Goal: Information Seeking & Learning: Learn about a topic

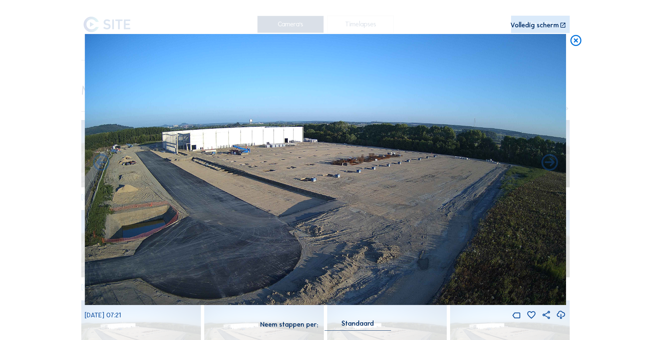
click at [575, 40] on icon at bounding box center [576, 41] width 13 height 14
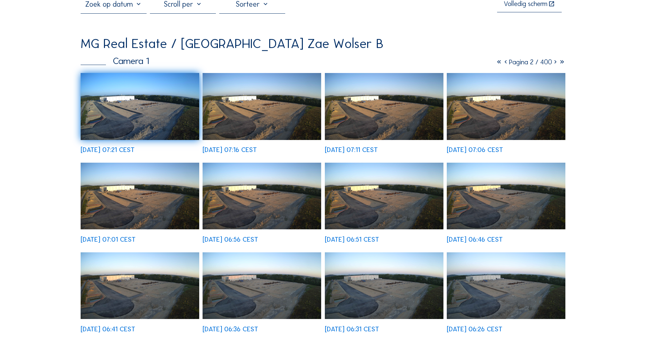
scroll to position [46, 0]
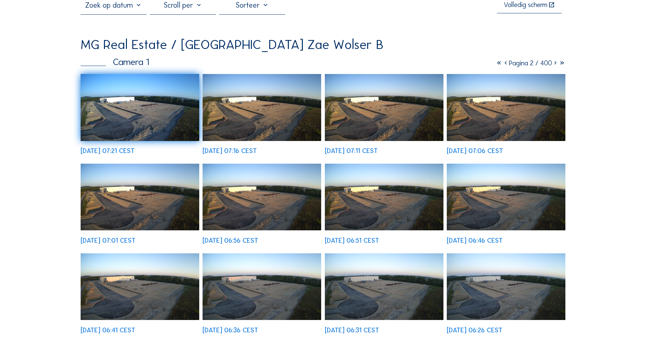
click at [555, 62] on icon at bounding box center [555, 63] width 7 height 8
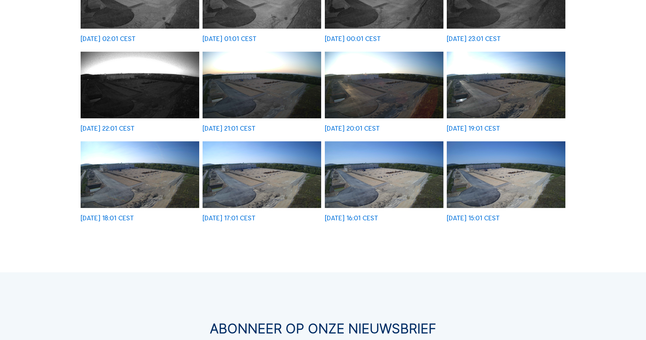
scroll to position [249, 0]
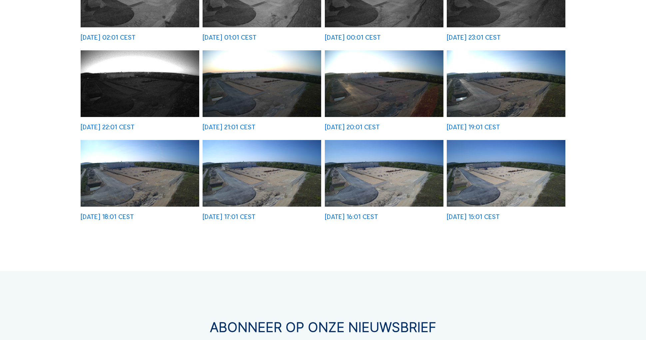
click at [495, 183] on img at bounding box center [506, 173] width 119 height 67
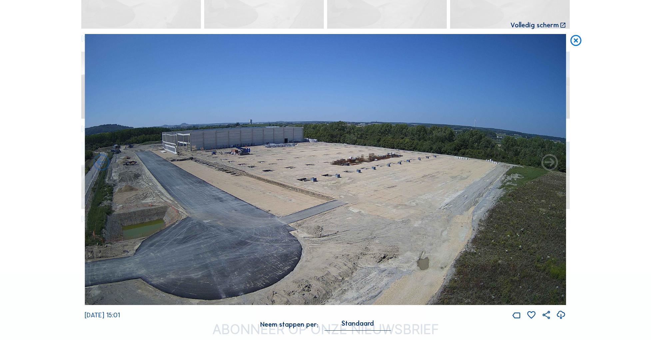
click at [576, 41] on icon at bounding box center [576, 41] width 13 height 14
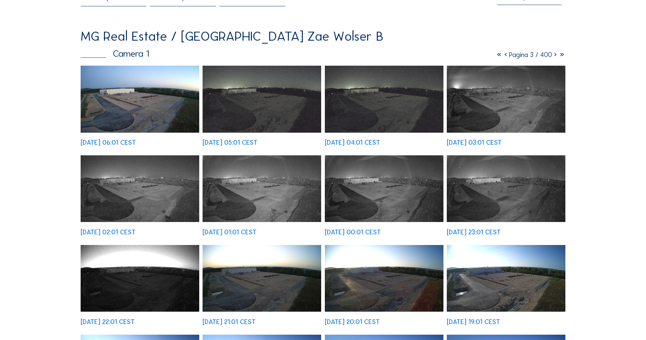
scroll to position [55, 0]
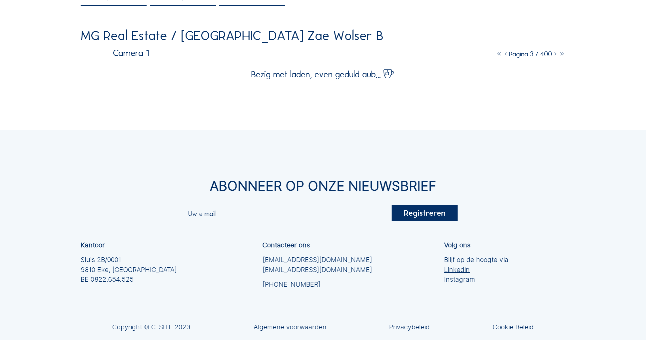
click at [555, 54] on icon at bounding box center [555, 54] width 7 height 8
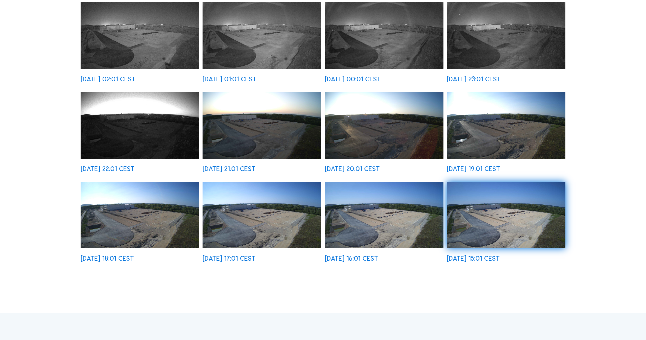
scroll to position [207, 0]
click at [478, 210] on img at bounding box center [506, 215] width 119 height 67
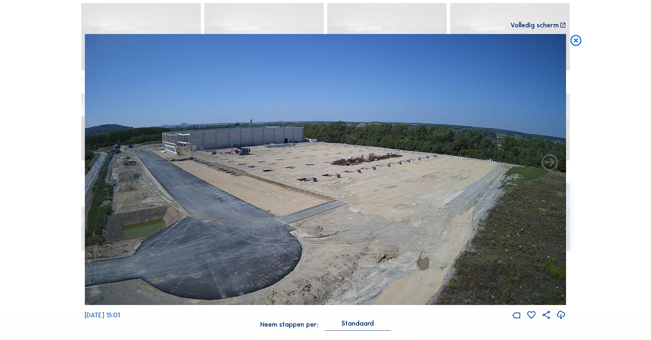
click at [577, 40] on icon at bounding box center [576, 41] width 13 height 14
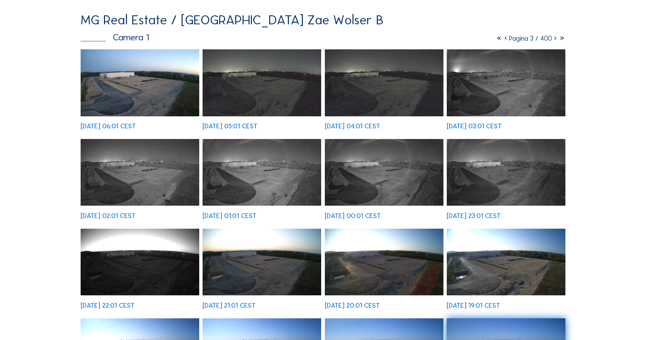
scroll to position [71, 0]
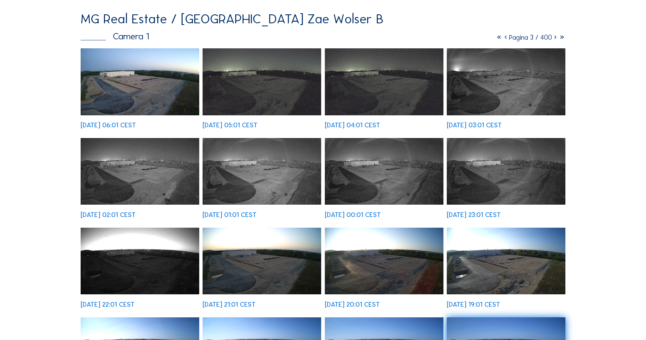
click at [555, 36] on icon at bounding box center [555, 37] width 7 height 8
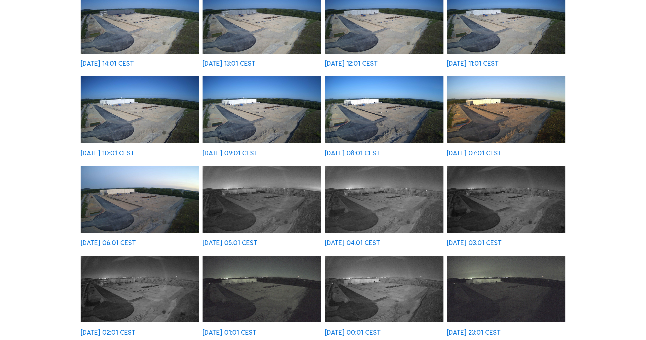
scroll to position [156, 0]
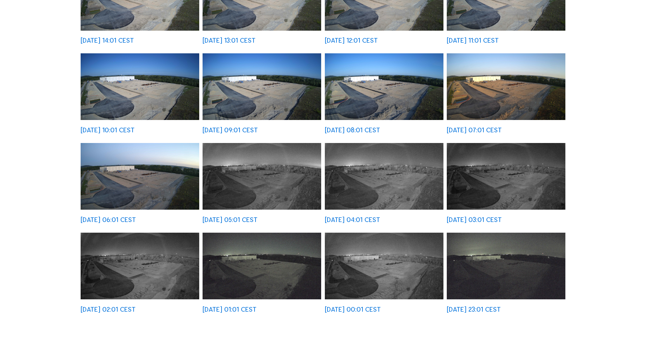
click at [253, 85] on img at bounding box center [262, 86] width 119 height 67
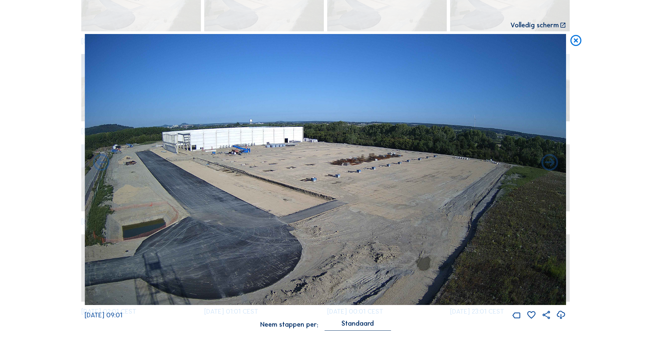
click at [577, 41] on icon at bounding box center [576, 41] width 13 height 14
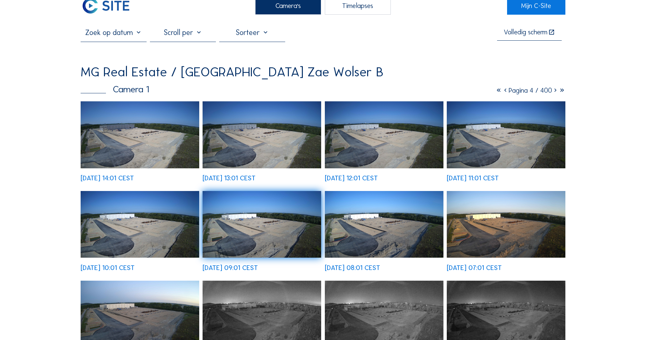
scroll to position [13, 0]
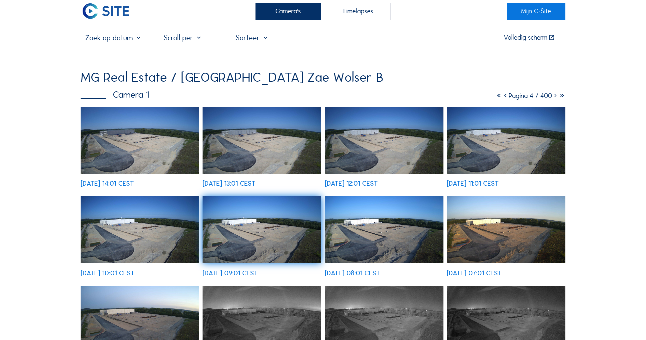
click at [555, 96] on icon at bounding box center [555, 96] width 7 height 8
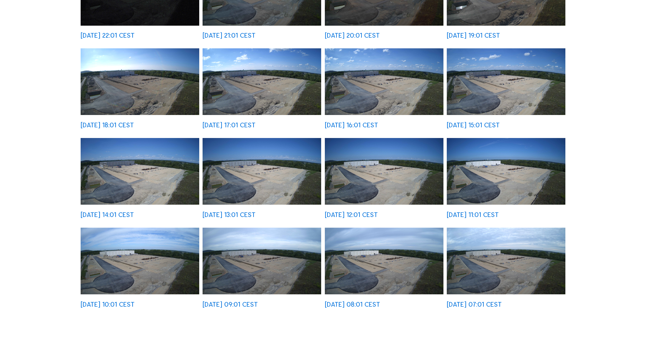
scroll to position [161, 0]
click at [343, 168] on img at bounding box center [384, 171] width 119 height 67
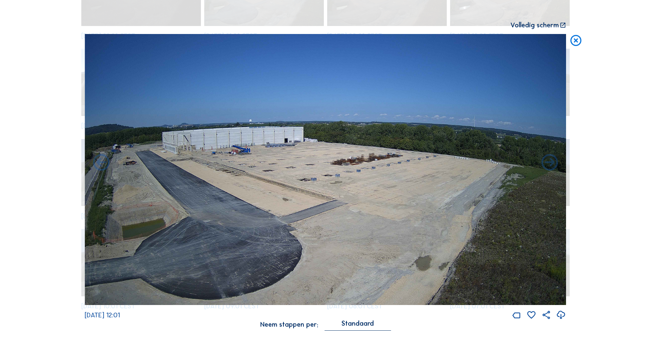
click at [578, 40] on icon at bounding box center [576, 41] width 13 height 14
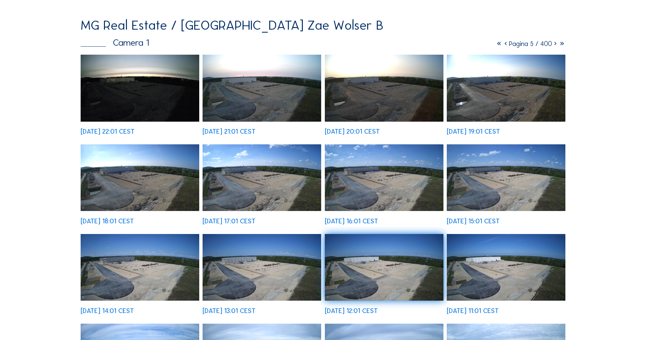
scroll to position [61, 0]
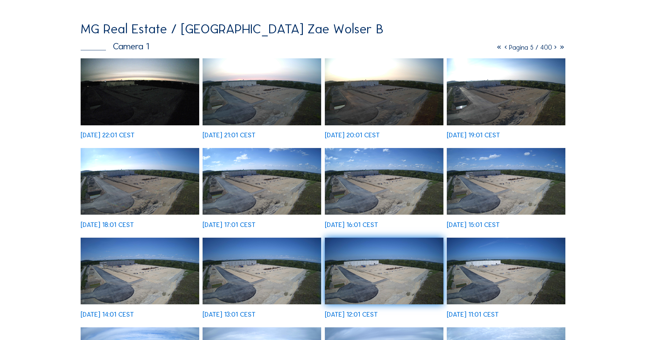
click at [554, 47] on icon at bounding box center [555, 47] width 7 height 8
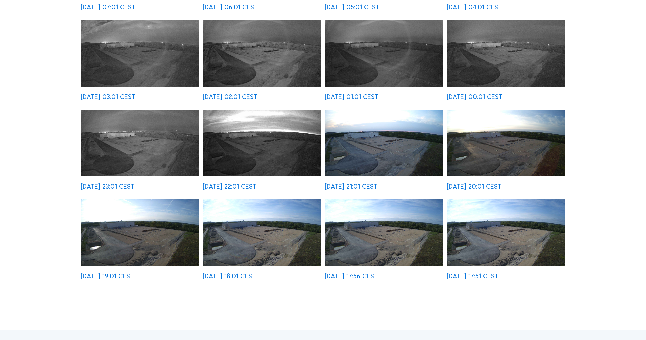
scroll to position [189, 0]
click at [387, 215] on img at bounding box center [384, 232] width 119 height 67
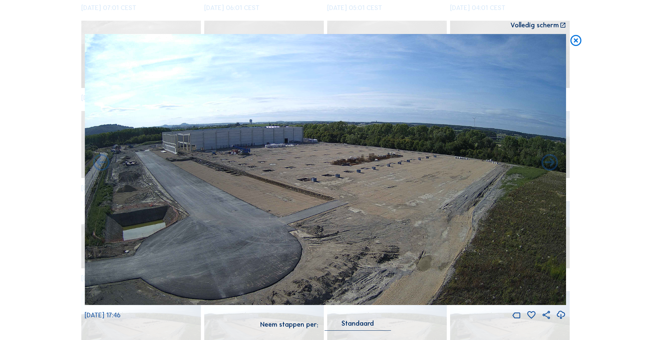
click at [576, 40] on icon at bounding box center [576, 41] width 13 height 14
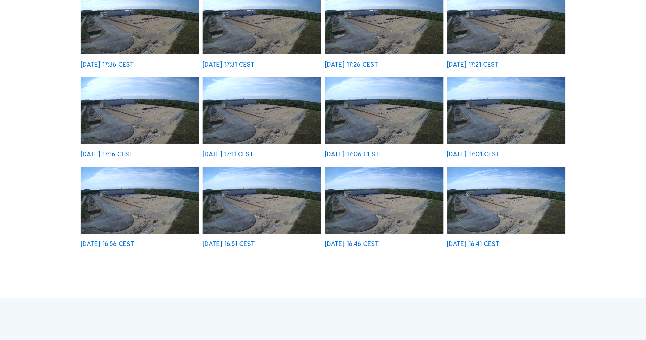
scroll to position [222, 0]
click at [469, 180] on img at bounding box center [506, 200] width 119 height 67
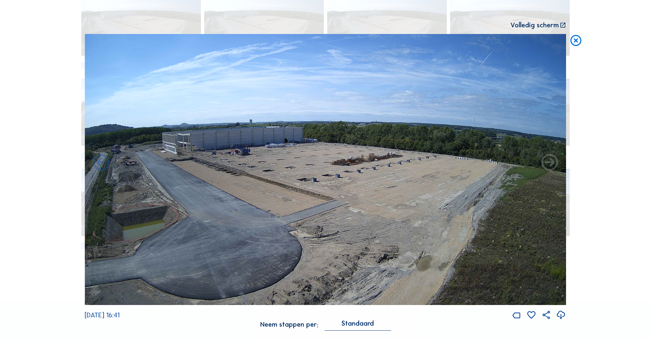
click at [548, 160] on icon at bounding box center [550, 163] width 20 height 20
click at [549, 162] on icon at bounding box center [550, 163] width 20 height 20
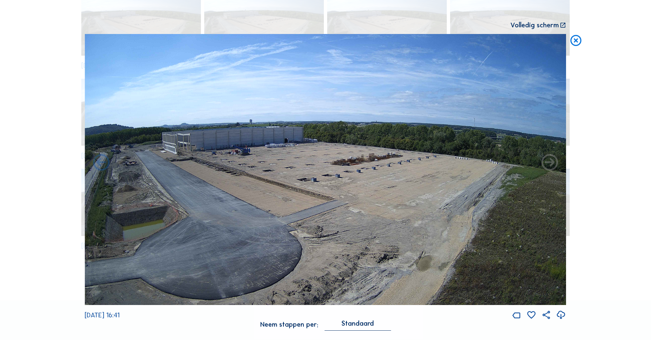
click at [549, 162] on icon at bounding box center [550, 163] width 20 height 20
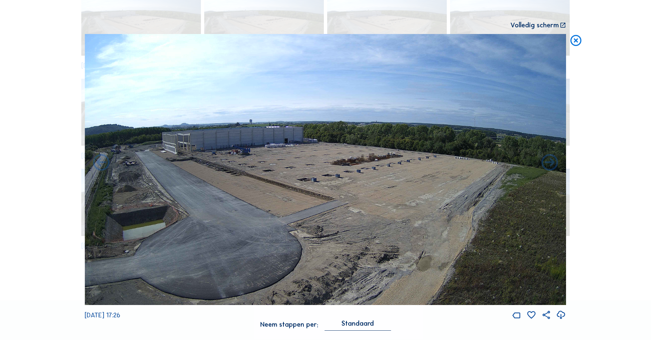
click at [547, 163] on icon at bounding box center [550, 163] width 20 height 20
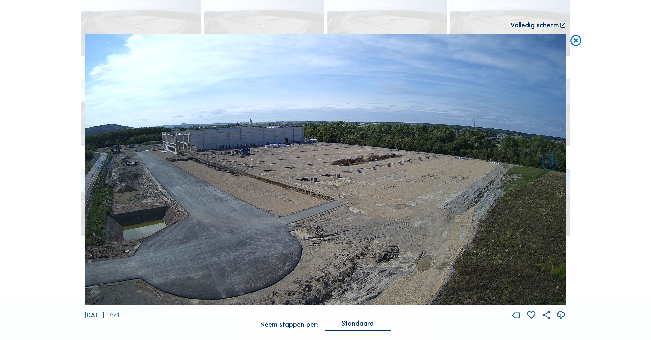
click at [547, 163] on icon at bounding box center [550, 163] width 20 height 20
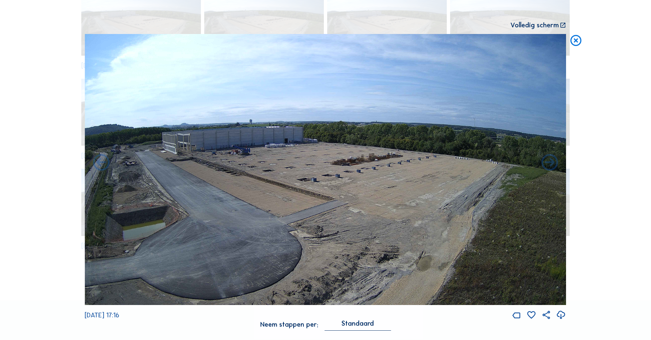
click at [547, 163] on icon at bounding box center [550, 163] width 20 height 20
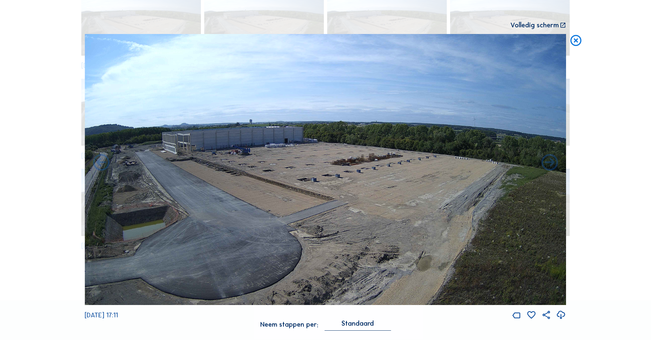
click at [547, 163] on icon at bounding box center [550, 163] width 20 height 20
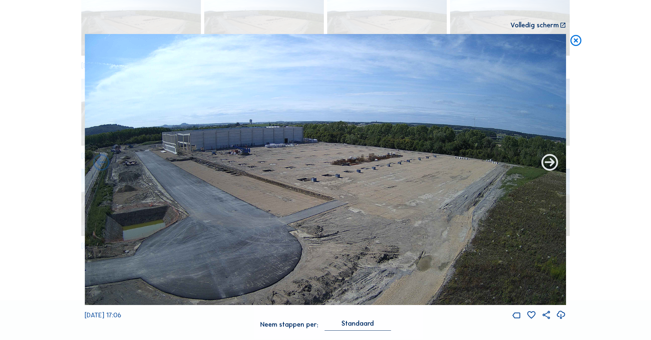
click at [547, 163] on icon at bounding box center [550, 163] width 20 height 20
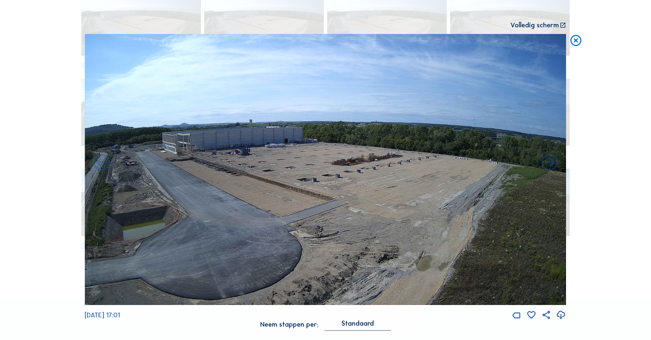
click at [547, 163] on icon at bounding box center [550, 163] width 20 height 20
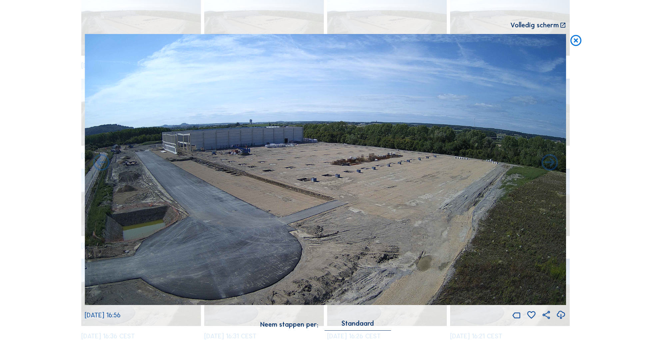
click at [547, 163] on div "[DATE] 16:56" at bounding box center [326, 177] width 482 height 286
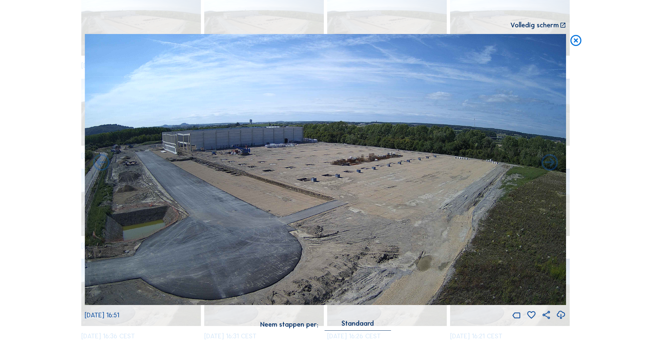
click at [547, 163] on icon at bounding box center [550, 163] width 20 height 20
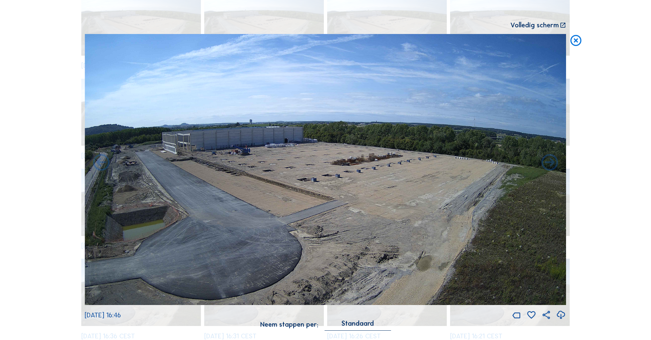
click at [547, 163] on icon at bounding box center [550, 163] width 20 height 20
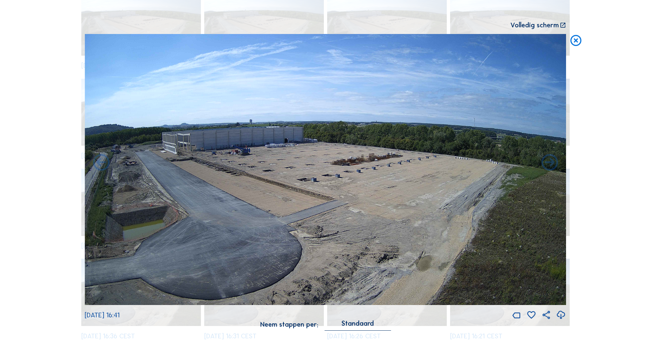
click at [547, 163] on icon at bounding box center [550, 163] width 20 height 20
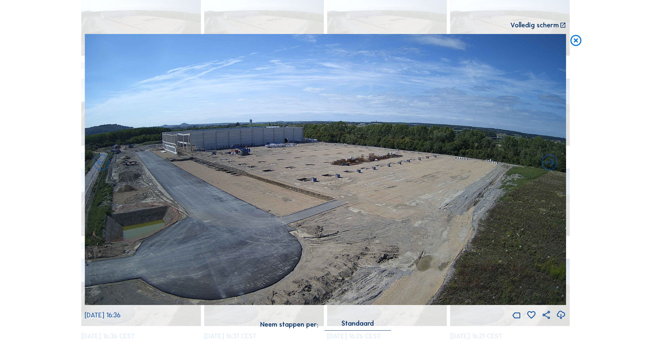
click at [547, 163] on icon at bounding box center [550, 163] width 20 height 20
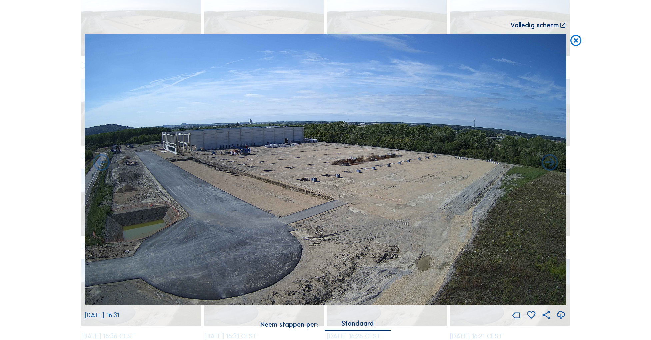
click at [547, 163] on icon at bounding box center [550, 163] width 20 height 20
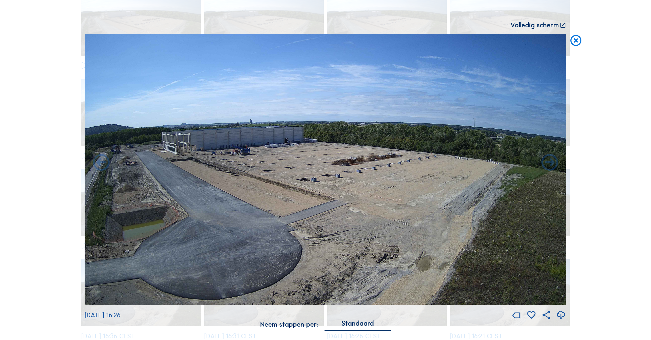
click at [547, 163] on icon at bounding box center [550, 163] width 20 height 20
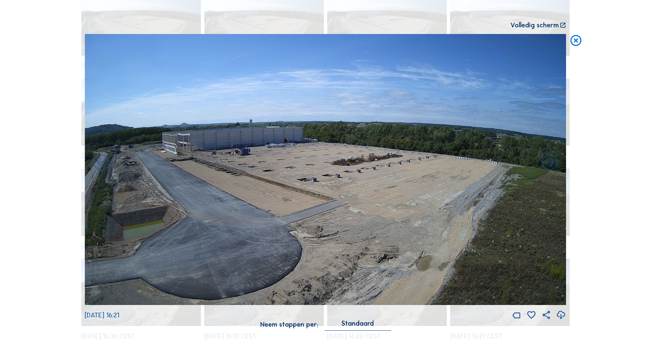
click at [578, 39] on icon at bounding box center [576, 41] width 13 height 14
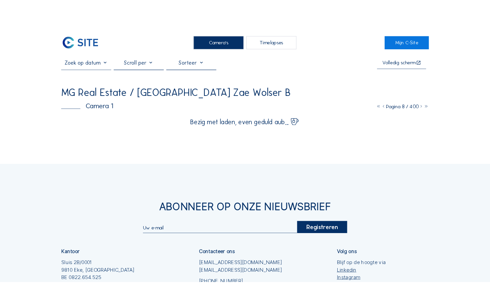
scroll to position [0, 0]
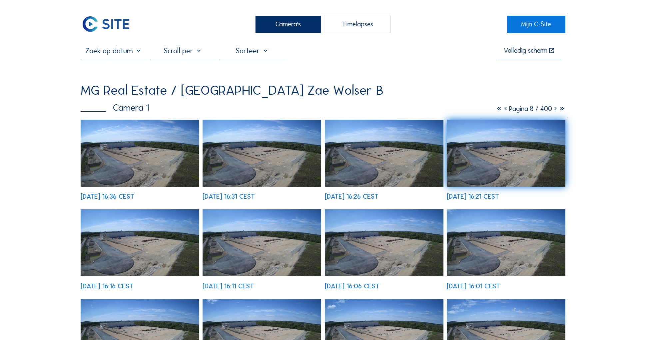
click at [496, 108] on icon at bounding box center [499, 109] width 7 height 8
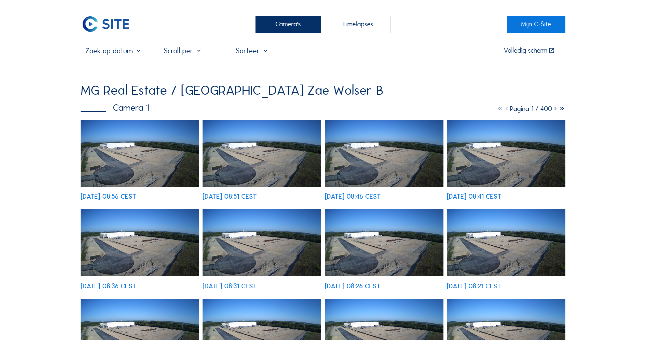
click at [151, 158] on img at bounding box center [140, 153] width 119 height 67
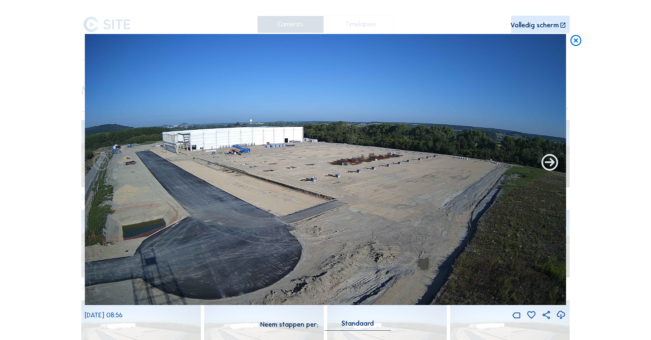
click at [548, 163] on icon at bounding box center [550, 163] width 20 height 20
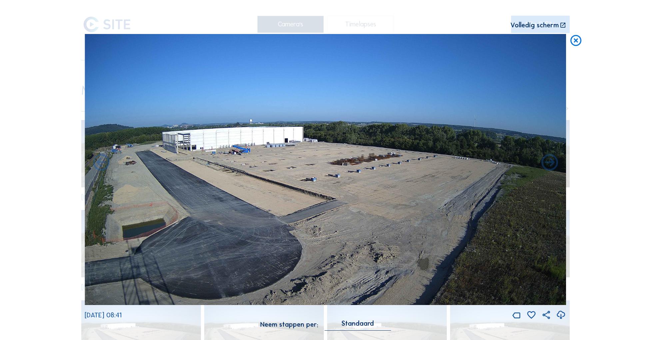
click at [548, 163] on icon at bounding box center [550, 163] width 20 height 20
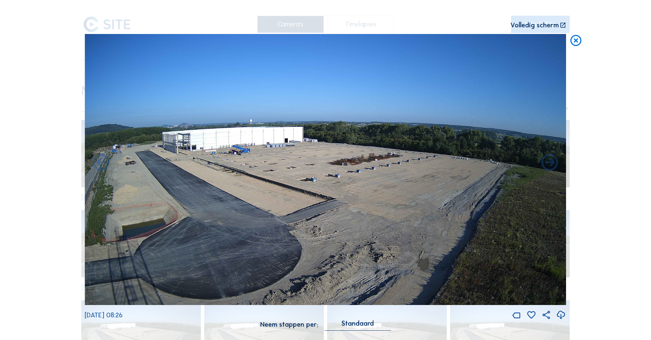
click at [548, 163] on icon at bounding box center [550, 163] width 20 height 20
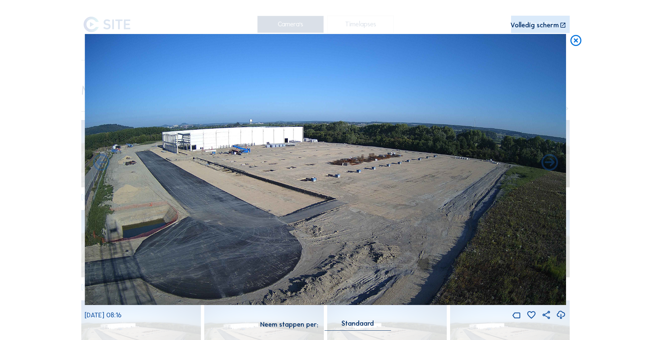
click at [548, 163] on icon at bounding box center [550, 163] width 20 height 20
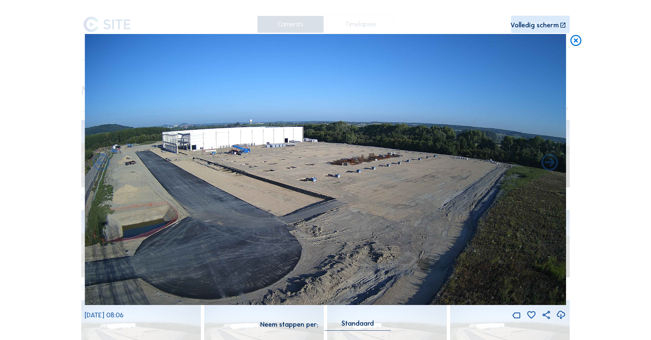
click at [548, 163] on icon at bounding box center [550, 163] width 20 height 20
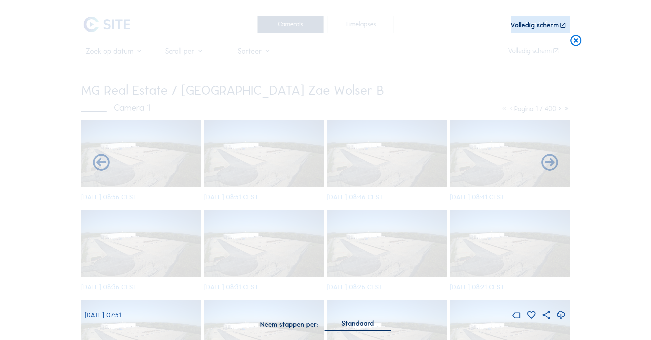
click at [548, 163] on div "[DATE] 07:51" at bounding box center [326, 177] width 482 height 286
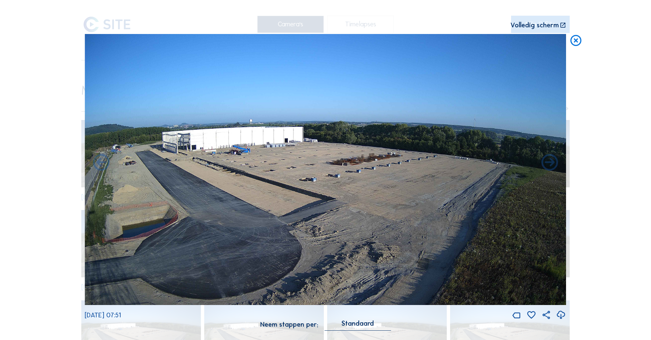
click at [548, 163] on icon at bounding box center [550, 163] width 20 height 20
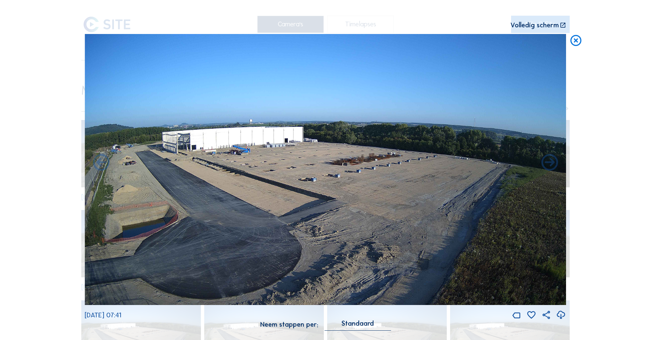
click at [548, 163] on icon at bounding box center [550, 163] width 20 height 20
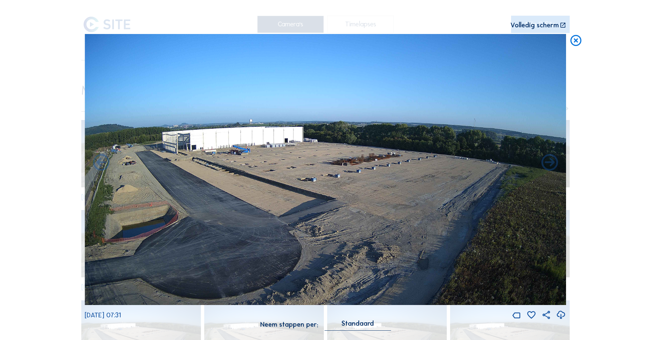
click at [548, 163] on icon at bounding box center [550, 163] width 20 height 20
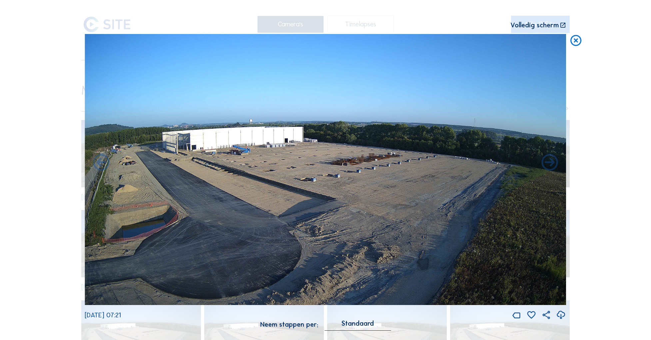
click at [548, 163] on icon at bounding box center [550, 163] width 20 height 20
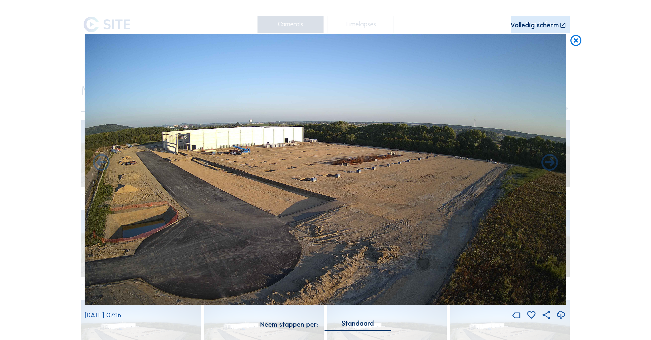
click at [548, 163] on icon at bounding box center [550, 163] width 20 height 20
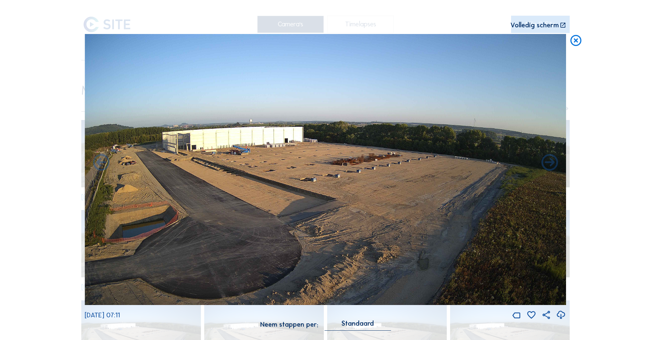
click at [548, 163] on icon at bounding box center [550, 163] width 20 height 20
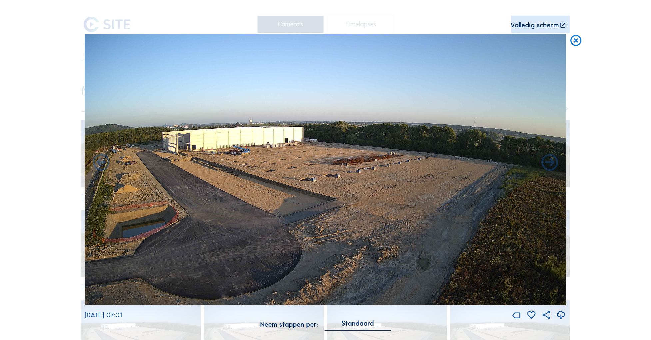
click at [548, 163] on icon at bounding box center [550, 163] width 20 height 20
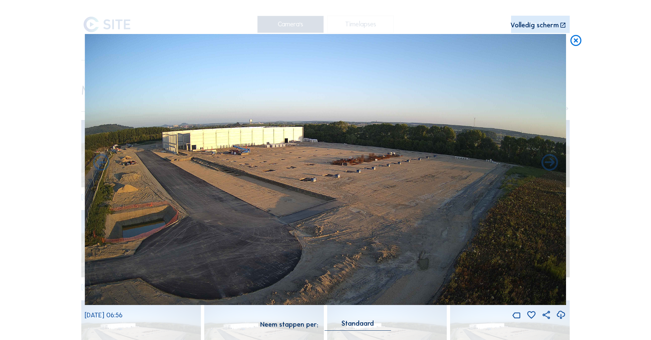
click at [548, 163] on icon at bounding box center [550, 163] width 20 height 20
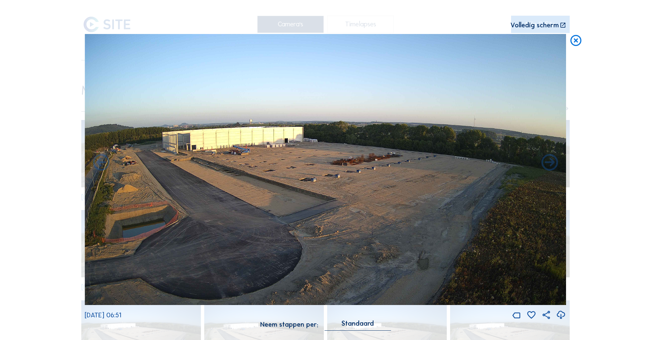
click at [548, 163] on icon at bounding box center [550, 163] width 20 height 20
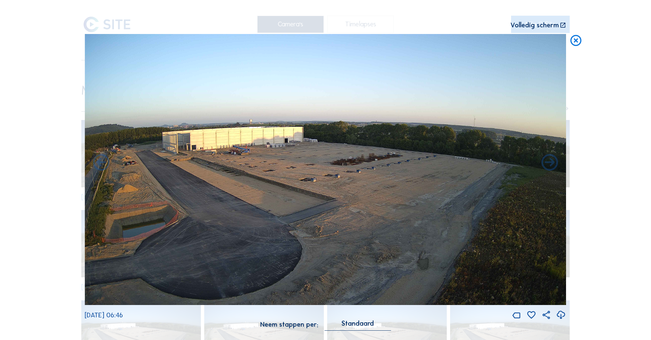
click at [548, 163] on icon at bounding box center [550, 163] width 20 height 20
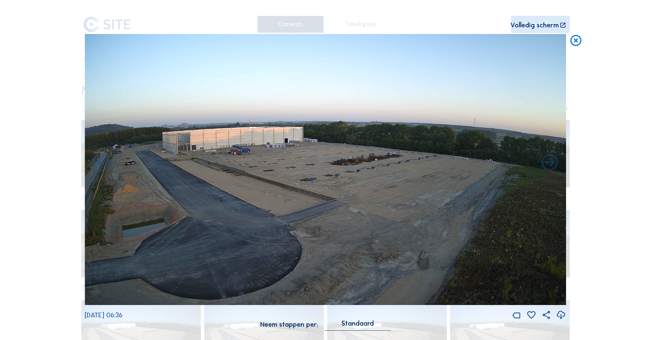
click at [548, 163] on icon at bounding box center [550, 163] width 20 height 20
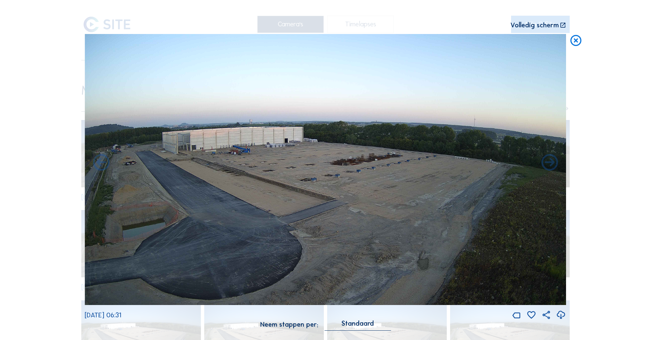
click at [548, 163] on icon at bounding box center [550, 163] width 20 height 20
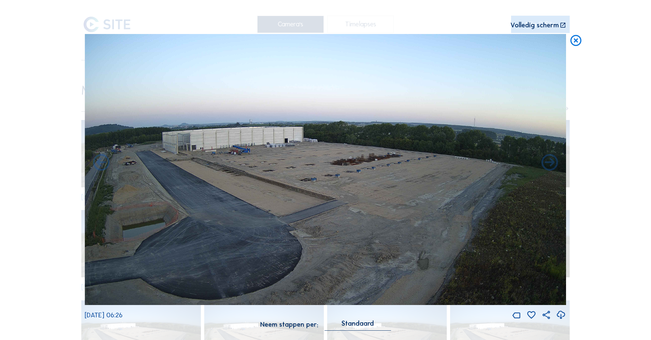
click at [548, 163] on icon at bounding box center [550, 163] width 20 height 20
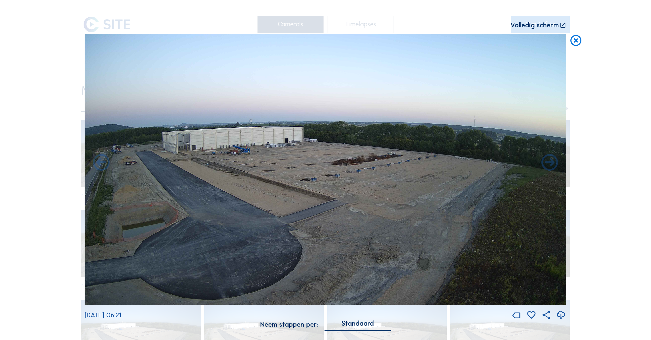
click at [548, 163] on icon at bounding box center [550, 163] width 20 height 20
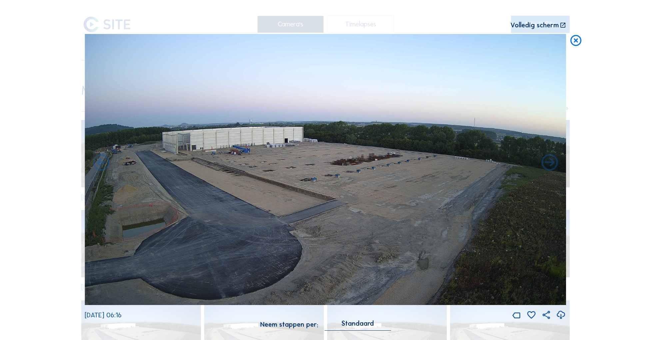
click at [548, 163] on icon at bounding box center [550, 163] width 20 height 20
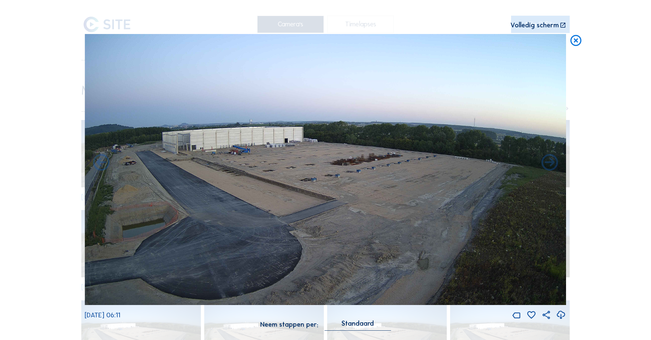
click at [548, 163] on icon at bounding box center [550, 163] width 20 height 20
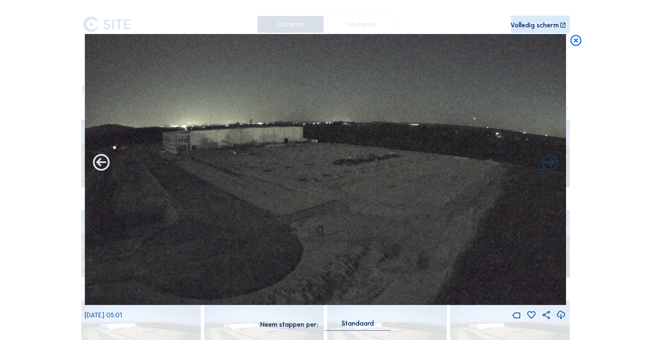
click at [103, 161] on icon at bounding box center [101, 163] width 20 height 20
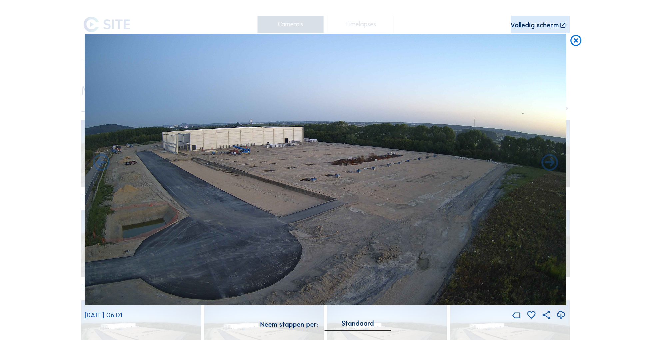
click at [103, 161] on icon at bounding box center [101, 163] width 20 height 20
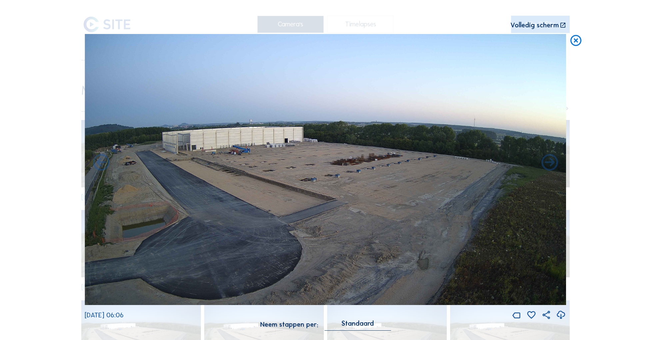
click at [103, 161] on icon at bounding box center [101, 163] width 20 height 20
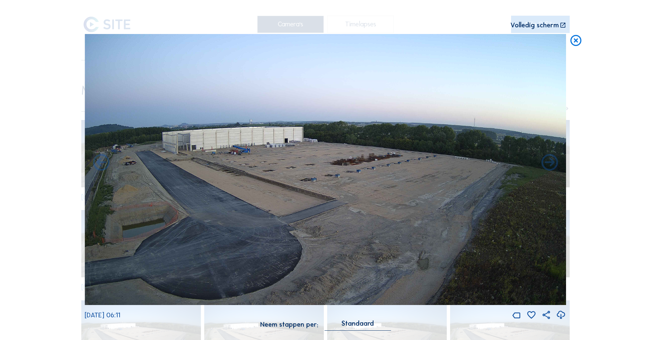
click at [103, 161] on icon at bounding box center [101, 163] width 20 height 20
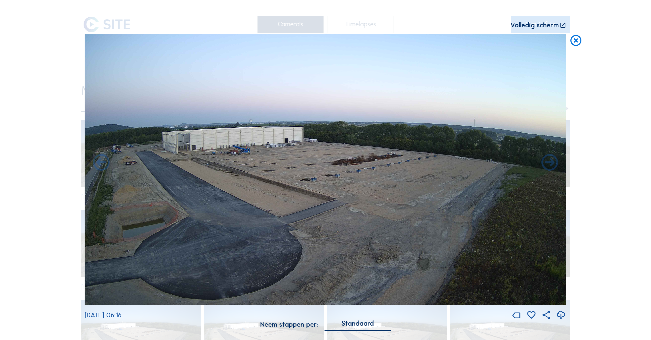
click at [103, 161] on icon at bounding box center [101, 163] width 20 height 20
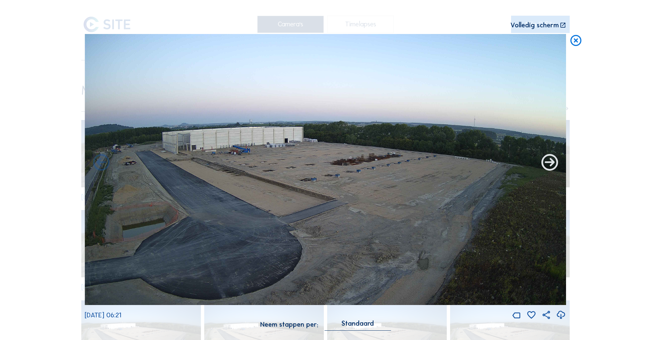
click at [551, 162] on icon at bounding box center [550, 163] width 20 height 20
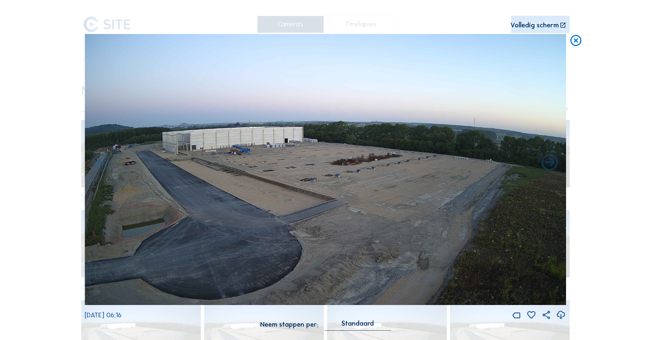
click at [551, 162] on icon at bounding box center [550, 163] width 20 height 20
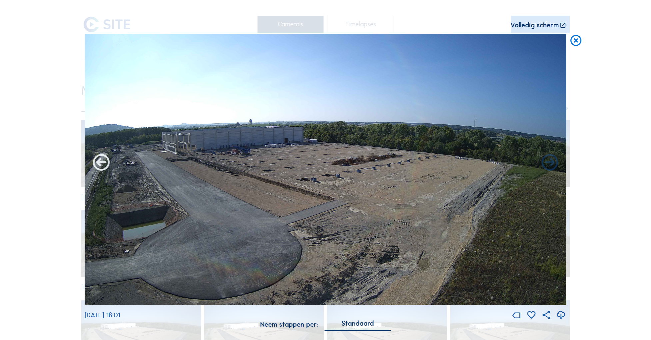
click at [104, 161] on icon at bounding box center [101, 163] width 20 height 20
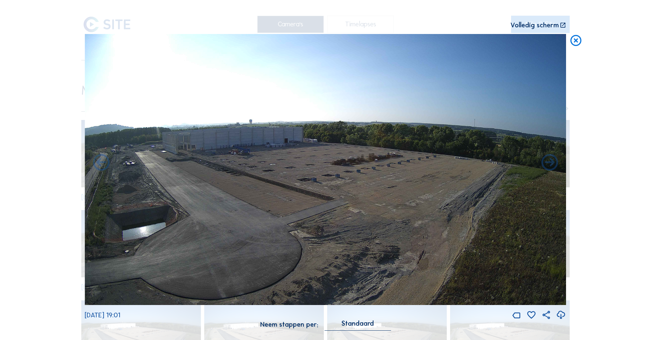
click at [104, 161] on icon at bounding box center [101, 163] width 20 height 20
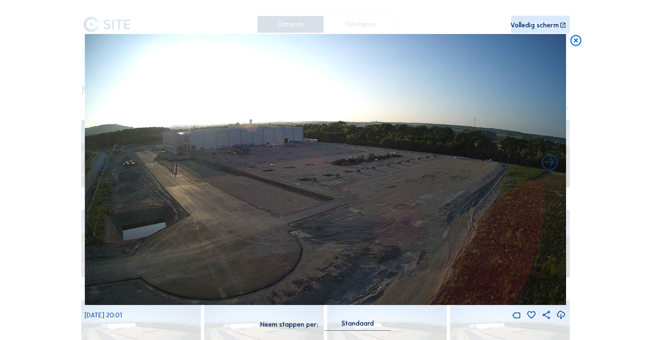
click at [104, 161] on icon at bounding box center [101, 163] width 20 height 20
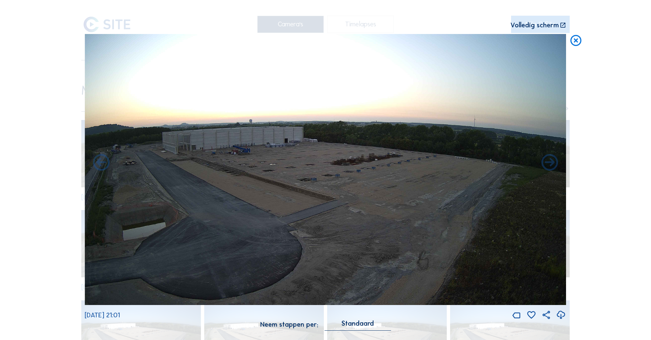
click at [104, 161] on icon at bounding box center [101, 163] width 20 height 20
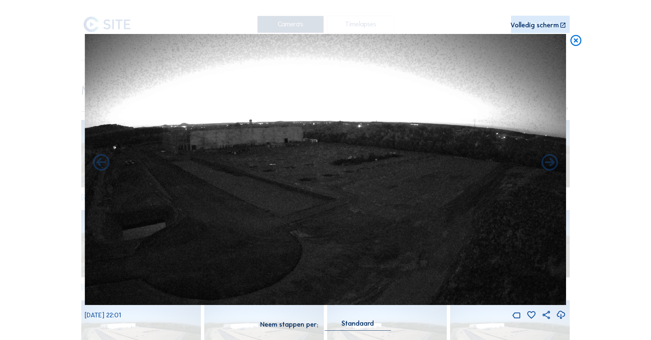
click at [104, 161] on icon at bounding box center [101, 163] width 20 height 20
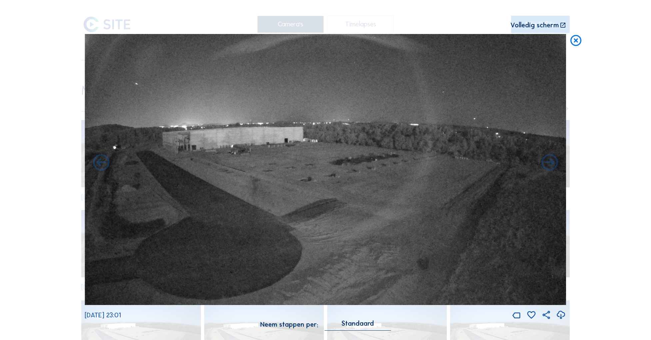
click at [104, 161] on icon at bounding box center [101, 163] width 20 height 20
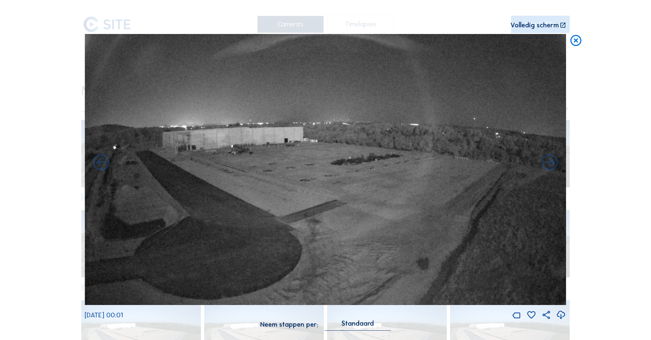
click at [104, 161] on icon at bounding box center [101, 163] width 20 height 20
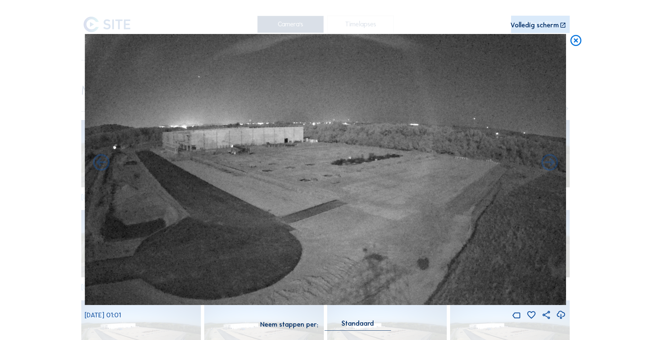
click at [104, 161] on icon at bounding box center [101, 163] width 20 height 20
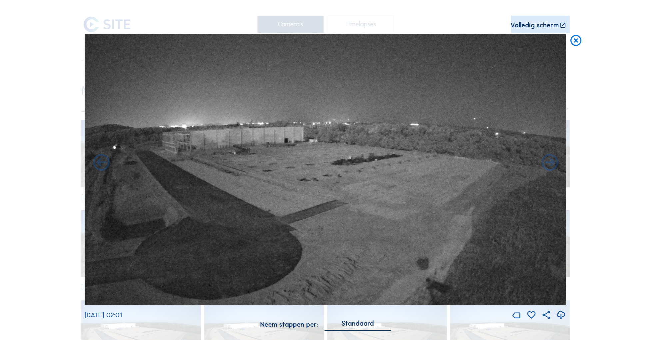
click at [104, 161] on icon at bounding box center [101, 163] width 20 height 20
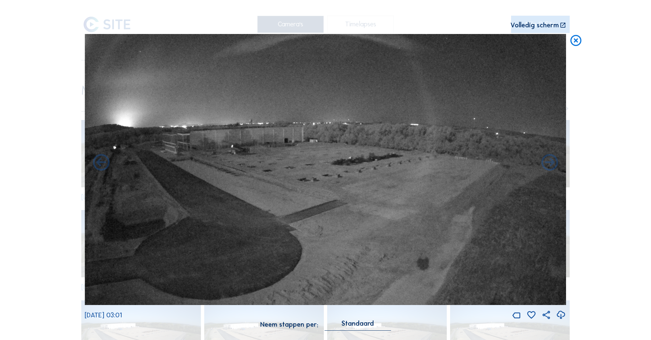
click at [104, 161] on icon at bounding box center [101, 163] width 20 height 20
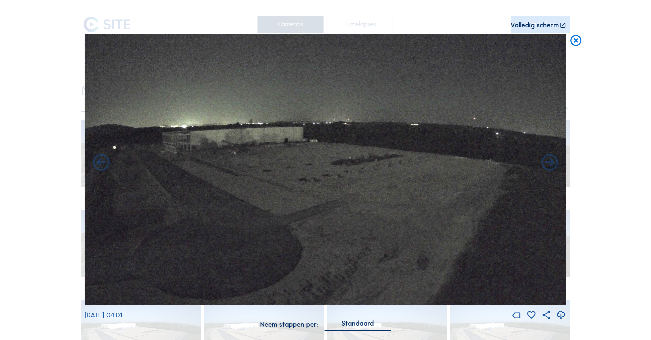
click at [104, 161] on icon at bounding box center [101, 163] width 20 height 20
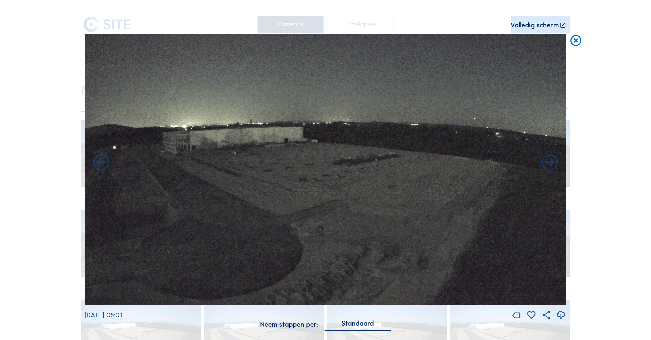
click at [104, 161] on icon at bounding box center [101, 163] width 20 height 20
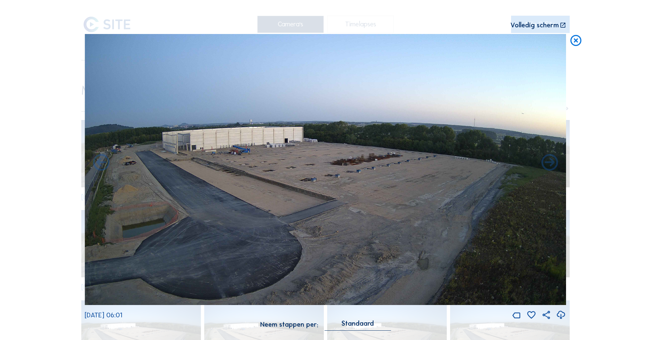
click at [104, 161] on icon at bounding box center [101, 163] width 20 height 20
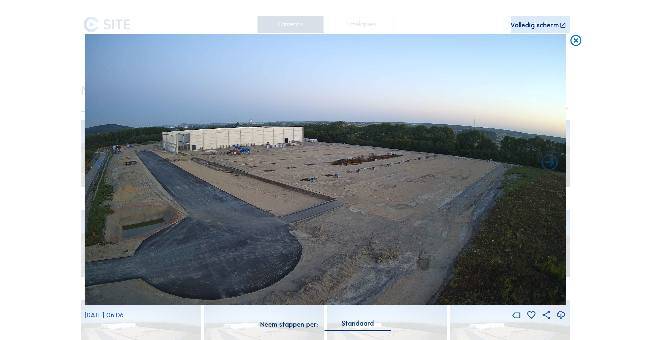
click at [104, 161] on icon at bounding box center [101, 163] width 20 height 20
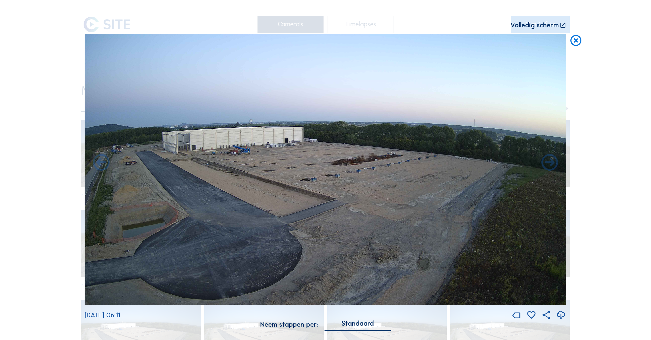
click at [564, 25] on icon at bounding box center [563, 25] width 7 height 7
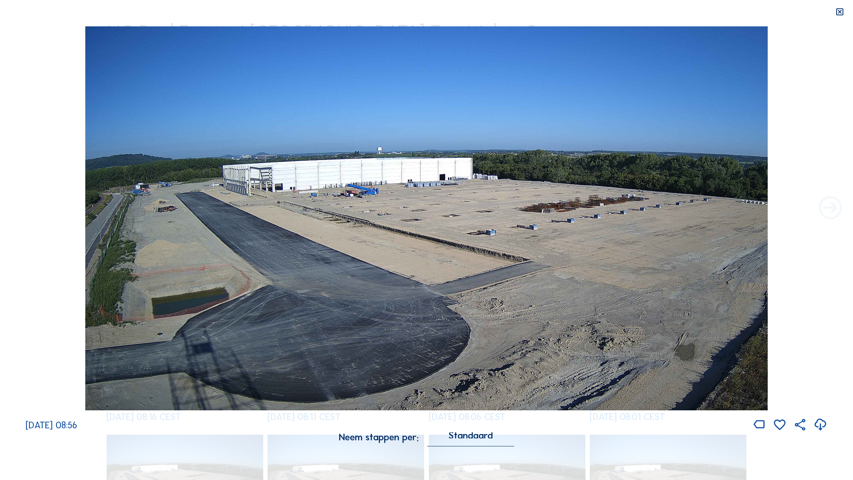
click at [651, 206] on icon at bounding box center [831, 208] width 28 height 28
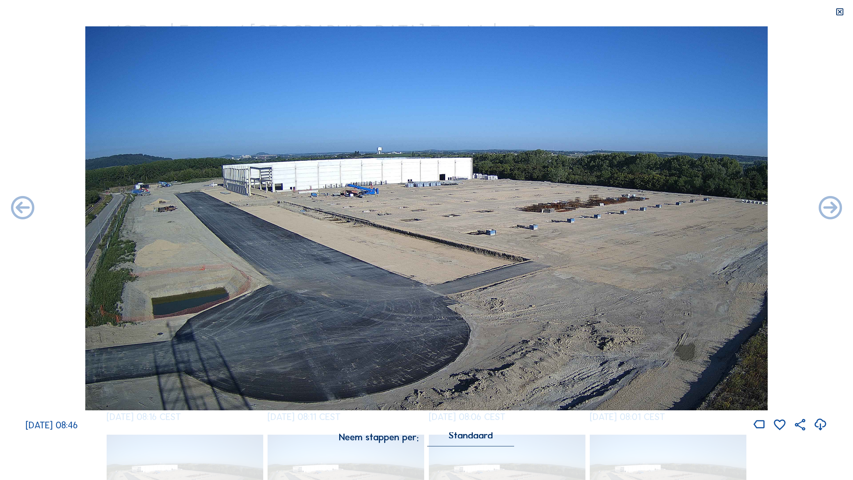
click at [651, 206] on icon at bounding box center [831, 208] width 28 height 28
click at [26, 208] on icon at bounding box center [23, 208] width 28 height 28
click at [651, 205] on icon at bounding box center [831, 208] width 28 height 28
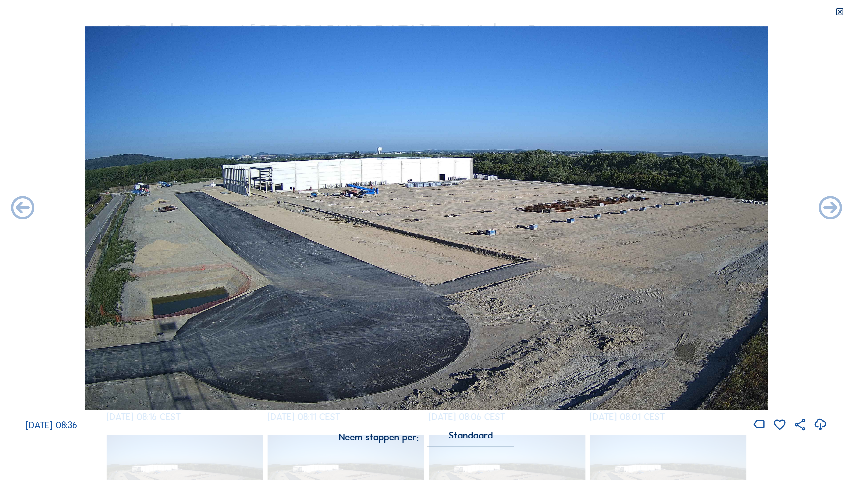
click at [651, 205] on icon at bounding box center [831, 208] width 28 height 28
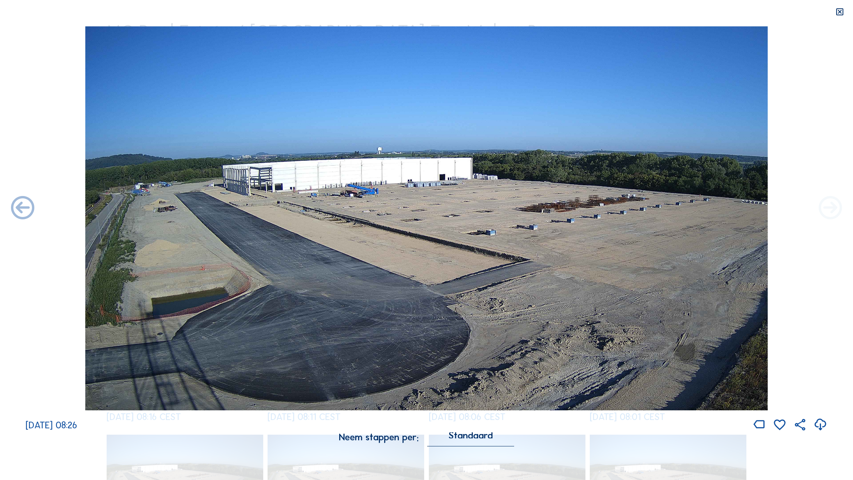
click at [651, 207] on icon at bounding box center [831, 208] width 28 height 28
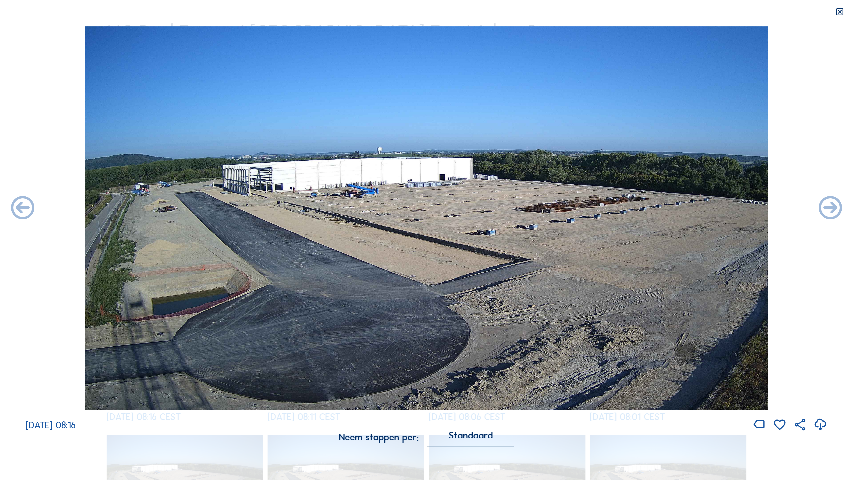
click at [651, 207] on icon at bounding box center [831, 208] width 28 height 28
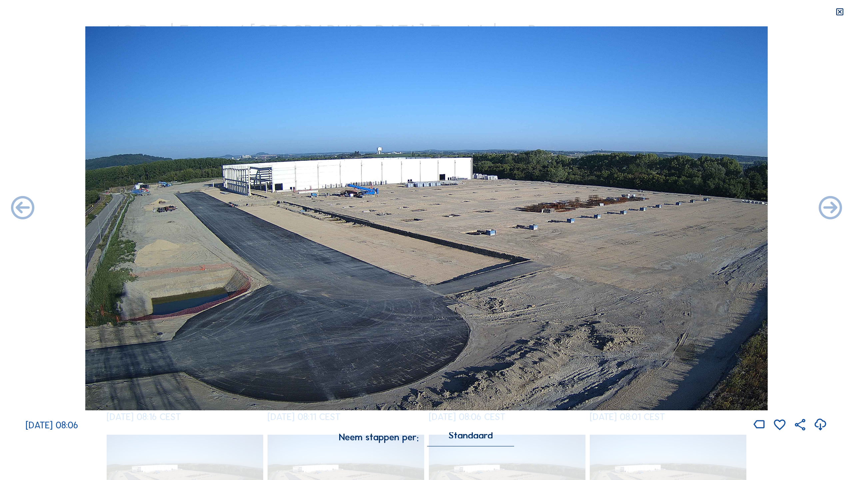
click at [651, 207] on icon at bounding box center [831, 208] width 28 height 28
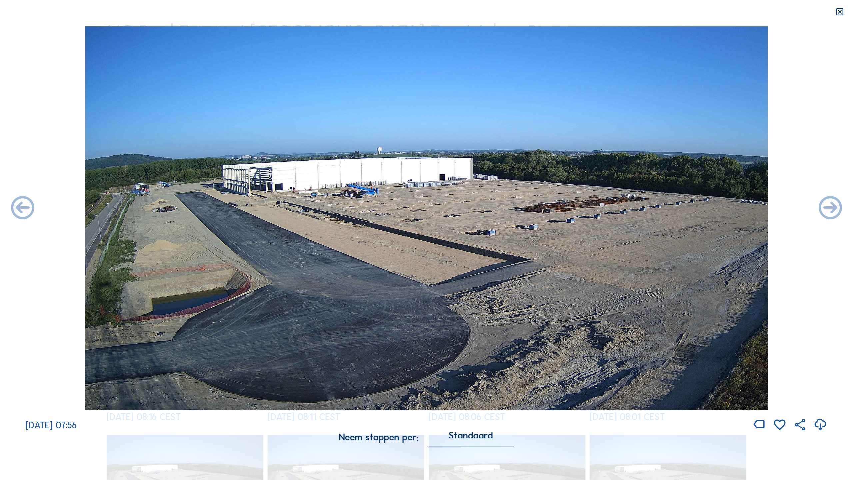
click at [651, 207] on icon at bounding box center [831, 208] width 28 height 28
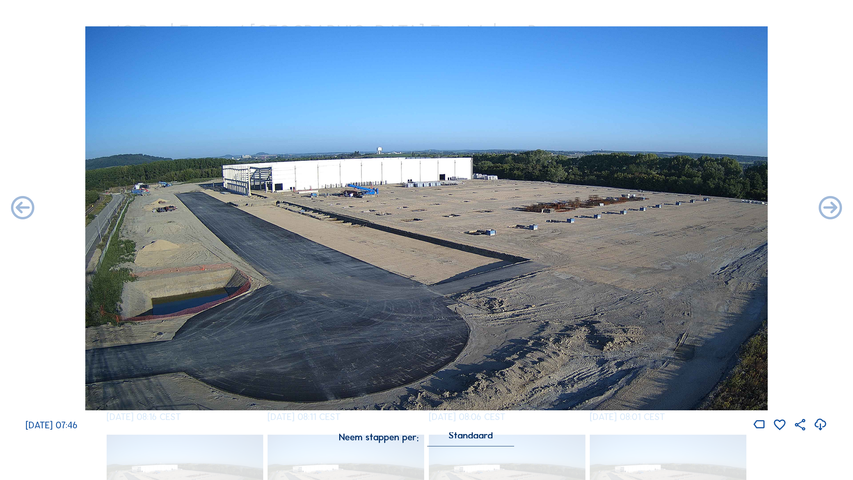
click at [651, 207] on icon at bounding box center [831, 208] width 28 height 28
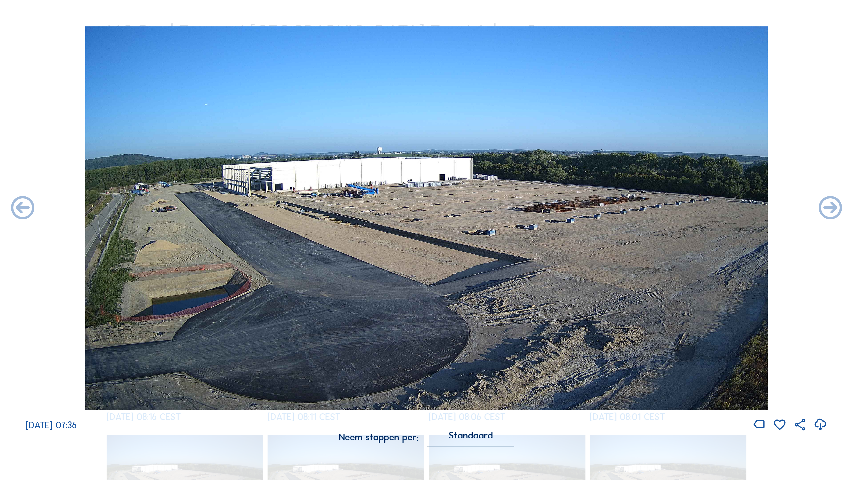
click at [651, 207] on icon at bounding box center [831, 208] width 28 height 28
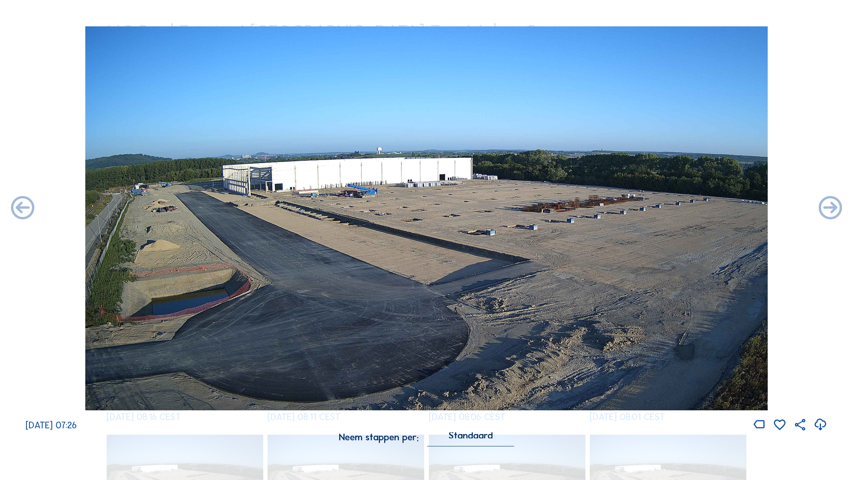
click at [651, 207] on icon at bounding box center [831, 208] width 28 height 28
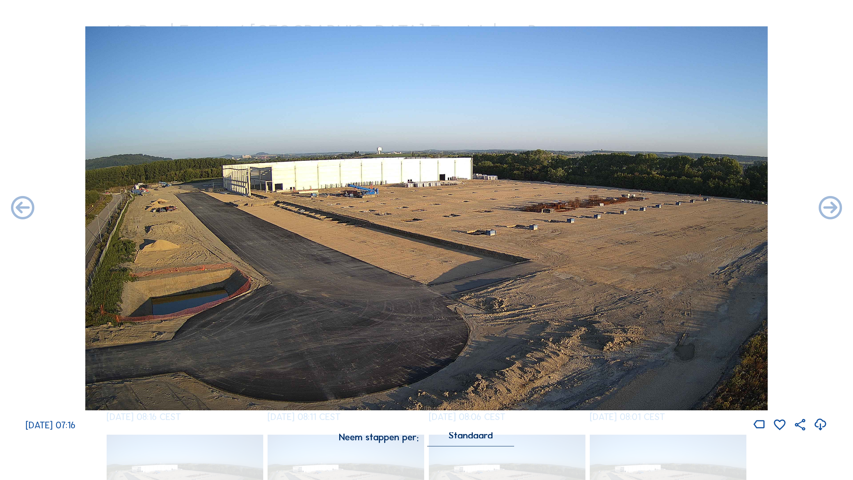
click at [651, 207] on icon at bounding box center [831, 208] width 28 height 28
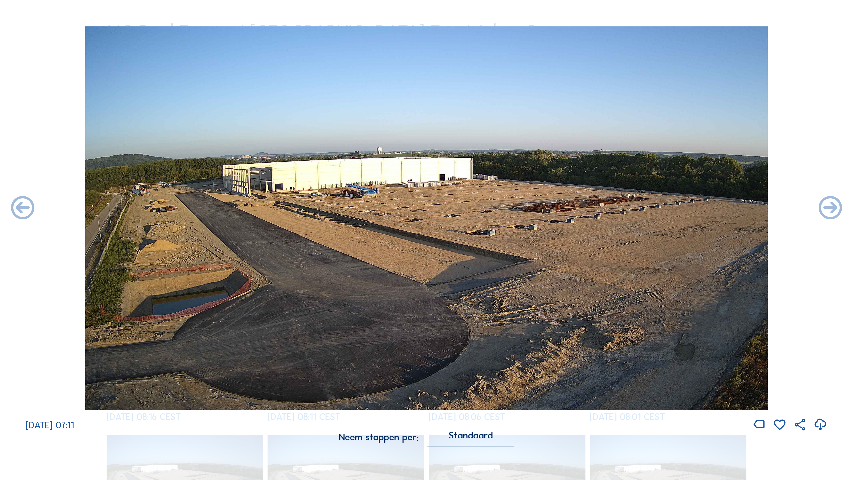
click at [651, 207] on icon at bounding box center [831, 208] width 28 height 28
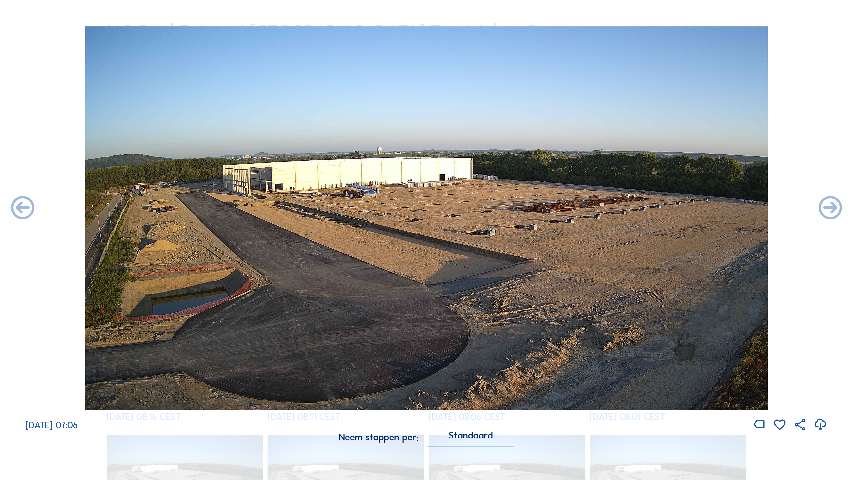
click at [651, 207] on icon at bounding box center [831, 208] width 28 height 28
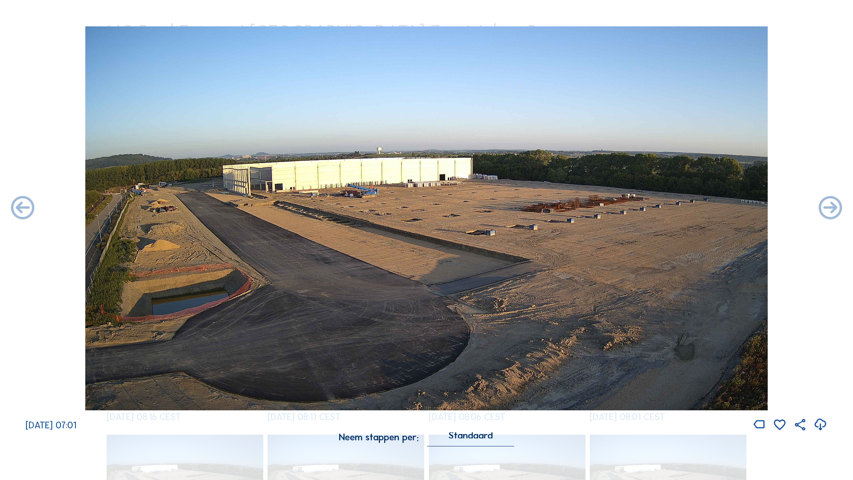
click at [651, 207] on icon at bounding box center [831, 208] width 28 height 28
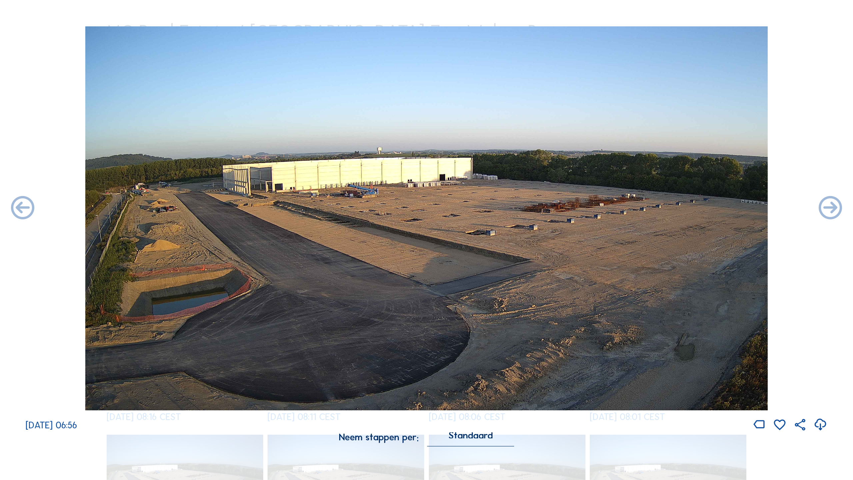
click at [651, 207] on icon at bounding box center [831, 208] width 28 height 28
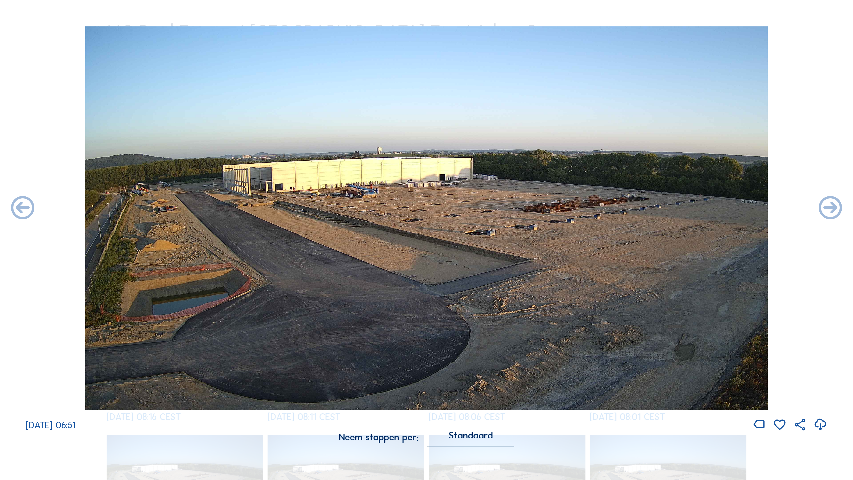
click at [651, 207] on icon at bounding box center [831, 208] width 28 height 28
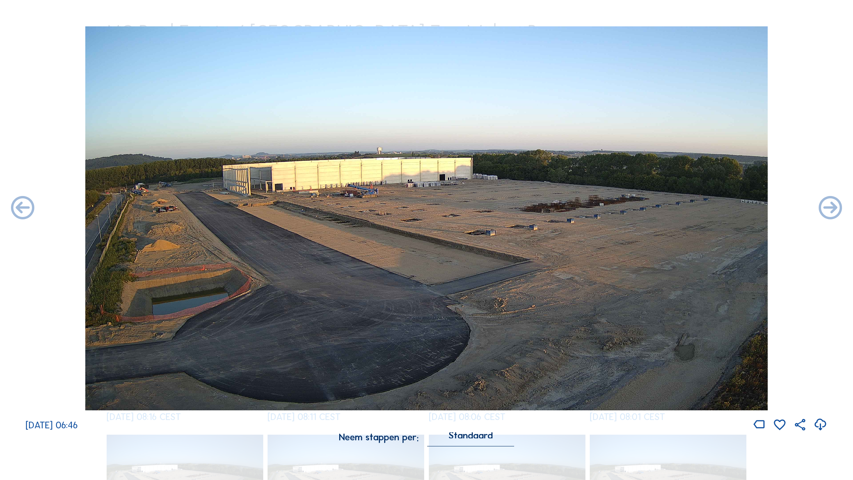
click at [651, 207] on icon at bounding box center [831, 208] width 28 height 28
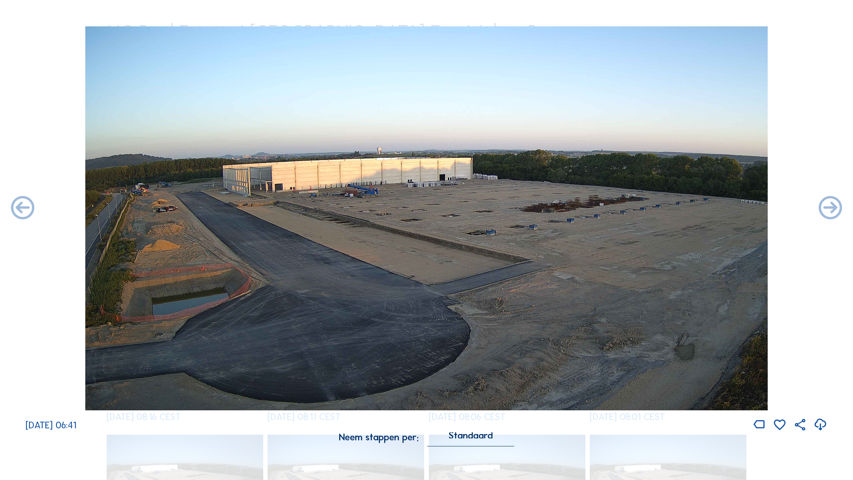
click at [651, 207] on icon at bounding box center [831, 208] width 28 height 28
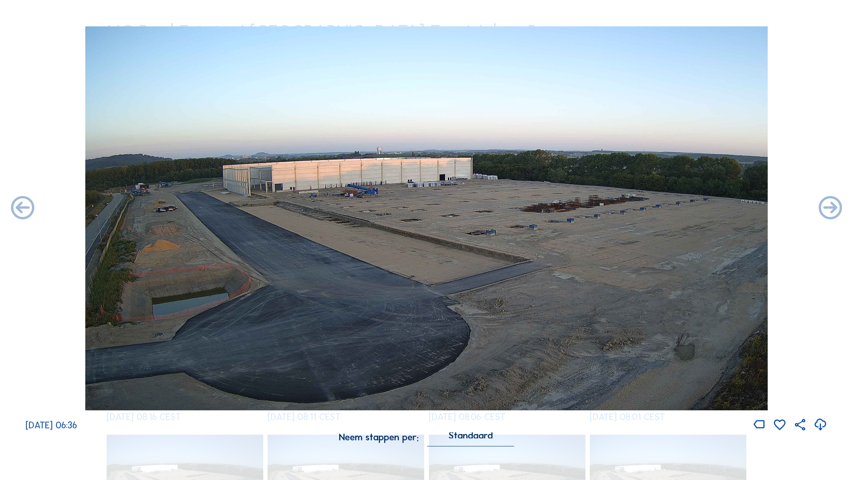
click at [651, 207] on icon at bounding box center [831, 208] width 28 height 28
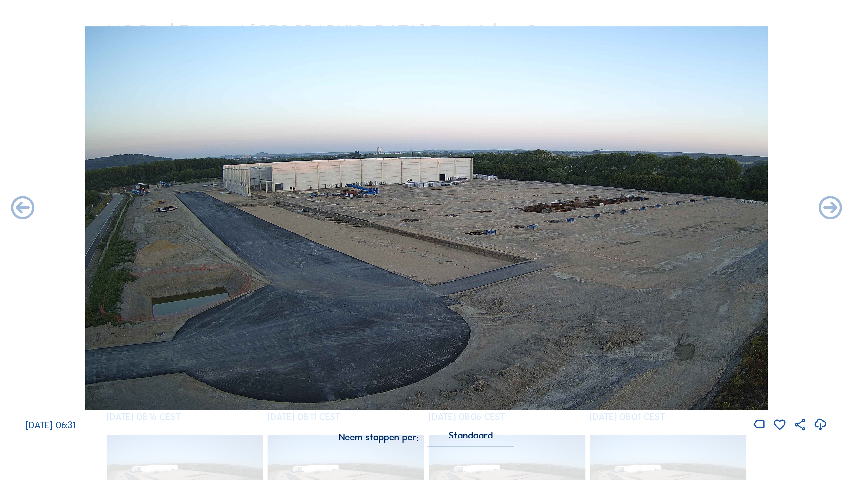
click at [651, 207] on icon at bounding box center [831, 208] width 28 height 28
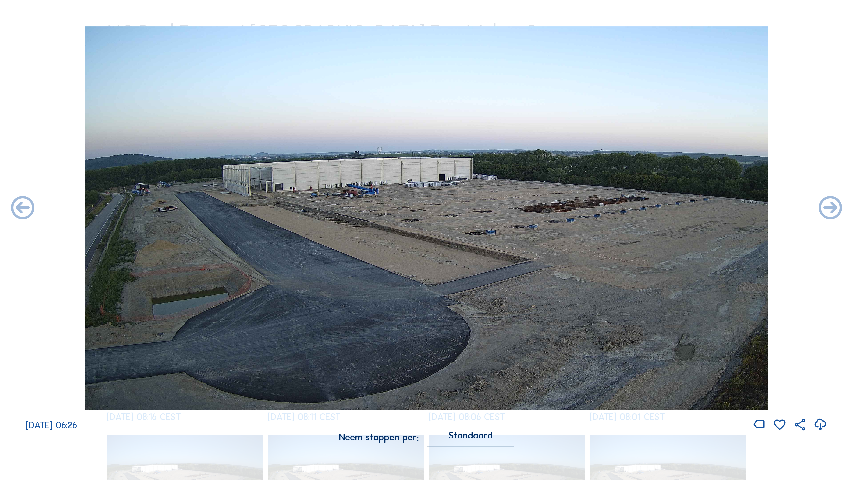
click at [651, 207] on icon at bounding box center [831, 208] width 28 height 28
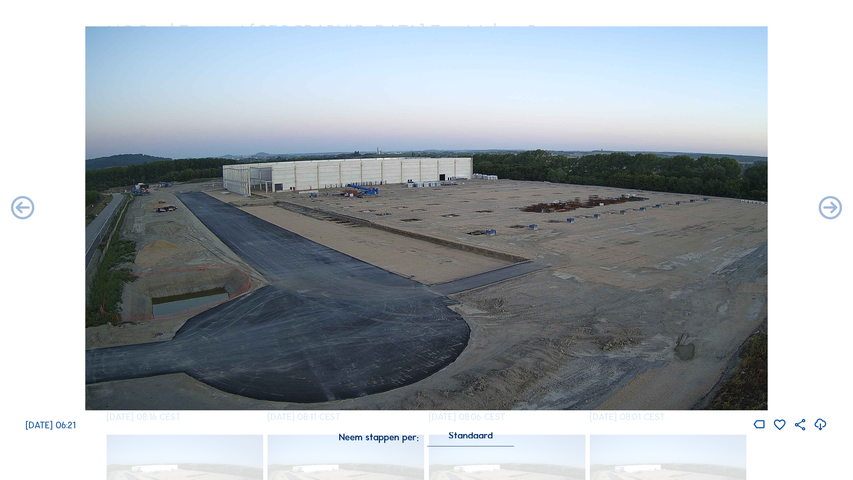
click at [651, 207] on icon at bounding box center [831, 208] width 28 height 28
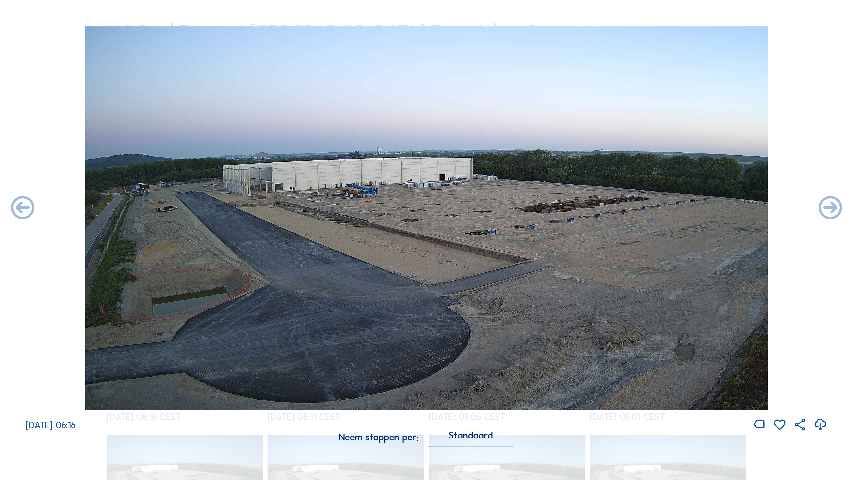
click at [651, 207] on icon at bounding box center [831, 208] width 28 height 28
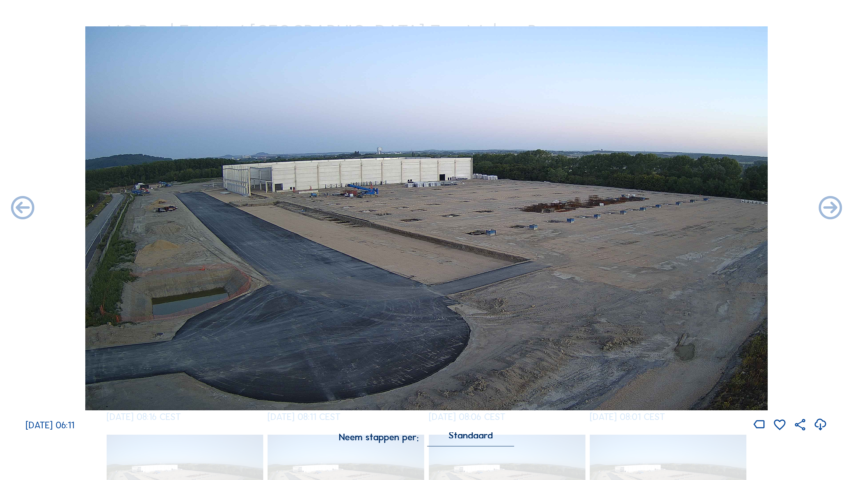
click at [651, 207] on icon at bounding box center [831, 208] width 28 height 28
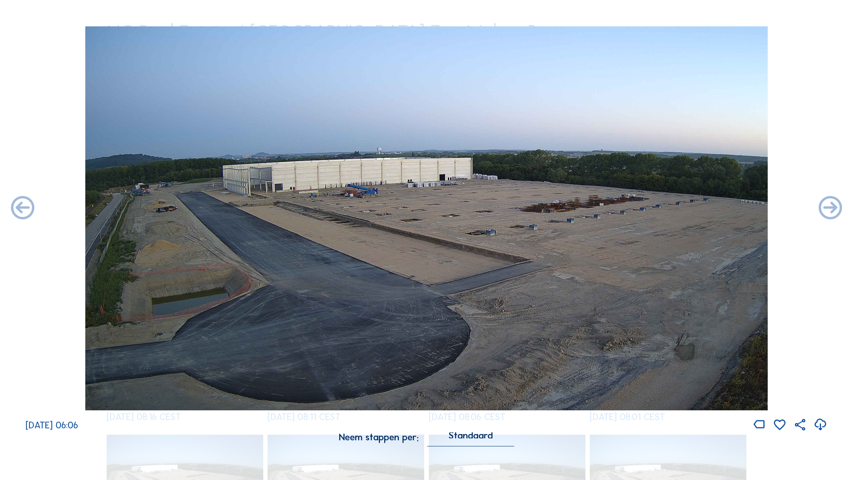
click at [651, 207] on icon at bounding box center [831, 208] width 28 height 28
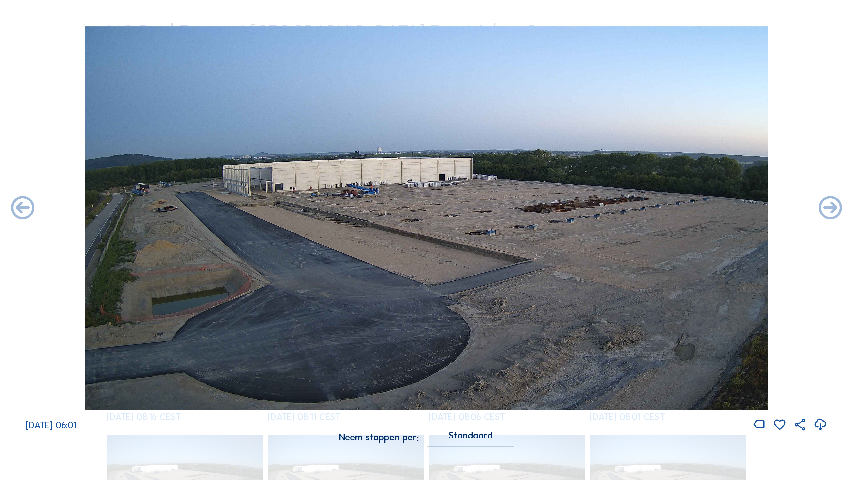
click at [651, 207] on icon at bounding box center [831, 208] width 28 height 28
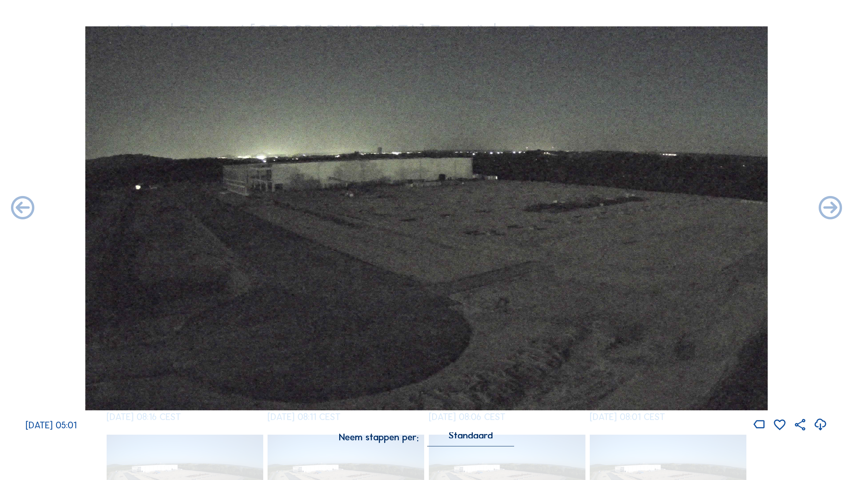
click at [651, 207] on icon at bounding box center [831, 208] width 28 height 28
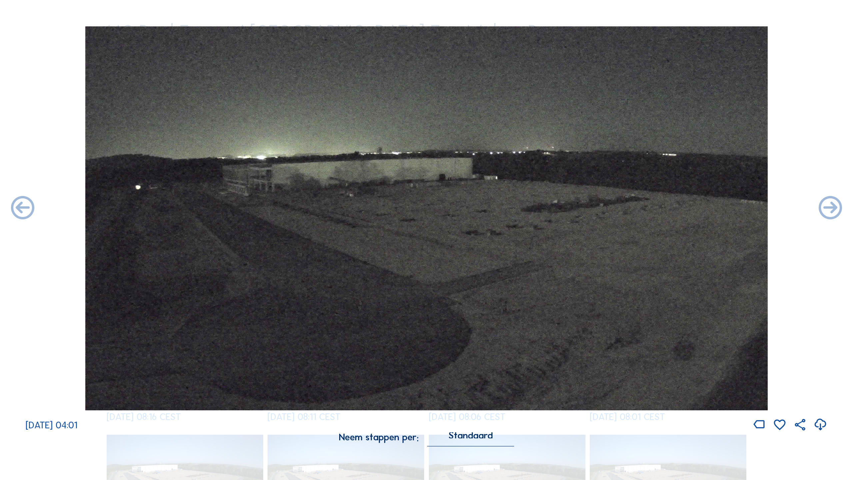
click at [651, 207] on icon at bounding box center [831, 208] width 28 height 28
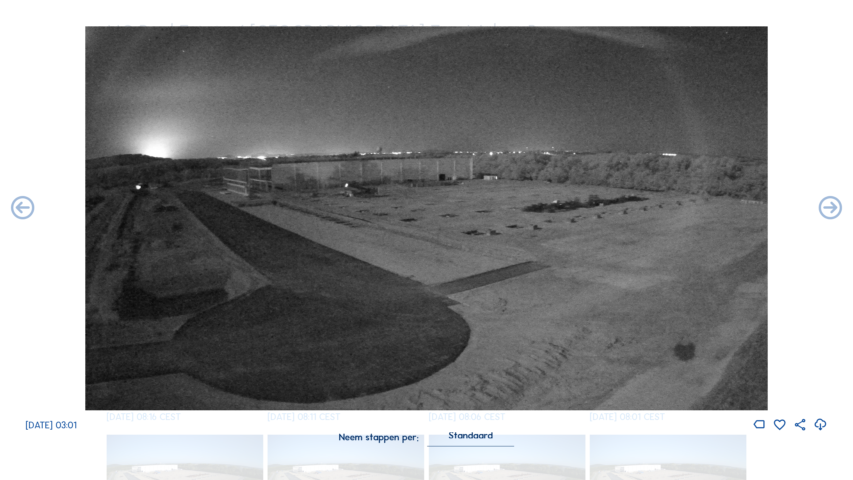
click at [651, 207] on icon at bounding box center [831, 208] width 28 height 28
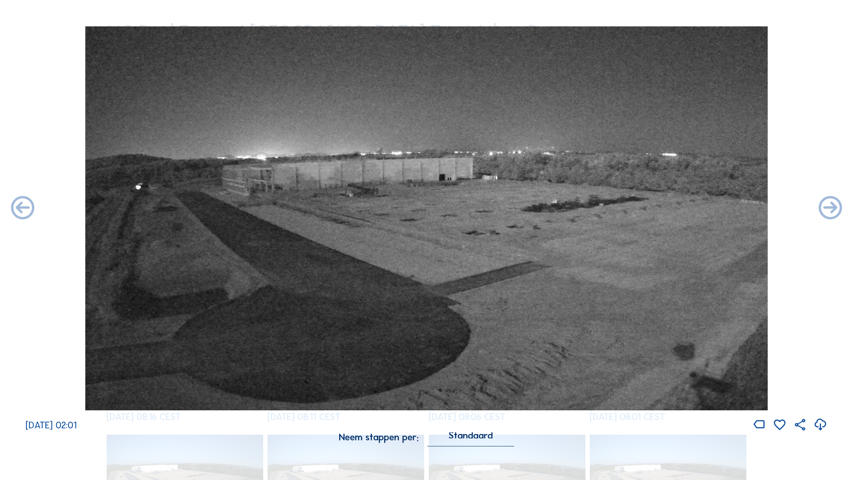
click at [651, 207] on icon at bounding box center [831, 208] width 28 height 28
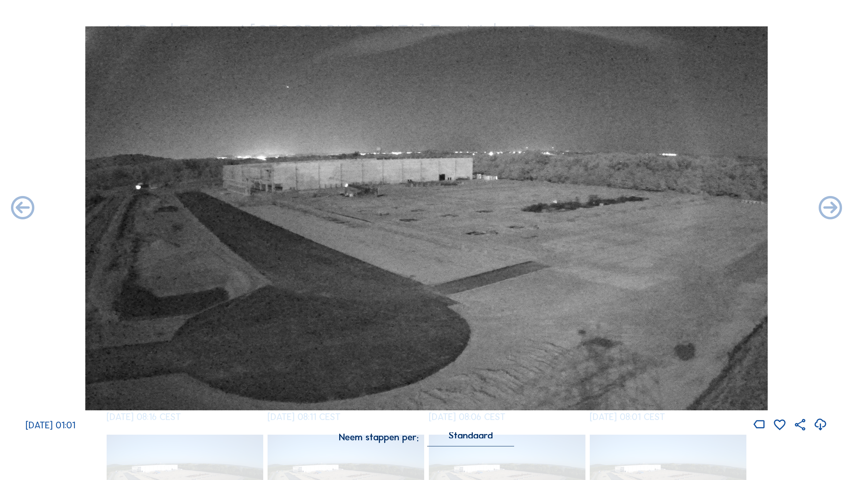
click at [651, 207] on icon at bounding box center [831, 208] width 28 height 28
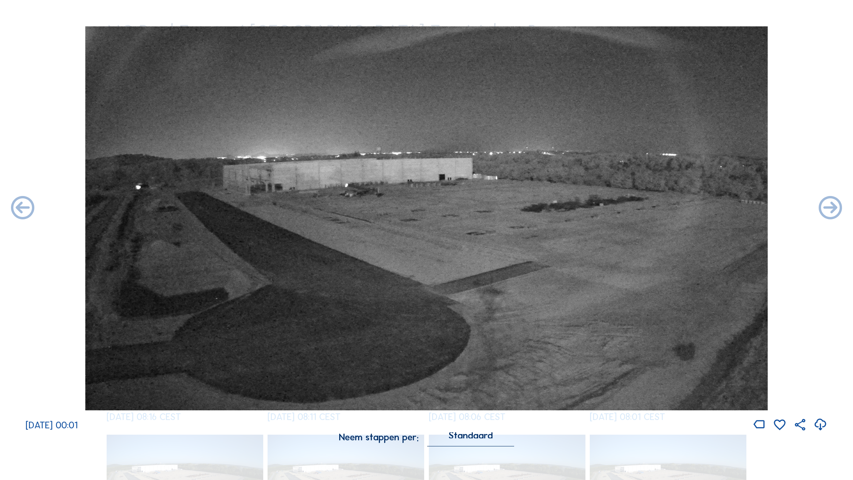
click at [651, 207] on icon at bounding box center [831, 208] width 28 height 28
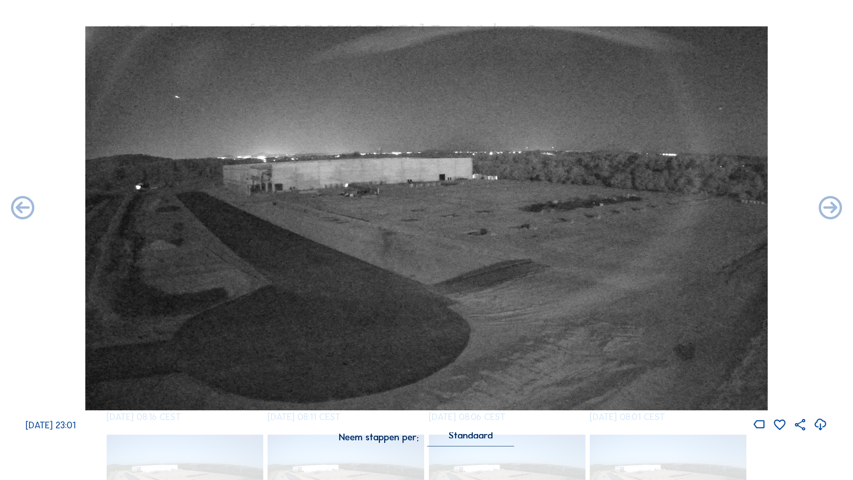
click at [651, 207] on icon at bounding box center [831, 208] width 28 height 28
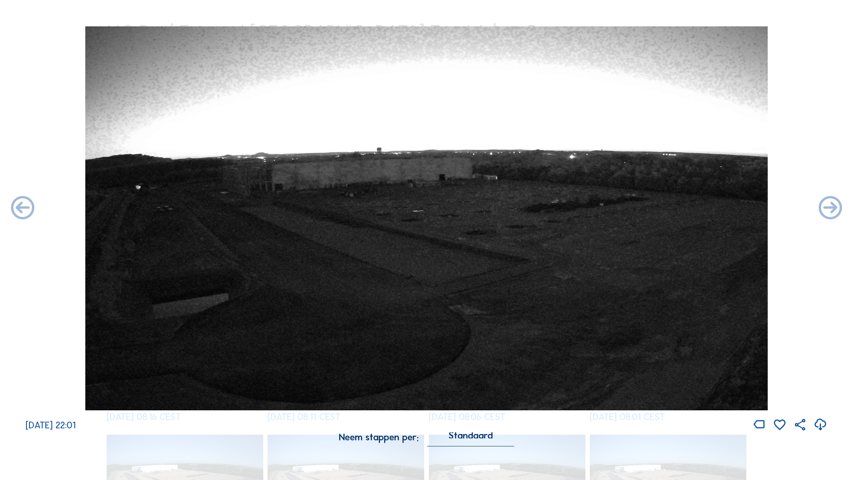
click at [651, 207] on icon at bounding box center [831, 208] width 28 height 28
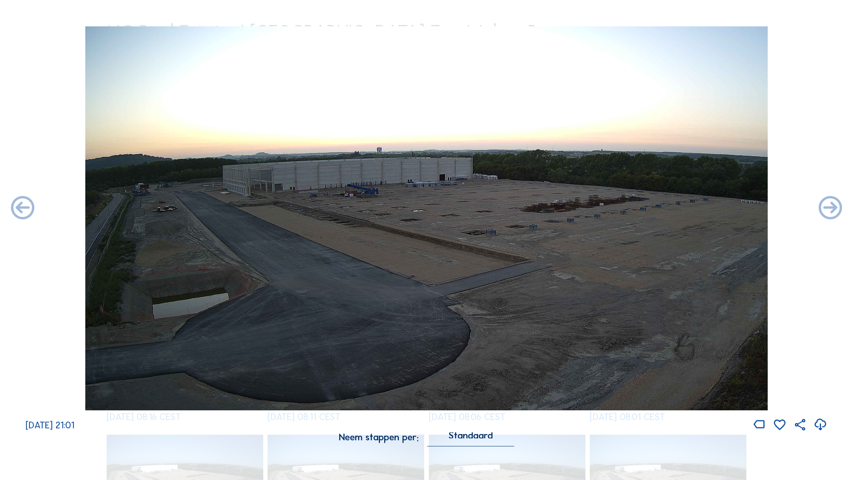
click at [651, 207] on icon at bounding box center [831, 208] width 28 height 28
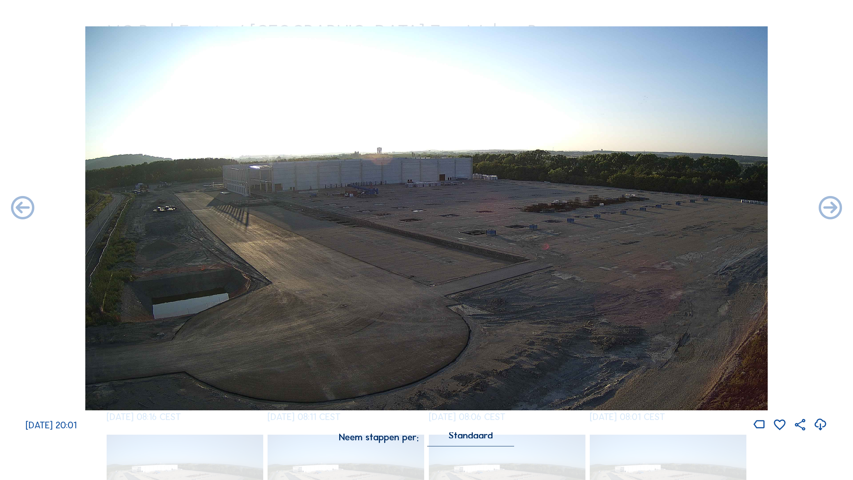
click at [651, 207] on icon at bounding box center [831, 208] width 28 height 28
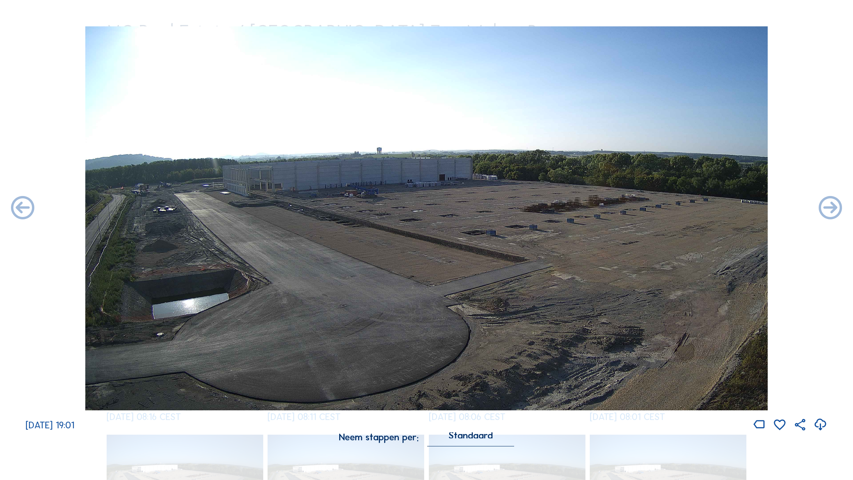
click at [651, 207] on icon at bounding box center [831, 208] width 28 height 28
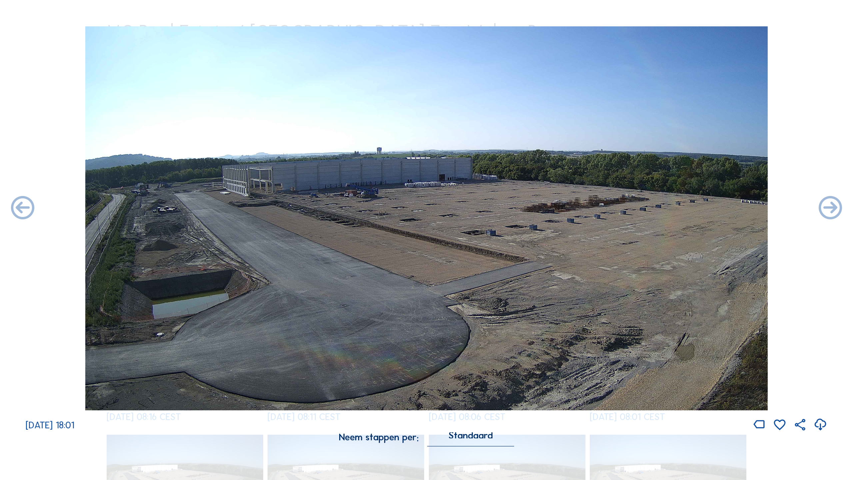
click at [651, 207] on icon at bounding box center [831, 208] width 28 height 28
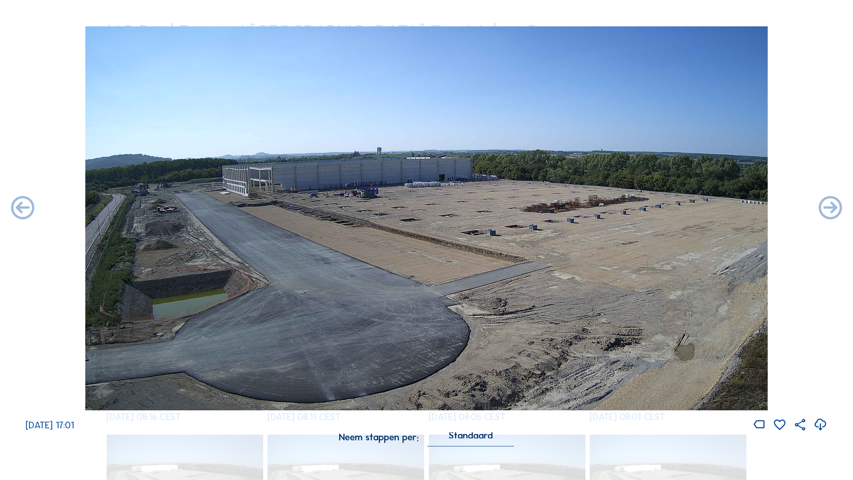
click at [651, 207] on icon at bounding box center [831, 208] width 28 height 28
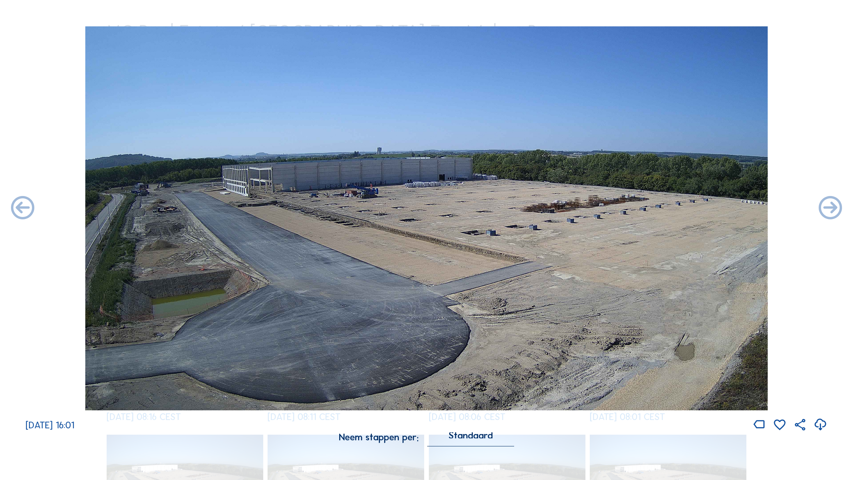
click at [651, 207] on icon at bounding box center [831, 208] width 28 height 28
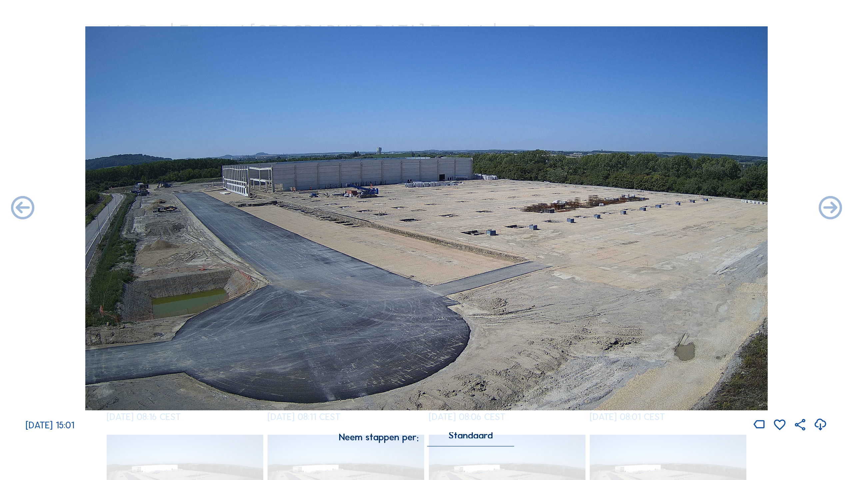
click at [651, 207] on icon at bounding box center [831, 208] width 28 height 28
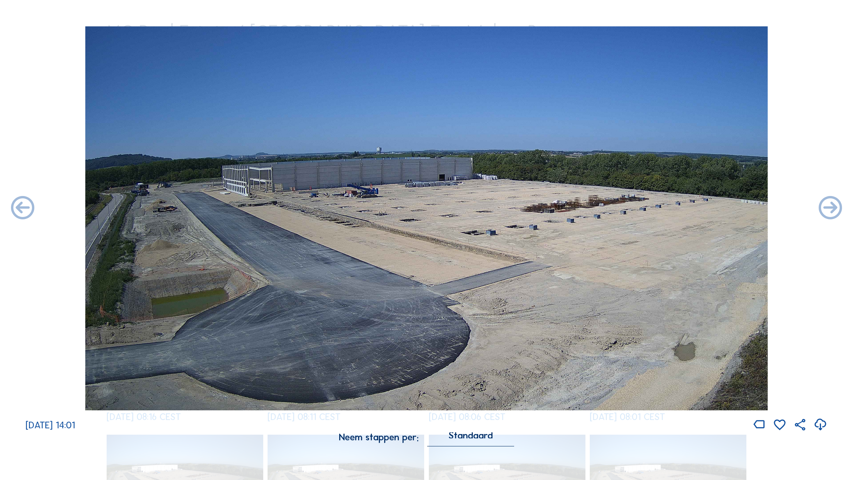
click at [651, 207] on icon at bounding box center [831, 208] width 28 height 28
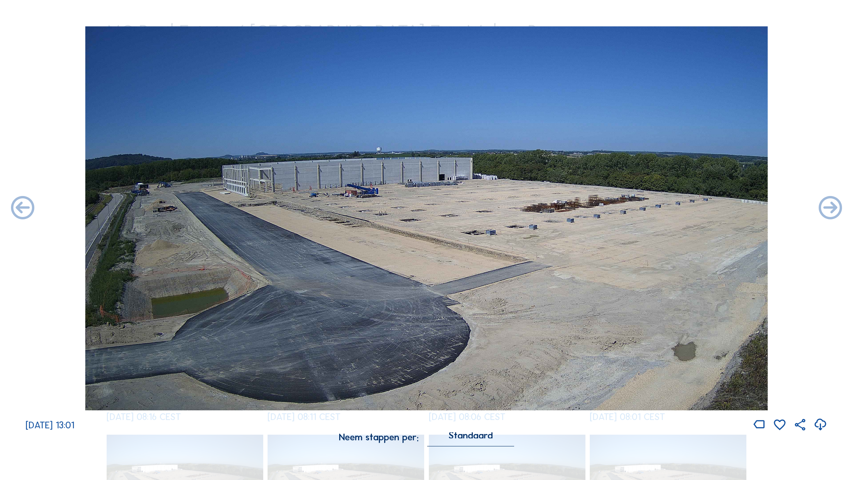
click at [651, 207] on icon at bounding box center [831, 208] width 28 height 28
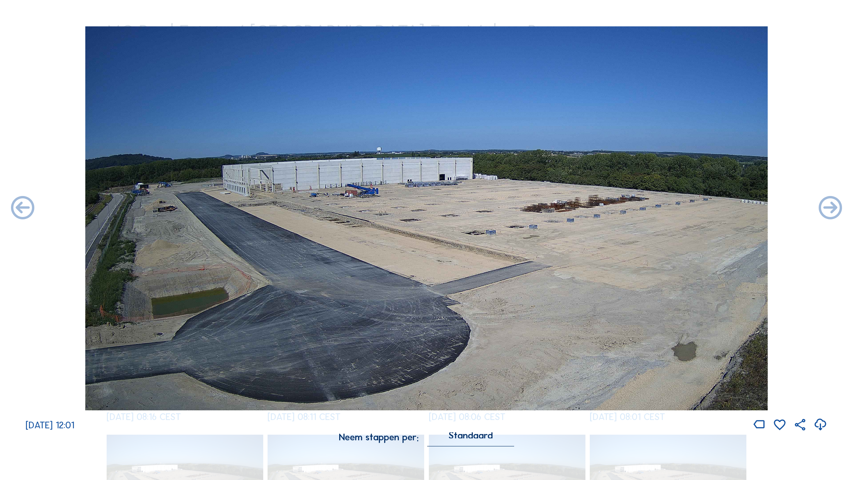
click at [651, 207] on icon at bounding box center [831, 208] width 28 height 28
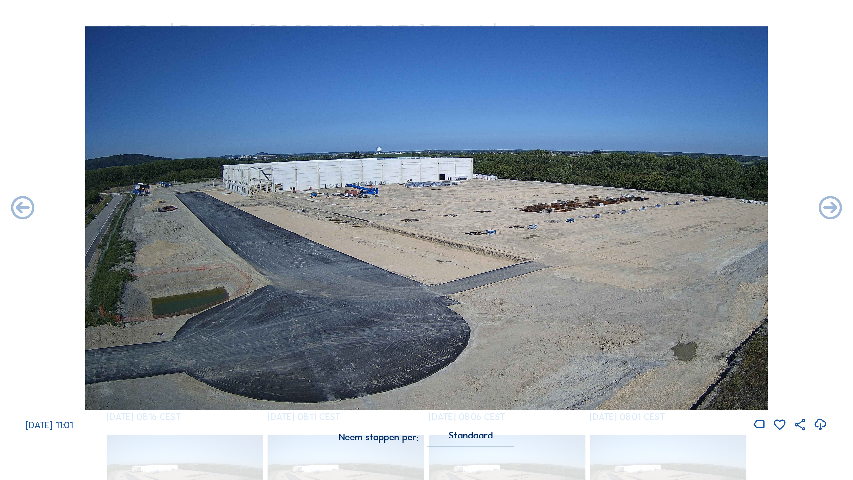
click at [651, 207] on icon at bounding box center [831, 208] width 28 height 28
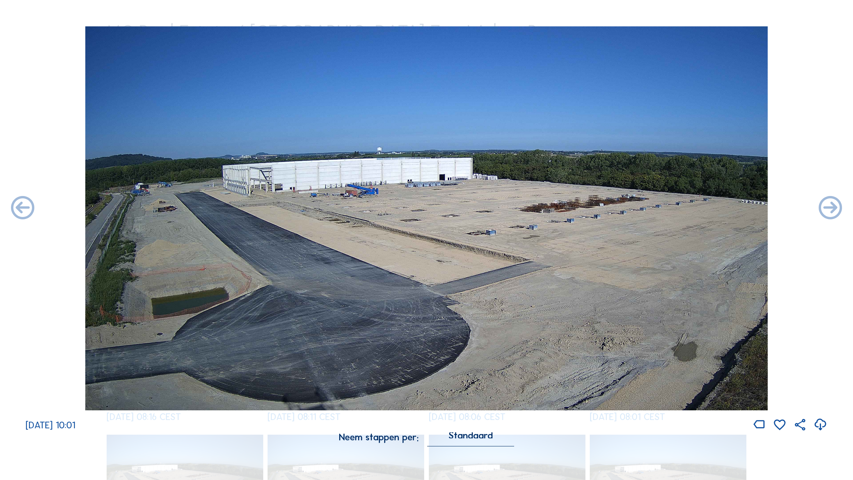
click at [651, 207] on icon at bounding box center [831, 208] width 28 height 28
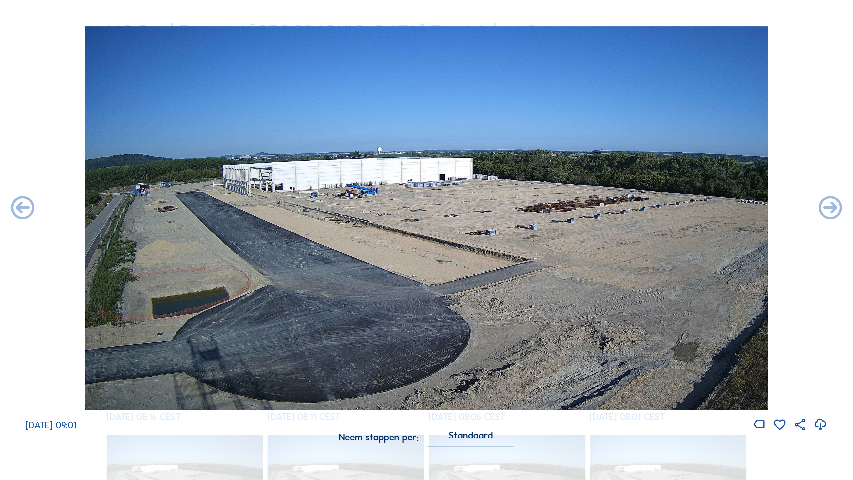
click at [651, 207] on icon at bounding box center [831, 208] width 28 height 28
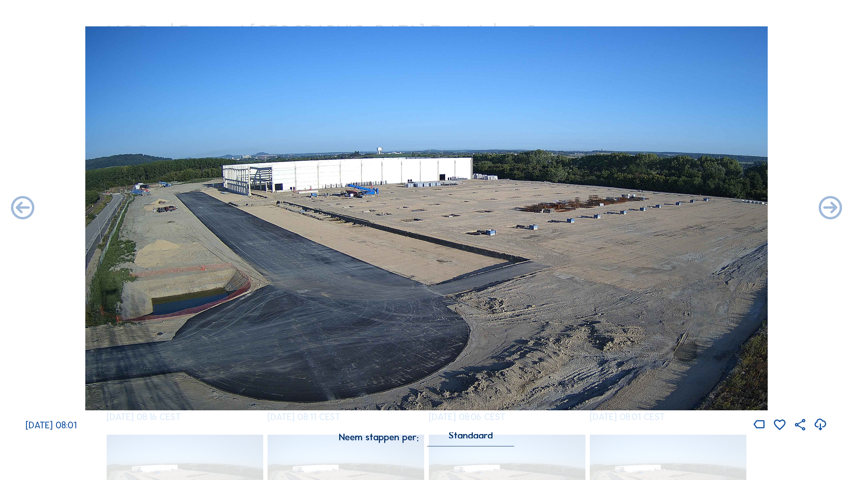
click at [651, 207] on icon at bounding box center [831, 208] width 28 height 28
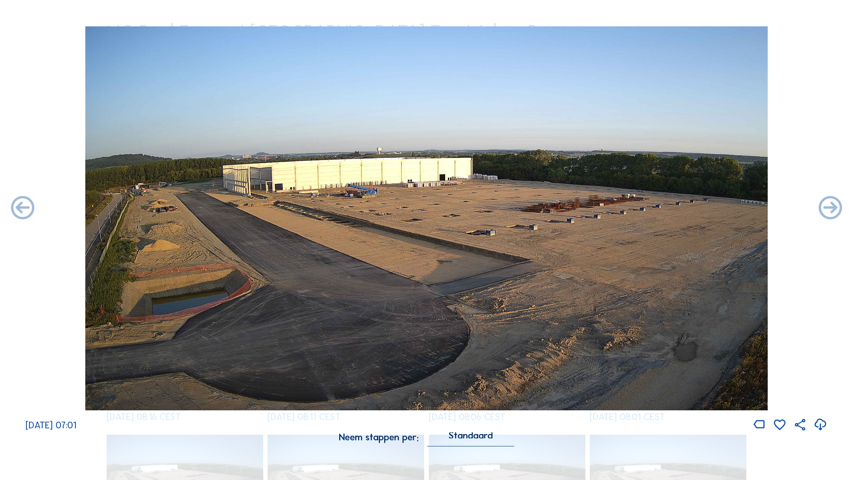
click at [651, 207] on icon at bounding box center [831, 208] width 28 height 28
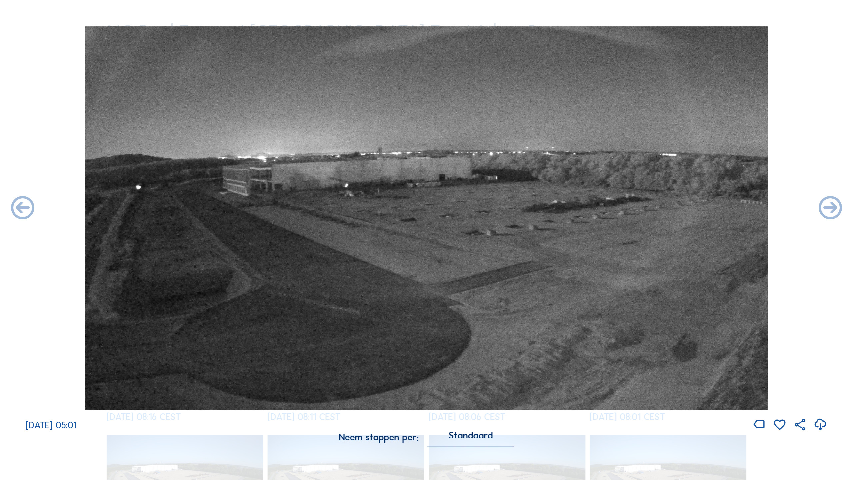
click at [651, 207] on icon at bounding box center [831, 208] width 28 height 28
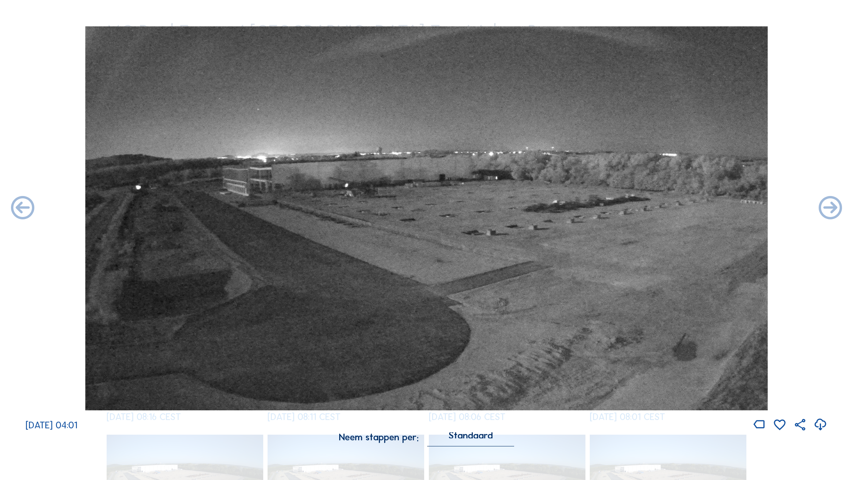
click at [651, 207] on icon at bounding box center [831, 208] width 28 height 28
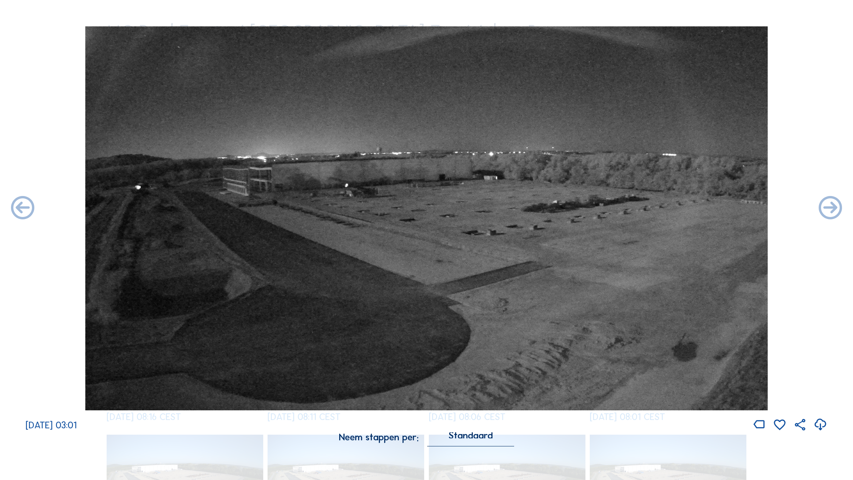
click at [651, 207] on icon at bounding box center [831, 208] width 28 height 28
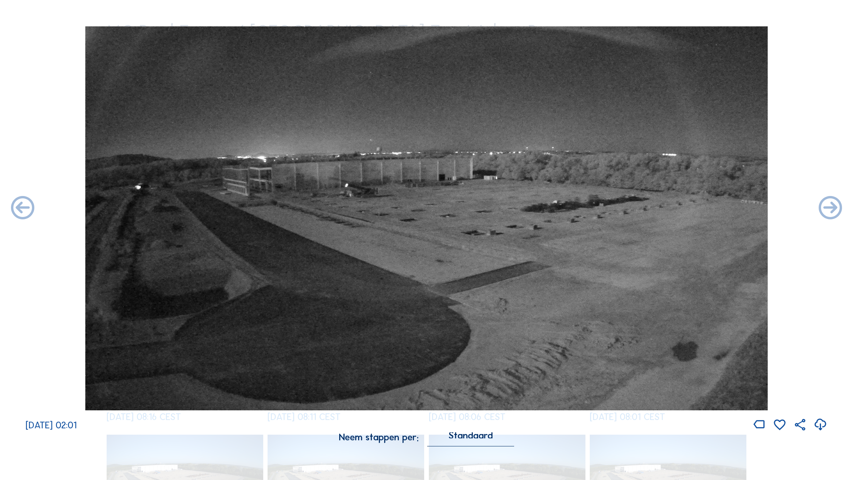
click at [651, 207] on icon at bounding box center [831, 208] width 28 height 28
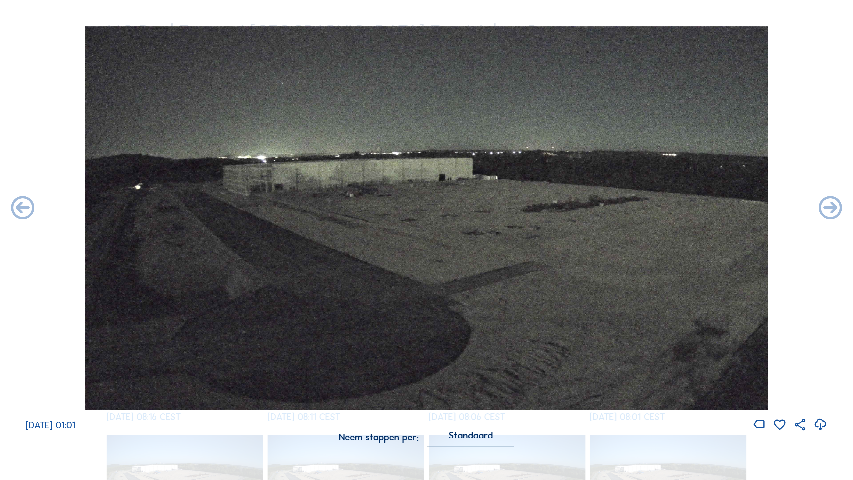
click at [651, 207] on icon at bounding box center [831, 208] width 28 height 28
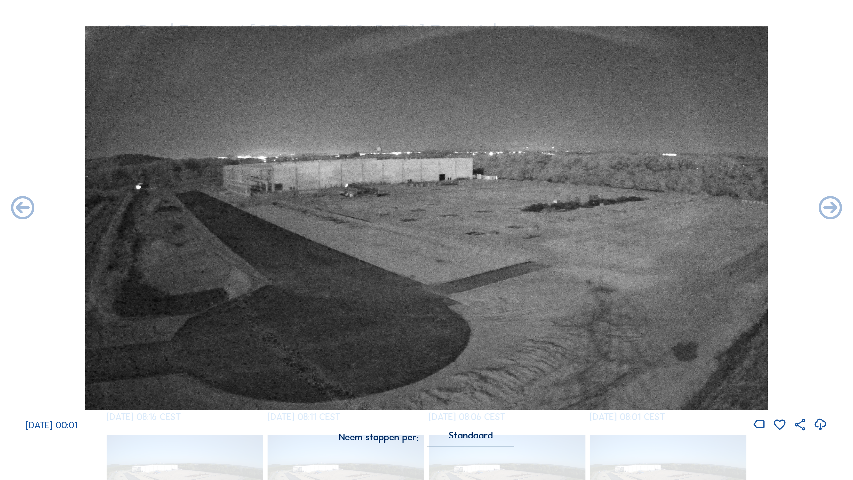
click at [651, 207] on icon at bounding box center [831, 208] width 28 height 28
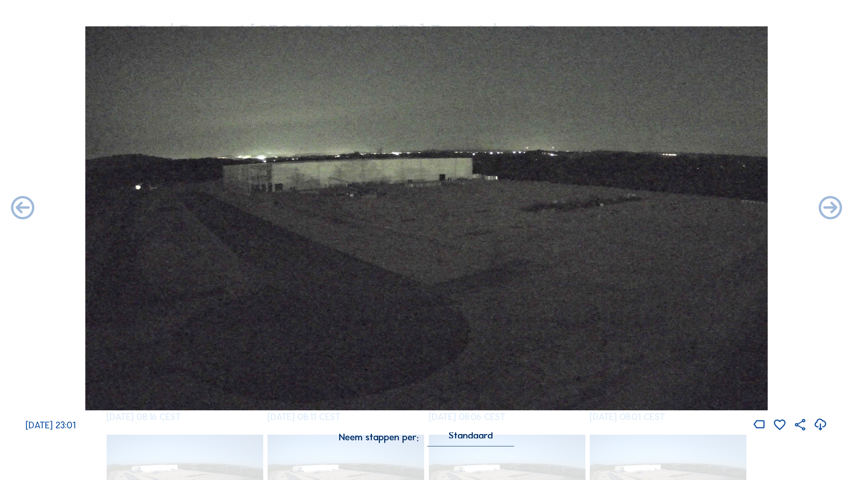
click at [651, 207] on icon at bounding box center [831, 208] width 28 height 28
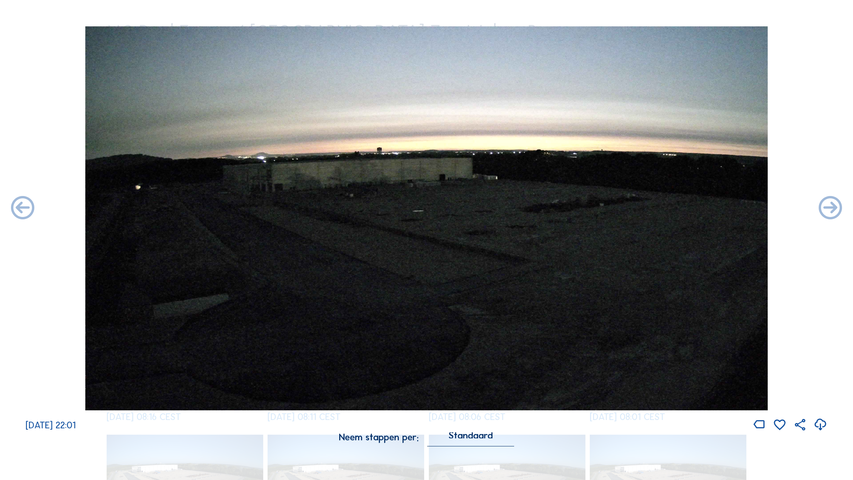
click at [651, 207] on icon at bounding box center [831, 208] width 28 height 28
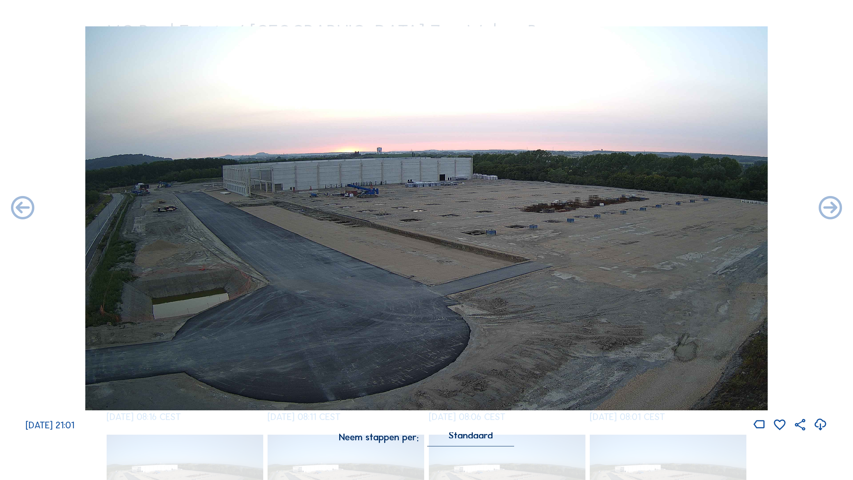
click at [651, 207] on icon at bounding box center [831, 208] width 28 height 28
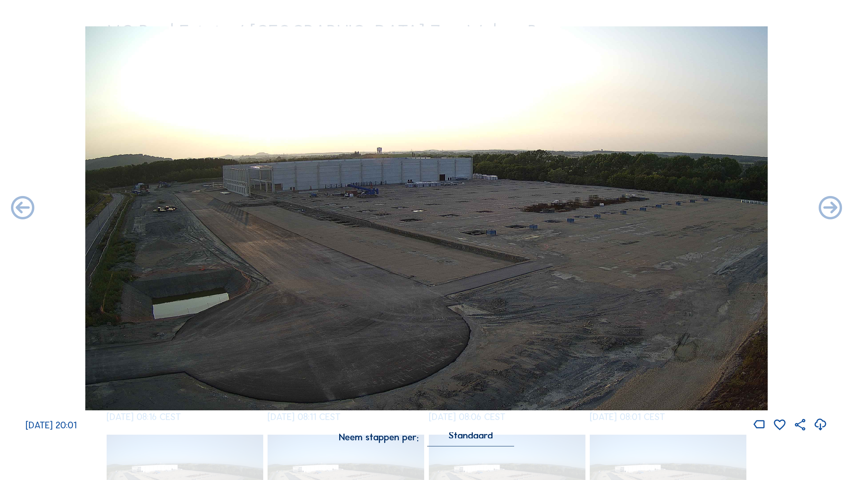
click at [651, 207] on icon at bounding box center [831, 208] width 28 height 28
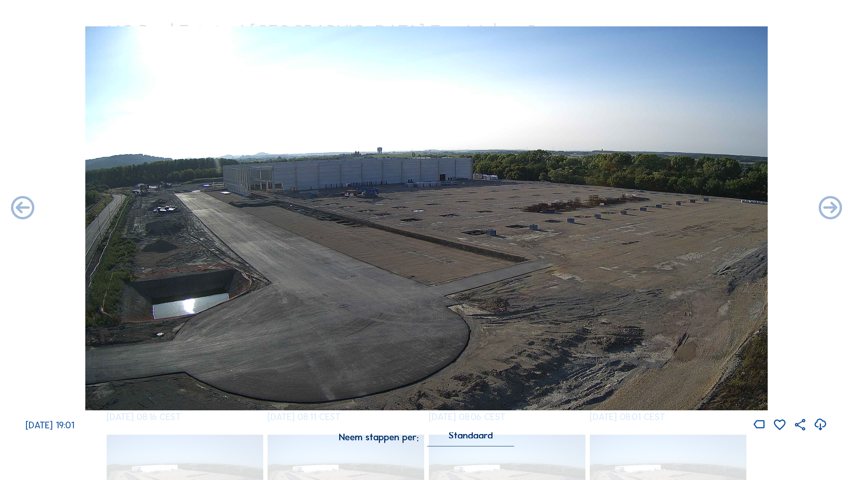
click at [651, 207] on icon at bounding box center [831, 208] width 28 height 28
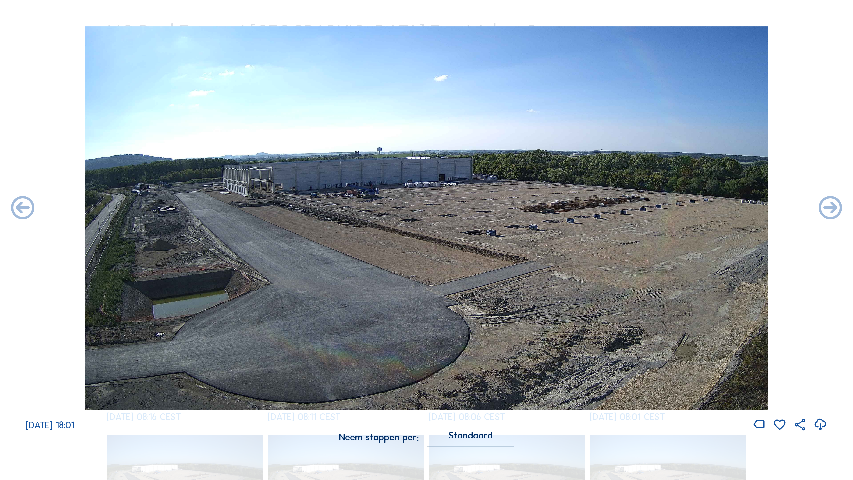
click at [651, 207] on icon at bounding box center [831, 208] width 28 height 28
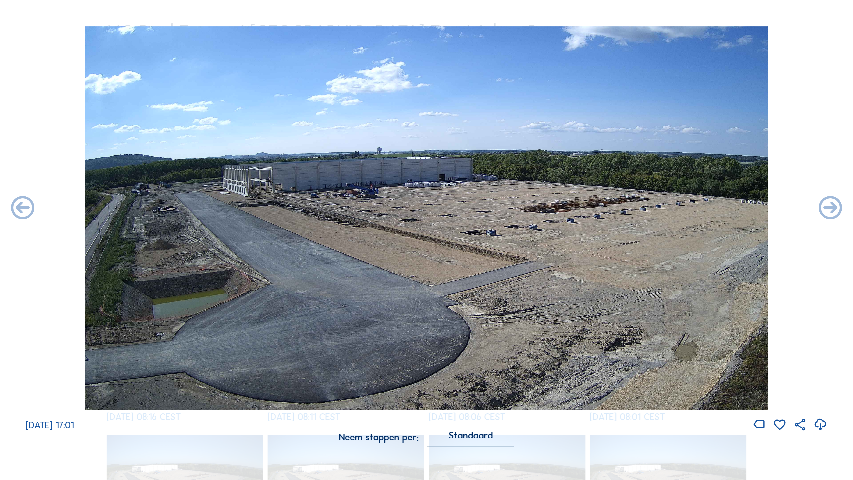
click at [651, 207] on icon at bounding box center [831, 208] width 28 height 28
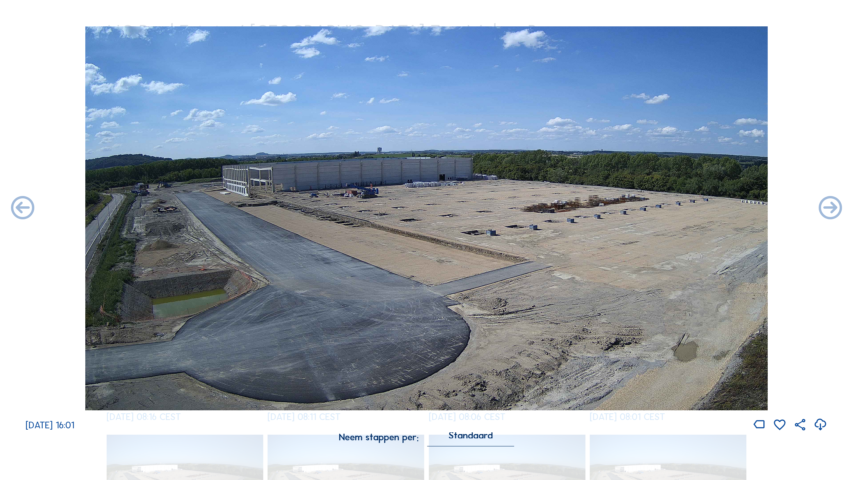
click at [651, 207] on icon at bounding box center [831, 208] width 28 height 28
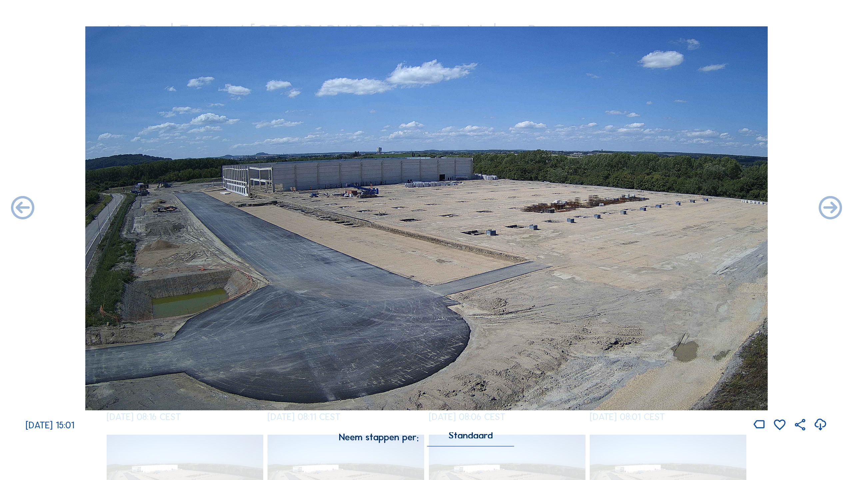
click at [651, 207] on icon at bounding box center [831, 208] width 28 height 28
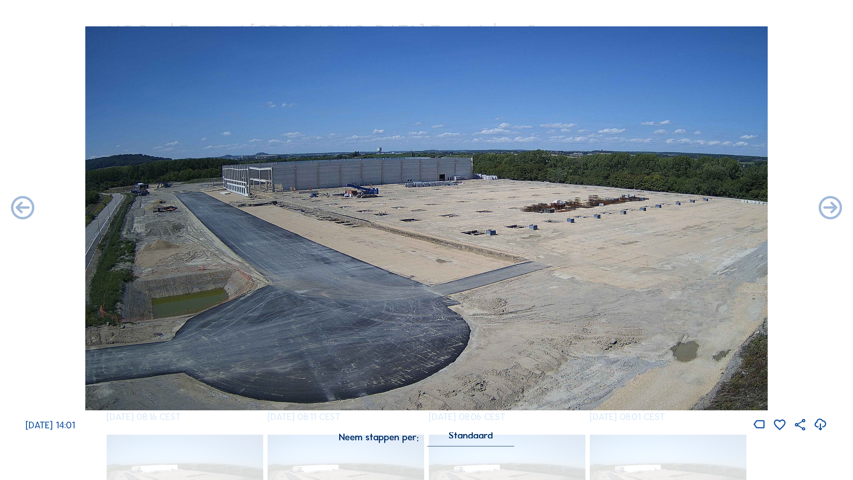
click at [651, 207] on div "[DATE] 14:01" at bounding box center [426, 229] width 853 height 406
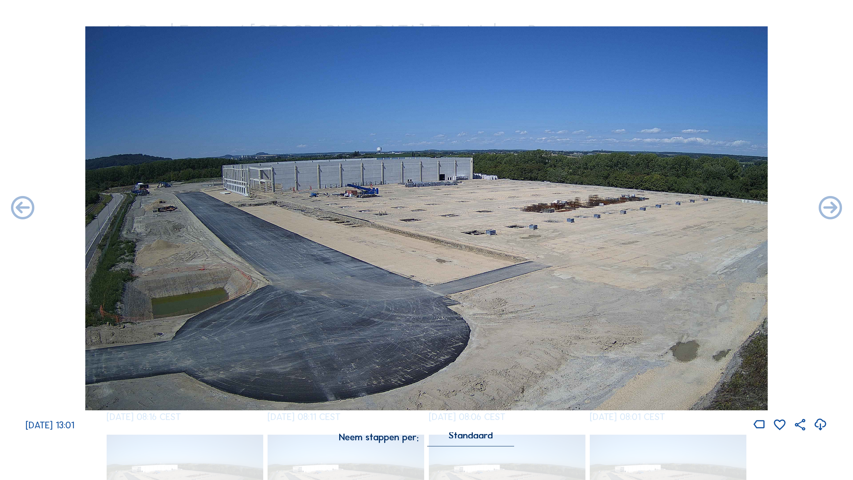
click at [651, 207] on icon at bounding box center [831, 208] width 28 height 28
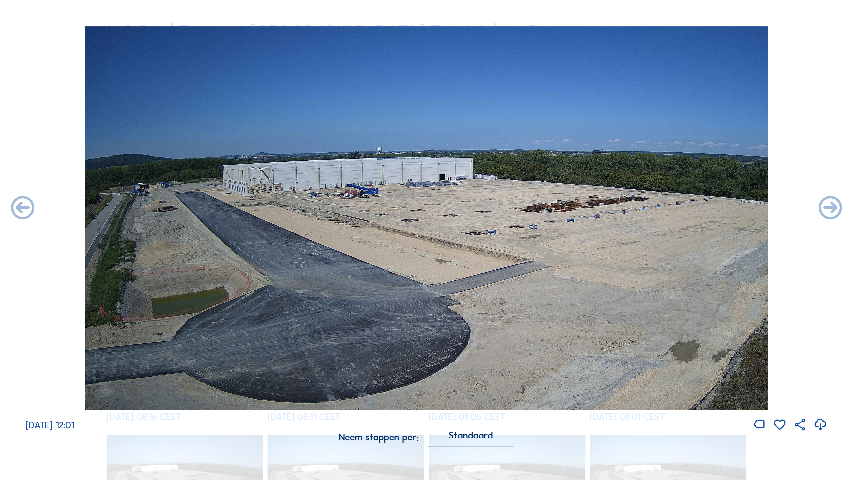
click at [651, 207] on icon at bounding box center [831, 208] width 28 height 28
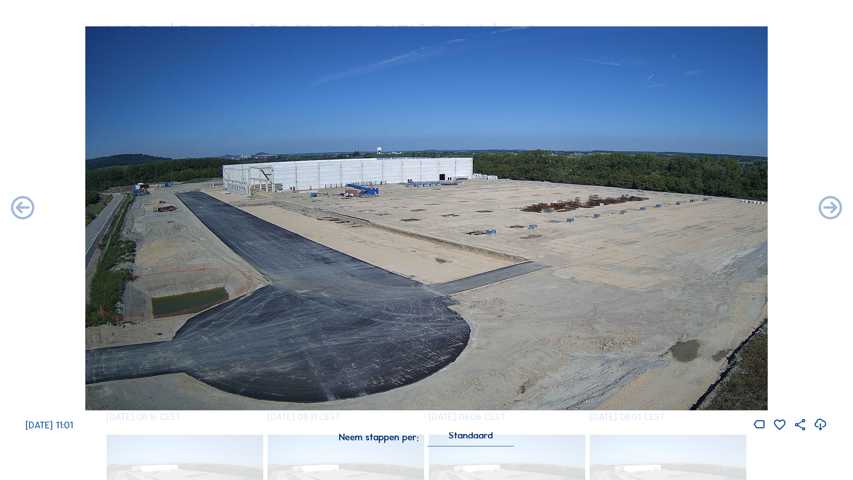
click at [651, 207] on icon at bounding box center [831, 208] width 28 height 28
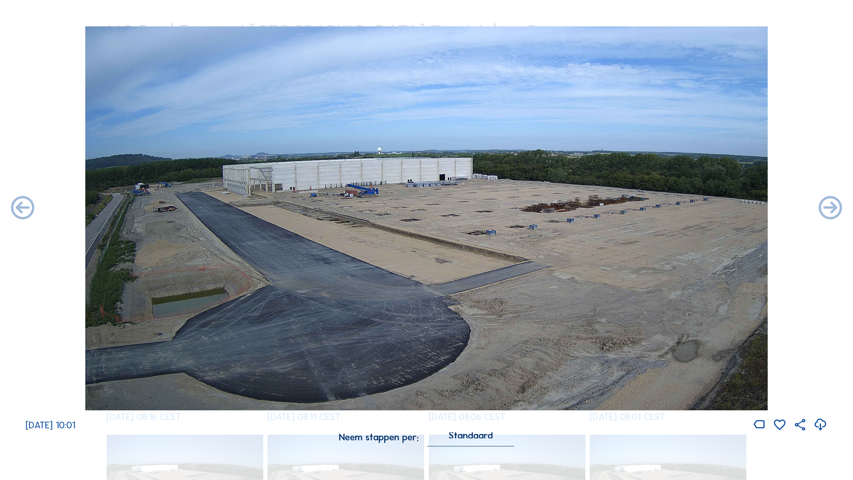
click at [651, 207] on icon at bounding box center [831, 208] width 28 height 28
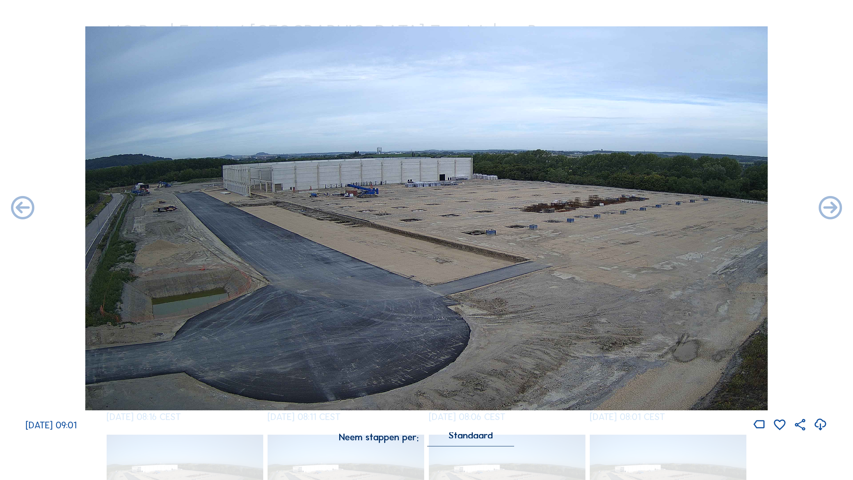
click at [651, 207] on icon at bounding box center [831, 208] width 28 height 28
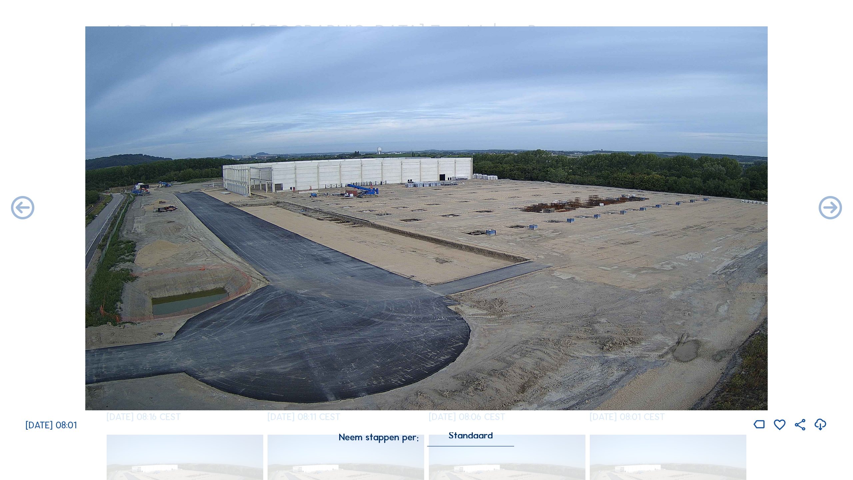
click at [651, 207] on icon at bounding box center [831, 208] width 28 height 28
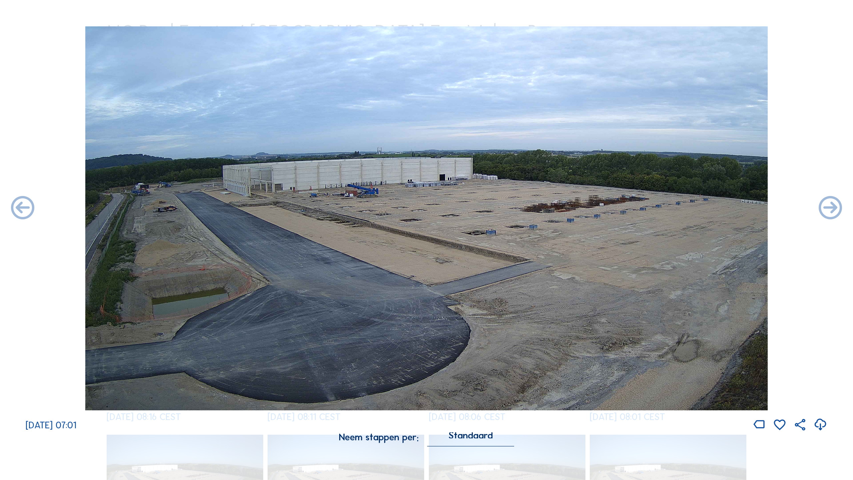
click at [651, 207] on icon at bounding box center [831, 208] width 28 height 28
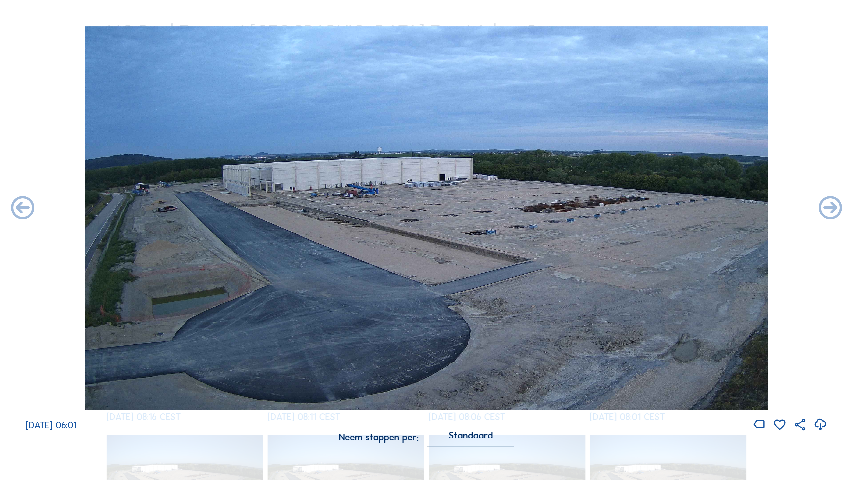
click at [651, 207] on icon at bounding box center [831, 208] width 28 height 28
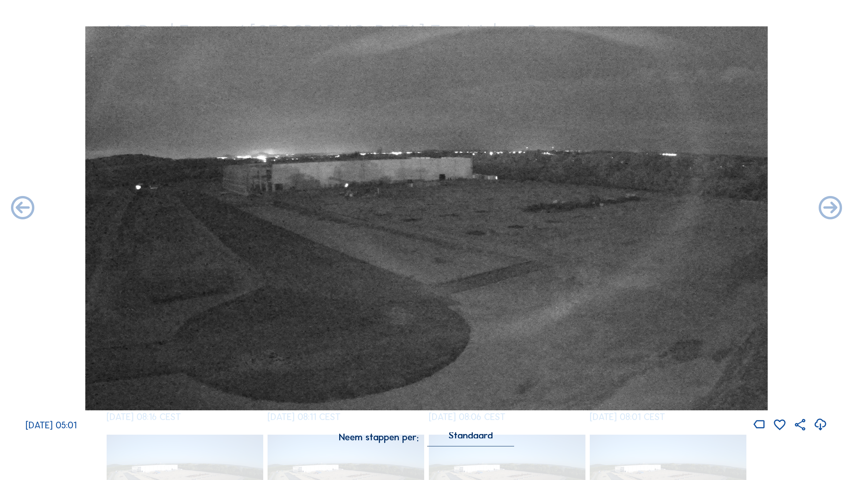
click at [651, 207] on icon at bounding box center [831, 208] width 28 height 28
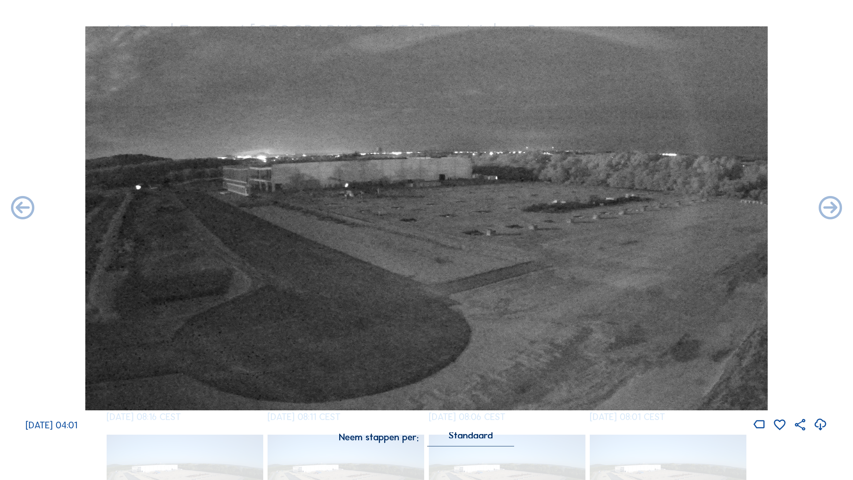
click at [651, 207] on icon at bounding box center [831, 208] width 28 height 28
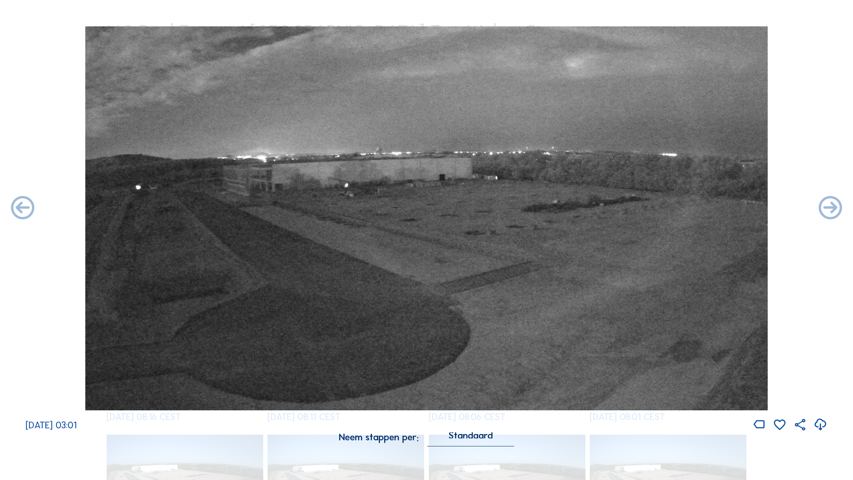
click at [651, 207] on icon at bounding box center [831, 208] width 28 height 28
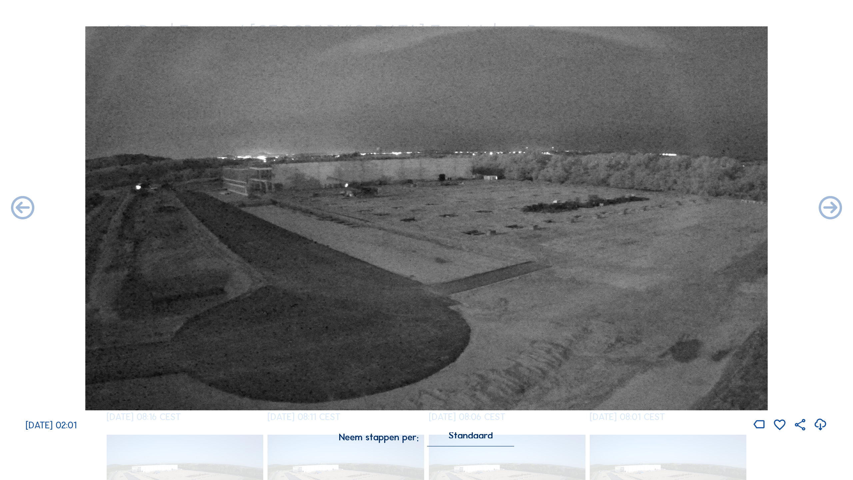
click at [651, 207] on icon at bounding box center [831, 208] width 28 height 28
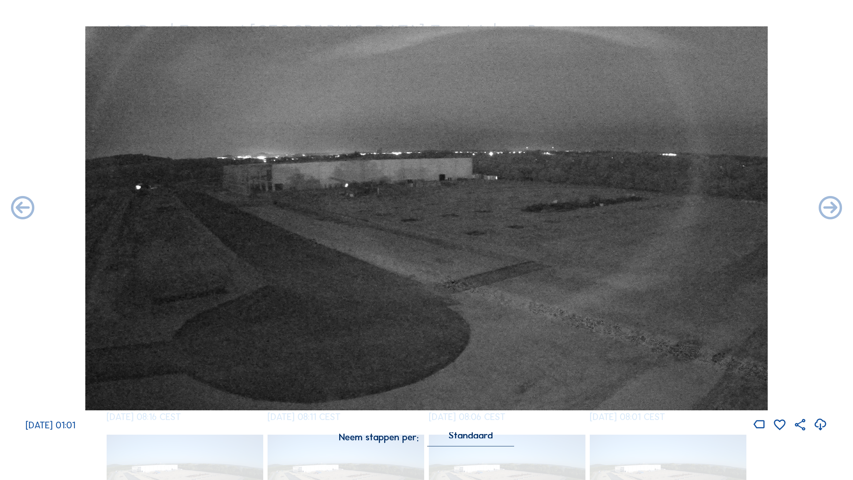
click at [651, 207] on icon at bounding box center [831, 208] width 28 height 28
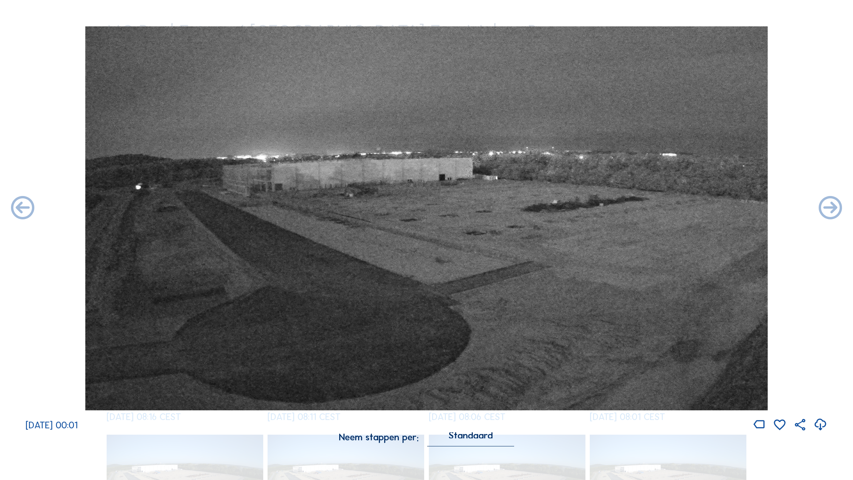
click at [651, 207] on icon at bounding box center [831, 208] width 28 height 28
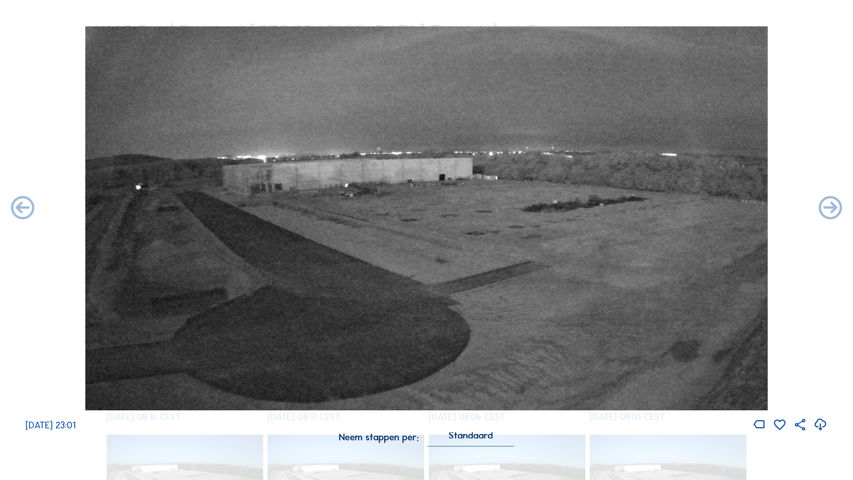
click at [651, 207] on icon at bounding box center [831, 208] width 28 height 28
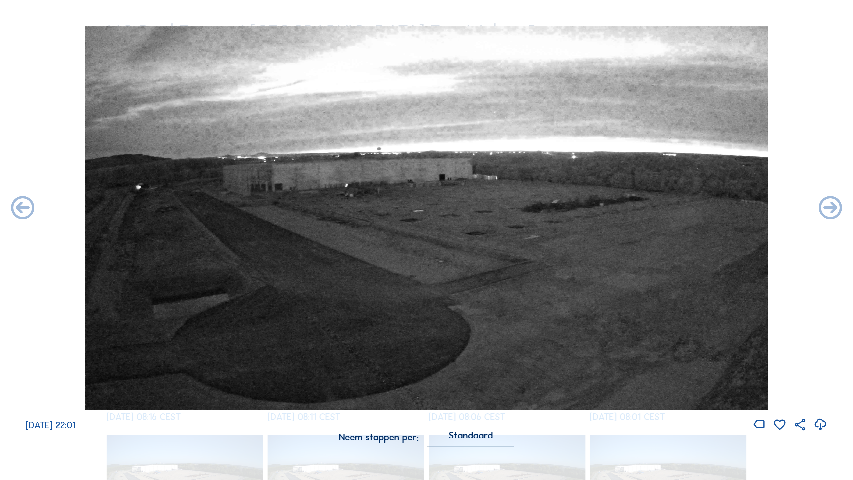
click at [651, 207] on icon at bounding box center [831, 208] width 28 height 28
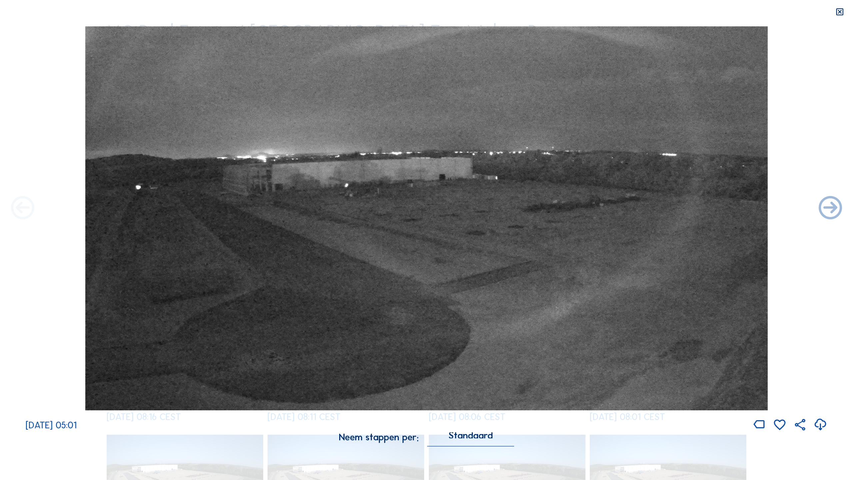
click at [22, 208] on icon at bounding box center [23, 208] width 28 height 28
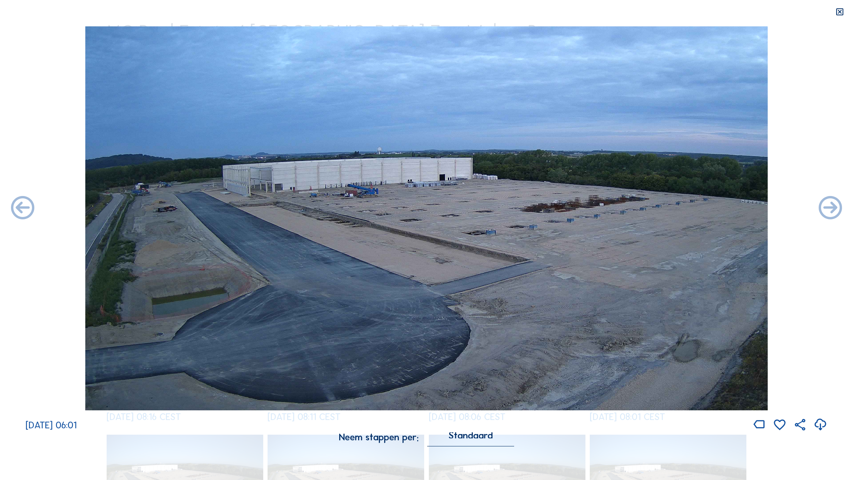
click at [22, 208] on icon at bounding box center [23, 208] width 28 height 28
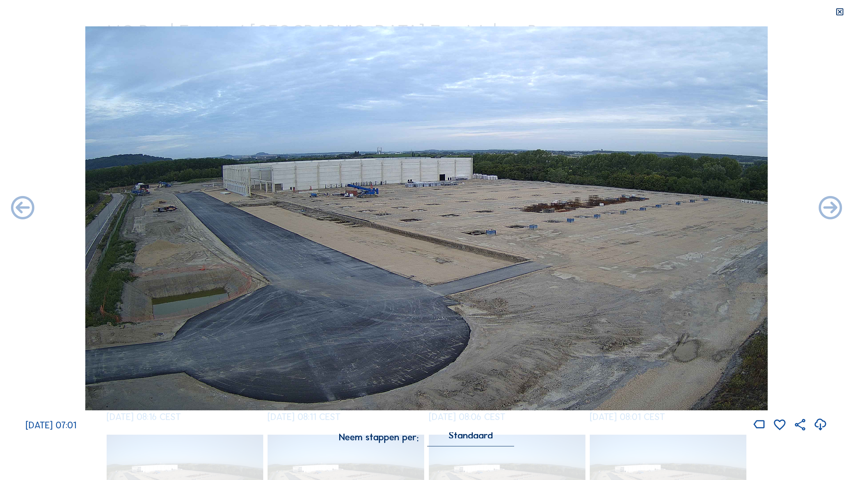
click at [22, 208] on icon at bounding box center [23, 208] width 28 height 28
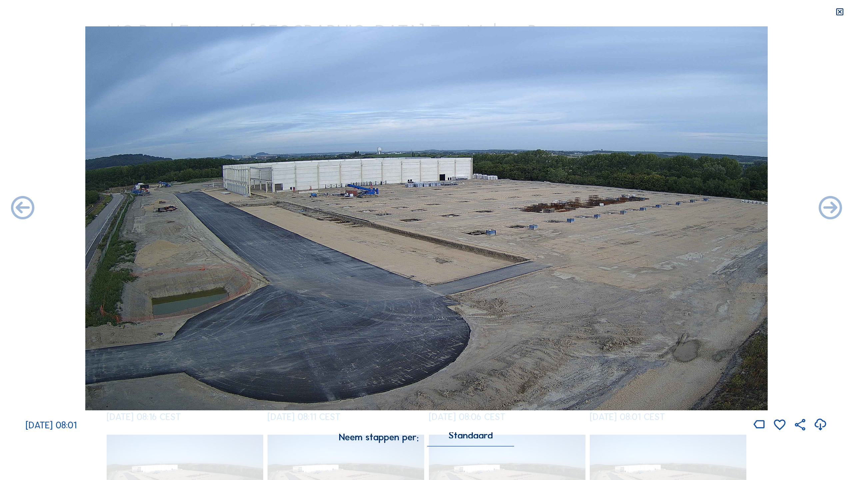
click at [22, 208] on icon at bounding box center [23, 208] width 28 height 28
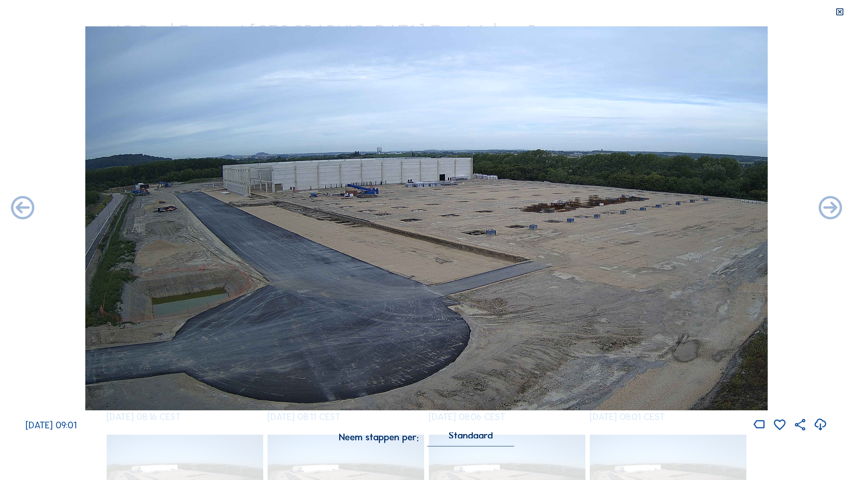
click at [22, 208] on icon at bounding box center [23, 208] width 28 height 28
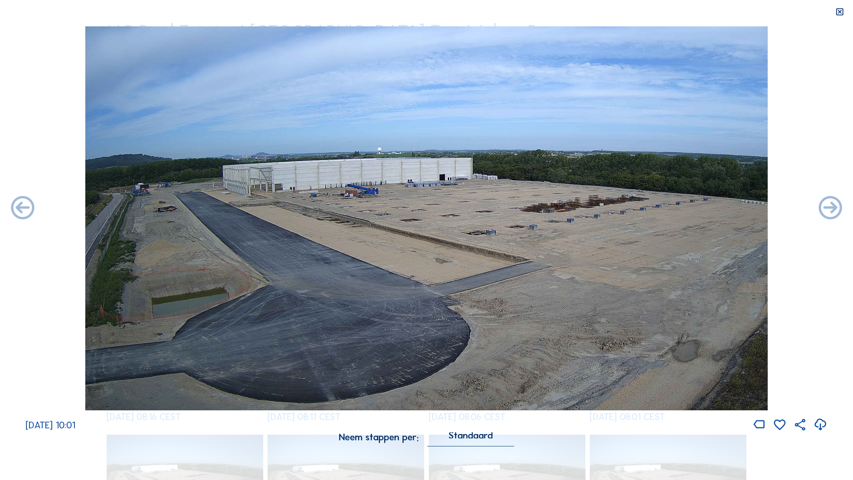
click at [22, 208] on icon at bounding box center [23, 208] width 28 height 28
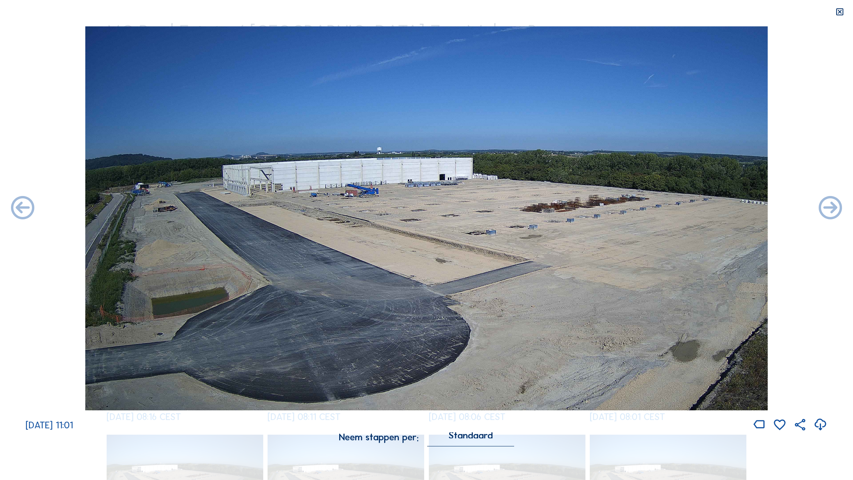
click at [22, 208] on icon at bounding box center [23, 208] width 28 height 28
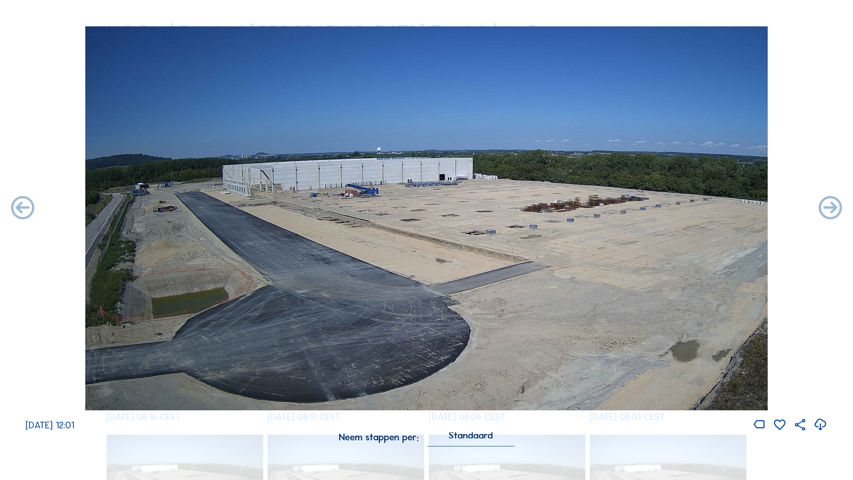
click at [22, 208] on icon at bounding box center [23, 208] width 28 height 28
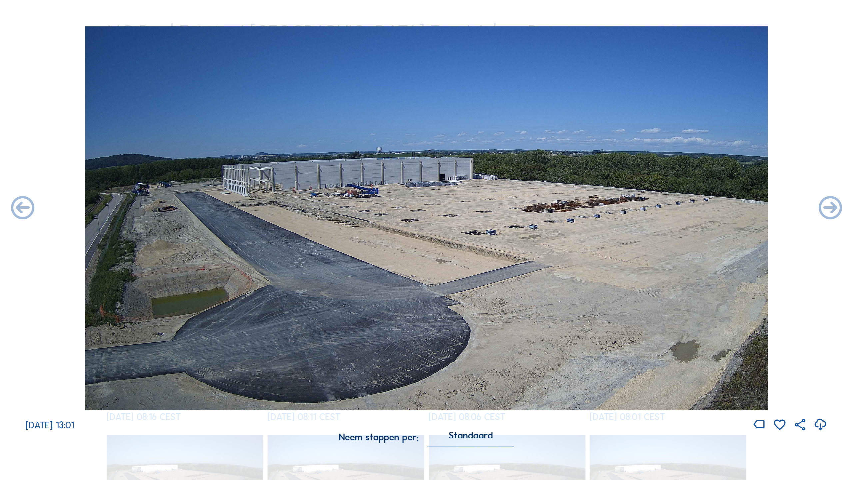
click at [22, 208] on icon at bounding box center [23, 208] width 28 height 28
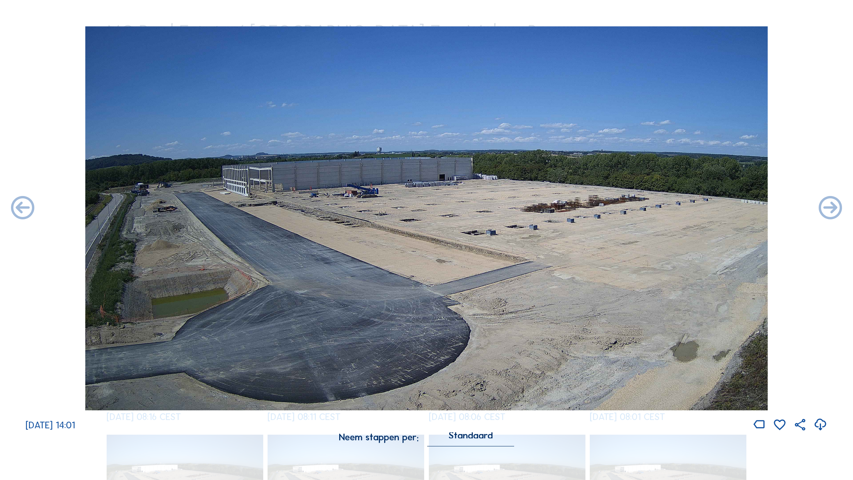
click at [22, 208] on icon at bounding box center [23, 208] width 28 height 28
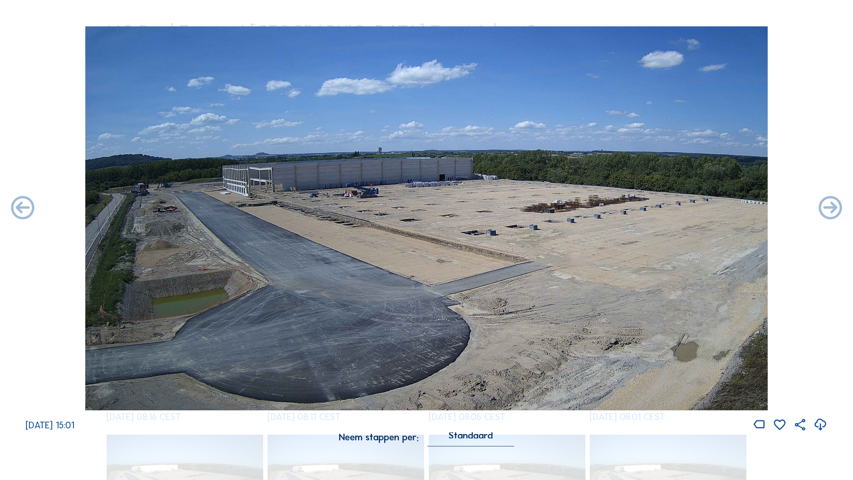
click at [22, 208] on icon at bounding box center [23, 208] width 28 height 28
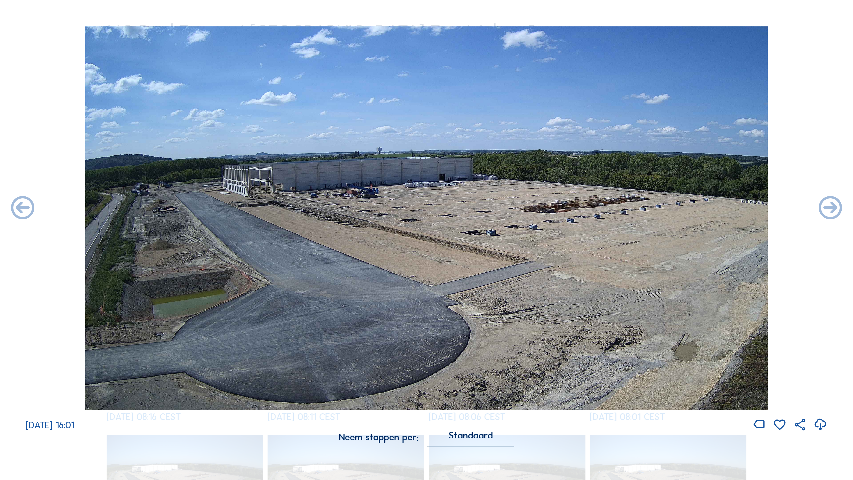
click at [22, 208] on icon at bounding box center [23, 208] width 28 height 28
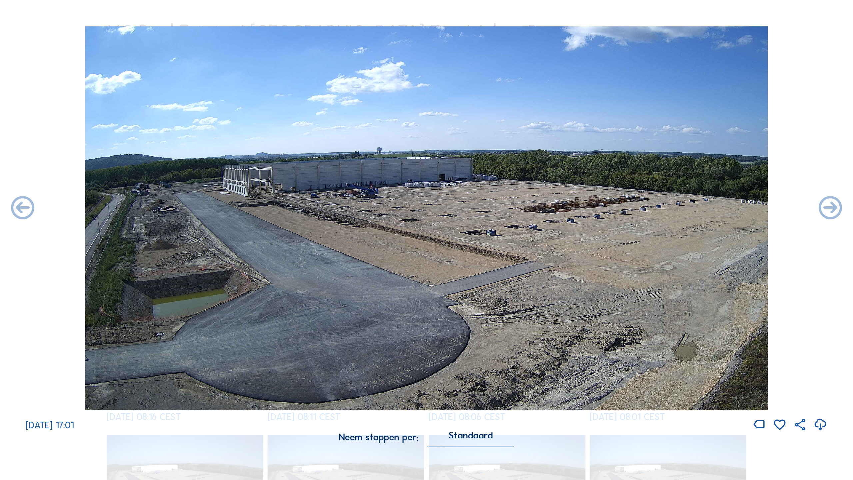
click at [22, 208] on icon at bounding box center [23, 208] width 28 height 28
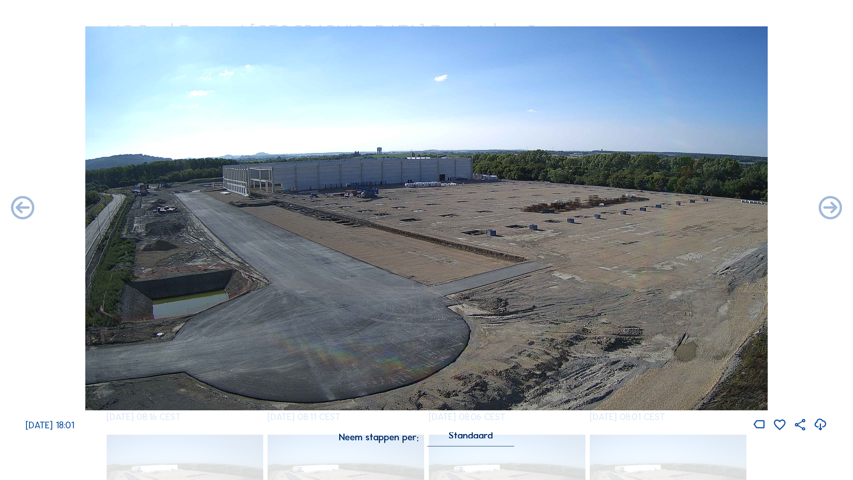
click at [22, 208] on icon at bounding box center [23, 208] width 28 height 28
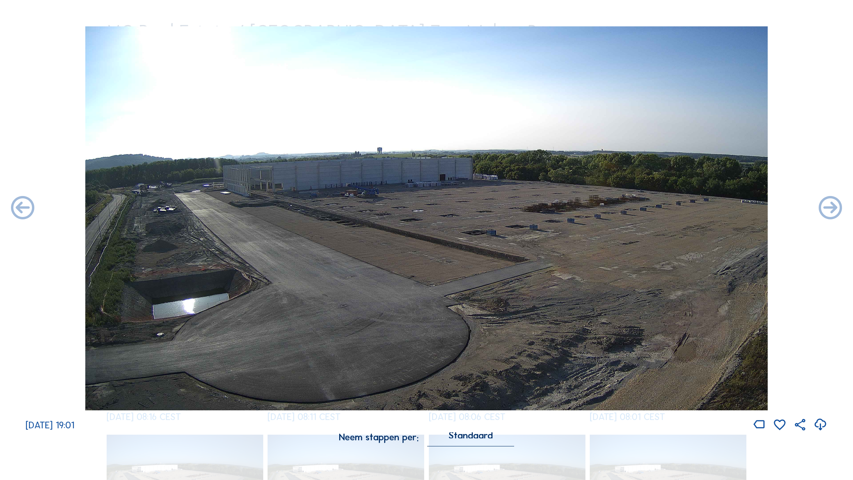
click at [22, 208] on icon at bounding box center [23, 208] width 28 height 28
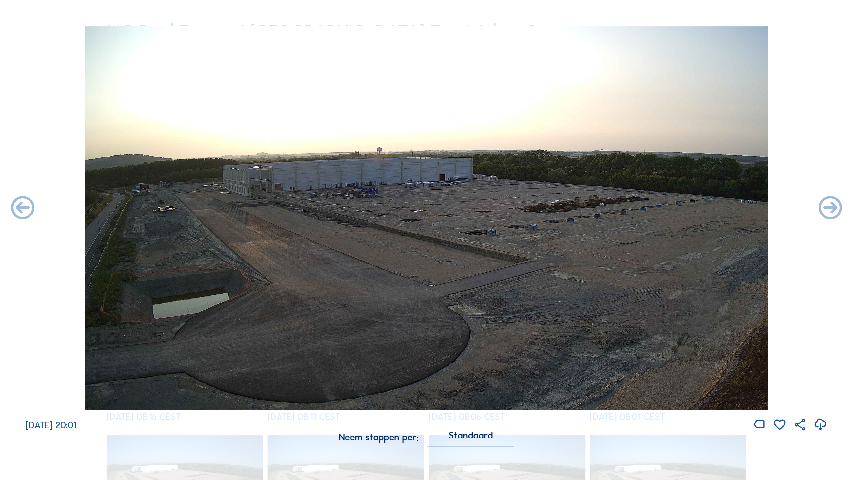
click at [22, 208] on icon at bounding box center [23, 208] width 28 height 28
click at [651, 208] on icon at bounding box center [831, 208] width 28 height 28
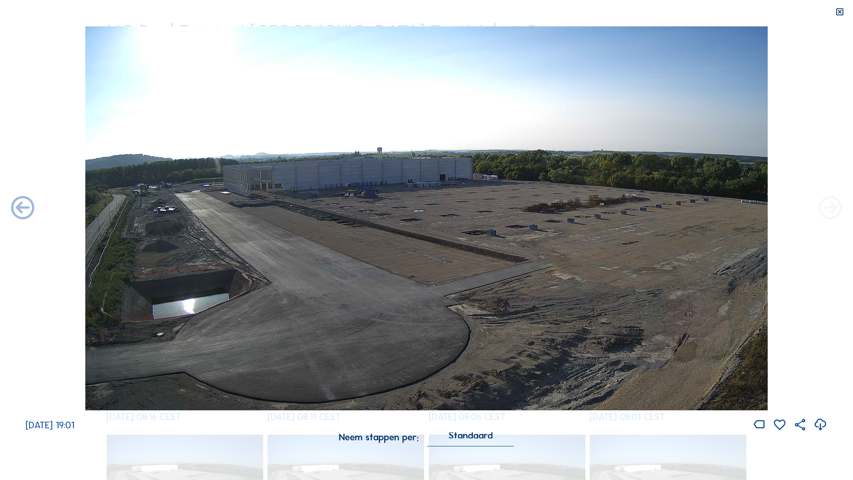
click at [651, 208] on icon at bounding box center [831, 208] width 28 height 28
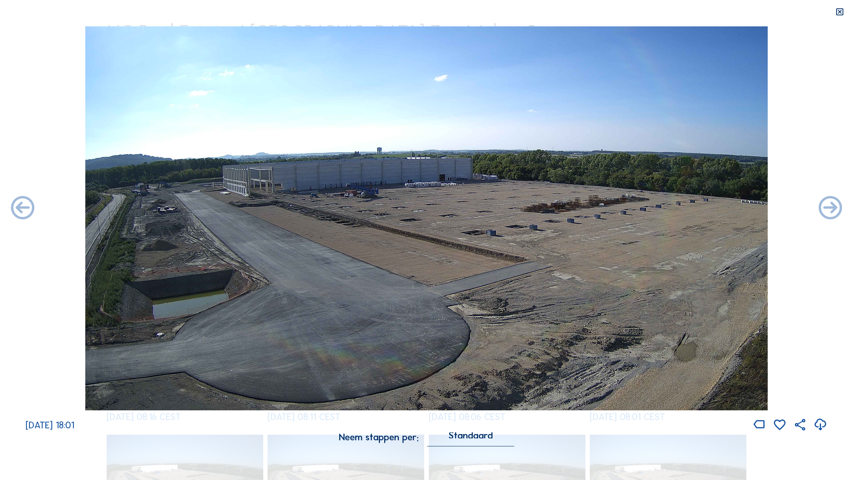
click at [651, 208] on icon at bounding box center [831, 208] width 28 height 28
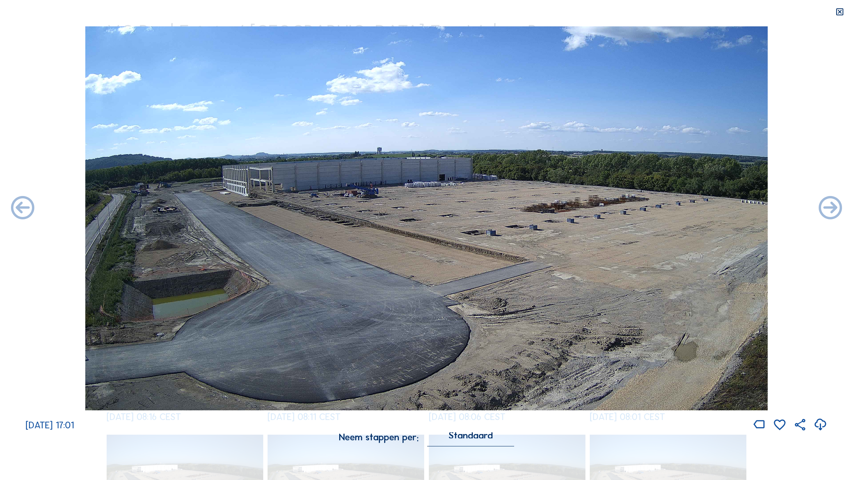
click at [651, 208] on icon at bounding box center [831, 208] width 28 height 28
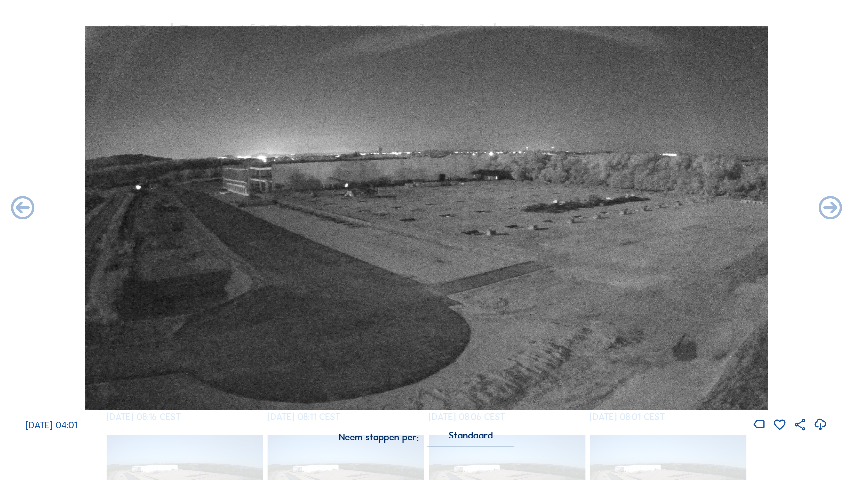
click at [651, 208] on icon at bounding box center [831, 208] width 28 height 28
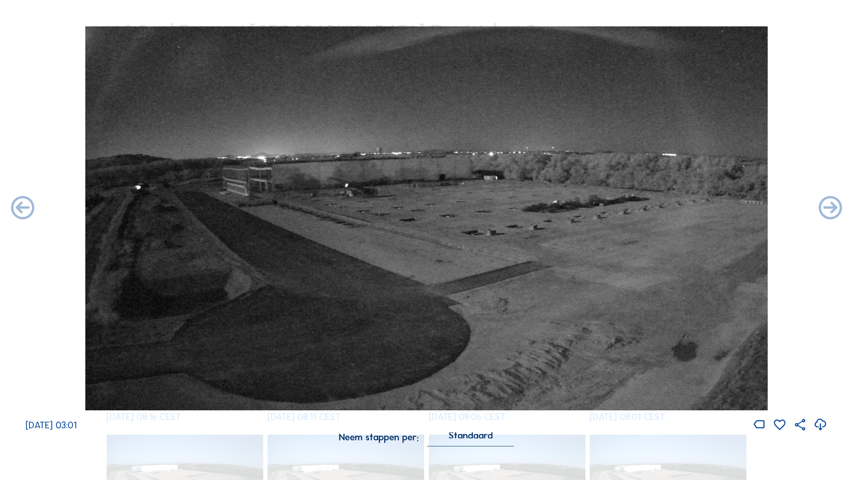
click at [651, 208] on icon at bounding box center [831, 208] width 28 height 28
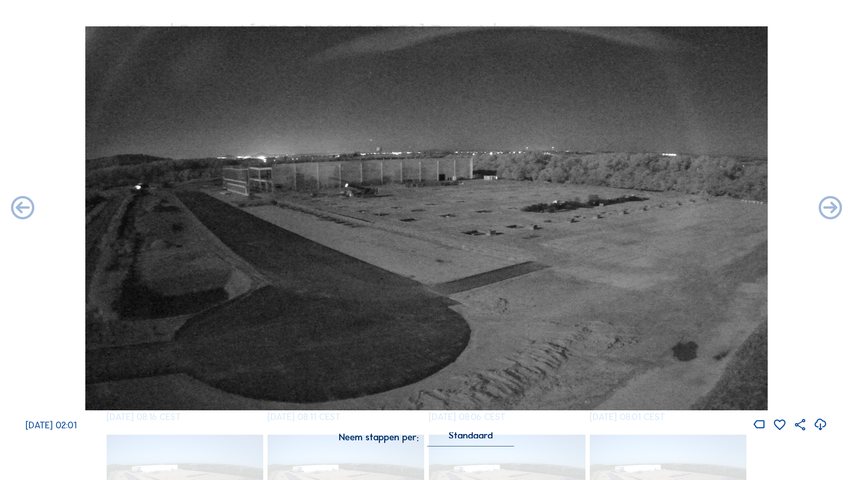
click at [651, 208] on icon at bounding box center [831, 208] width 28 height 28
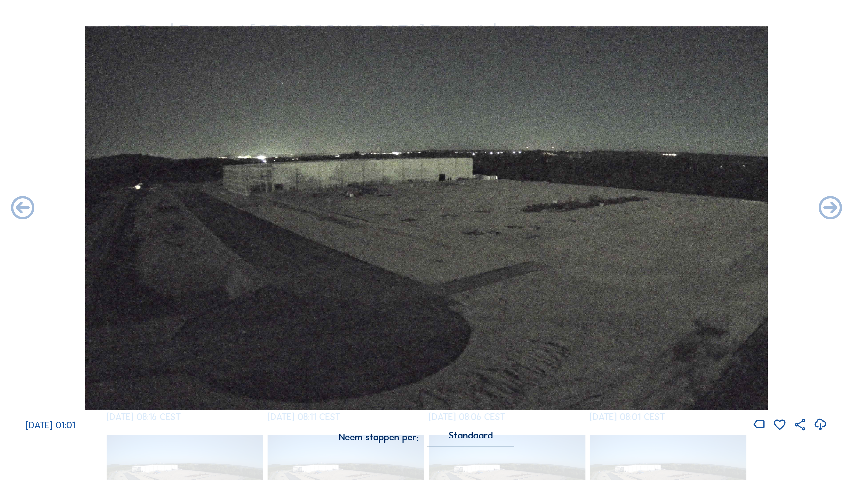
click at [651, 208] on icon at bounding box center [831, 208] width 28 height 28
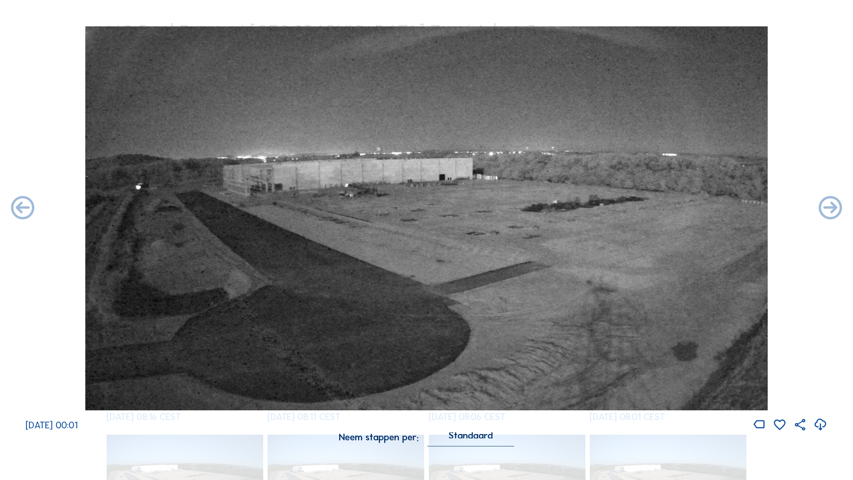
click at [651, 208] on icon at bounding box center [831, 208] width 28 height 28
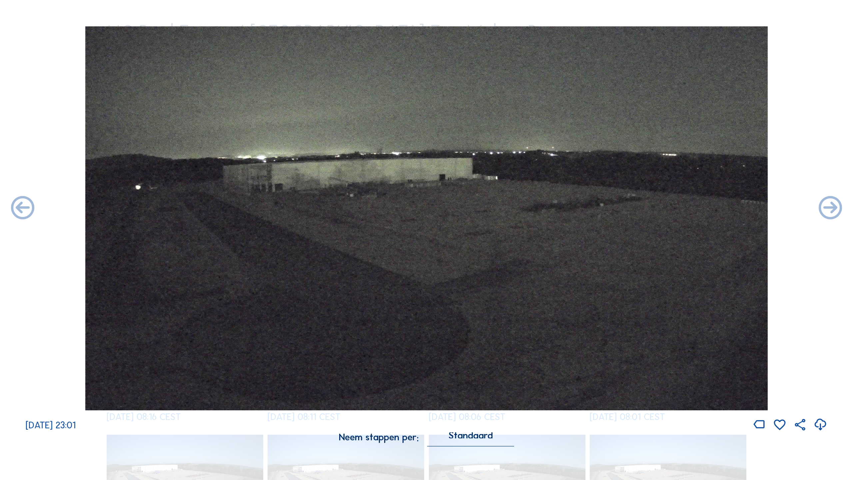
click at [651, 208] on icon at bounding box center [831, 208] width 28 height 28
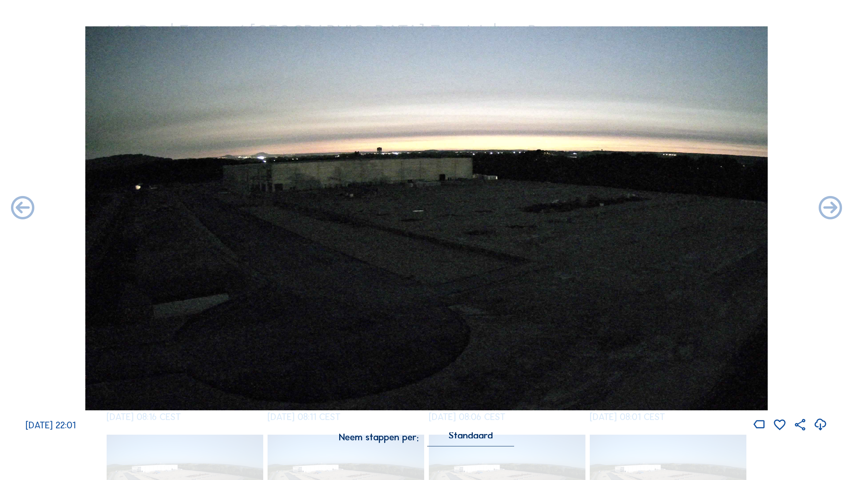
click at [651, 208] on icon at bounding box center [831, 208] width 28 height 28
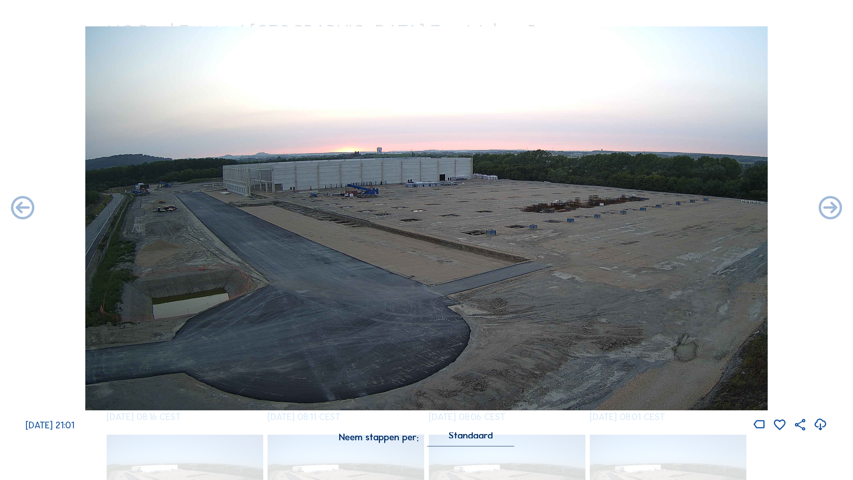
click at [651, 208] on icon at bounding box center [831, 208] width 28 height 28
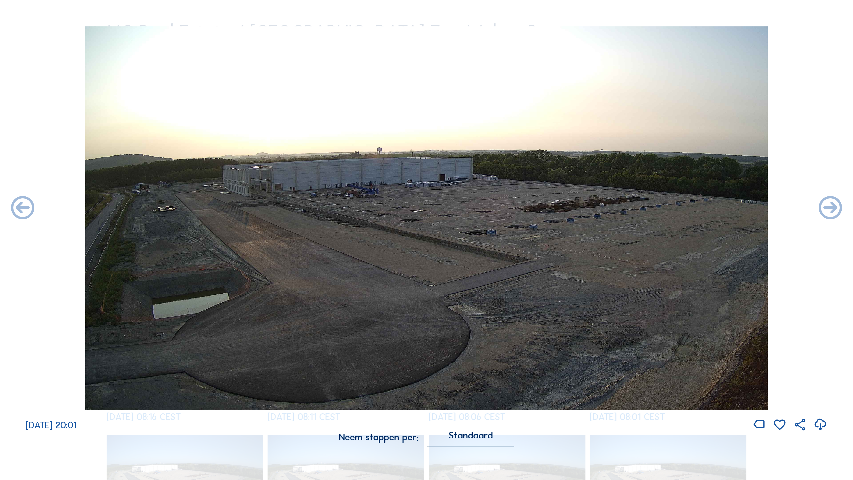
click at [651, 208] on icon at bounding box center [831, 208] width 28 height 28
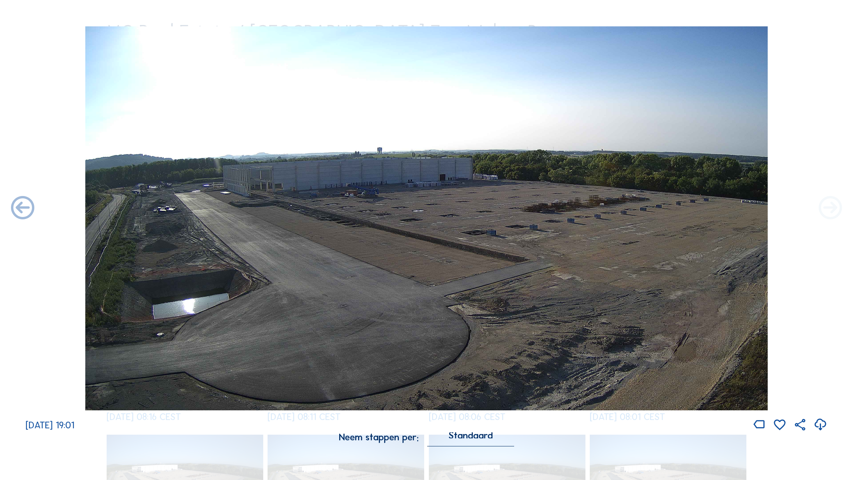
click at [651, 208] on icon at bounding box center [831, 208] width 28 height 28
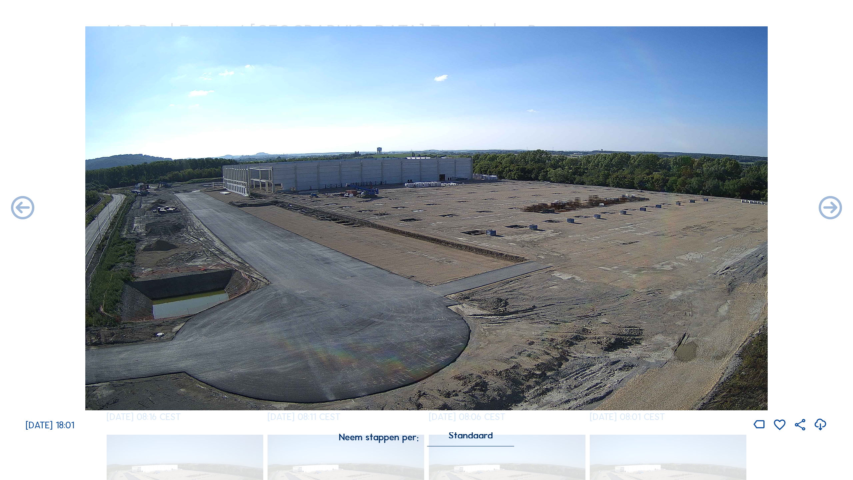
click at [651, 208] on icon at bounding box center [831, 208] width 28 height 28
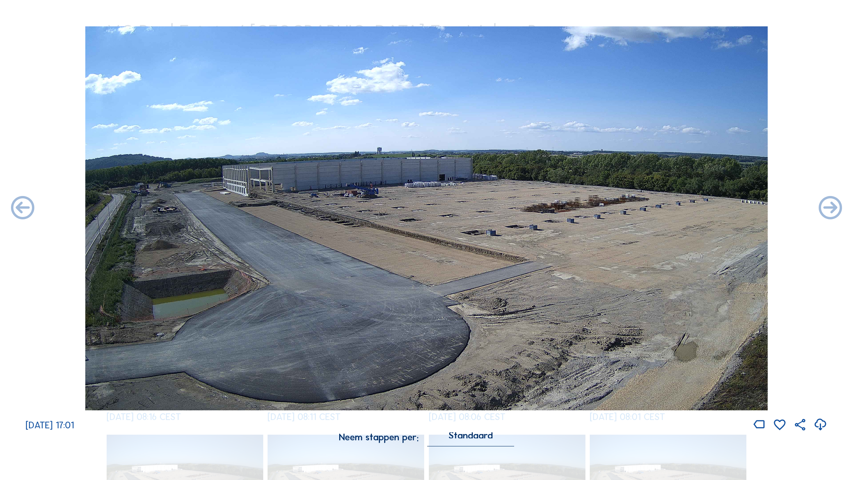
click at [651, 208] on icon at bounding box center [831, 208] width 28 height 28
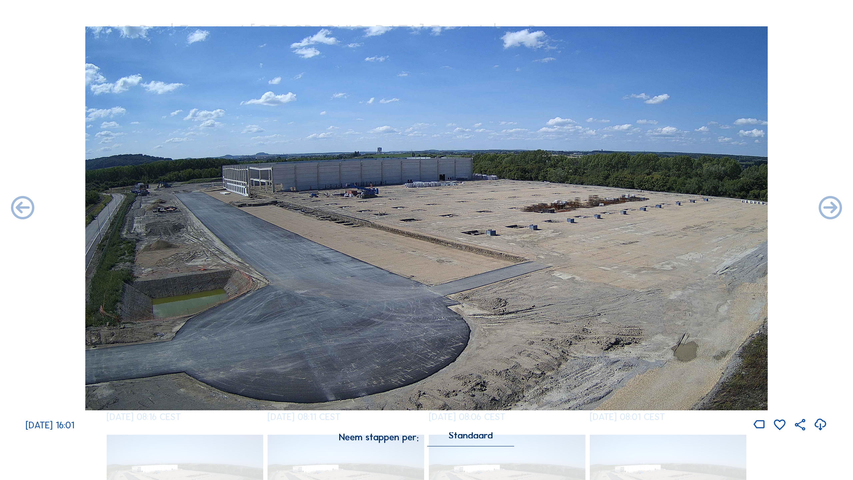
click at [651, 208] on icon at bounding box center [831, 208] width 28 height 28
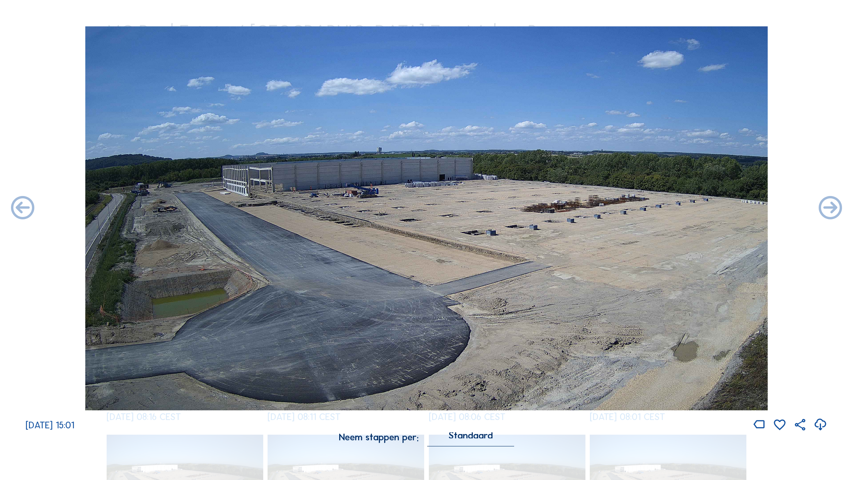
click at [651, 208] on icon at bounding box center [831, 208] width 28 height 28
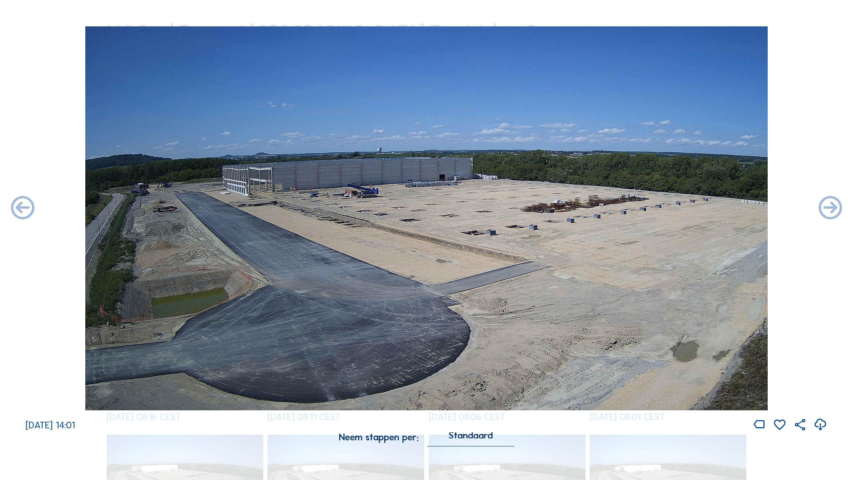
click at [651, 208] on icon at bounding box center [831, 208] width 28 height 28
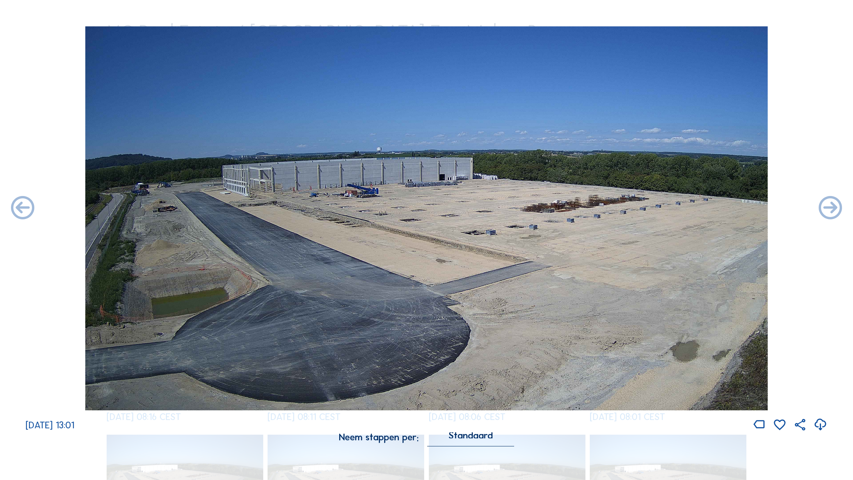
click at [651, 208] on icon at bounding box center [831, 208] width 28 height 28
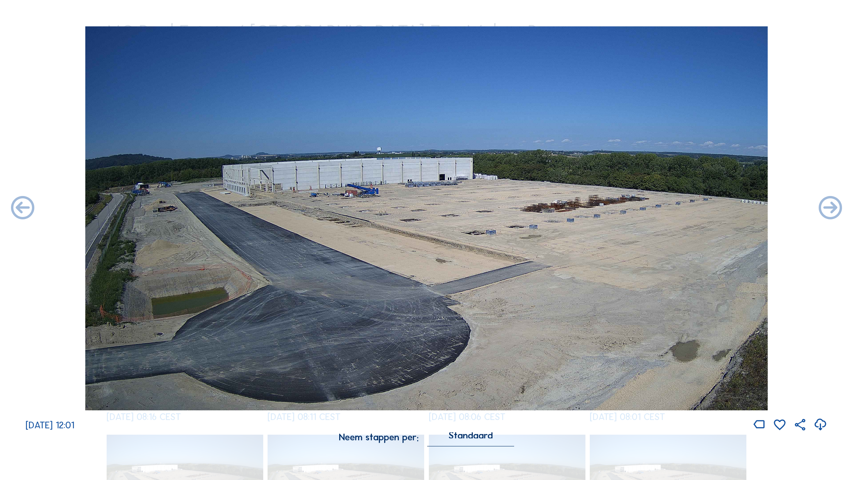
click at [651, 208] on icon at bounding box center [831, 208] width 28 height 28
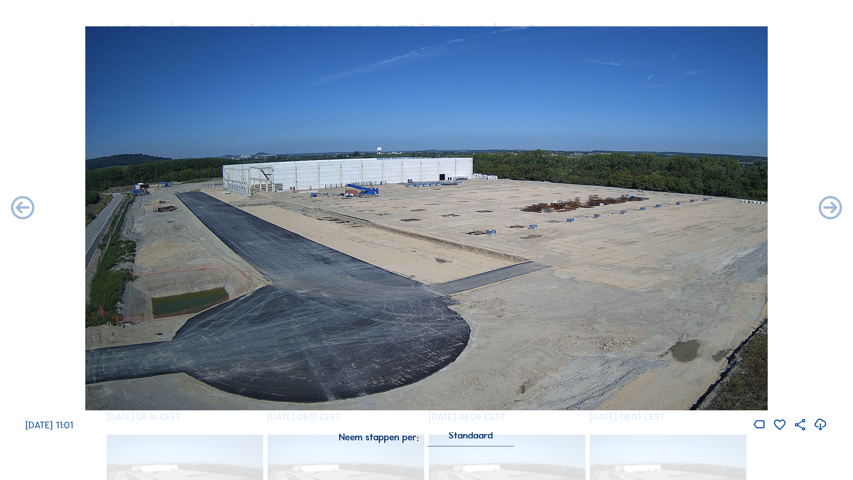
click at [651, 208] on icon at bounding box center [831, 208] width 28 height 28
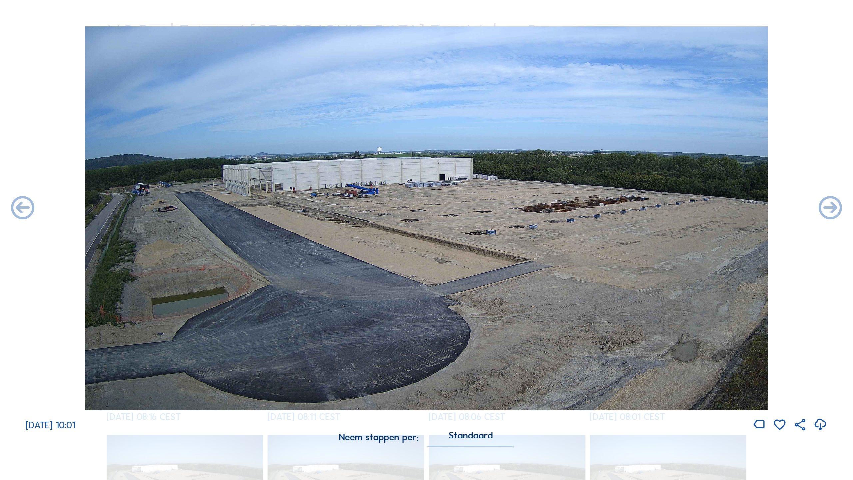
click at [651, 208] on icon at bounding box center [831, 208] width 28 height 28
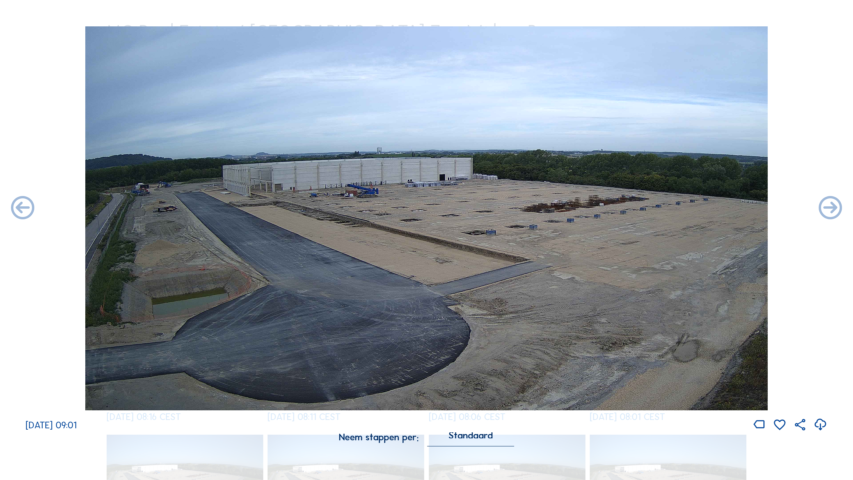
click at [651, 208] on icon at bounding box center [831, 208] width 28 height 28
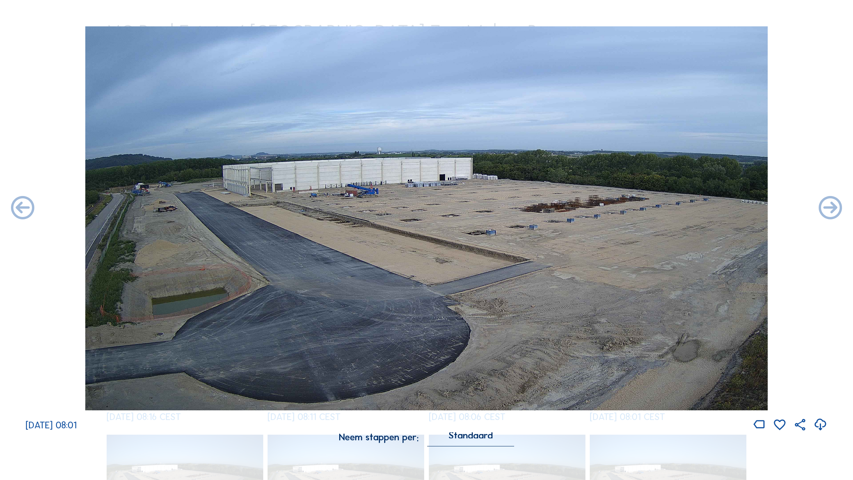
click at [651, 208] on icon at bounding box center [831, 208] width 28 height 28
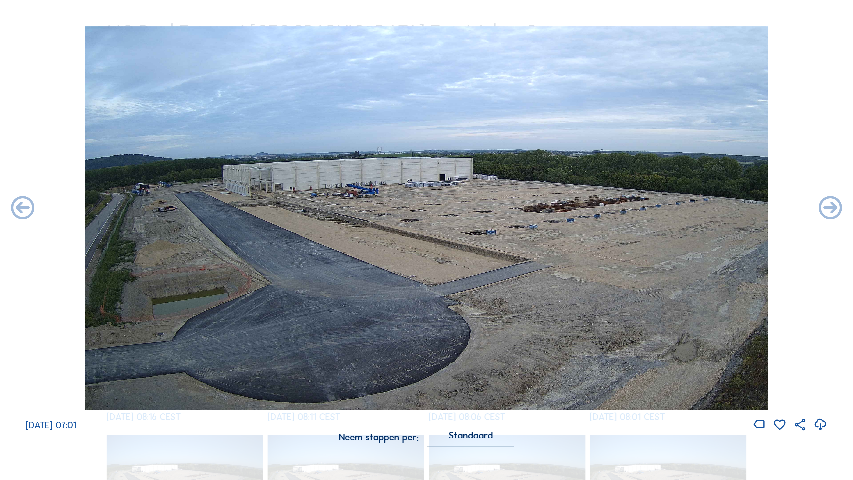
click at [651, 208] on icon at bounding box center [831, 208] width 28 height 28
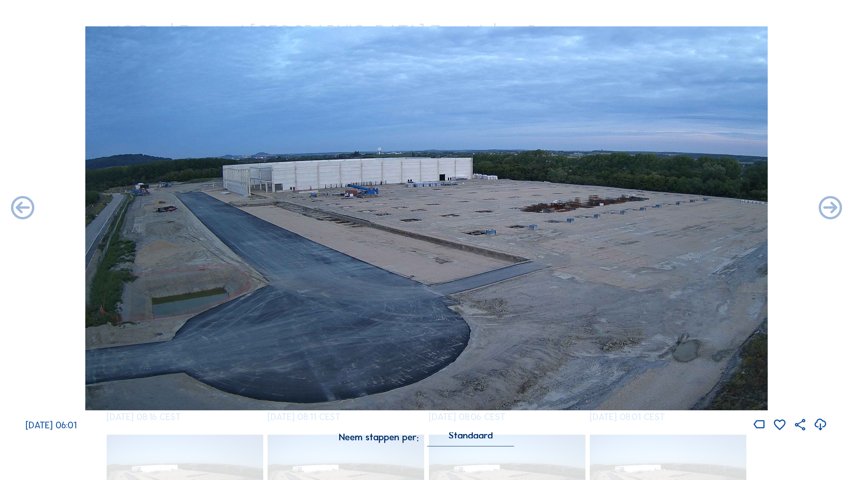
click at [651, 208] on icon at bounding box center [831, 208] width 28 height 28
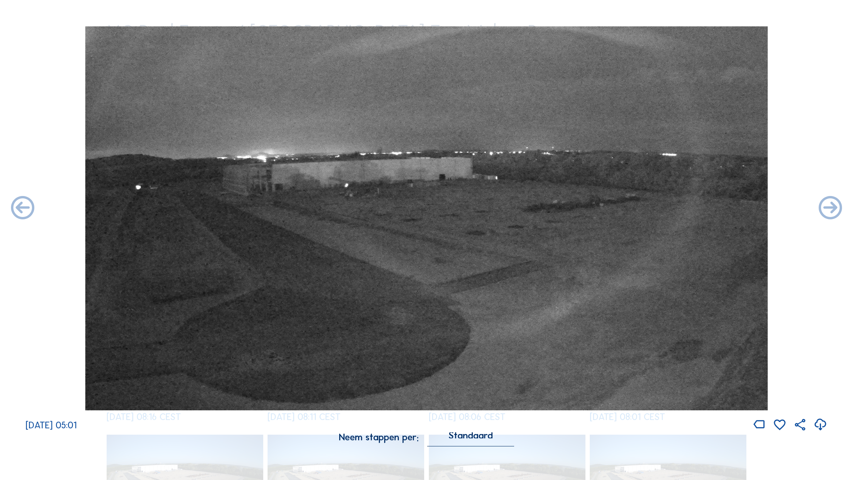
click at [651, 208] on icon at bounding box center [831, 208] width 28 height 28
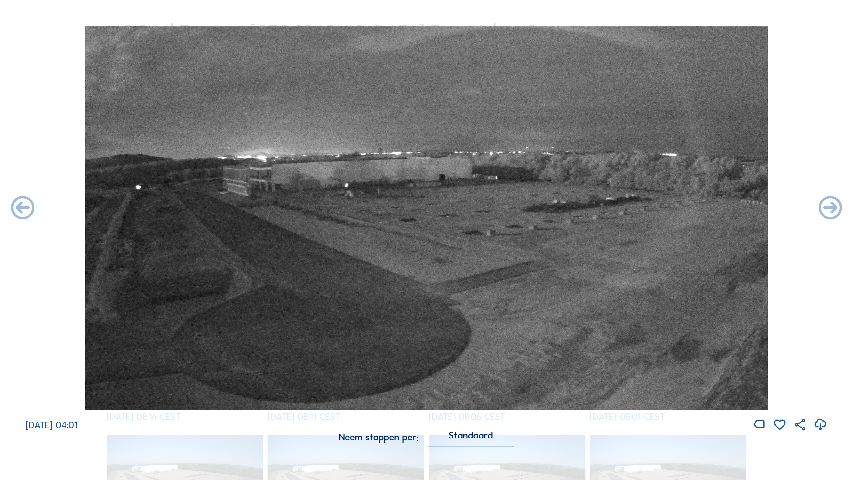
click at [651, 208] on icon at bounding box center [831, 208] width 28 height 28
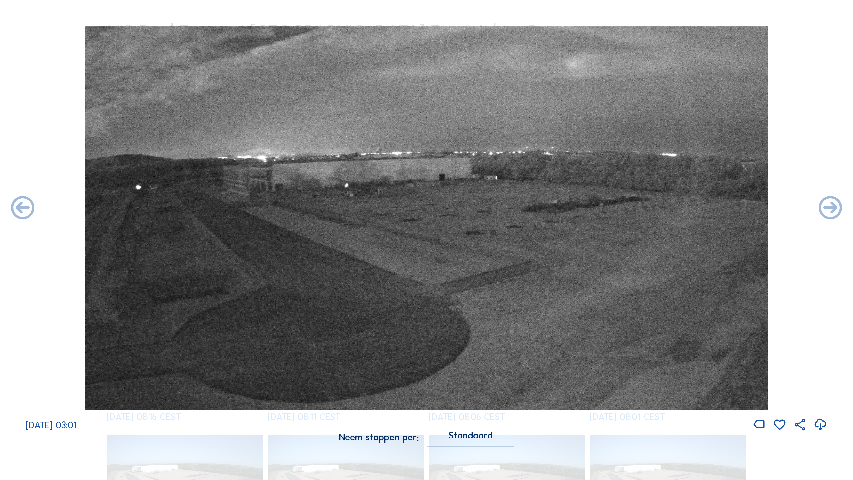
click at [651, 208] on icon at bounding box center [831, 208] width 28 height 28
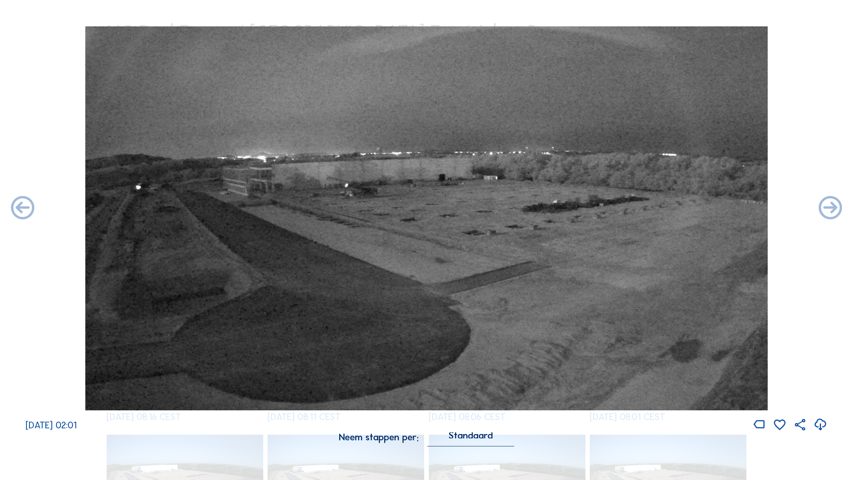
click at [651, 208] on icon at bounding box center [831, 208] width 28 height 28
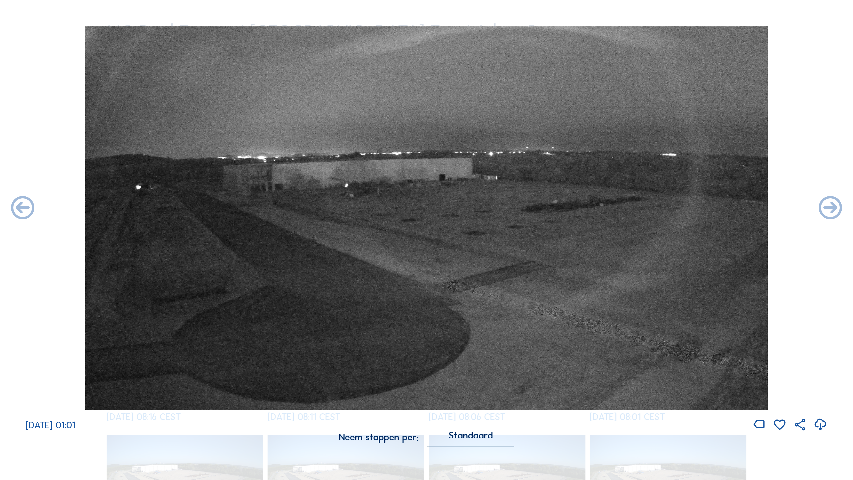
click at [651, 208] on icon at bounding box center [831, 208] width 28 height 28
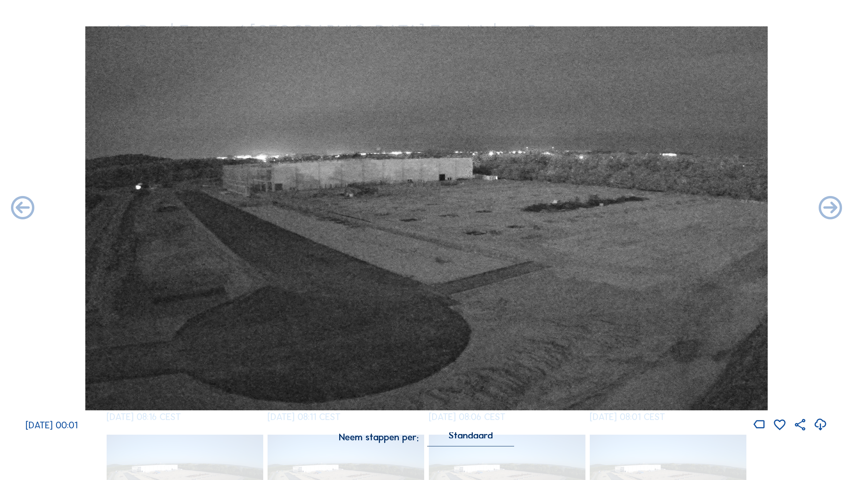
click at [651, 208] on icon at bounding box center [831, 208] width 28 height 28
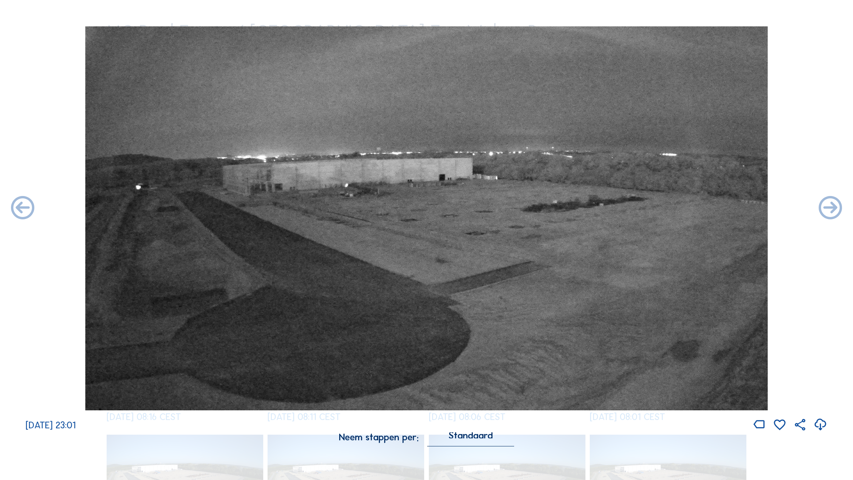
click at [651, 208] on icon at bounding box center [831, 208] width 28 height 28
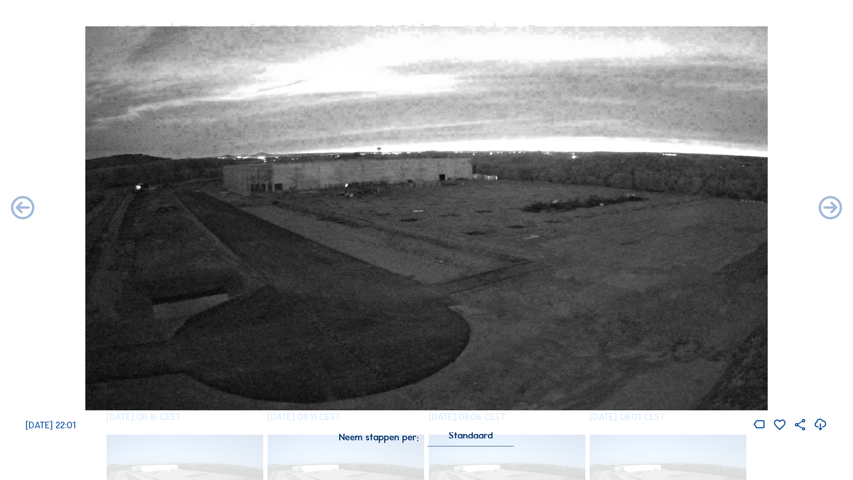
click at [651, 208] on icon at bounding box center [831, 208] width 28 height 28
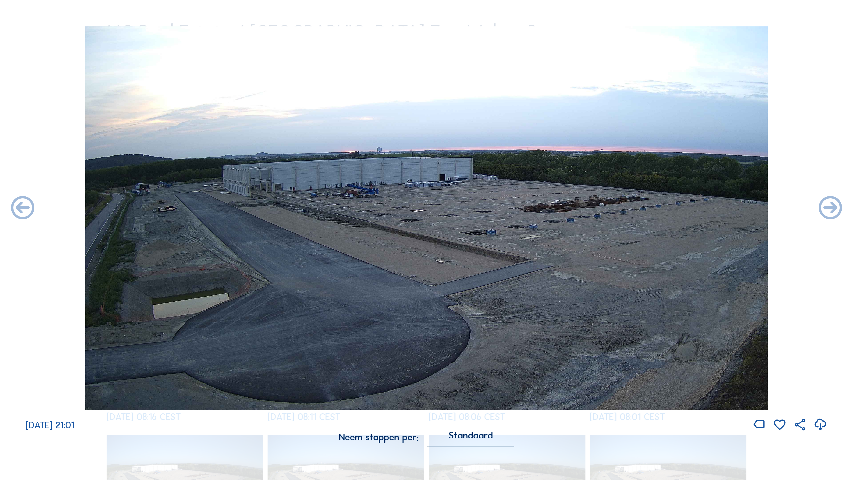
click at [651, 208] on icon at bounding box center [831, 208] width 28 height 28
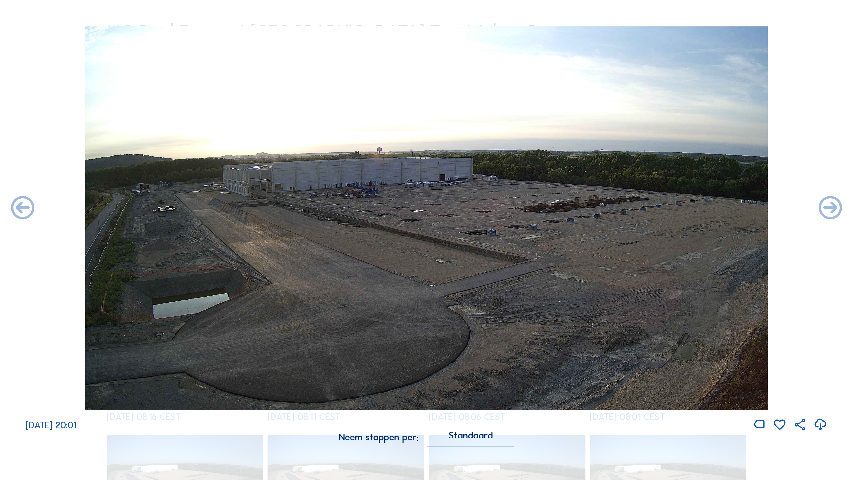
click at [651, 208] on icon at bounding box center [831, 208] width 28 height 28
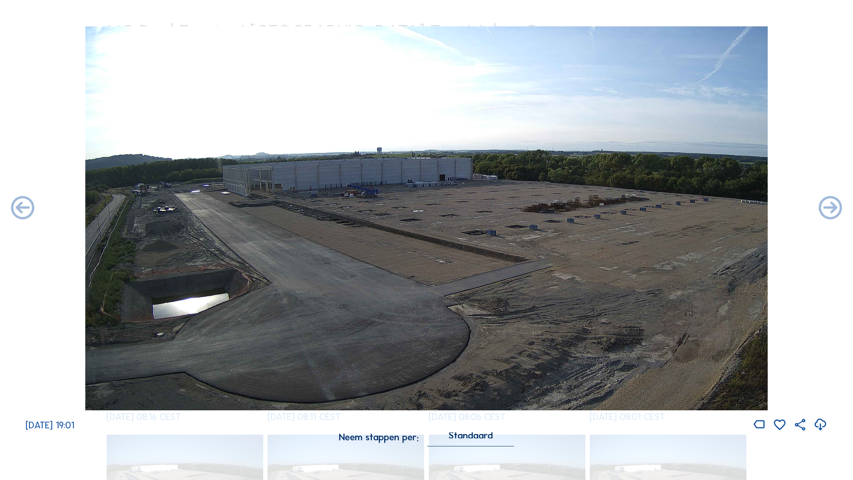
click at [651, 208] on icon at bounding box center [831, 208] width 28 height 28
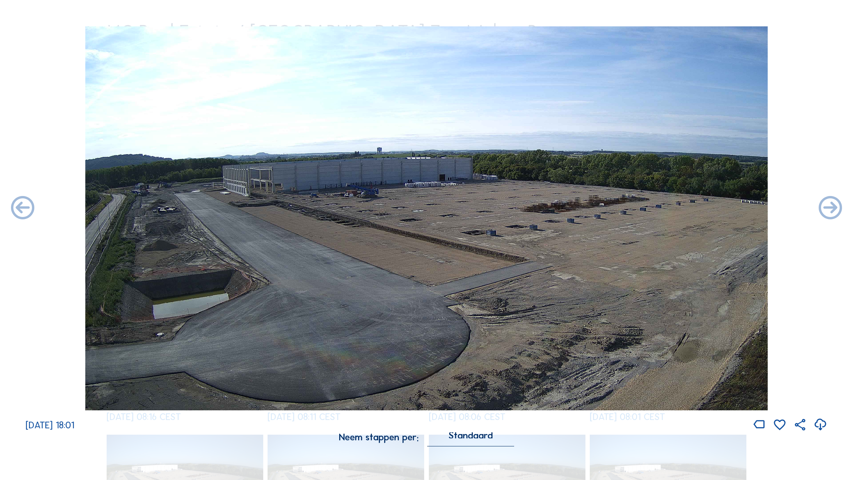
click at [651, 208] on icon at bounding box center [831, 208] width 28 height 28
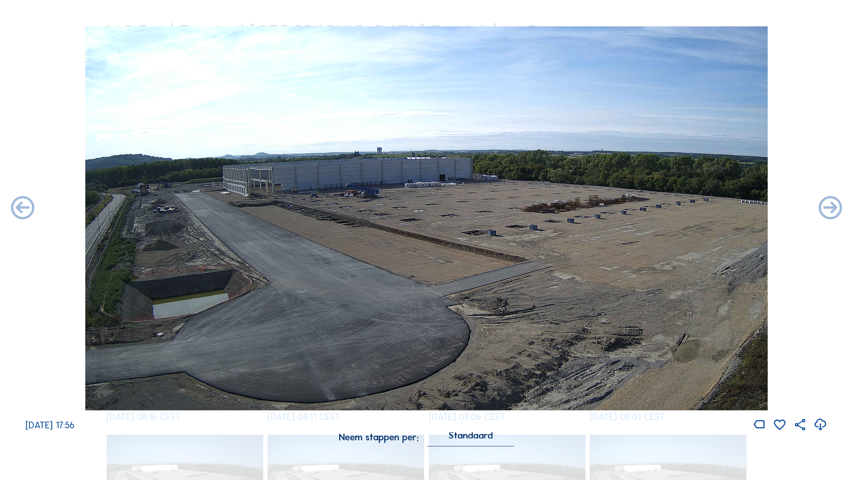
click at [651, 208] on icon at bounding box center [831, 208] width 28 height 28
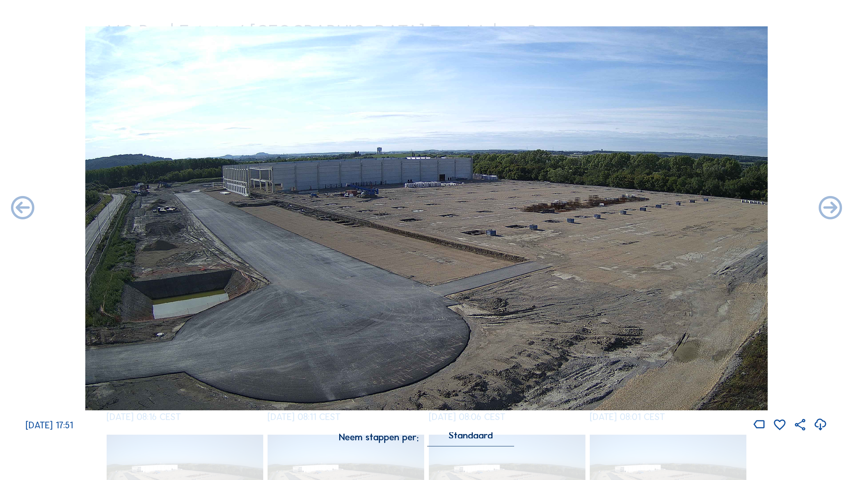
click at [651, 208] on icon at bounding box center [831, 208] width 28 height 28
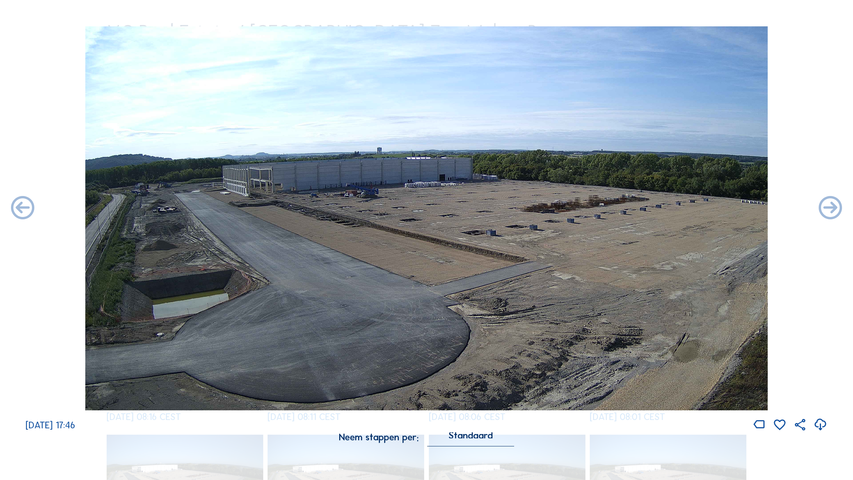
click at [651, 208] on icon at bounding box center [831, 208] width 28 height 28
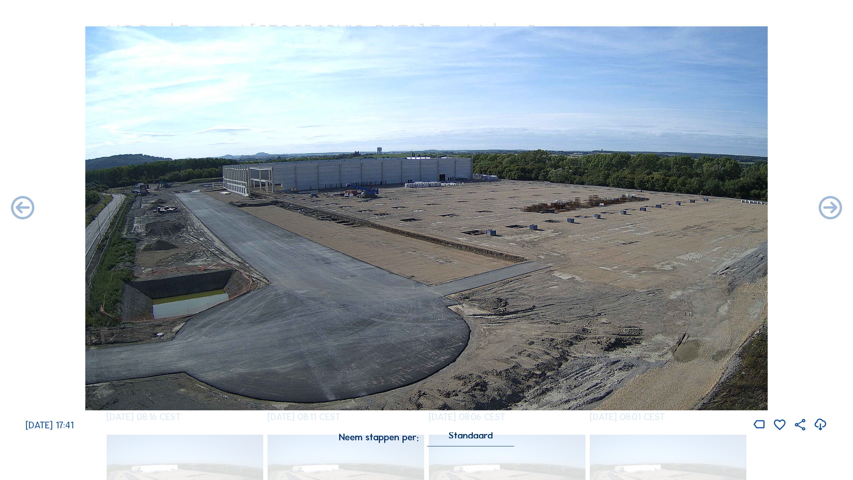
click at [651, 208] on icon at bounding box center [831, 208] width 28 height 28
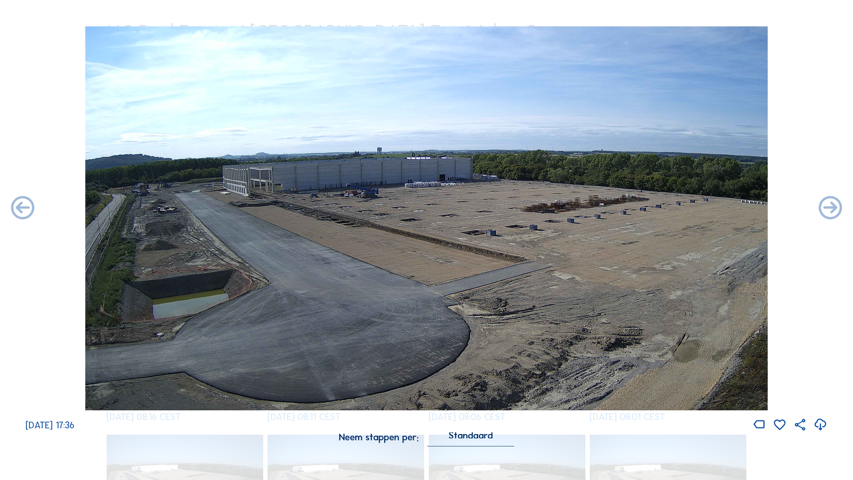
click at [651, 208] on icon at bounding box center [831, 208] width 28 height 28
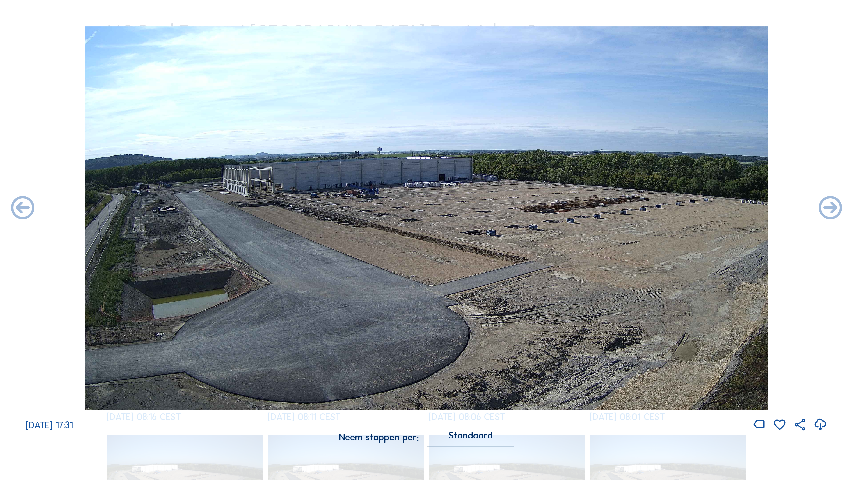
click at [651, 208] on icon at bounding box center [831, 208] width 28 height 28
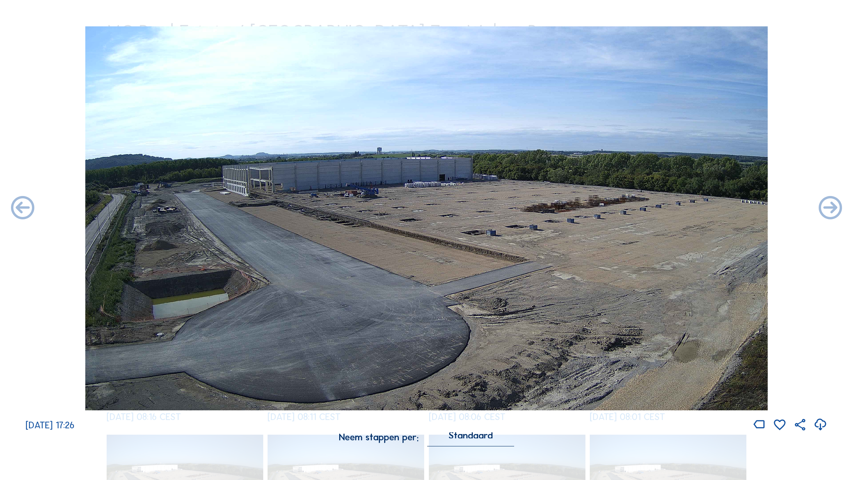
click at [651, 208] on icon at bounding box center [831, 208] width 28 height 28
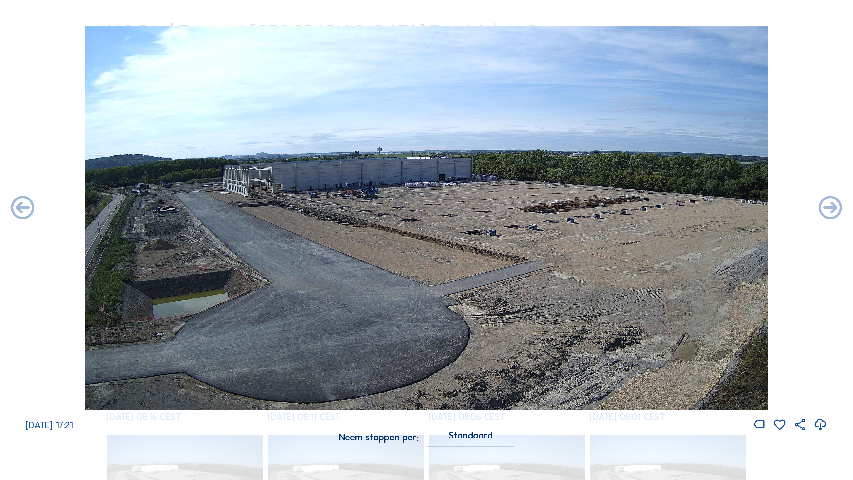
click at [651, 208] on icon at bounding box center [831, 208] width 28 height 28
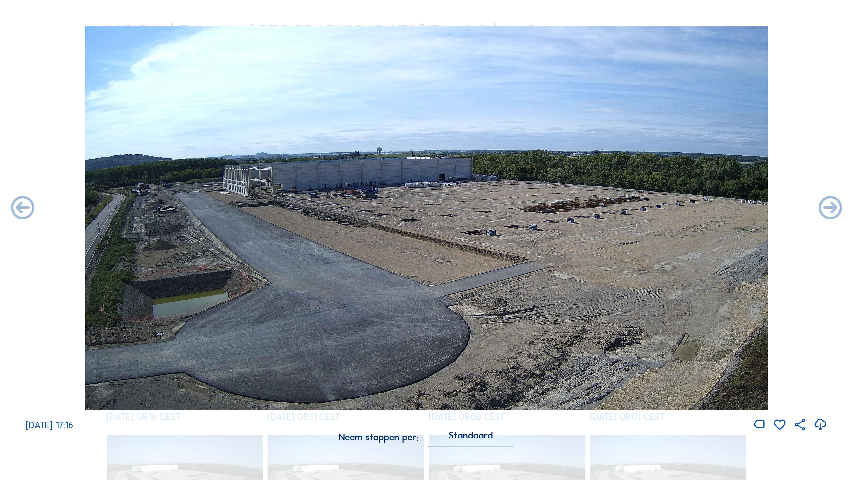
click at [651, 208] on icon at bounding box center [831, 208] width 28 height 28
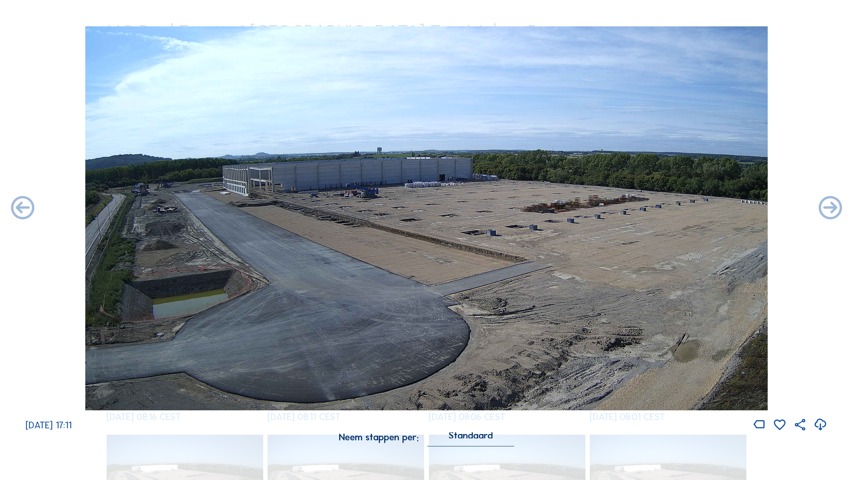
click at [651, 208] on icon at bounding box center [831, 208] width 28 height 28
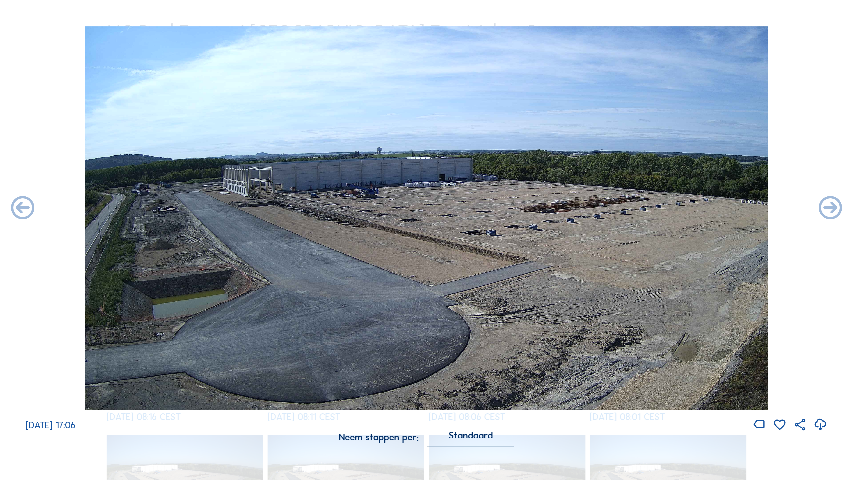
click at [651, 208] on icon at bounding box center [831, 208] width 28 height 28
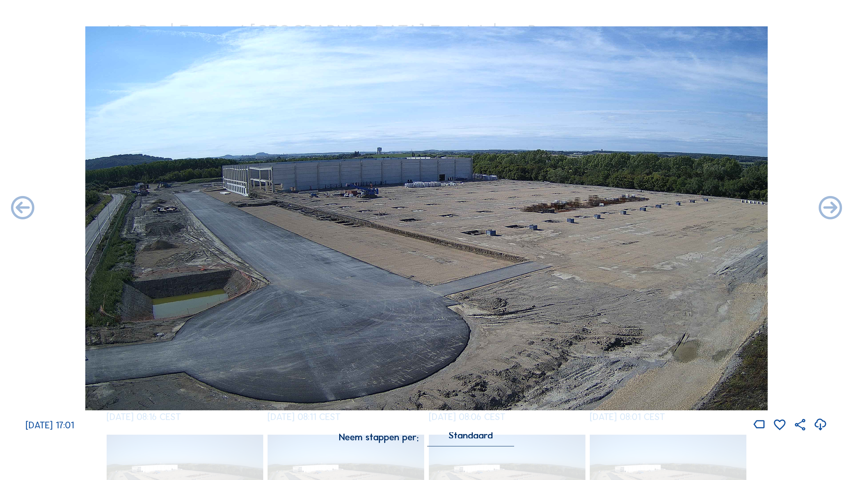
click at [651, 208] on icon at bounding box center [831, 208] width 28 height 28
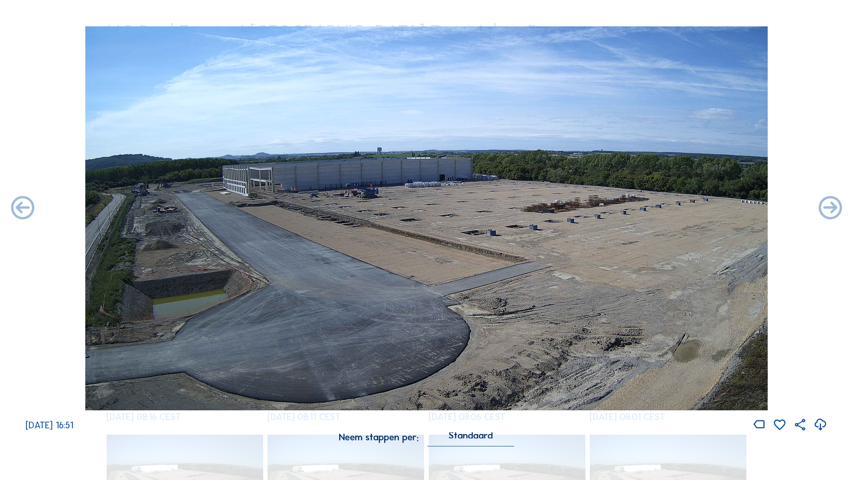
click at [651, 208] on icon at bounding box center [831, 208] width 28 height 28
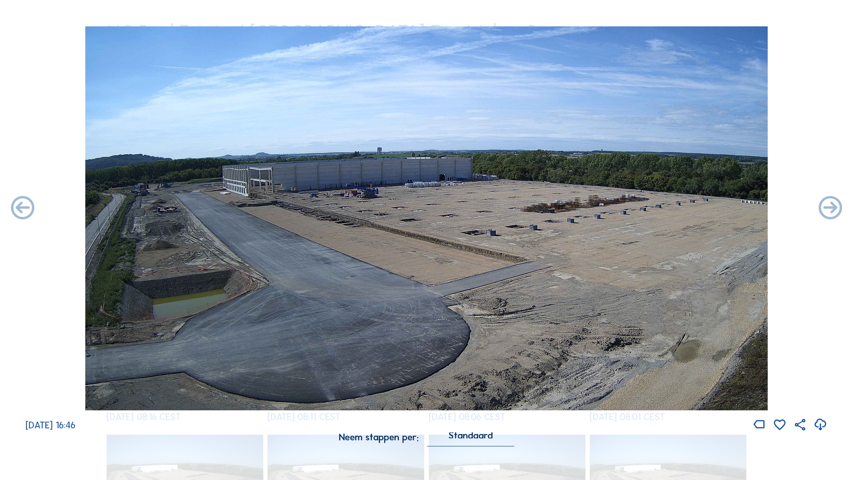
click at [651, 208] on icon at bounding box center [831, 208] width 28 height 28
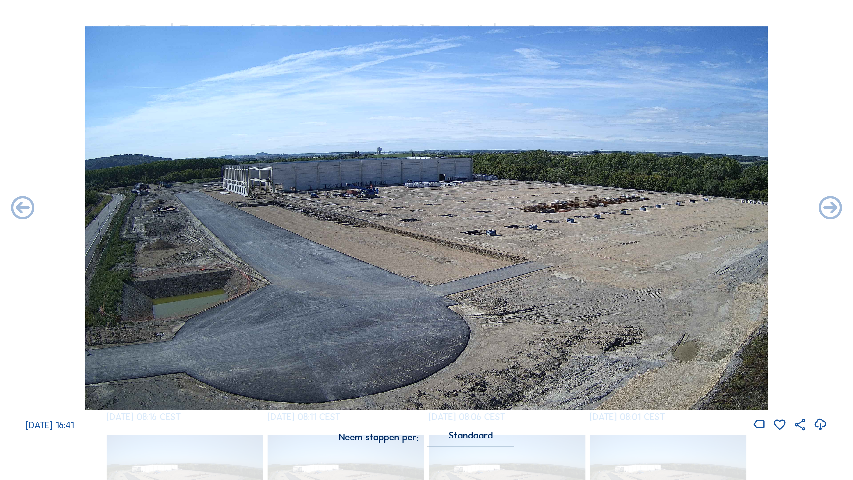
click at [651, 208] on icon at bounding box center [831, 208] width 28 height 28
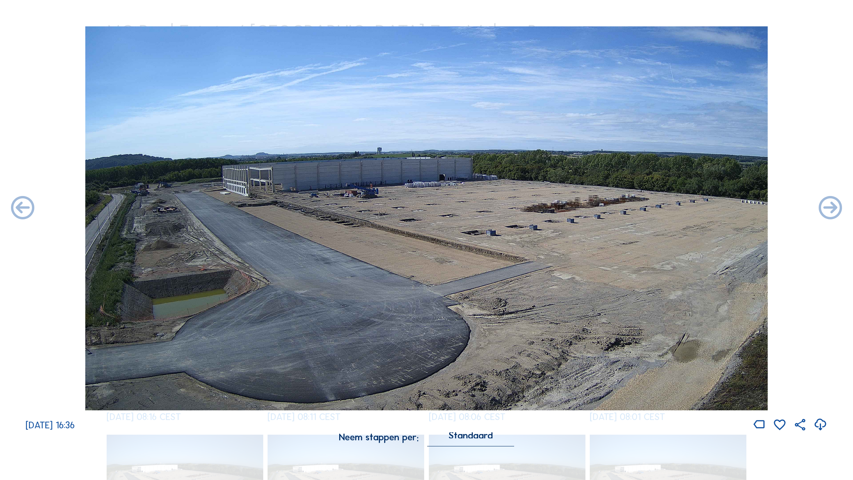
click at [651, 208] on icon at bounding box center [831, 208] width 28 height 28
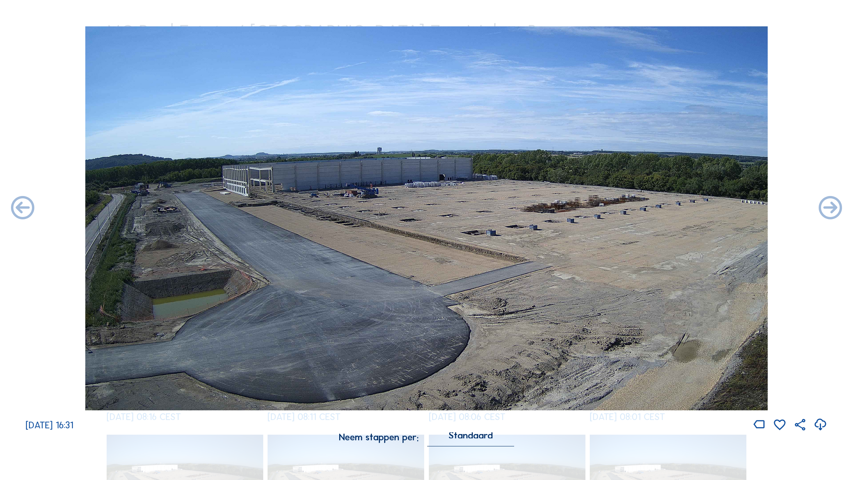
click at [651, 208] on icon at bounding box center [831, 208] width 28 height 28
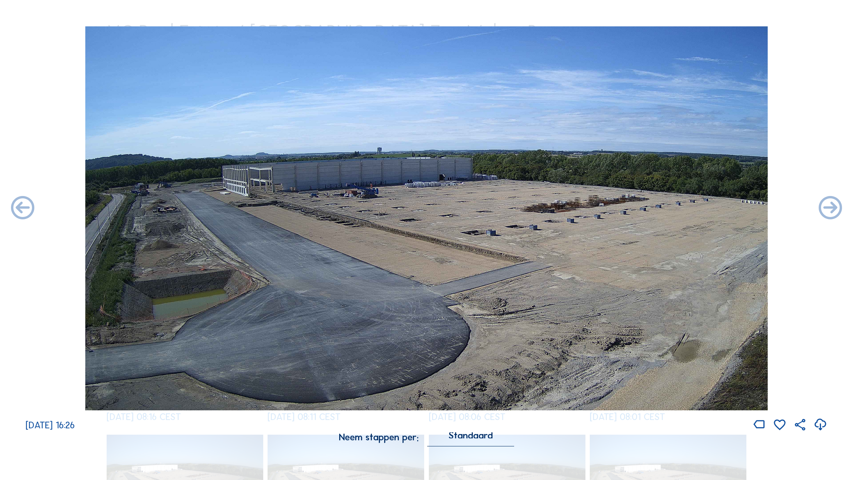
click at [651, 208] on icon at bounding box center [831, 208] width 28 height 28
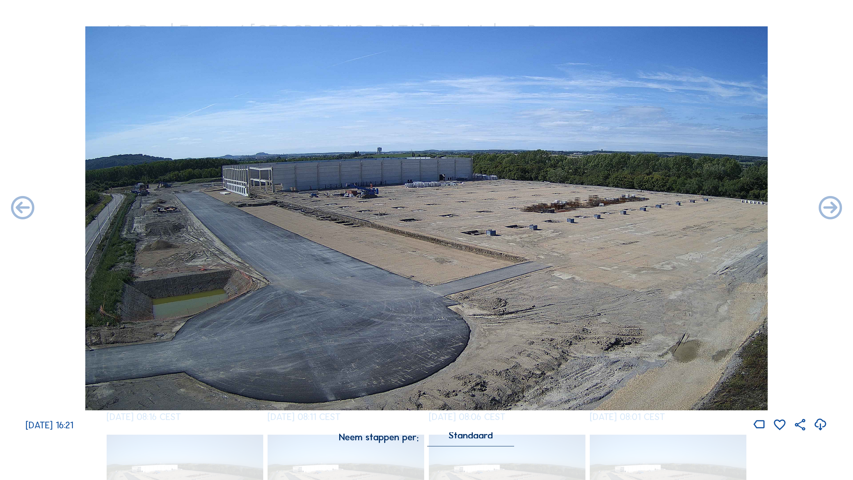
click at [651, 208] on icon at bounding box center [831, 208] width 28 height 28
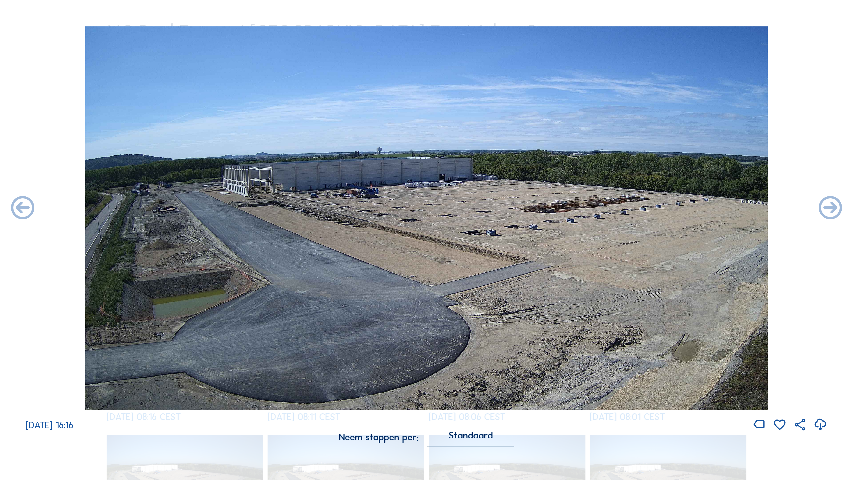
click at [651, 208] on icon at bounding box center [831, 208] width 28 height 28
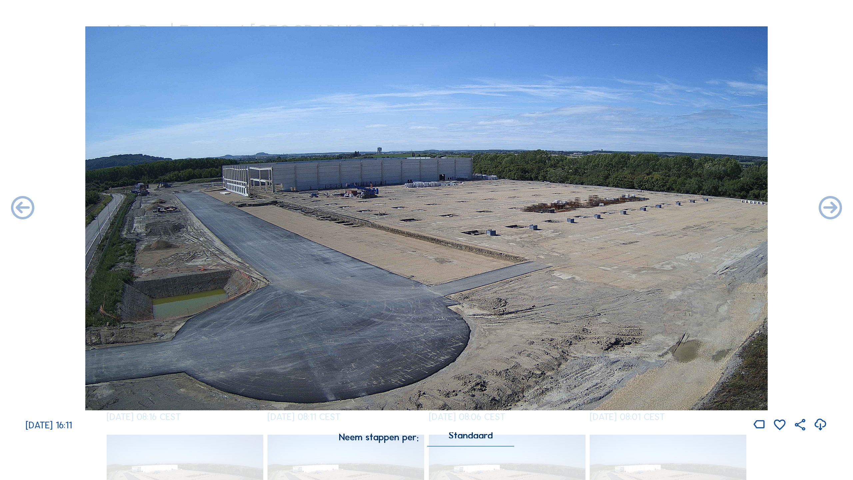
click at [651, 208] on icon at bounding box center [831, 208] width 28 height 28
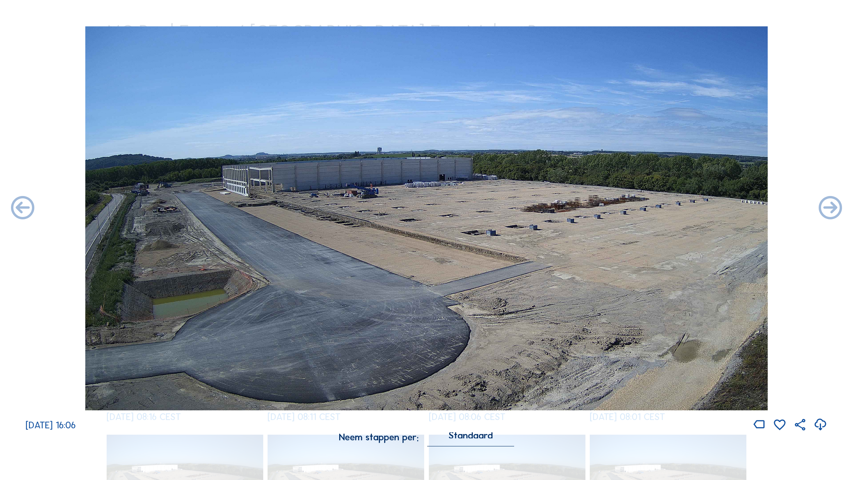
click at [651, 208] on icon at bounding box center [831, 208] width 28 height 28
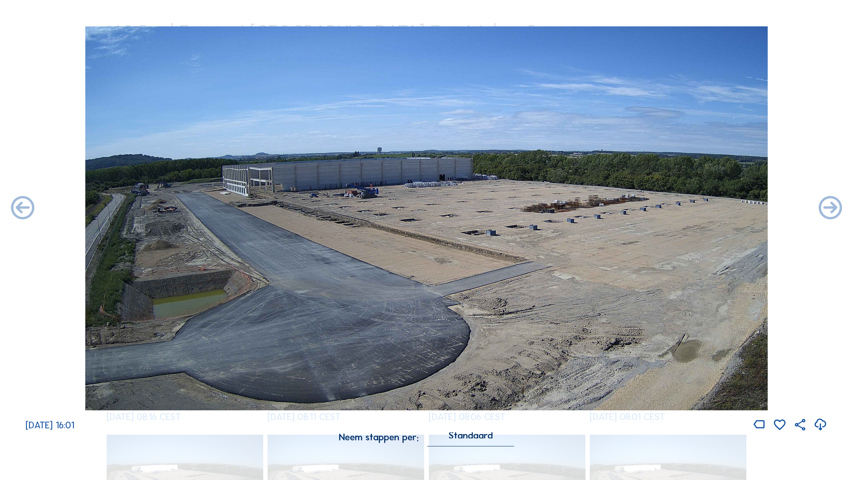
click at [651, 208] on icon at bounding box center [831, 208] width 28 height 28
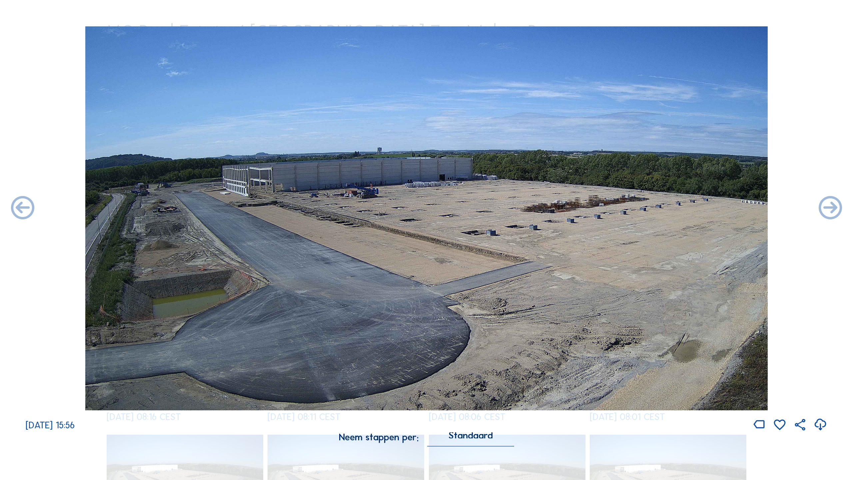
click at [651, 208] on icon at bounding box center [831, 208] width 28 height 28
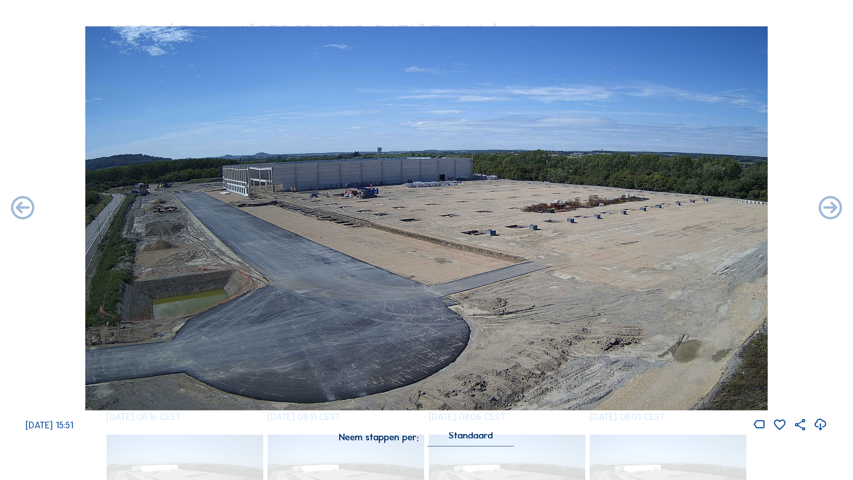
click at [651, 208] on icon at bounding box center [831, 208] width 28 height 28
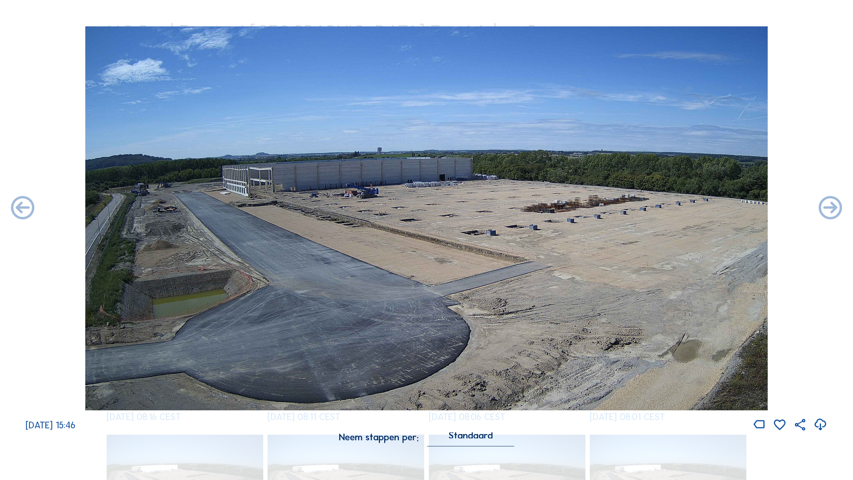
click at [651, 208] on icon at bounding box center [831, 208] width 28 height 28
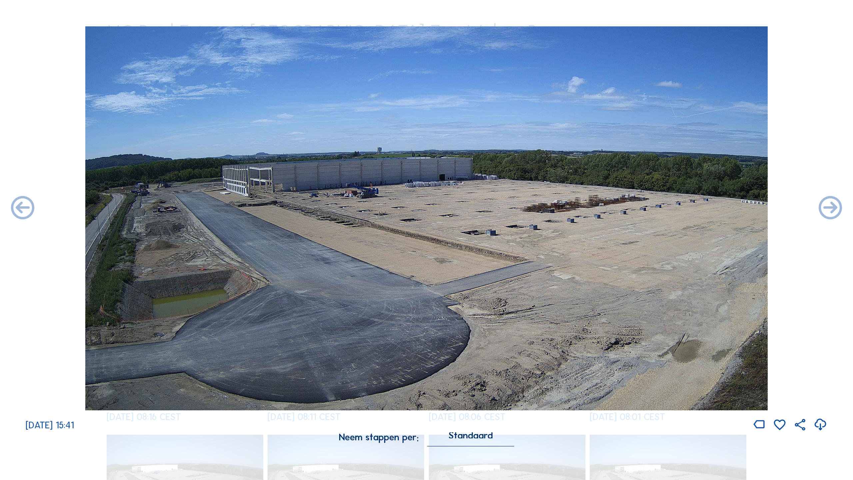
click at [651, 208] on icon at bounding box center [831, 208] width 28 height 28
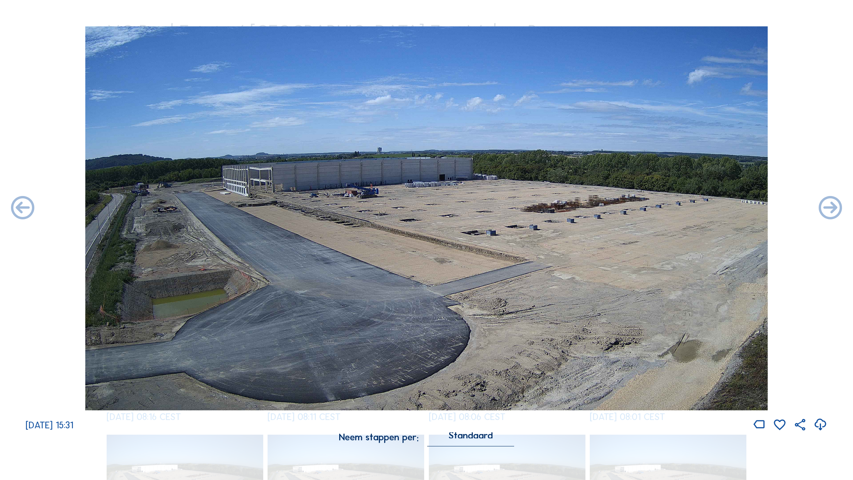
click at [651, 208] on icon at bounding box center [831, 208] width 28 height 28
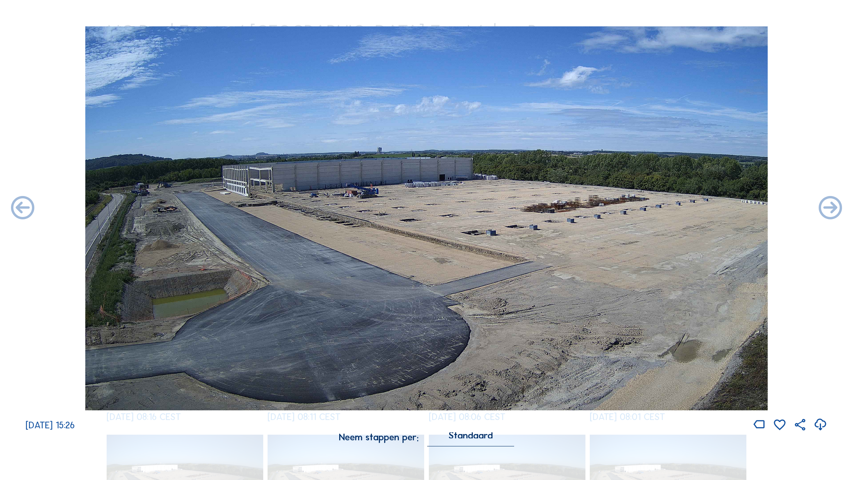
click at [651, 208] on icon at bounding box center [831, 208] width 28 height 28
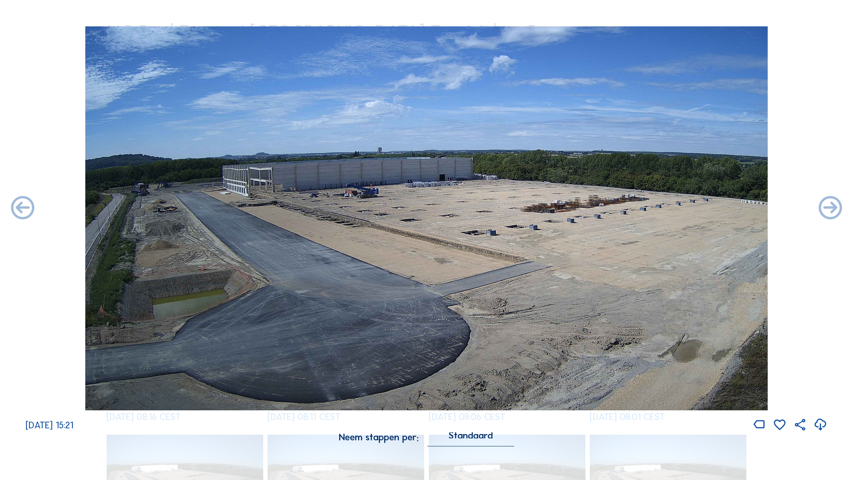
click at [651, 208] on icon at bounding box center [831, 208] width 28 height 28
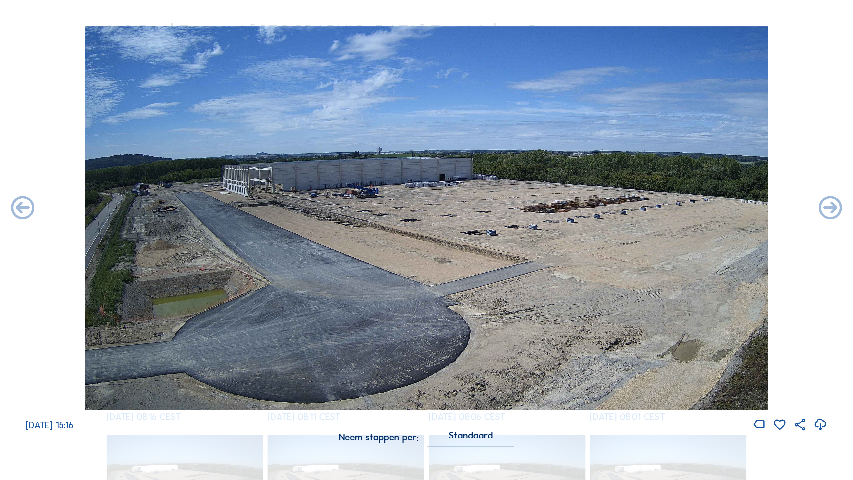
click at [651, 208] on icon at bounding box center [831, 208] width 28 height 28
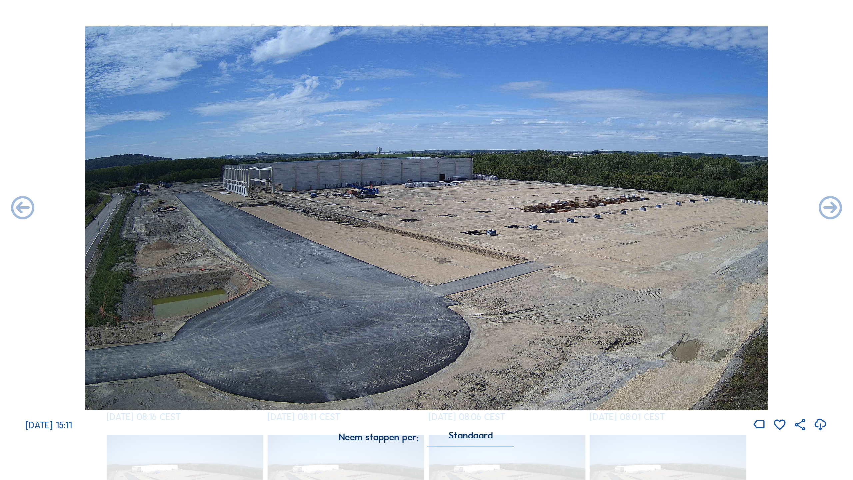
click at [651, 208] on icon at bounding box center [831, 208] width 28 height 28
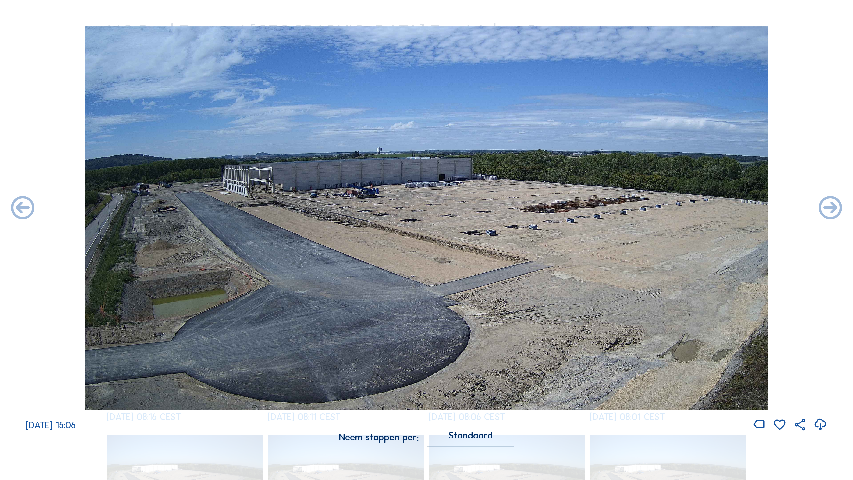
click at [651, 208] on icon at bounding box center [831, 208] width 28 height 28
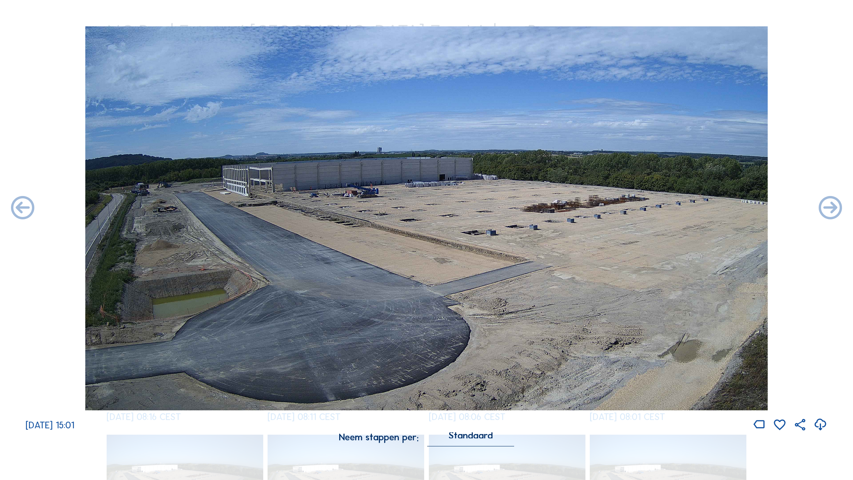
click at [651, 208] on icon at bounding box center [831, 208] width 28 height 28
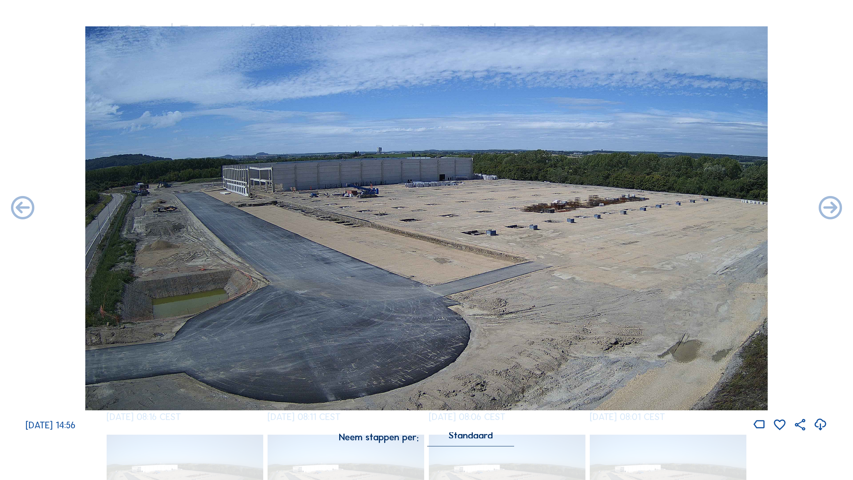
click at [651, 208] on icon at bounding box center [831, 208] width 28 height 28
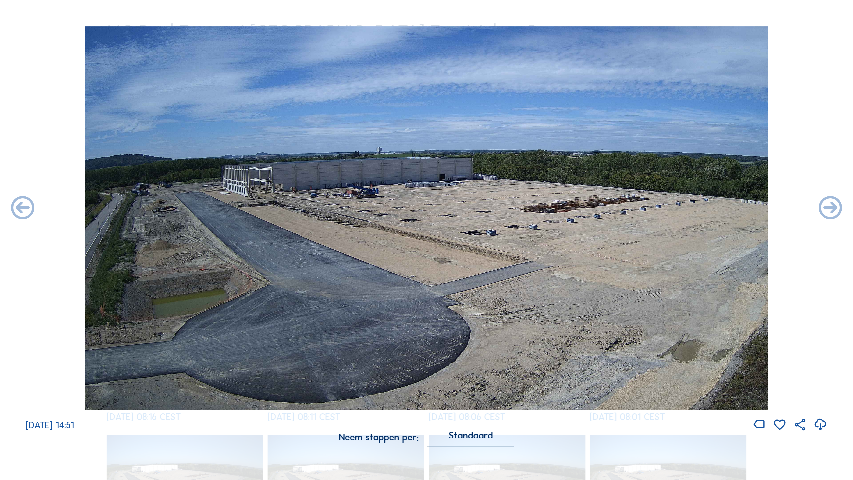
click at [651, 208] on icon at bounding box center [831, 208] width 28 height 28
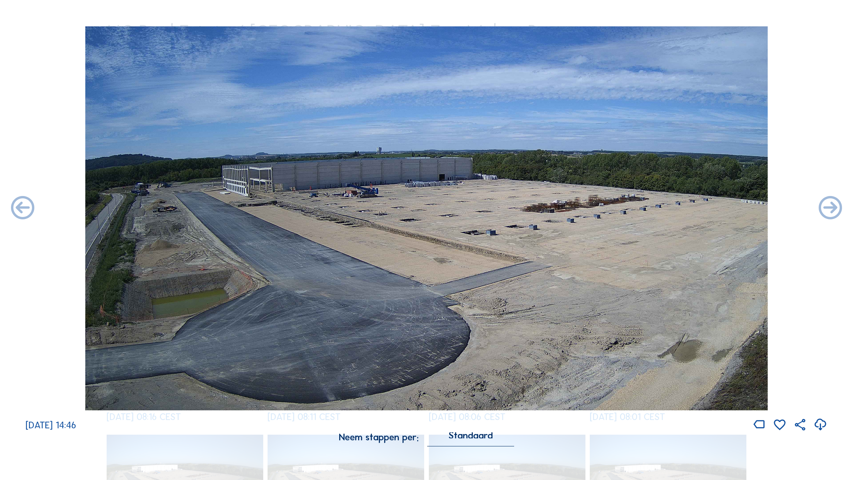
click at [651, 208] on icon at bounding box center [831, 208] width 28 height 28
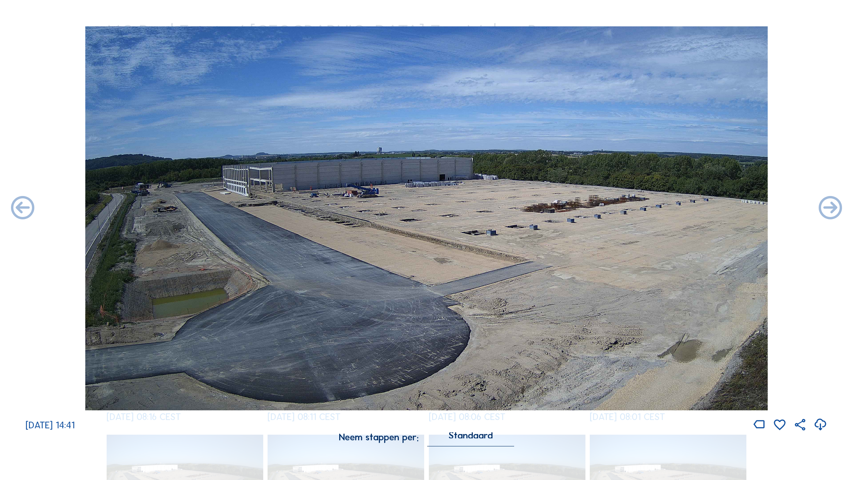
click at [651, 208] on icon at bounding box center [831, 208] width 28 height 28
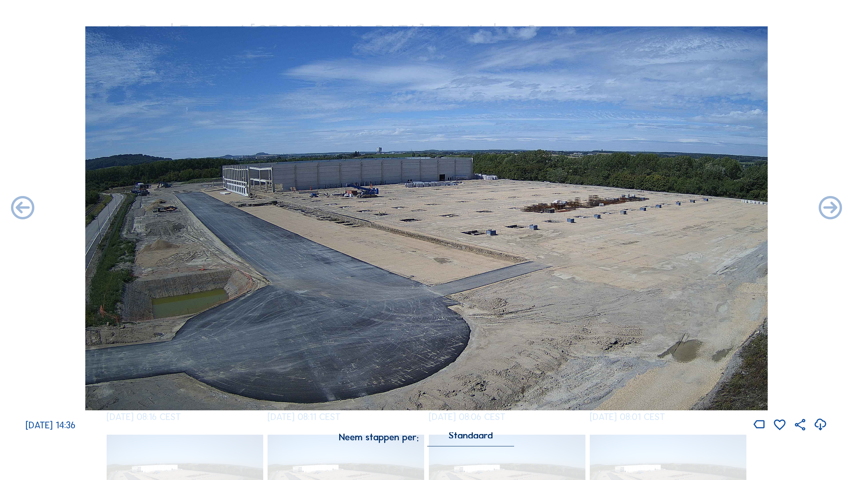
click at [651, 208] on icon at bounding box center [831, 208] width 28 height 28
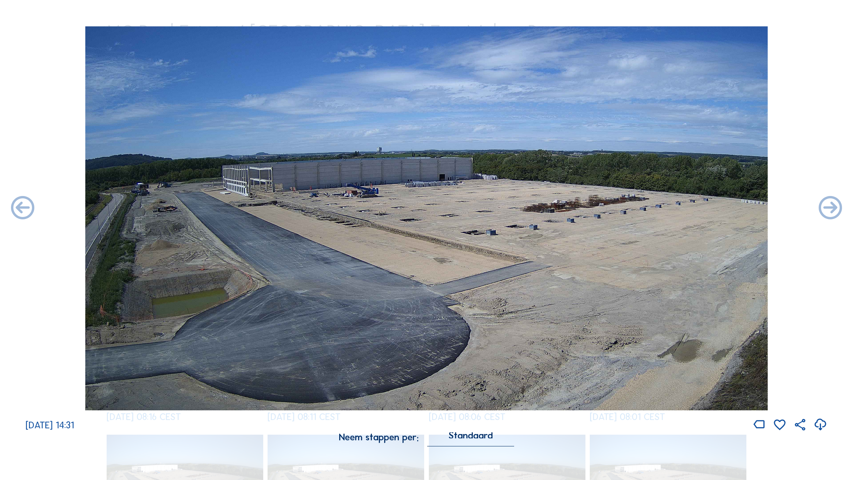
click at [651, 208] on icon at bounding box center [831, 208] width 28 height 28
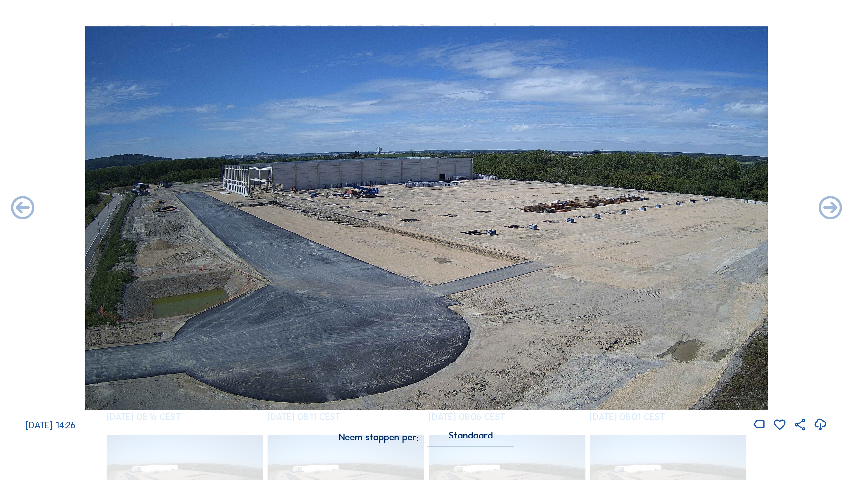
click at [651, 208] on icon at bounding box center [831, 208] width 28 height 28
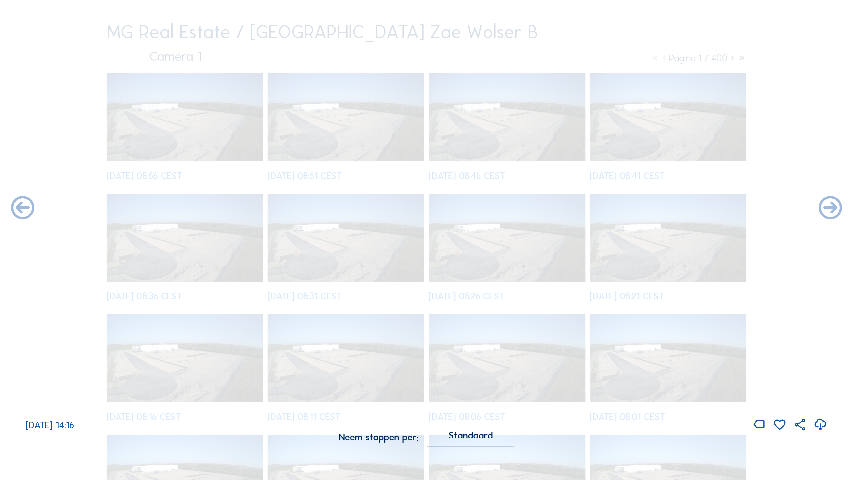
click at [651, 208] on div "[DATE] 14:16" at bounding box center [426, 229] width 853 height 406
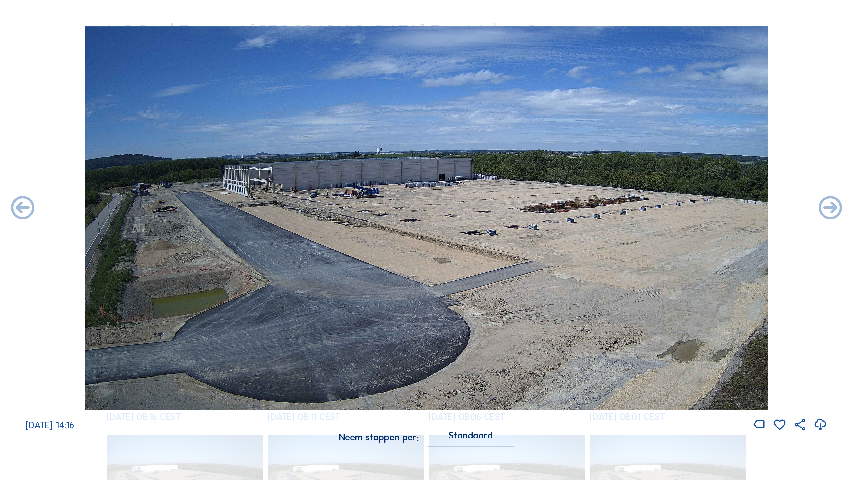
click at [651, 208] on icon at bounding box center [831, 208] width 28 height 28
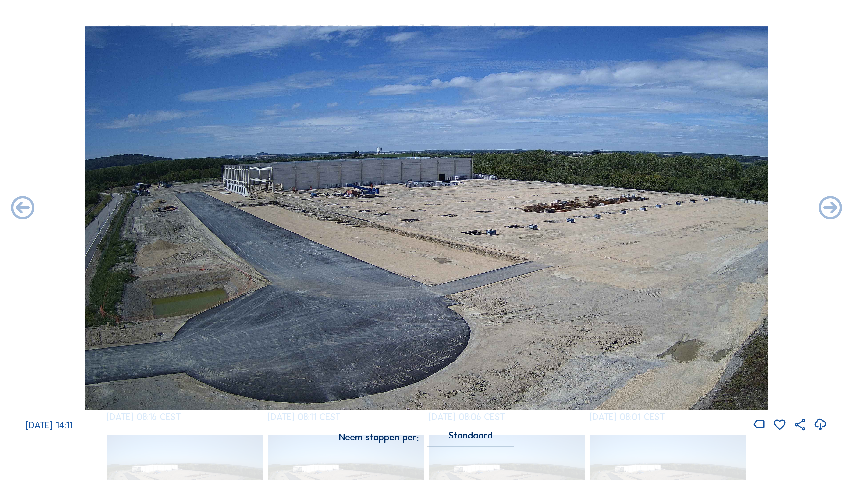
click at [651, 208] on icon at bounding box center [831, 208] width 28 height 28
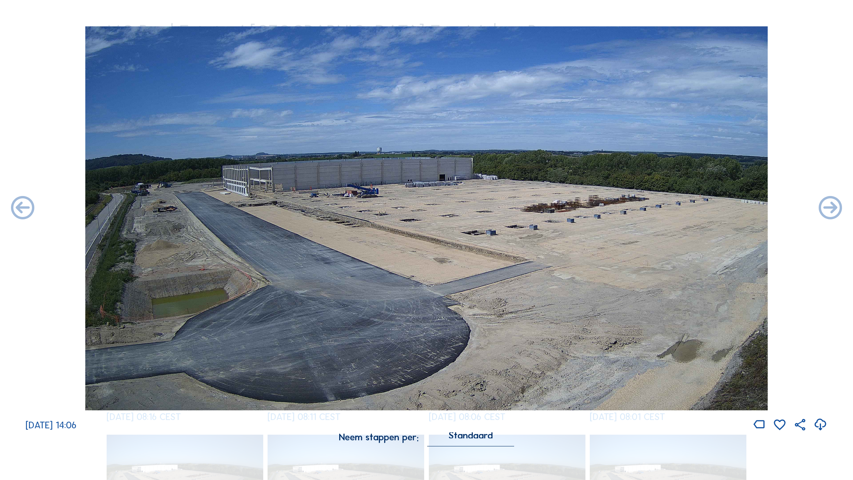
click at [651, 208] on icon at bounding box center [831, 208] width 28 height 28
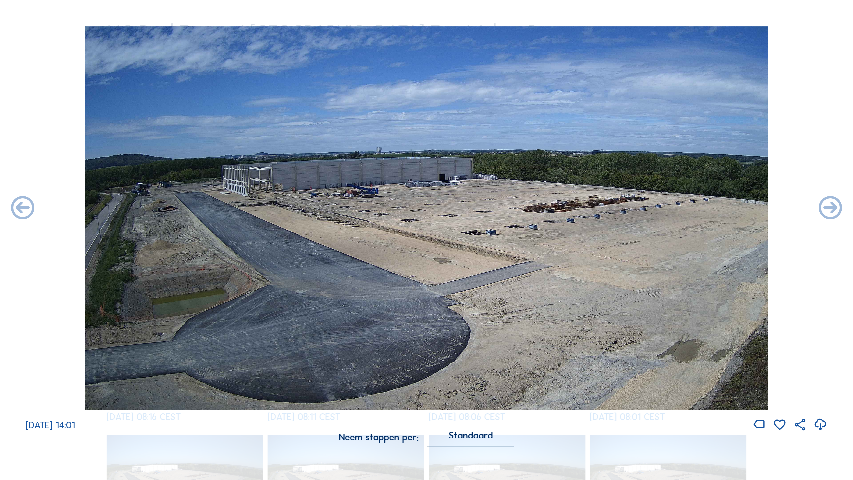
click at [651, 208] on icon at bounding box center [831, 208] width 28 height 28
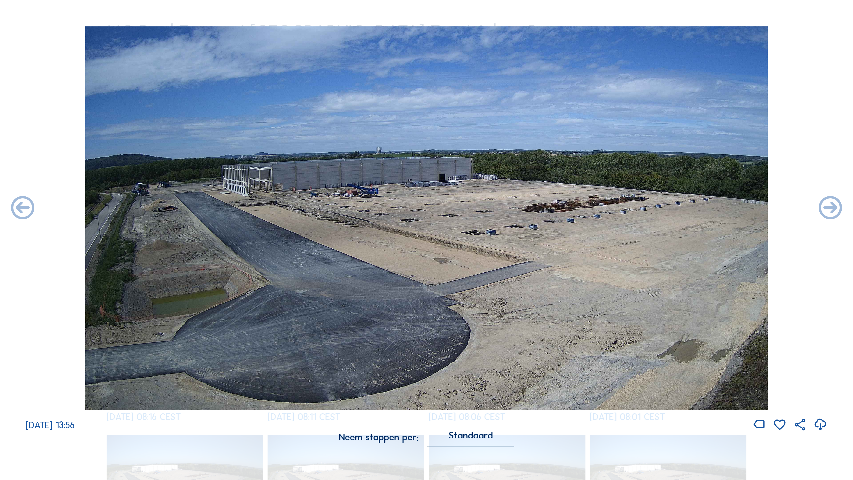
click at [651, 208] on icon at bounding box center [831, 208] width 28 height 28
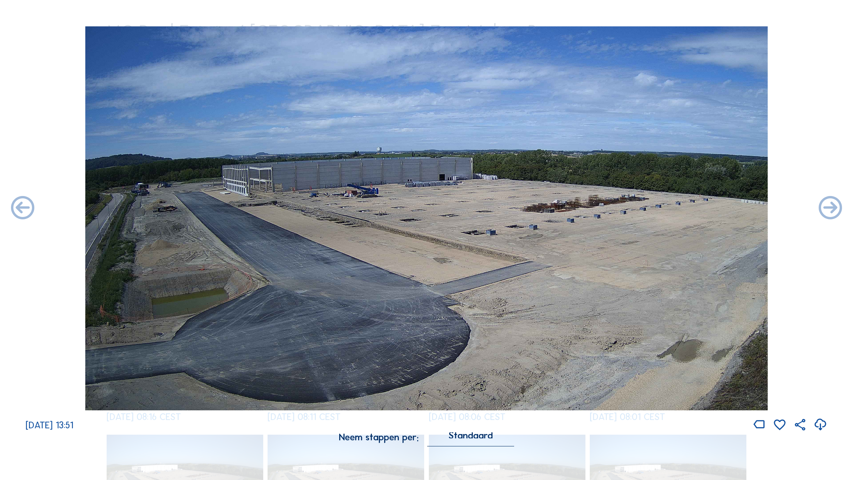
click at [651, 208] on icon at bounding box center [831, 208] width 28 height 28
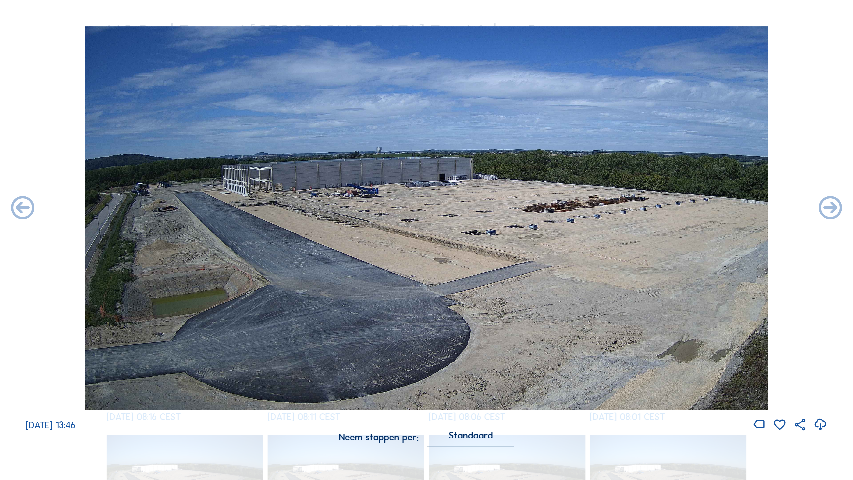
click at [651, 208] on icon at bounding box center [831, 208] width 28 height 28
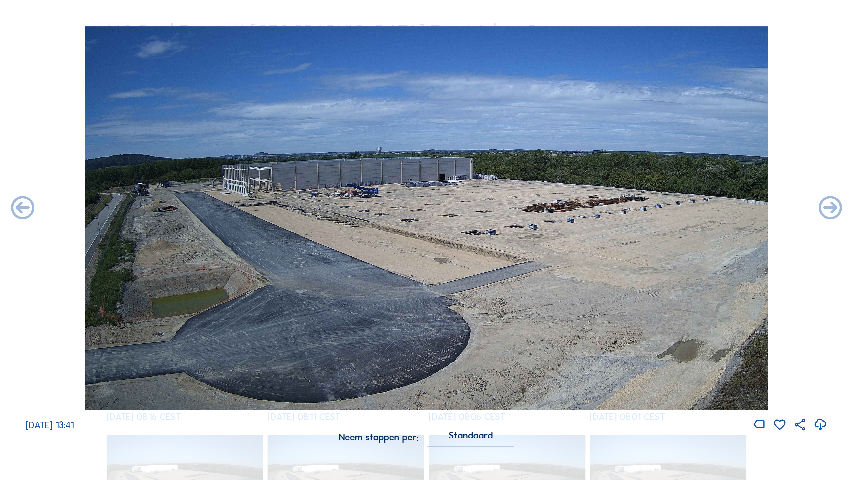
click at [651, 208] on icon at bounding box center [831, 208] width 28 height 28
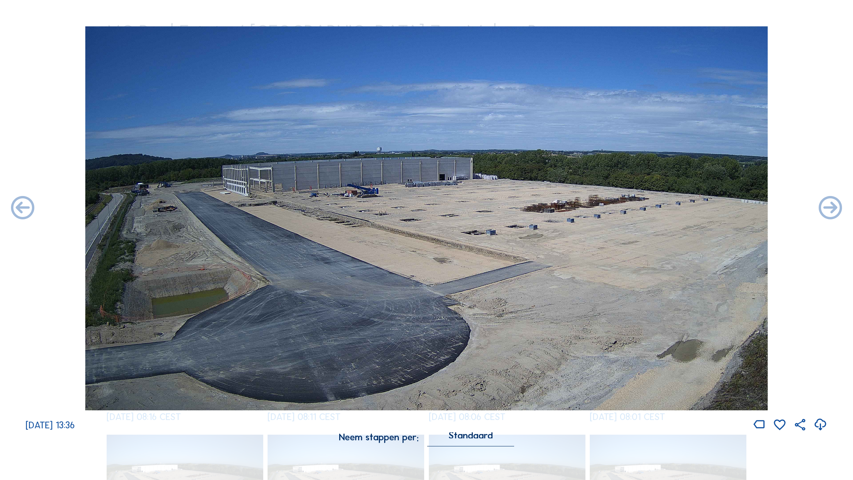
click at [651, 208] on icon at bounding box center [831, 208] width 28 height 28
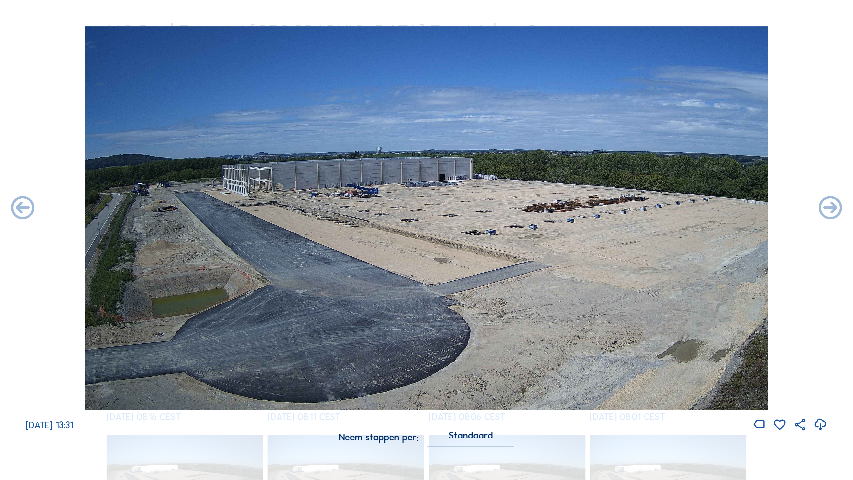
click at [651, 208] on icon at bounding box center [831, 208] width 28 height 28
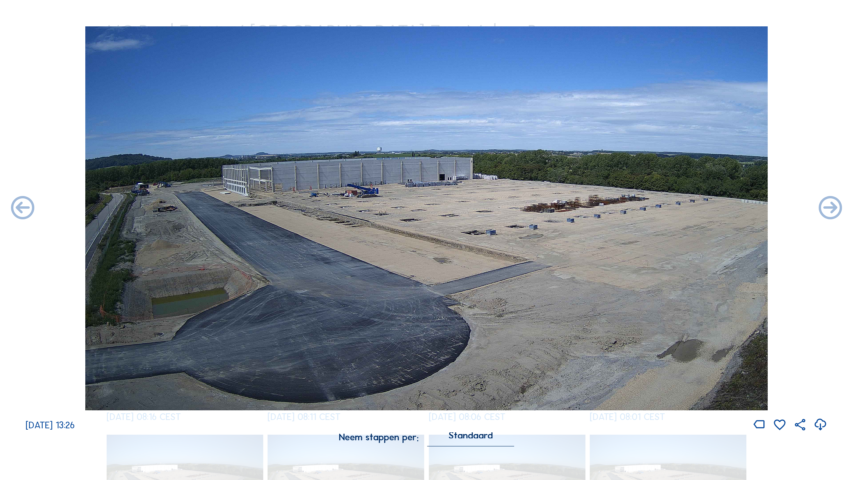
click at [651, 208] on icon at bounding box center [831, 208] width 28 height 28
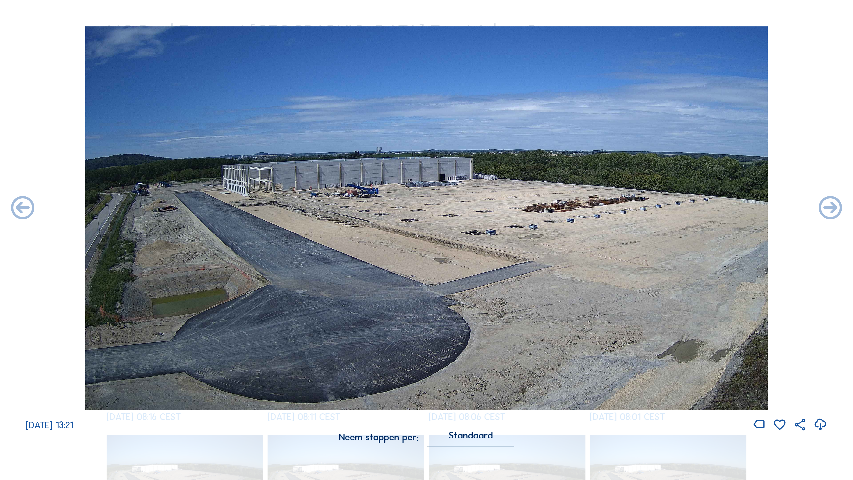
click at [651, 208] on icon at bounding box center [831, 208] width 28 height 28
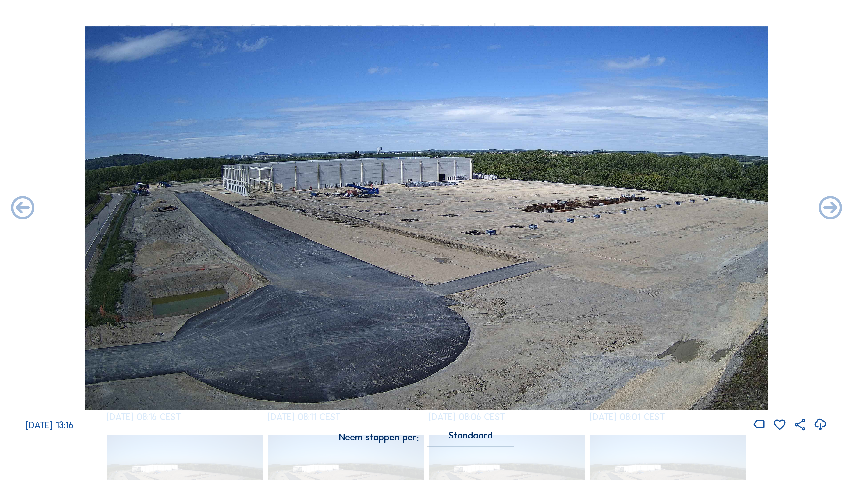
click at [651, 208] on icon at bounding box center [831, 208] width 28 height 28
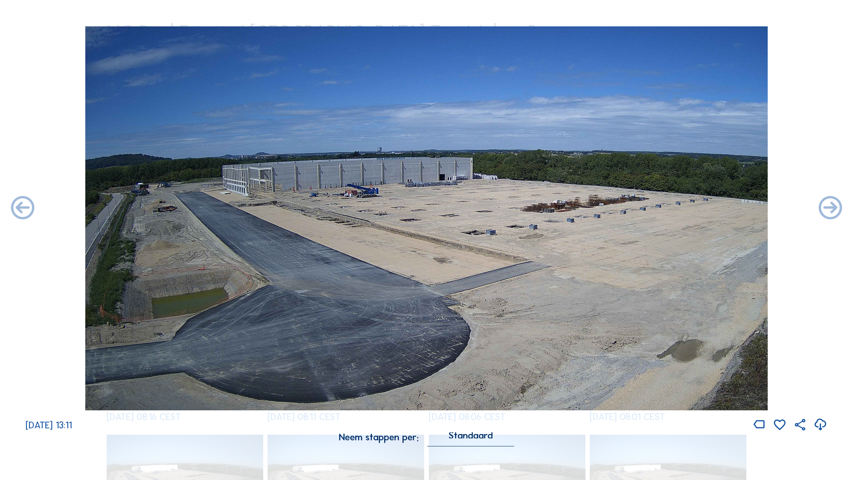
click at [651, 208] on icon at bounding box center [831, 208] width 28 height 28
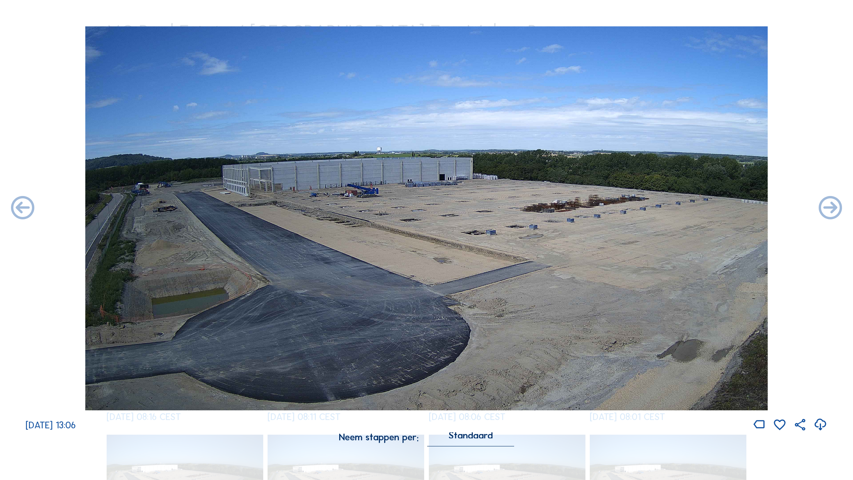
click at [651, 208] on icon at bounding box center [831, 208] width 28 height 28
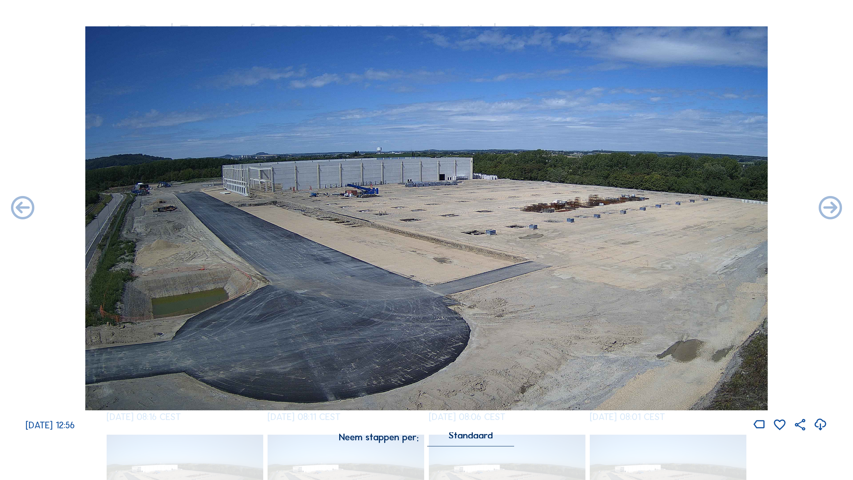
click at [651, 208] on icon at bounding box center [831, 208] width 28 height 28
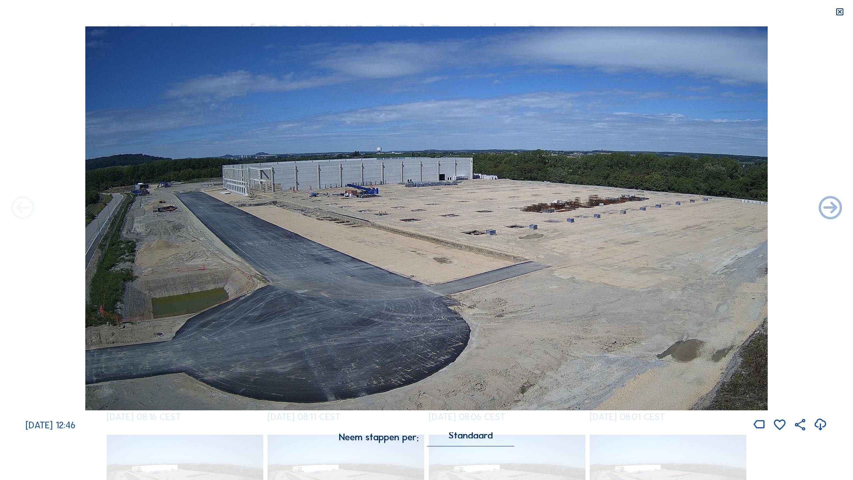
click at [23, 206] on icon at bounding box center [23, 208] width 28 height 28
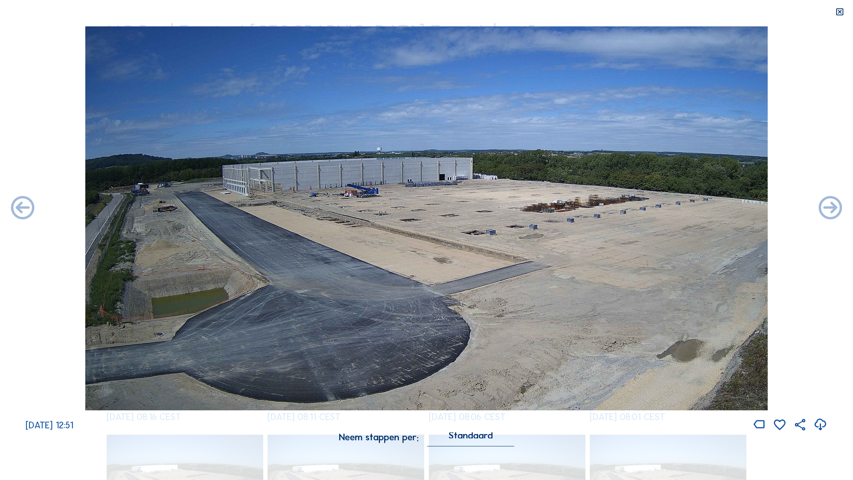
click at [23, 206] on icon at bounding box center [23, 208] width 28 height 28
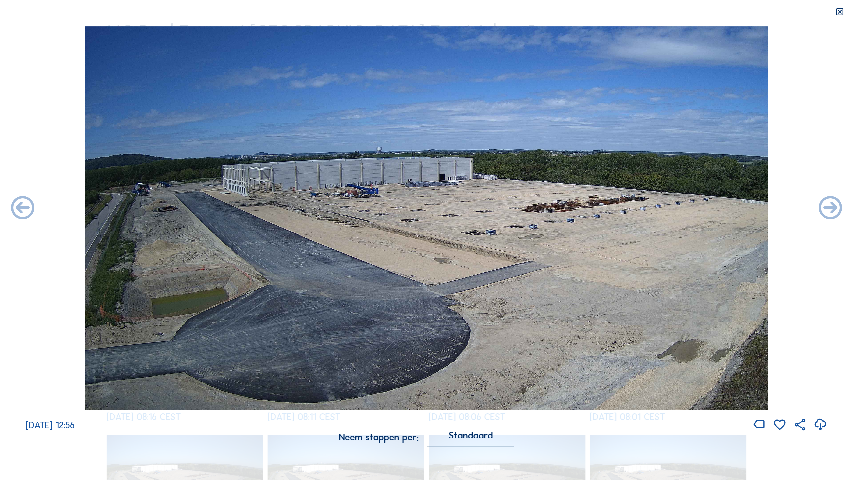
click at [23, 206] on icon at bounding box center [23, 208] width 28 height 28
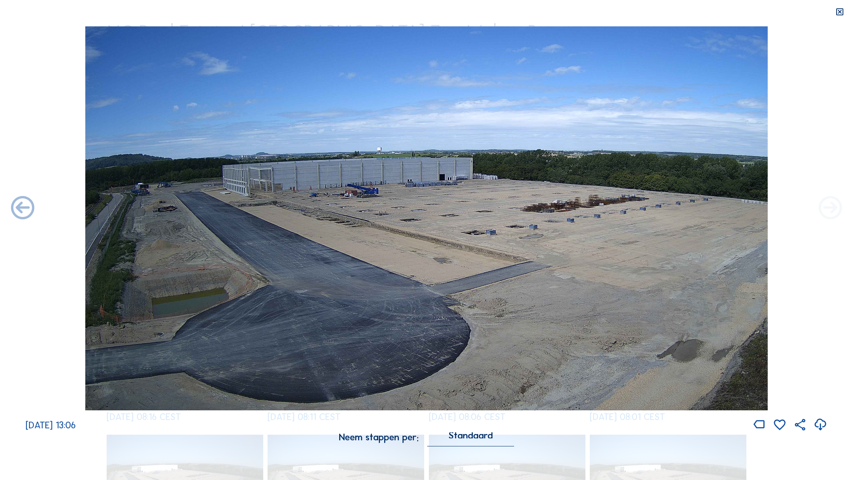
click at [651, 209] on icon at bounding box center [831, 208] width 28 height 28
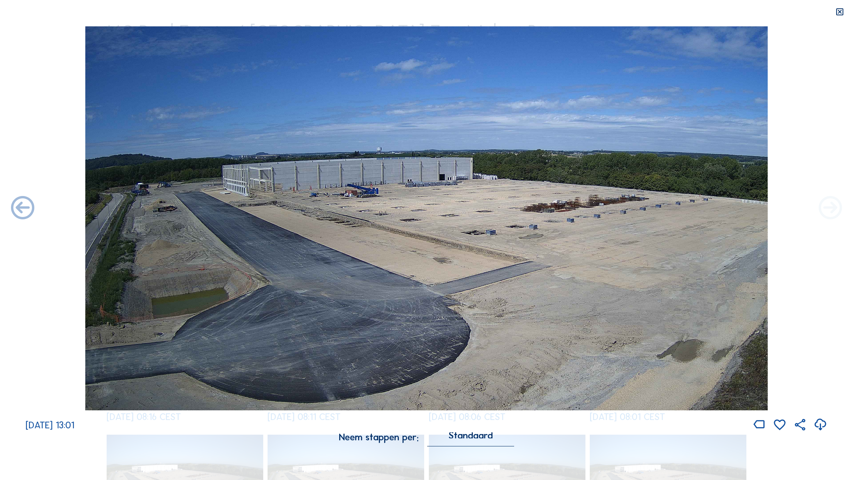
click at [651, 209] on icon at bounding box center [831, 208] width 28 height 28
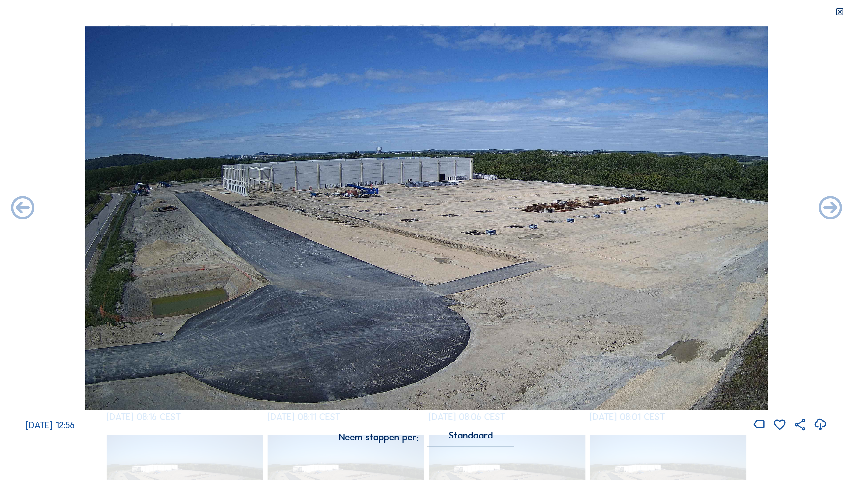
click at [651, 209] on icon at bounding box center [831, 208] width 28 height 28
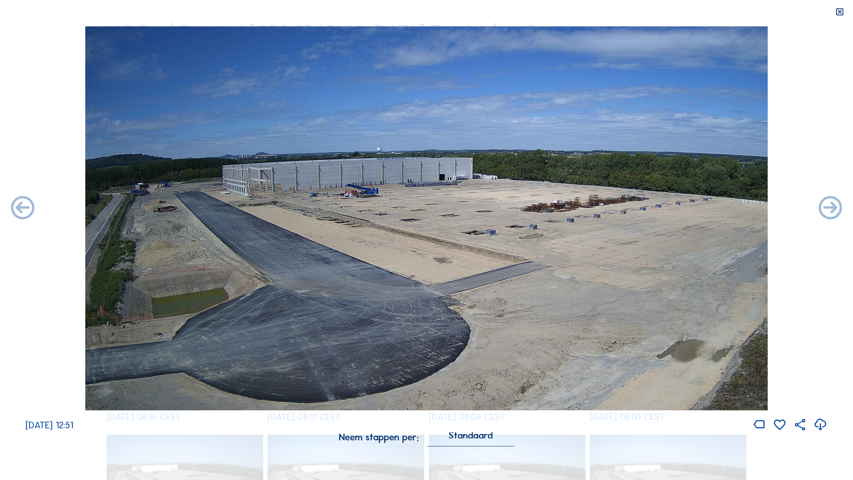
click at [651, 209] on icon at bounding box center [831, 208] width 28 height 28
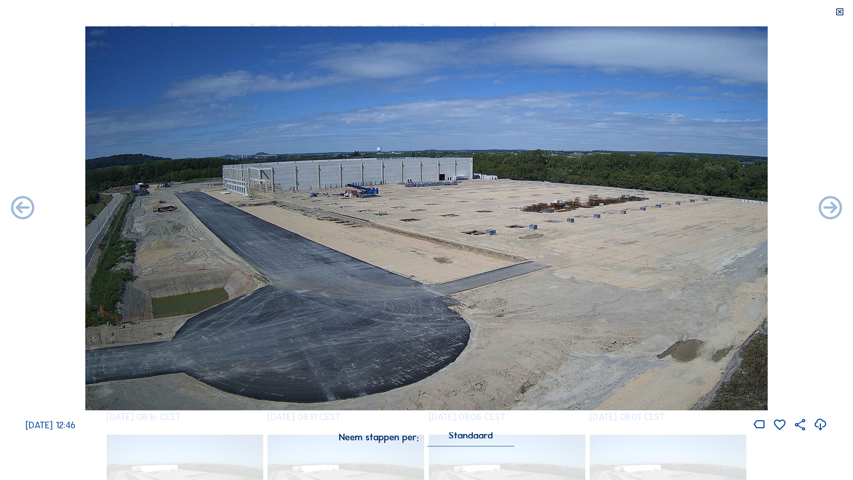
click at [651, 209] on icon at bounding box center [831, 208] width 28 height 28
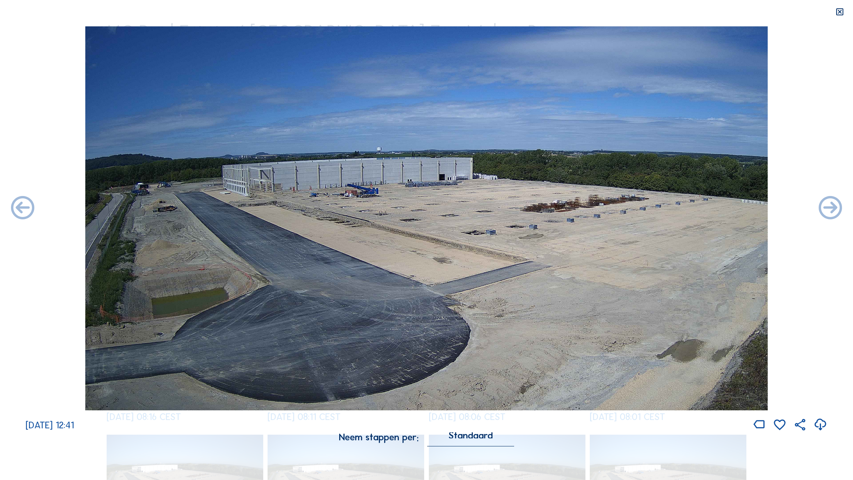
click at [651, 209] on icon at bounding box center [831, 208] width 28 height 28
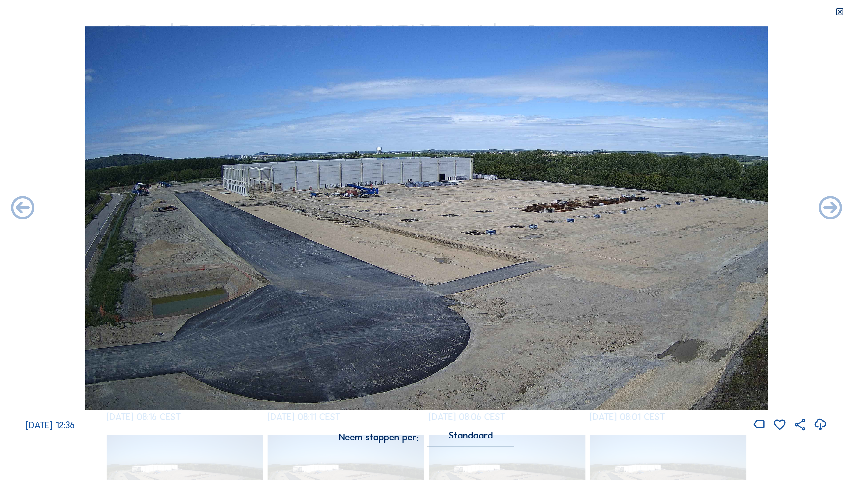
click at [651, 209] on icon at bounding box center [831, 208] width 28 height 28
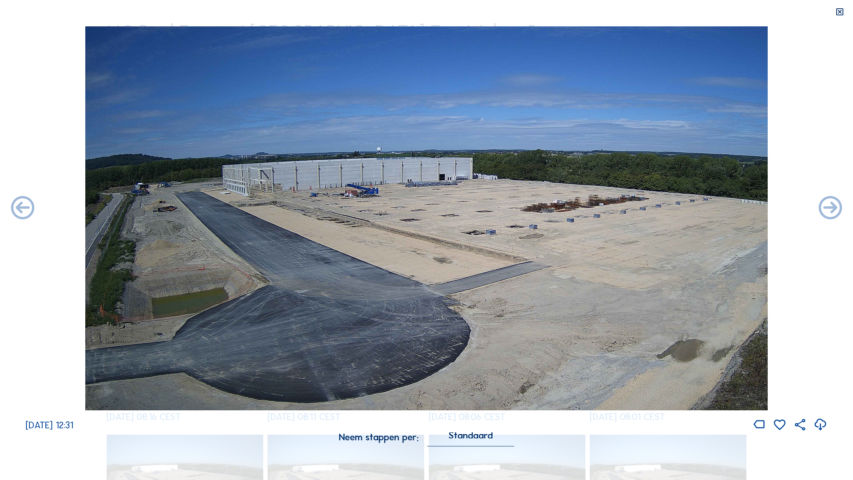
click at [651, 209] on icon at bounding box center [831, 208] width 28 height 28
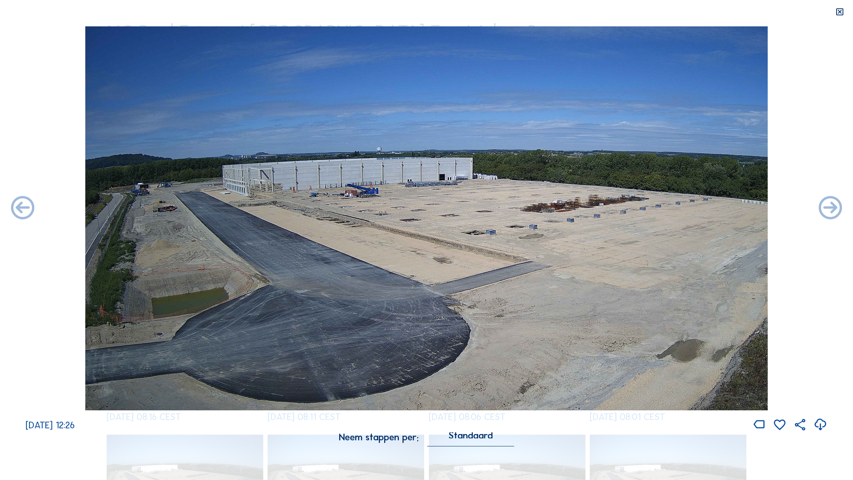
click at [651, 209] on icon at bounding box center [831, 208] width 28 height 28
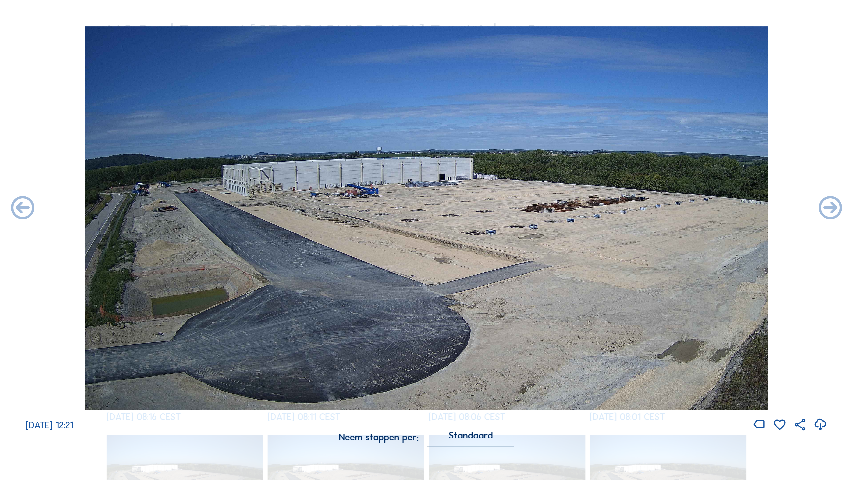
click at [651, 209] on icon at bounding box center [831, 208] width 28 height 28
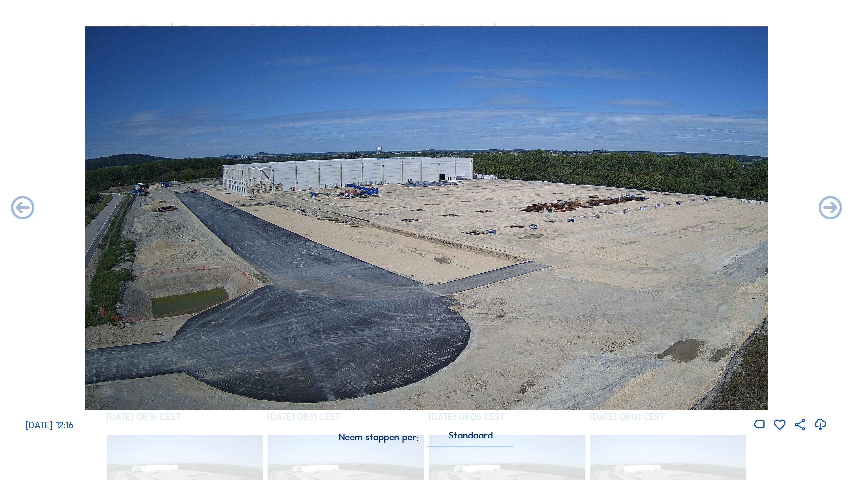
click at [651, 209] on icon at bounding box center [831, 208] width 28 height 28
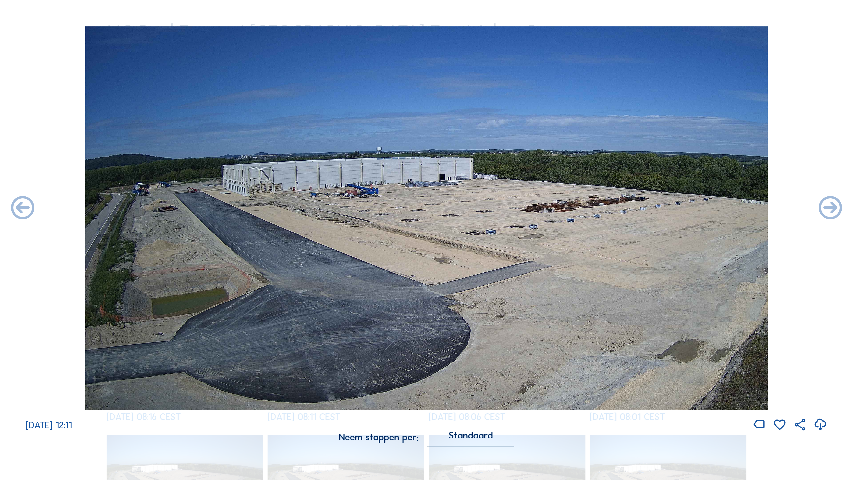
click at [651, 209] on icon at bounding box center [831, 208] width 28 height 28
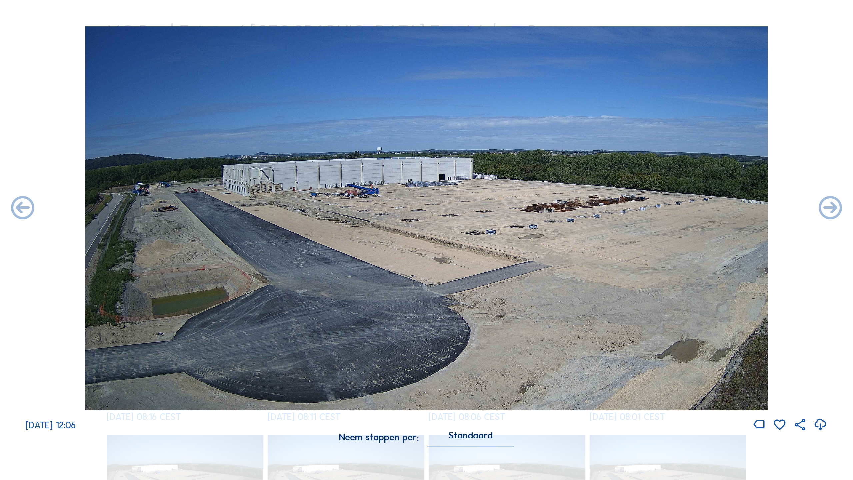
click at [651, 209] on icon at bounding box center [831, 208] width 28 height 28
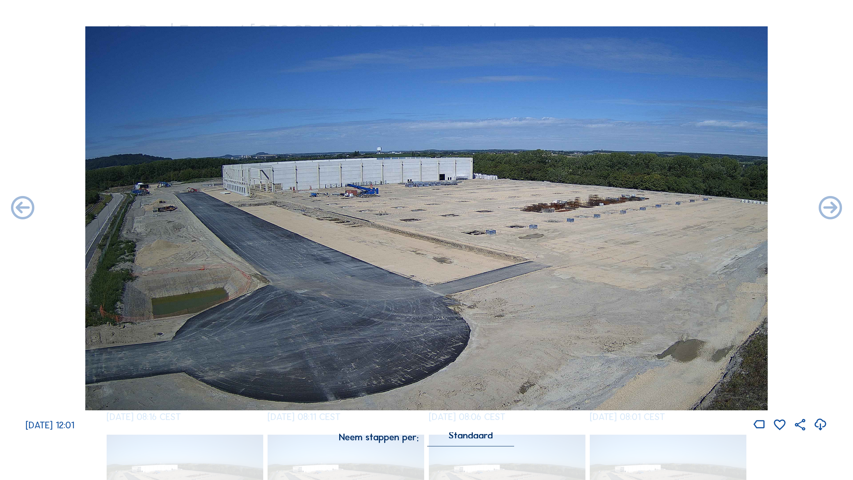
click at [651, 209] on icon at bounding box center [831, 208] width 28 height 28
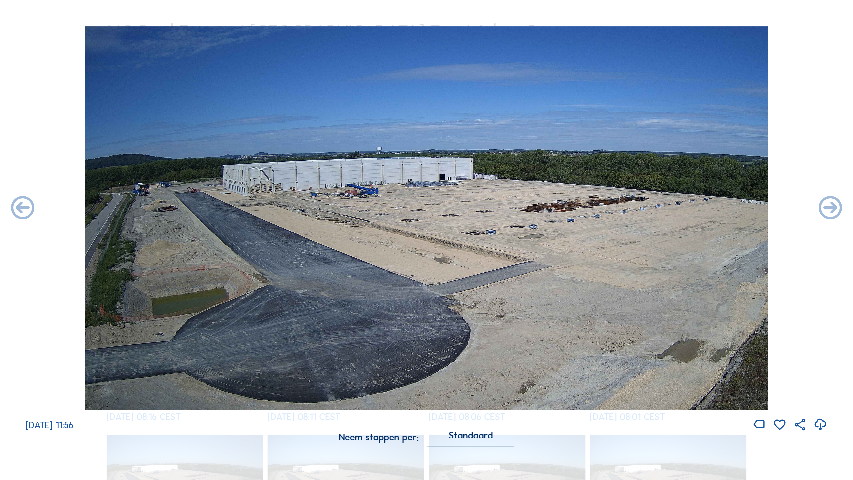
click at [651, 209] on icon at bounding box center [831, 208] width 28 height 28
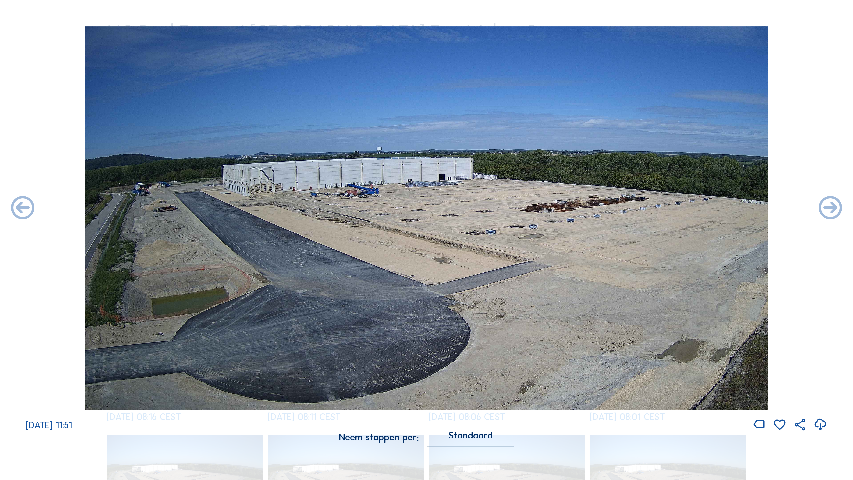
click at [651, 209] on icon at bounding box center [831, 208] width 28 height 28
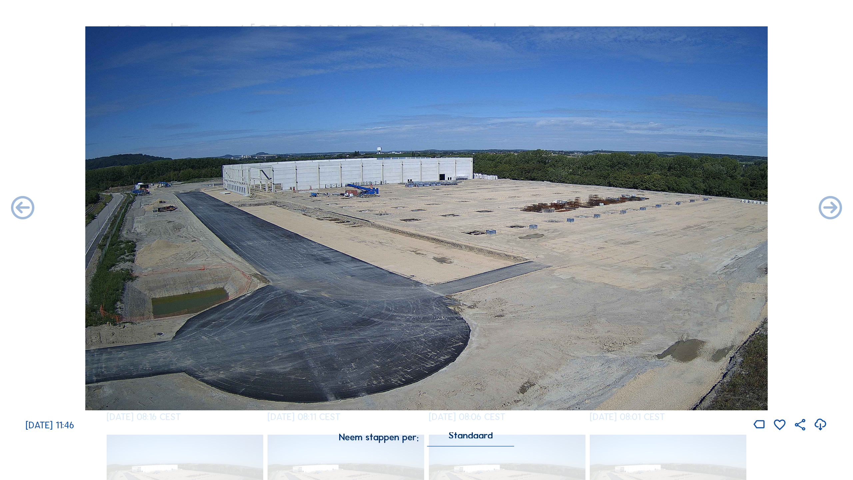
click at [651, 209] on icon at bounding box center [831, 208] width 28 height 28
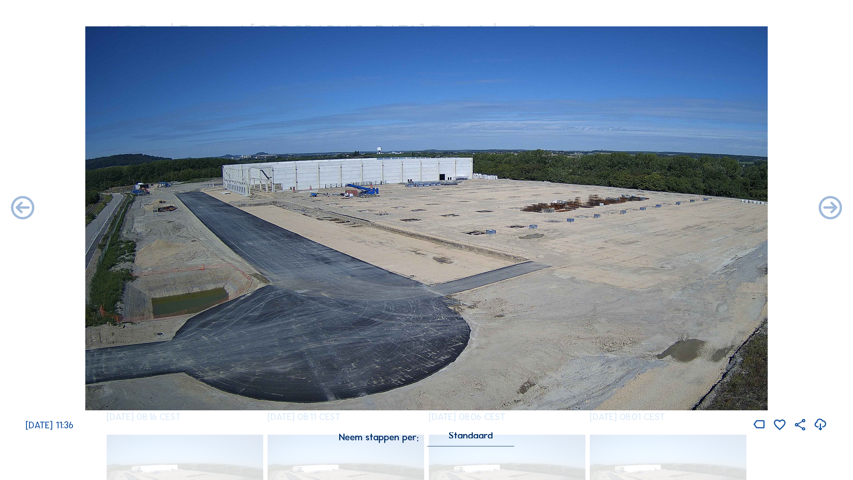
click at [651, 209] on icon at bounding box center [831, 208] width 28 height 28
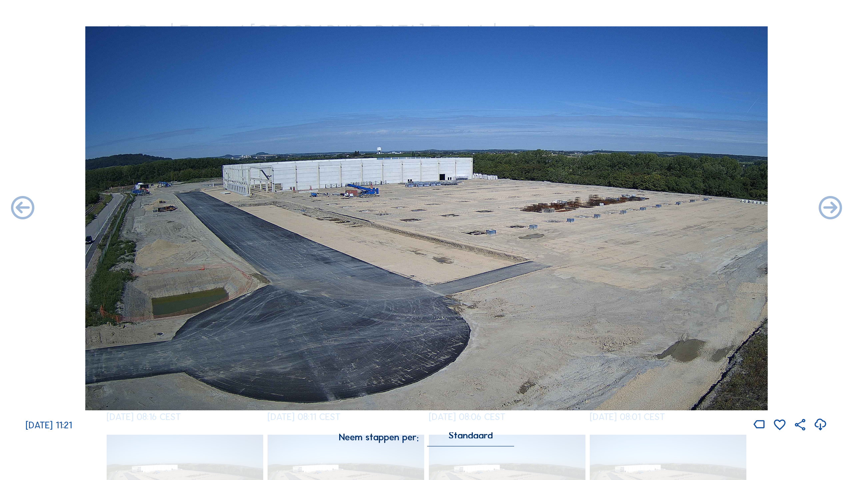
click at [651, 209] on icon at bounding box center [831, 208] width 28 height 28
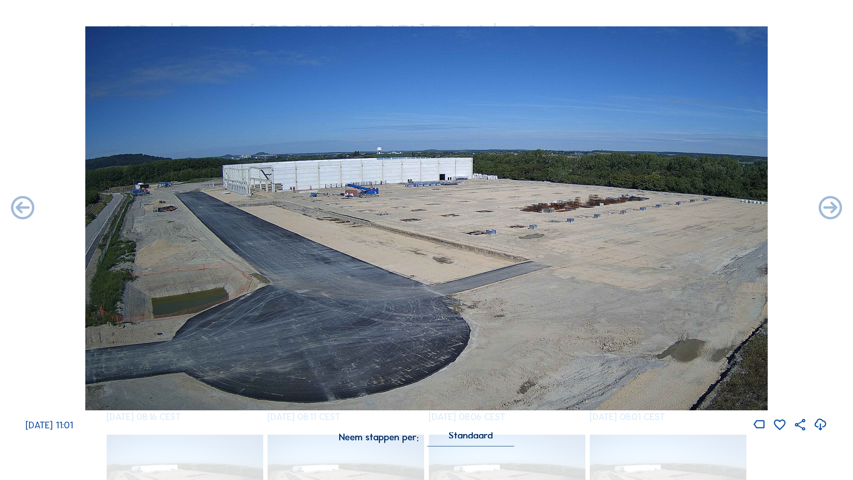
click at [651, 209] on icon at bounding box center [831, 208] width 28 height 28
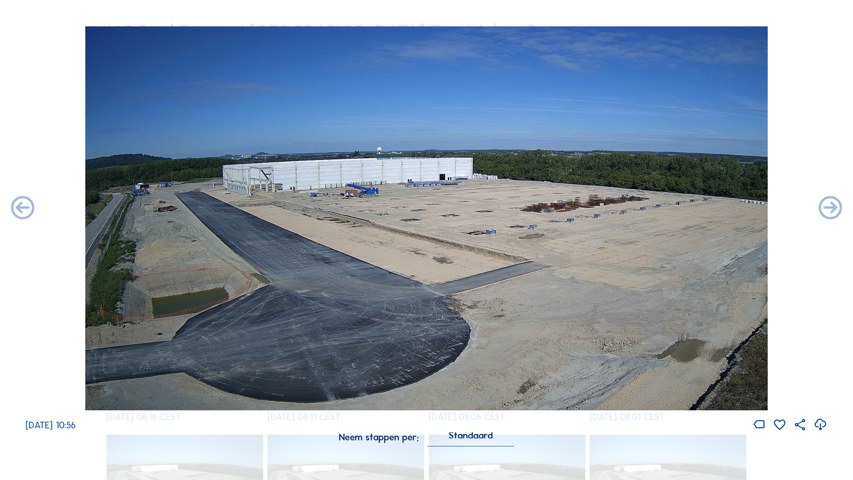
click at [651, 209] on icon at bounding box center [831, 208] width 28 height 28
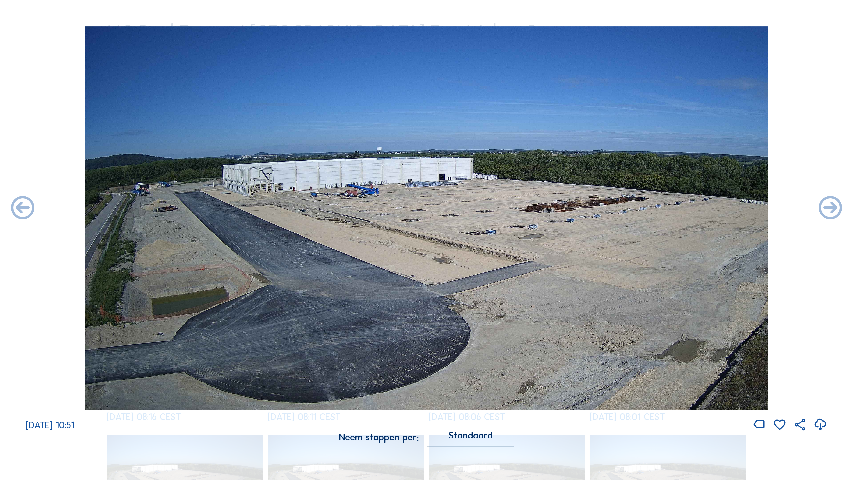
click at [651, 209] on icon at bounding box center [831, 208] width 28 height 28
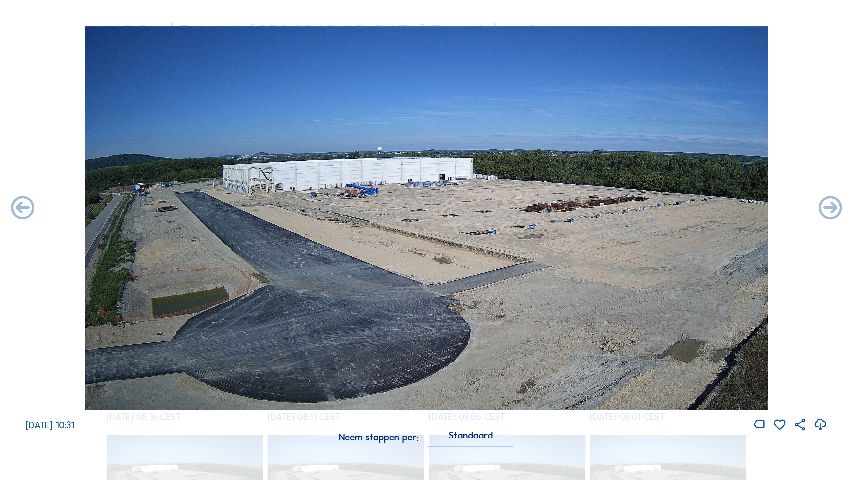
click at [651, 209] on icon at bounding box center [831, 208] width 28 height 28
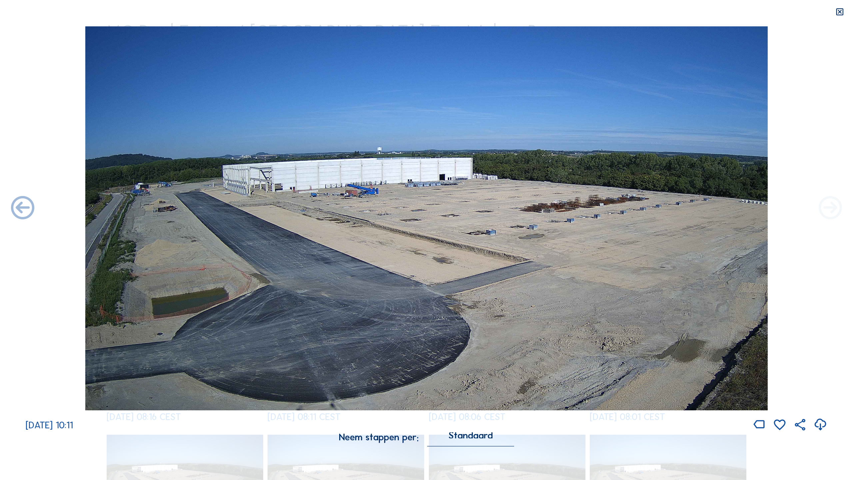
click at [651, 209] on icon at bounding box center [831, 208] width 28 height 28
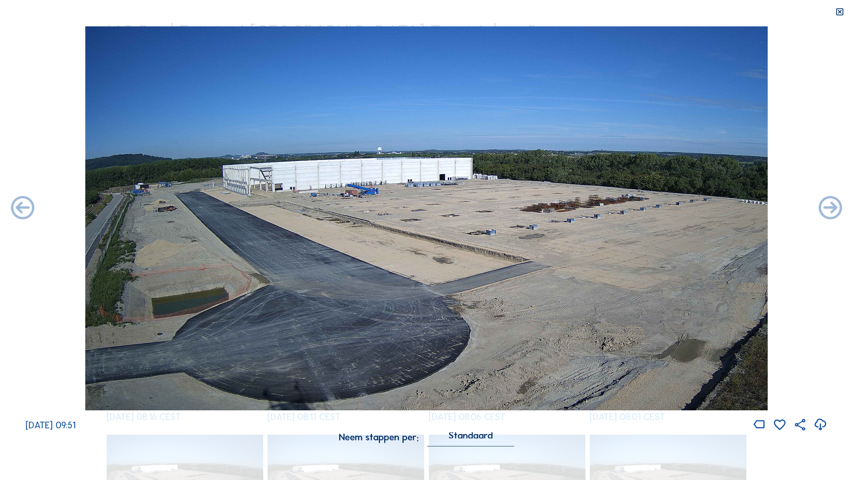
click at [651, 209] on icon at bounding box center [831, 208] width 28 height 28
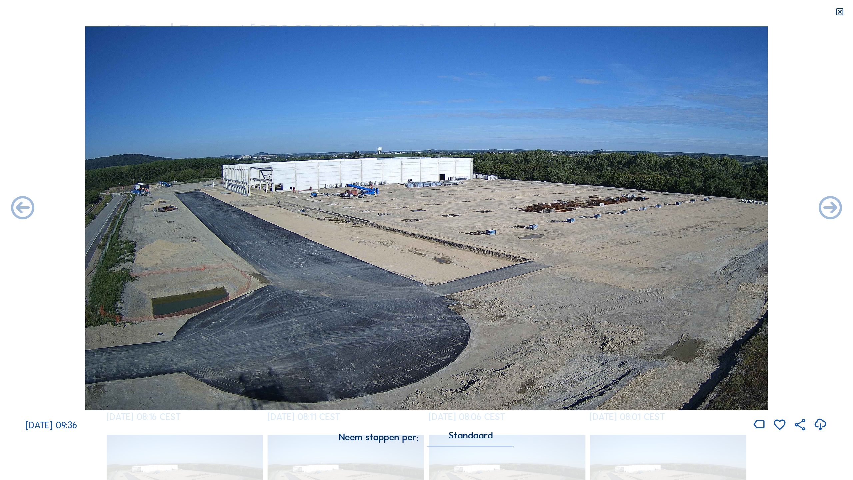
click at [651, 209] on icon at bounding box center [831, 208] width 28 height 28
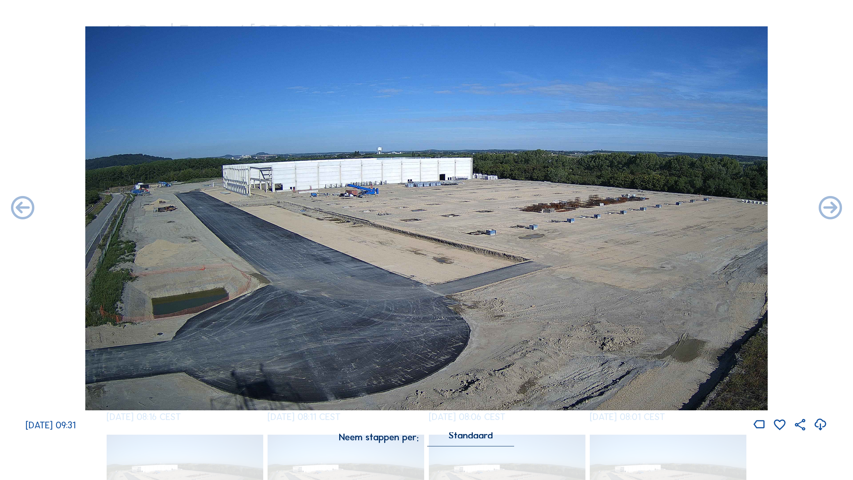
click at [651, 209] on icon at bounding box center [831, 208] width 28 height 28
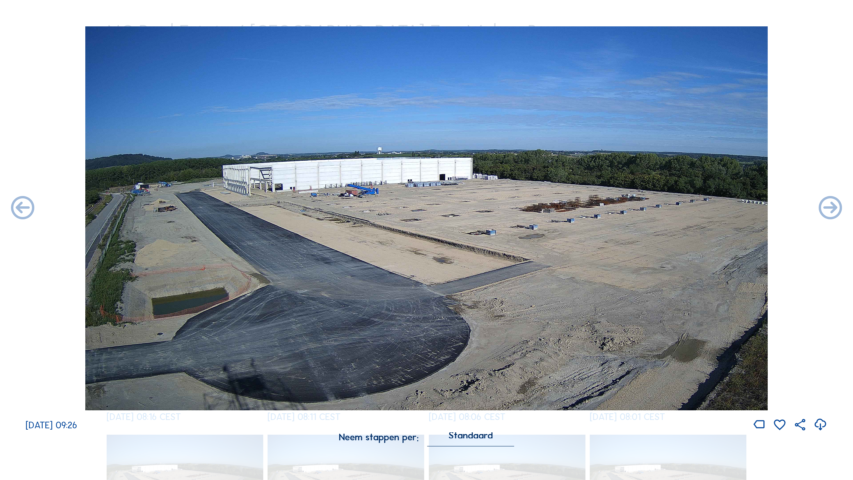
click at [651, 209] on icon at bounding box center [831, 208] width 28 height 28
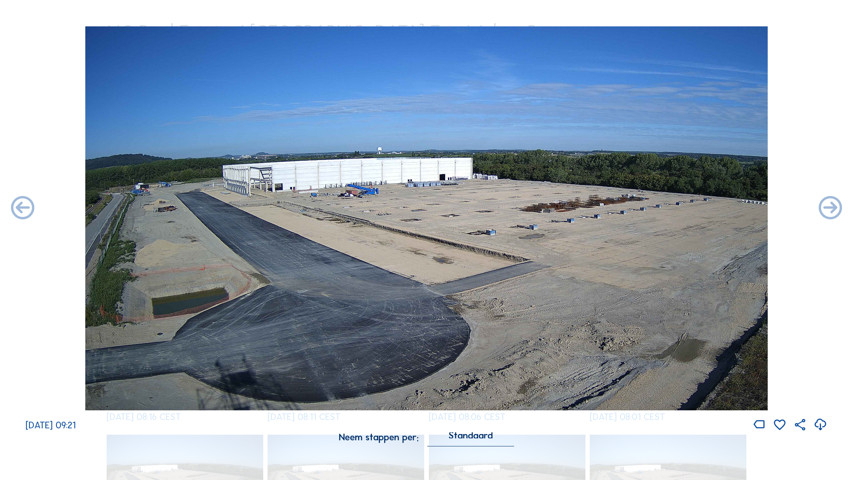
click at [651, 209] on icon at bounding box center [831, 208] width 28 height 28
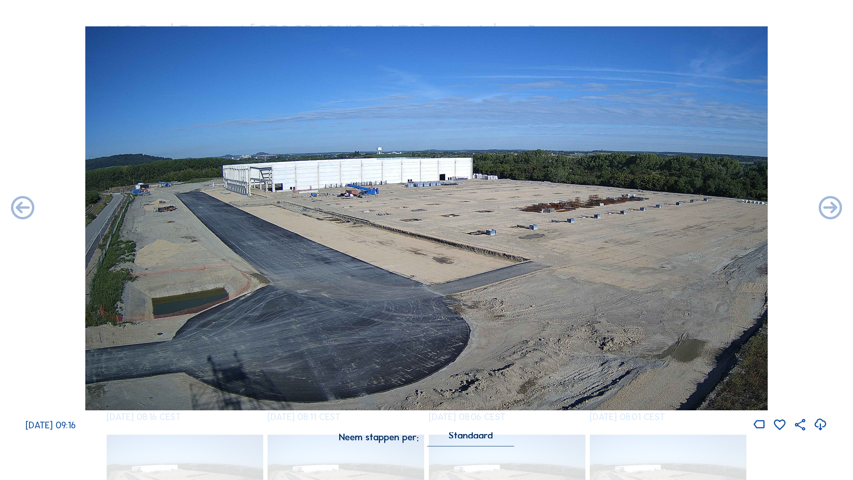
click at [651, 209] on icon at bounding box center [831, 208] width 28 height 28
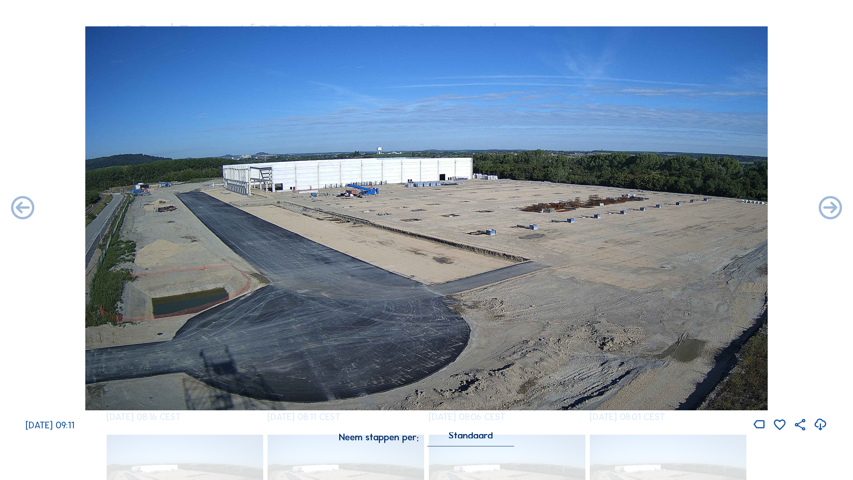
click at [651, 209] on icon at bounding box center [831, 208] width 28 height 28
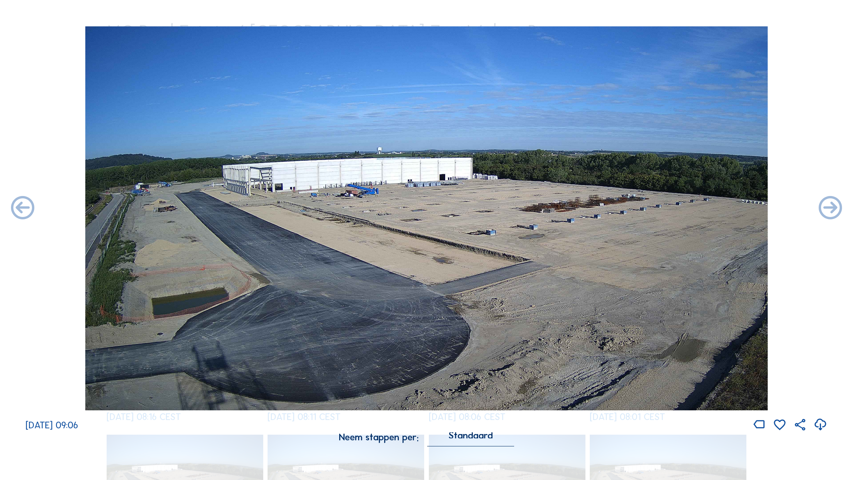
click at [651, 209] on icon at bounding box center [831, 208] width 28 height 28
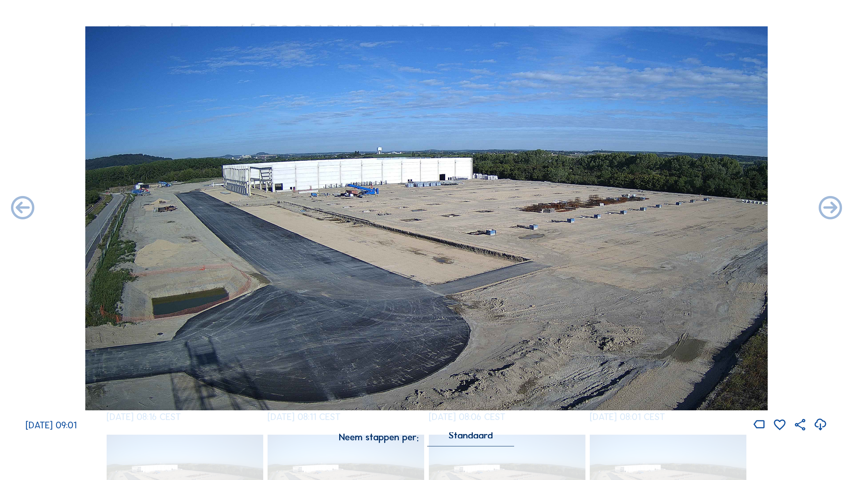
click at [651, 209] on icon at bounding box center [831, 208] width 28 height 28
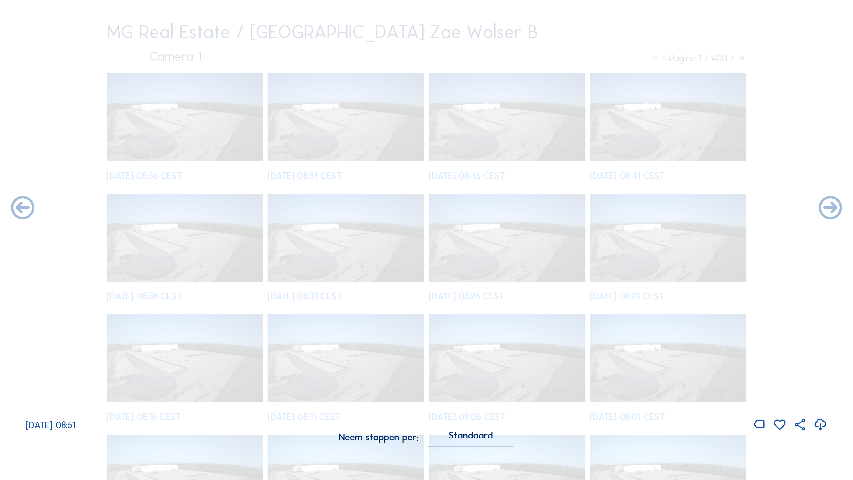
click at [651, 209] on icon at bounding box center [831, 208] width 28 height 28
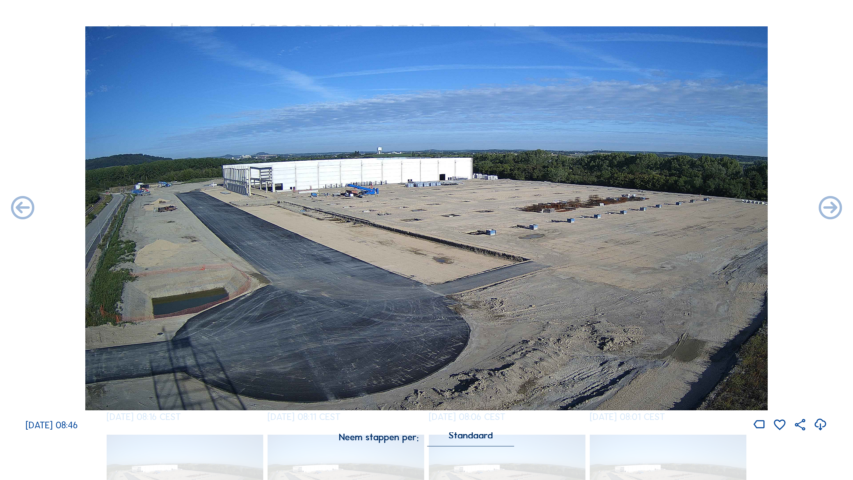
click at [651, 209] on icon at bounding box center [831, 208] width 28 height 28
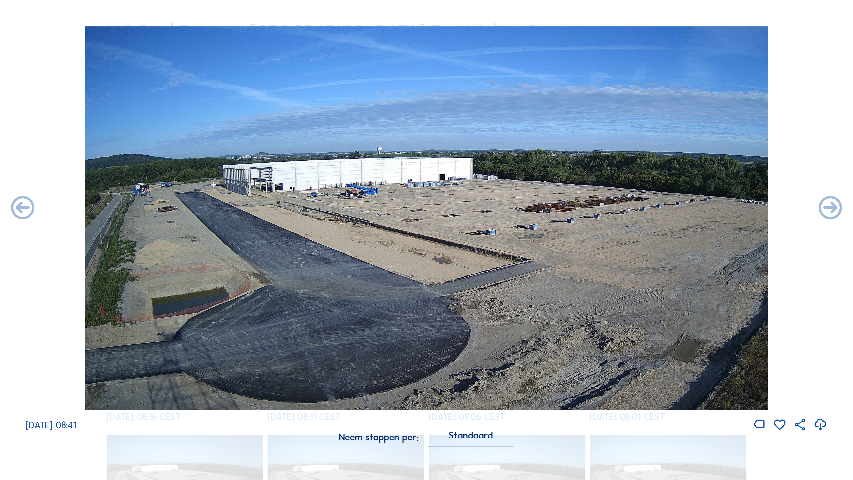
click at [651, 209] on icon at bounding box center [831, 208] width 28 height 28
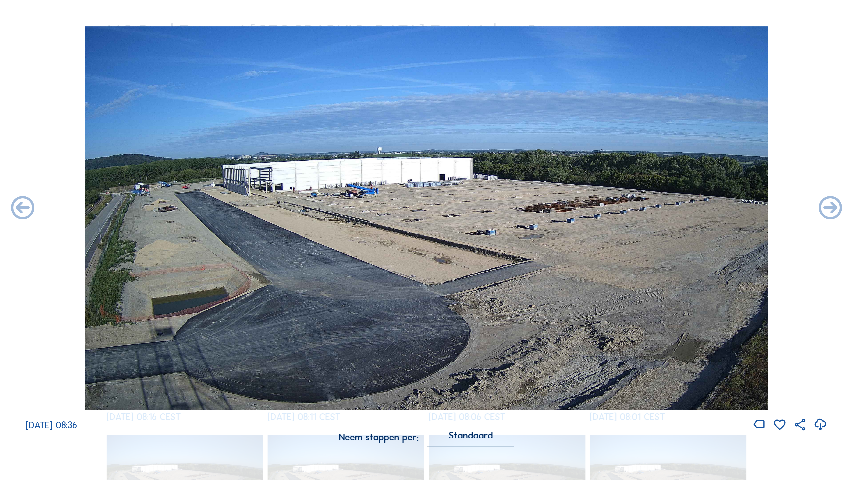
click at [651, 209] on icon at bounding box center [831, 208] width 28 height 28
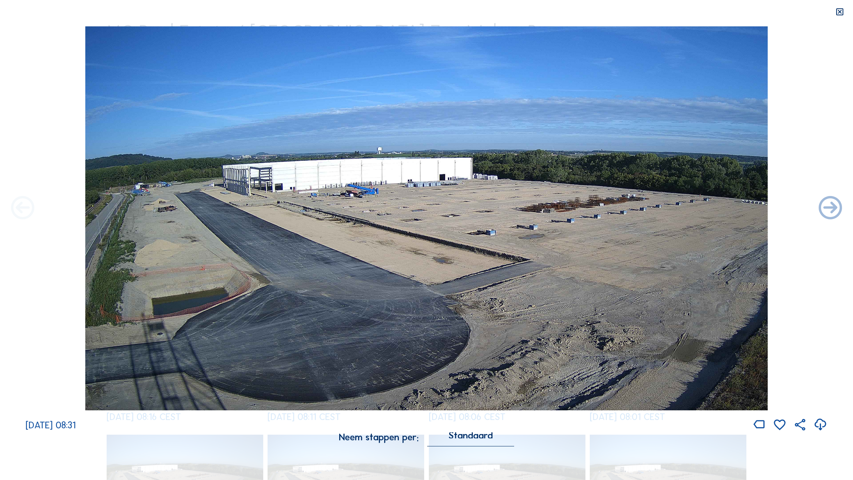
click at [25, 205] on icon at bounding box center [23, 208] width 28 height 28
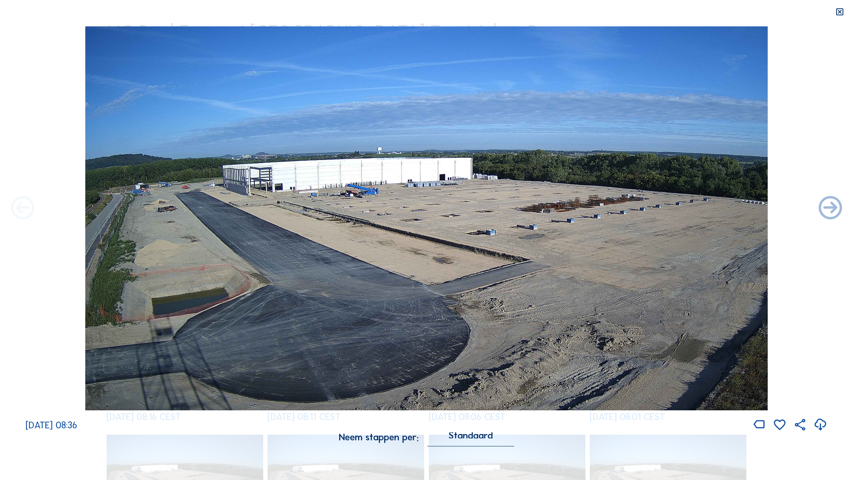
click at [25, 205] on icon at bounding box center [23, 208] width 28 height 28
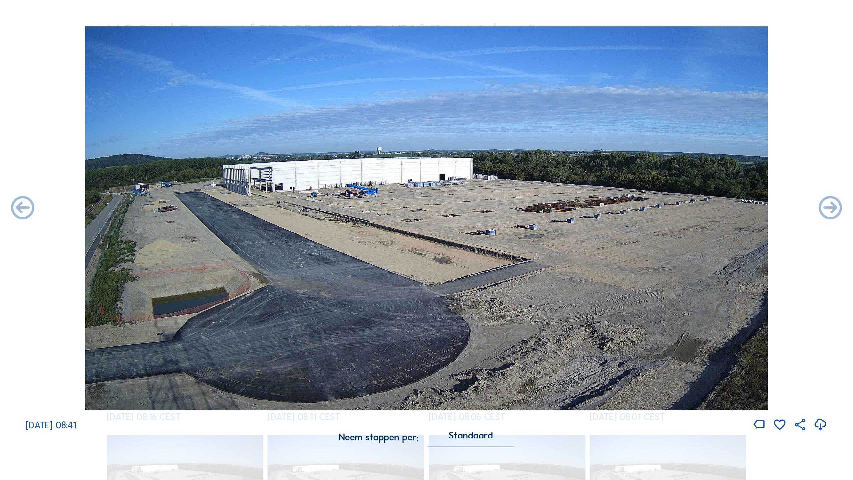
click at [25, 205] on icon at bounding box center [23, 208] width 28 height 28
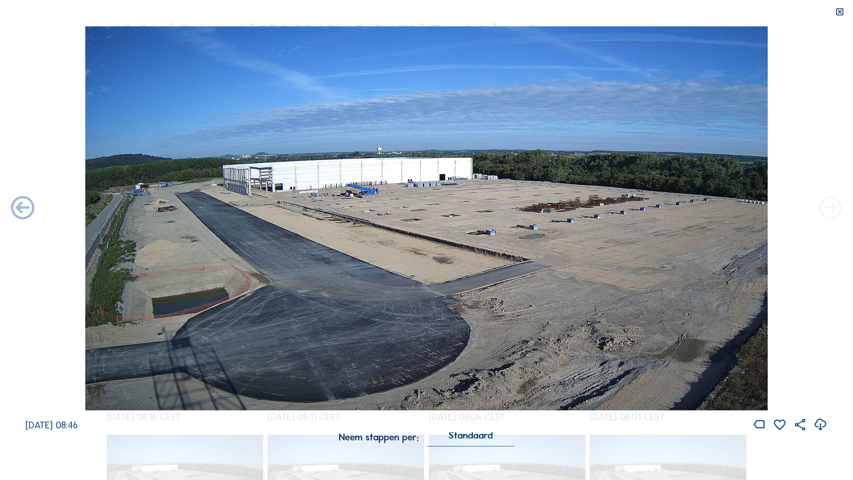
click at [651, 212] on icon at bounding box center [831, 208] width 28 height 28
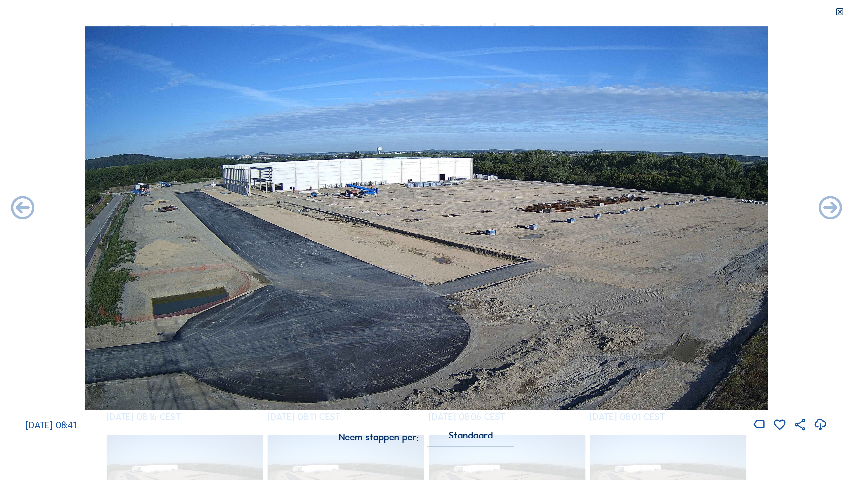
click at [651, 212] on icon at bounding box center [831, 208] width 28 height 28
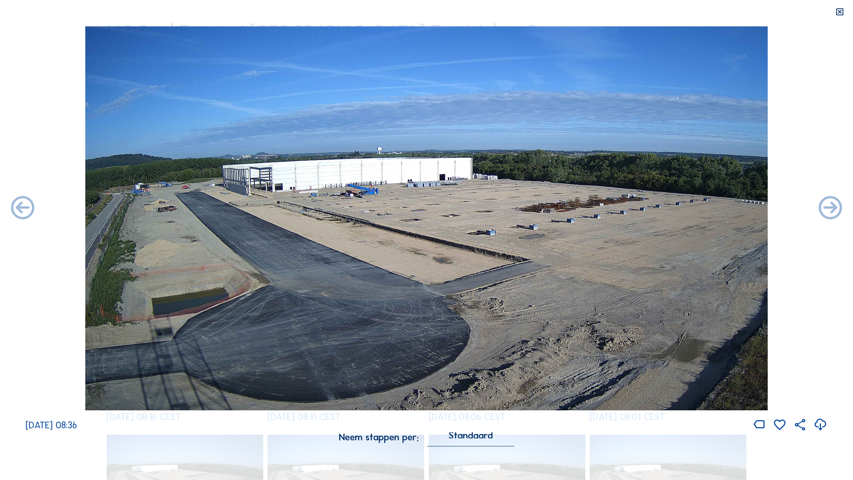
click at [651, 212] on icon at bounding box center [831, 208] width 28 height 28
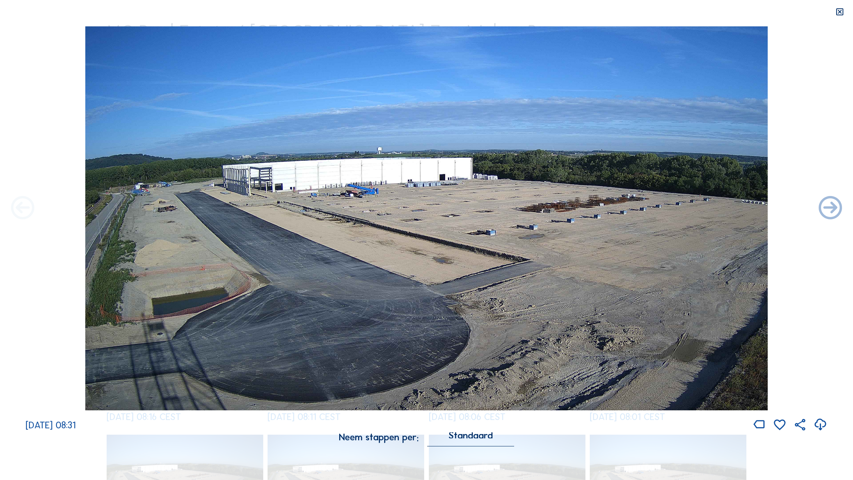
click at [22, 209] on icon at bounding box center [23, 208] width 28 height 28
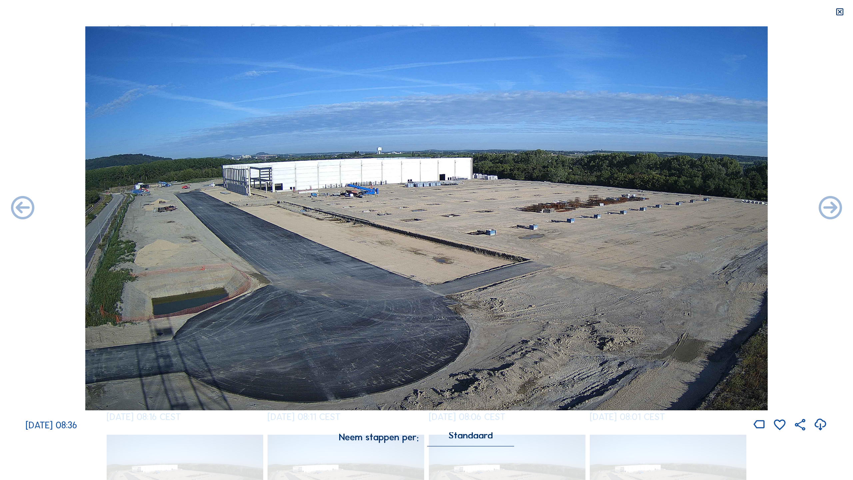
click at [22, 209] on icon at bounding box center [23, 208] width 28 height 28
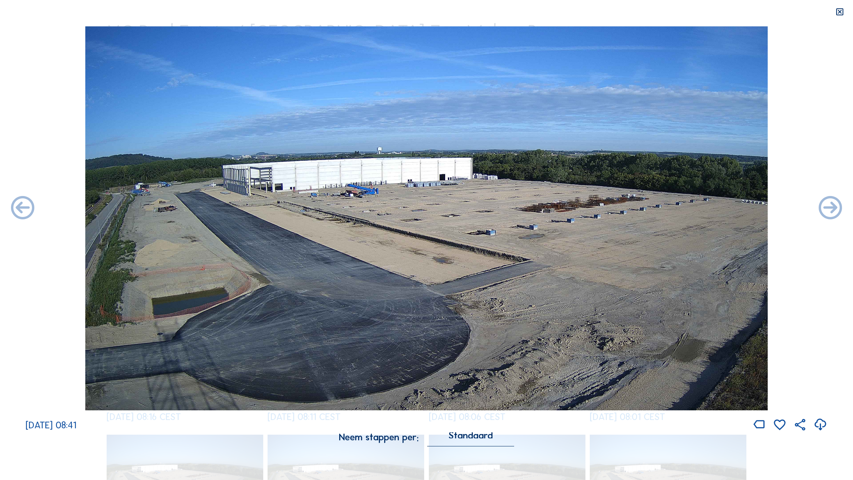
click at [22, 209] on icon at bounding box center [23, 208] width 28 height 28
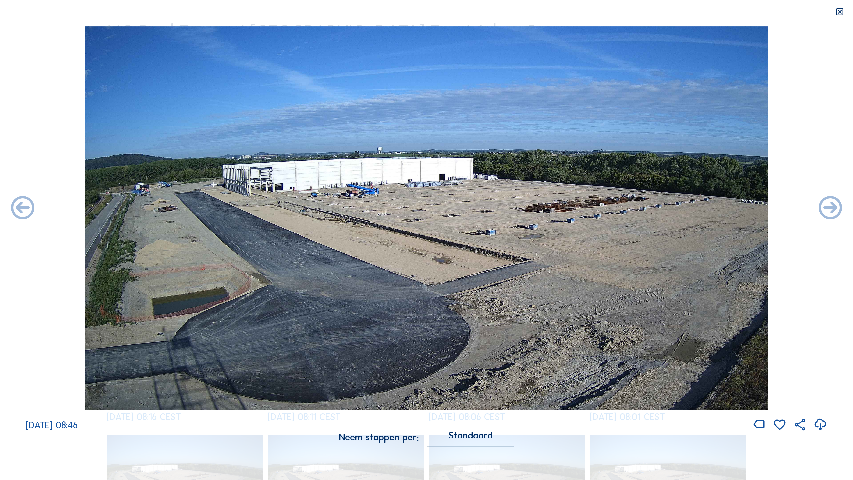
click at [22, 209] on icon at bounding box center [23, 208] width 28 height 28
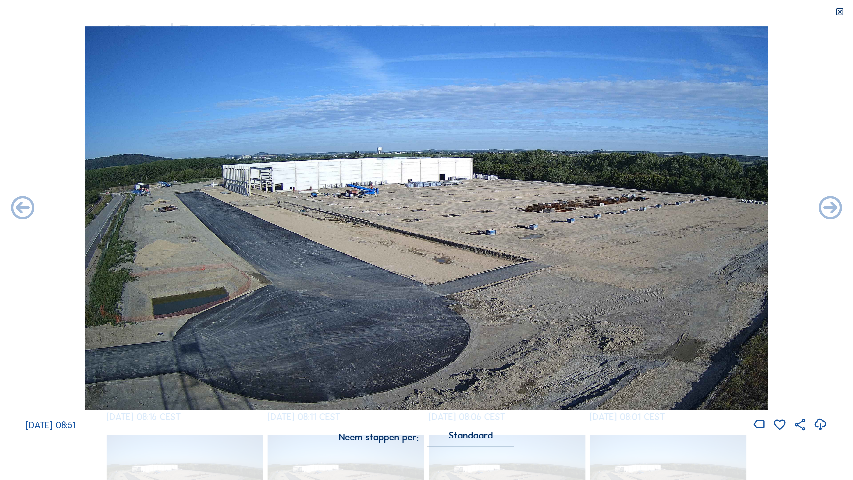
click at [22, 209] on icon at bounding box center [23, 208] width 28 height 28
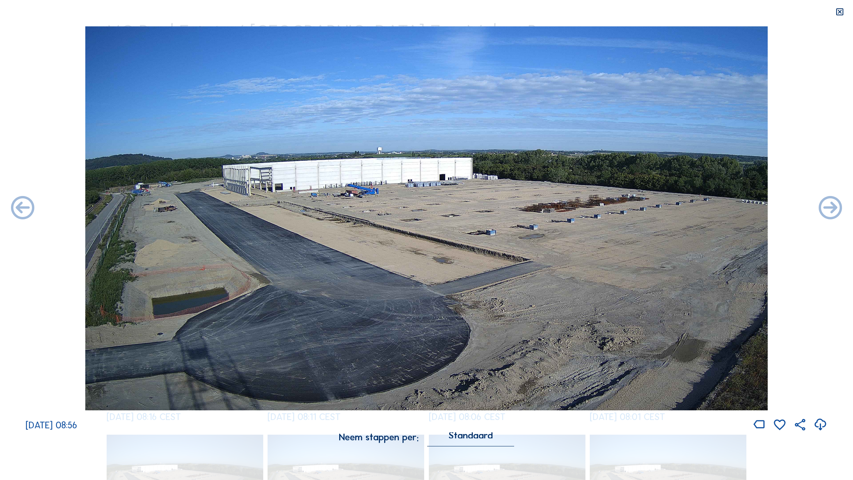
click at [22, 209] on icon at bounding box center [23, 208] width 28 height 28
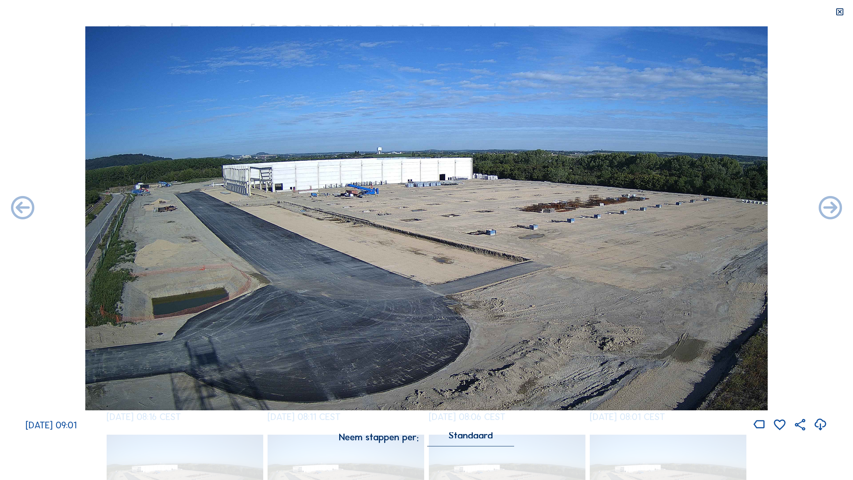
click at [22, 209] on icon at bounding box center [23, 208] width 28 height 28
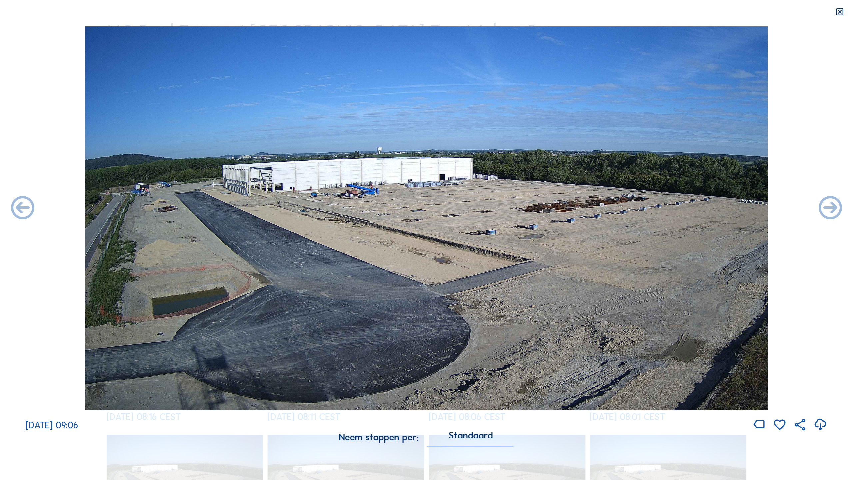
click at [22, 209] on icon at bounding box center [23, 208] width 28 height 28
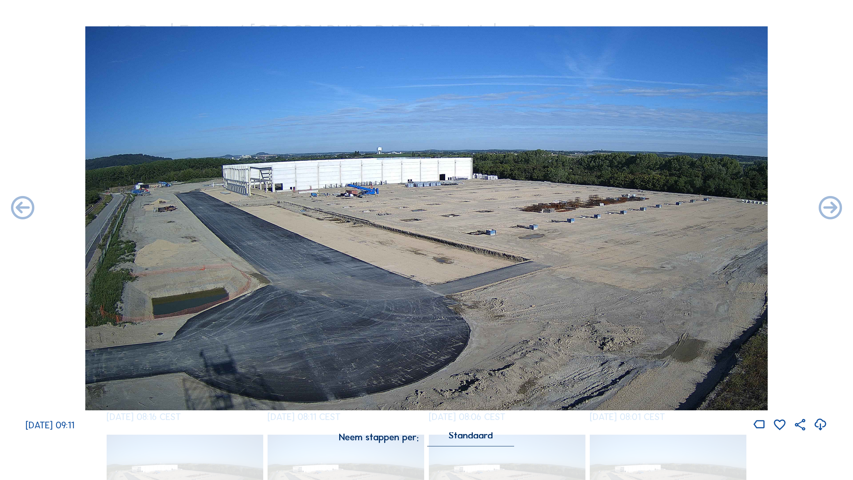
click at [22, 209] on icon at bounding box center [23, 208] width 28 height 28
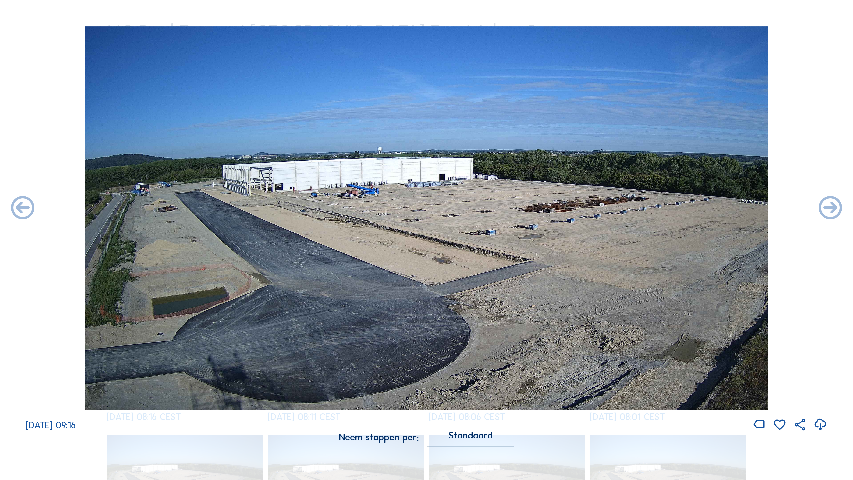
click at [22, 209] on icon at bounding box center [23, 208] width 28 height 28
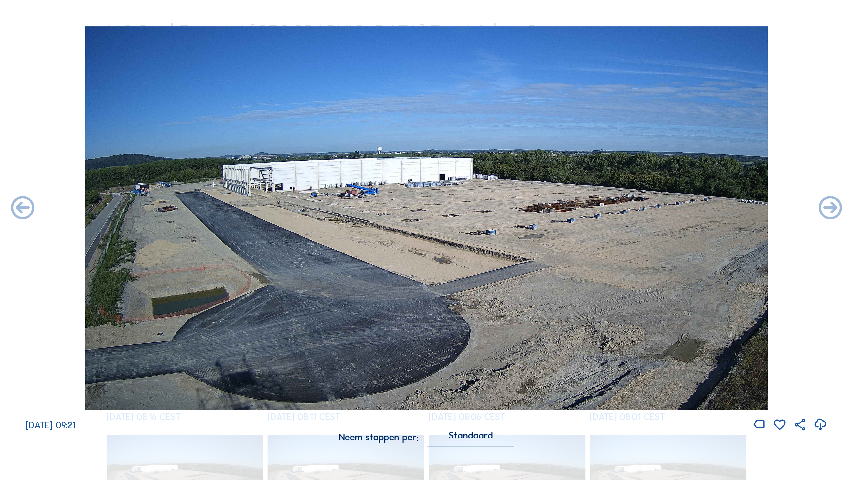
click at [22, 209] on icon at bounding box center [23, 208] width 28 height 28
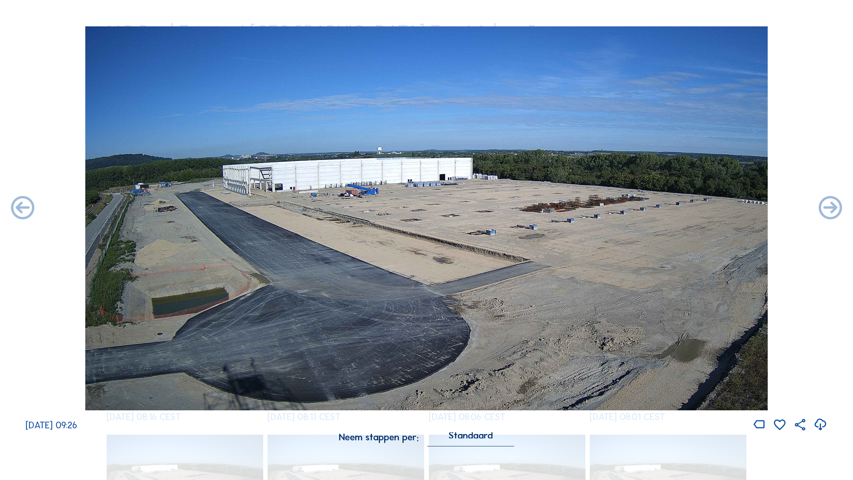
click at [22, 209] on icon at bounding box center [23, 208] width 28 height 28
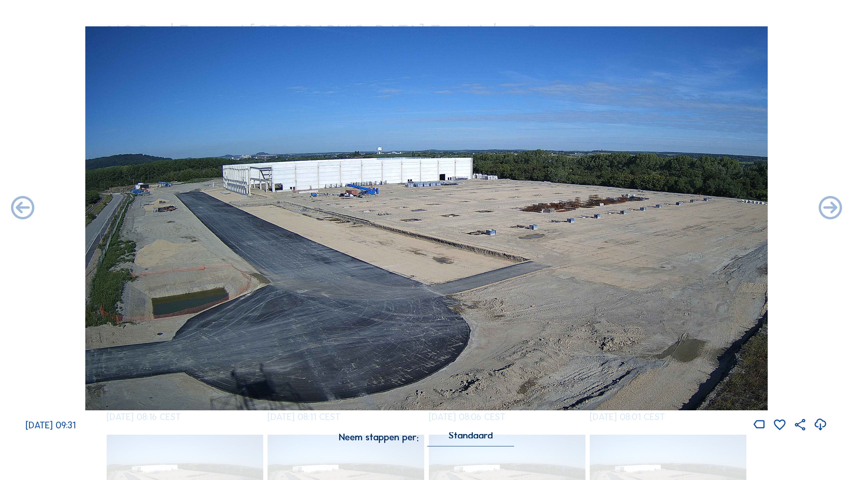
click at [22, 209] on icon at bounding box center [23, 208] width 28 height 28
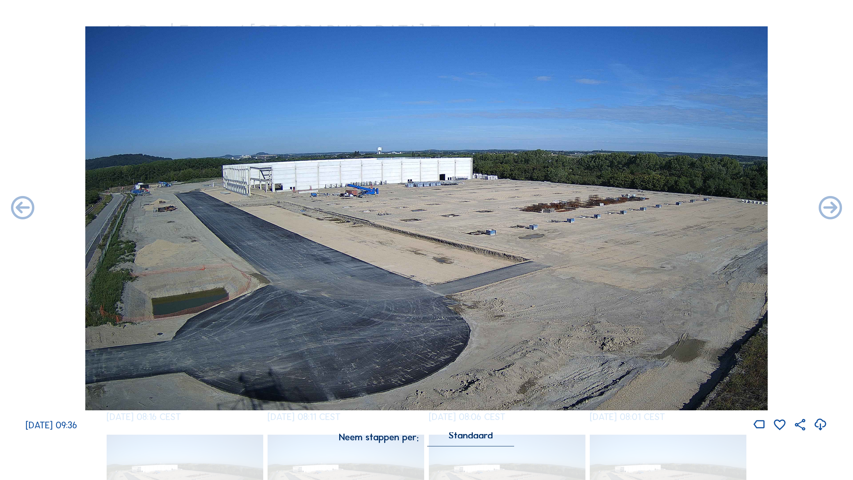
click at [22, 209] on icon at bounding box center [23, 208] width 28 height 28
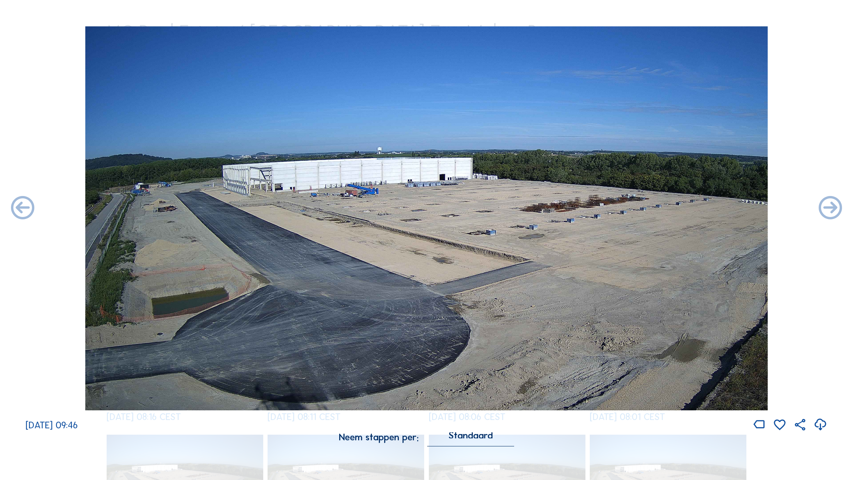
click at [22, 209] on icon at bounding box center [23, 208] width 28 height 28
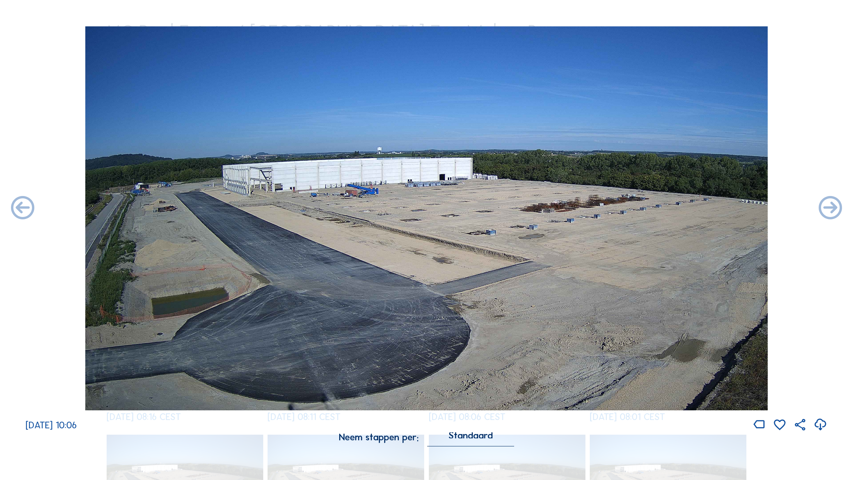
click at [22, 209] on icon at bounding box center [23, 208] width 28 height 28
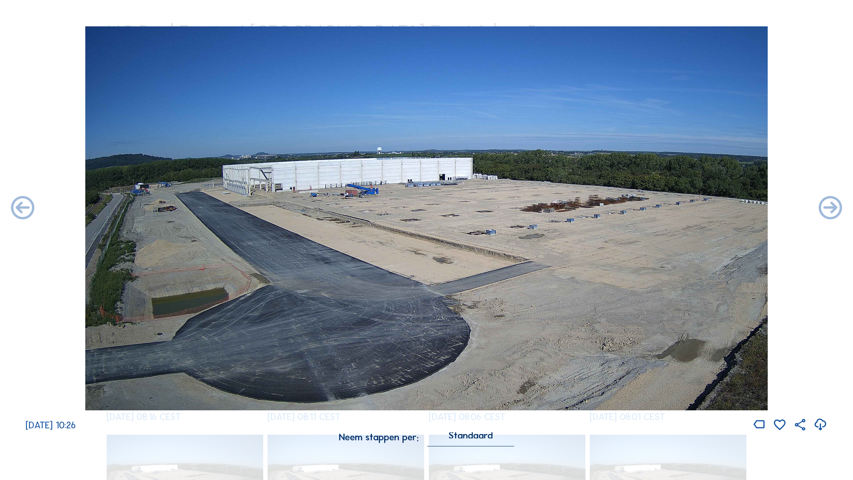
click at [22, 209] on icon at bounding box center [23, 208] width 28 height 28
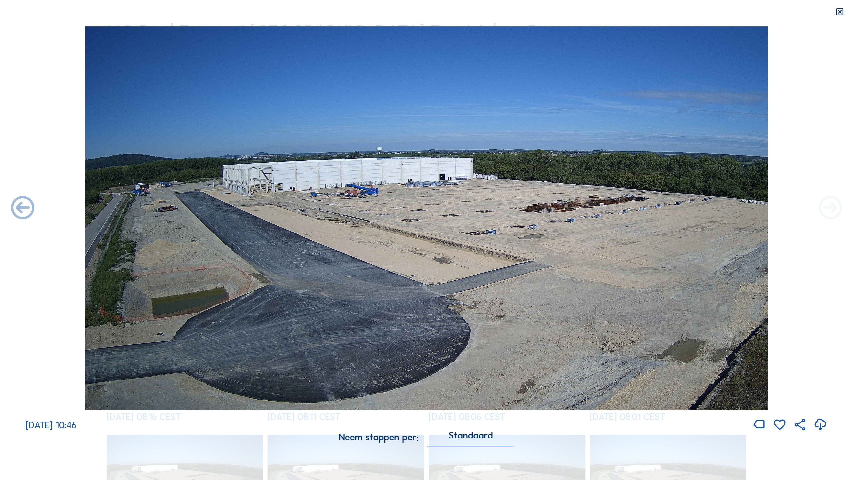
click at [651, 207] on icon at bounding box center [831, 208] width 28 height 28
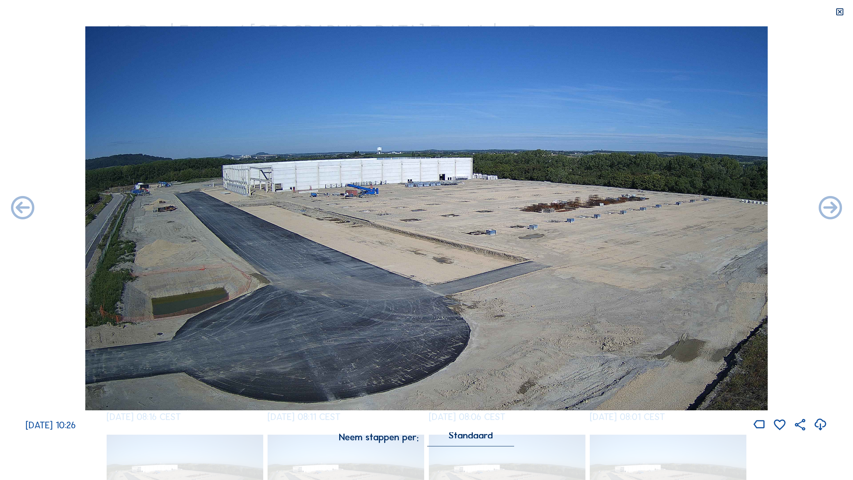
click at [651, 207] on icon at bounding box center [831, 208] width 28 height 28
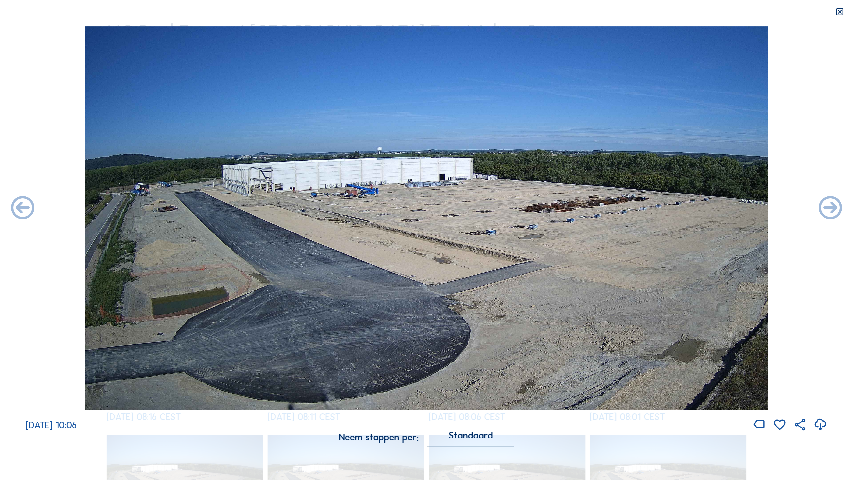
click at [651, 207] on icon at bounding box center [831, 208] width 28 height 28
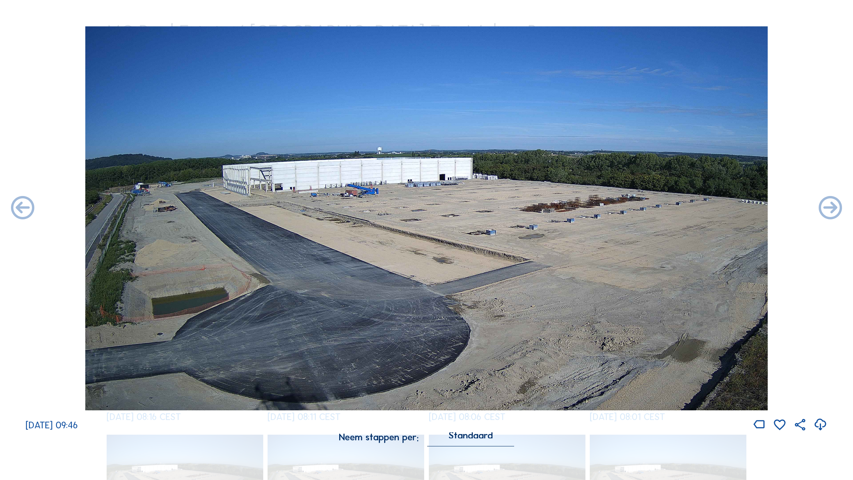
click at [651, 207] on icon at bounding box center [831, 208] width 28 height 28
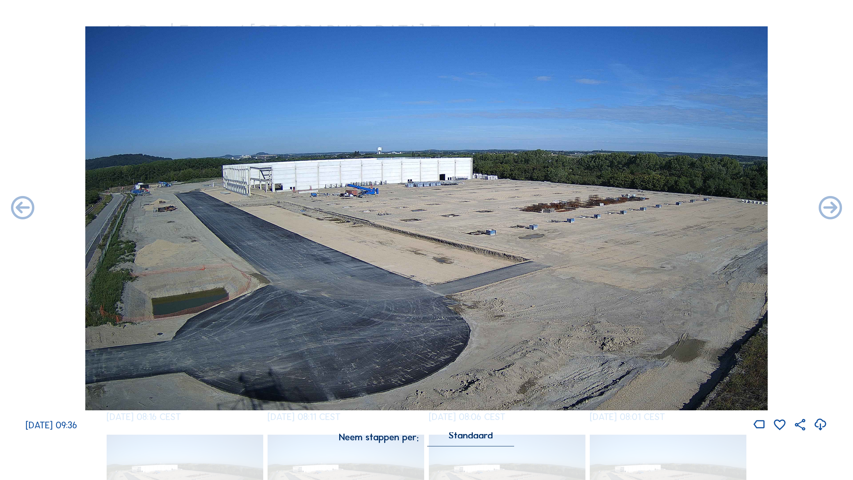
click at [651, 207] on icon at bounding box center [831, 208] width 28 height 28
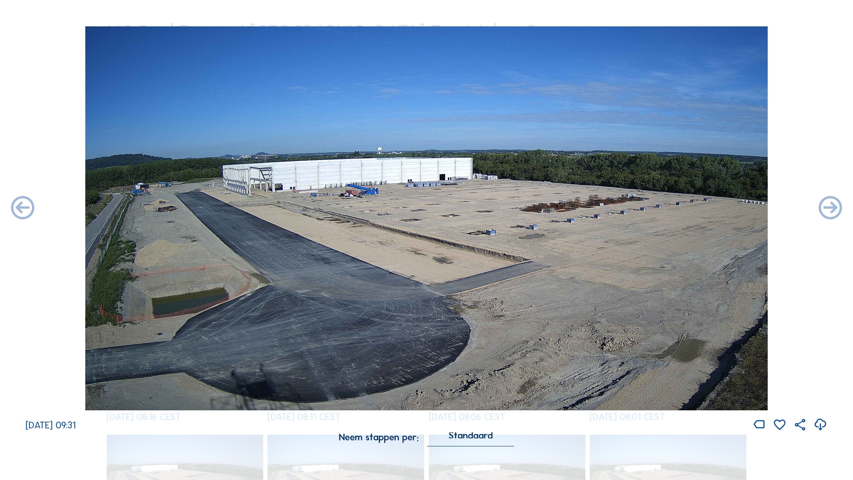
click at [651, 207] on icon at bounding box center [831, 208] width 28 height 28
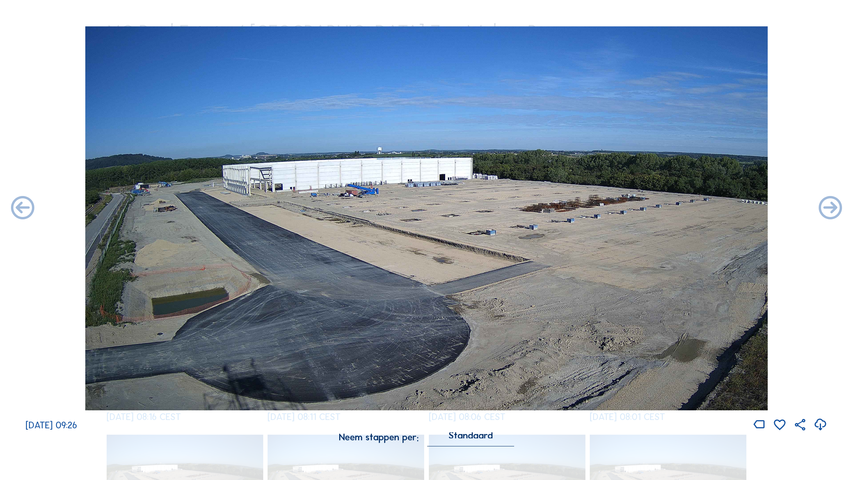
click at [651, 207] on icon at bounding box center [831, 208] width 28 height 28
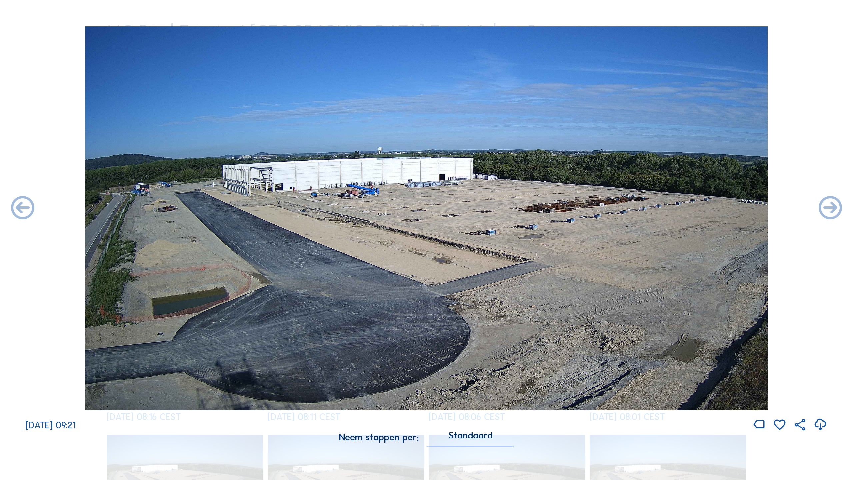
click at [651, 207] on icon at bounding box center [831, 208] width 28 height 28
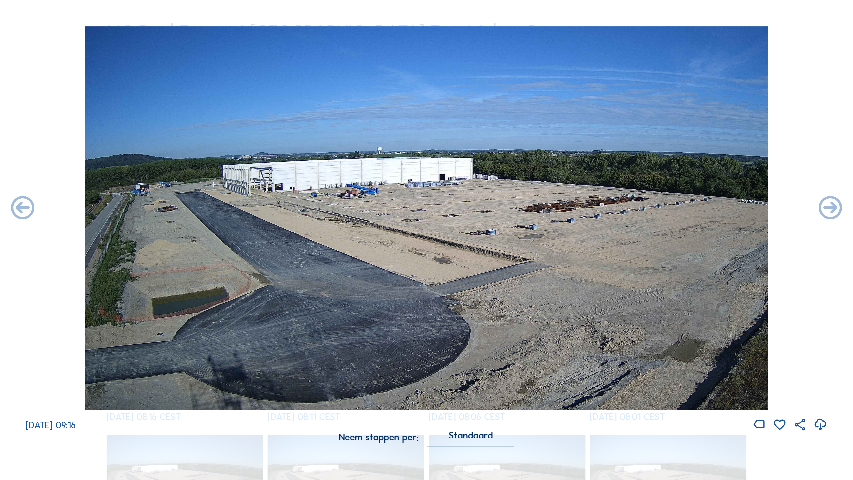
click at [651, 207] on icon at bounding box center [831, 208] width 28 height 28
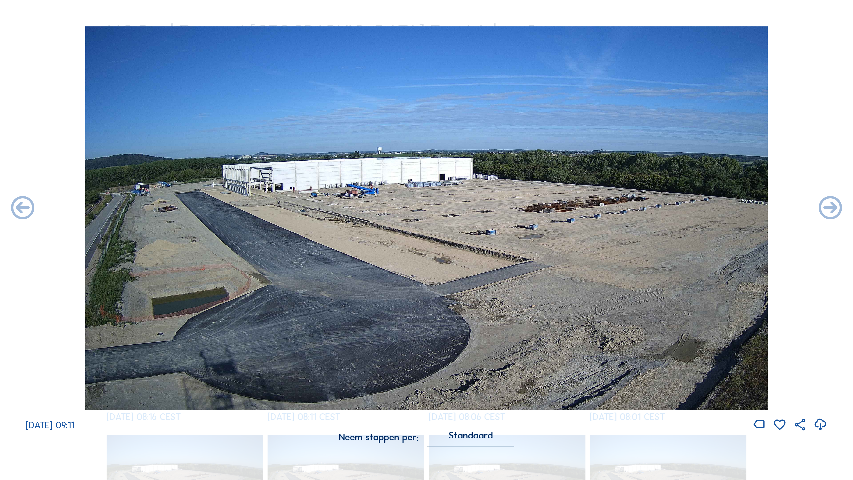
click at [651, 207] on icon at bounding box center [831, 208] width 28 height 28
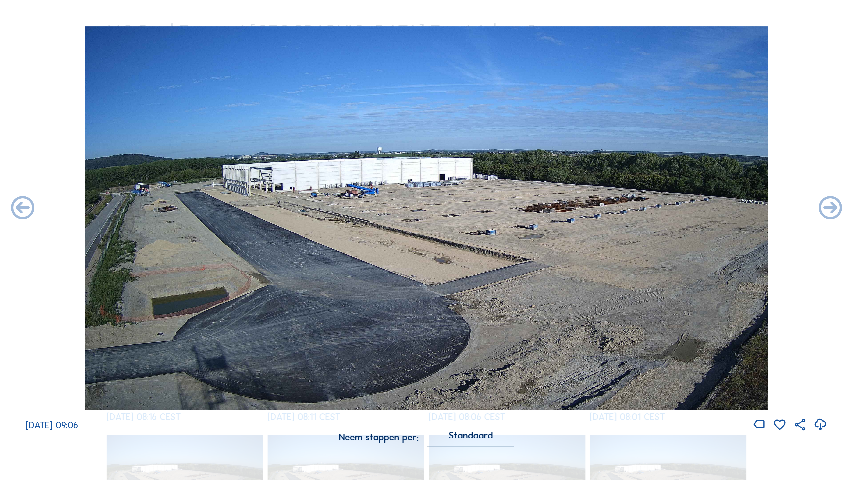
click at [651, 207] on icon at bounding box center [831, 208] width 28 height 28
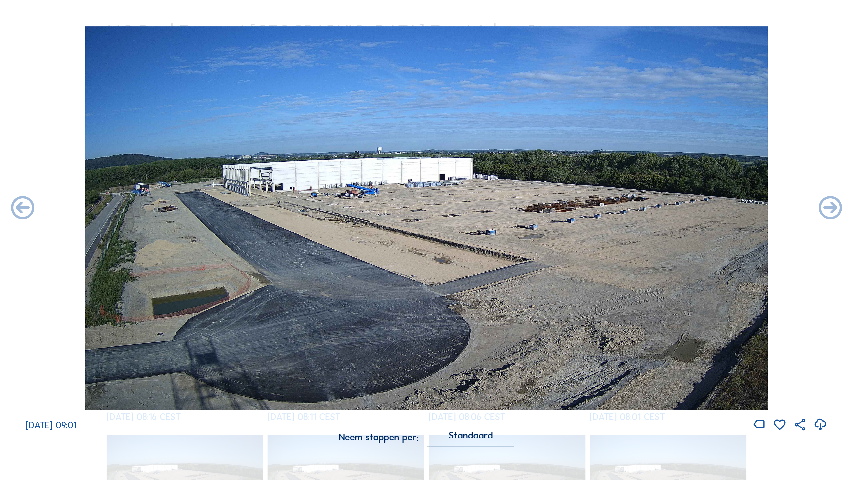
click at [651, 207] on icon at bounding box center [831, 208] width 28 height 28
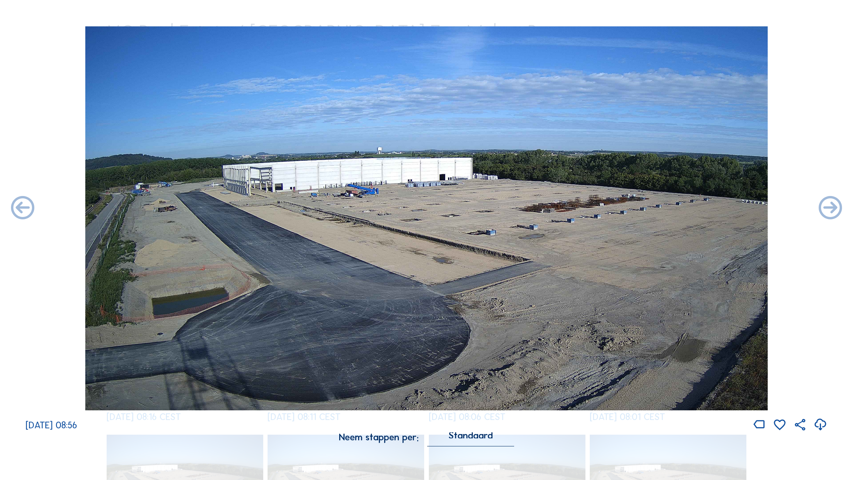
click at [651, 207] on icon at bounding box center [831, 208] width 28 height 28
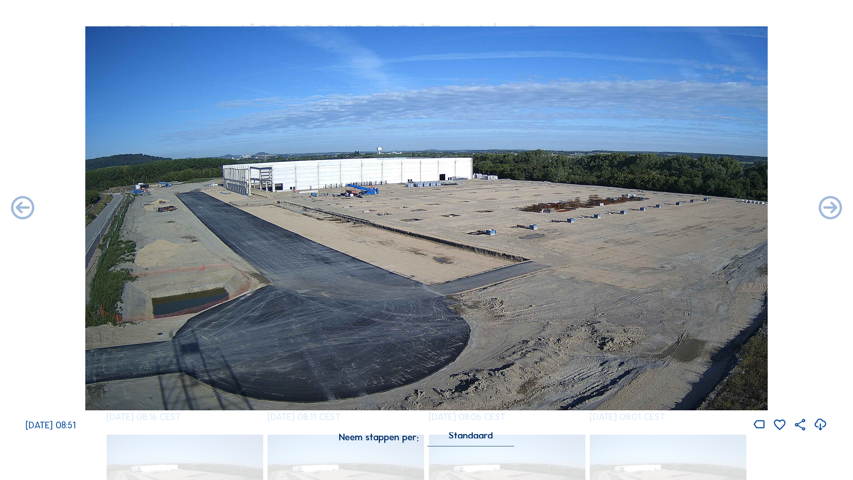
click at [651, 207] on icon at bounding box center [831, 208] width 28 height 28
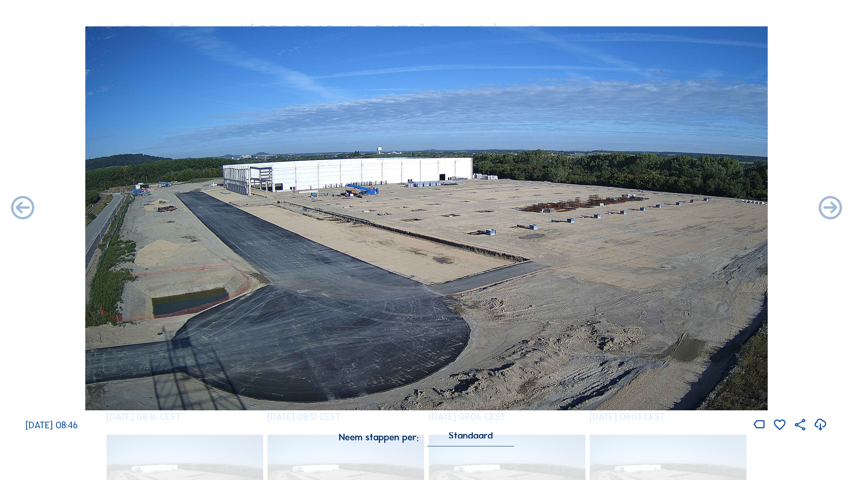
click at [651, 207] on icon at bounding box center [831, 208] width 28 height 28
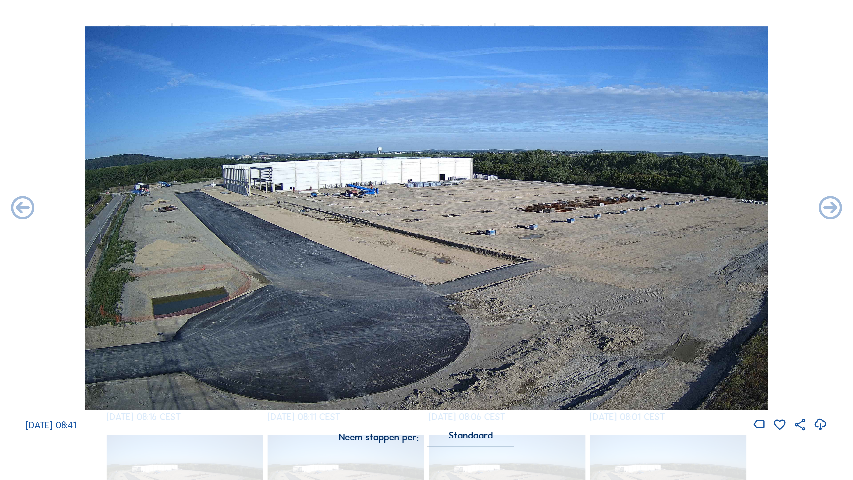
click at [651, 207] on icon at bounding box center [831, 208] width 28 height 28
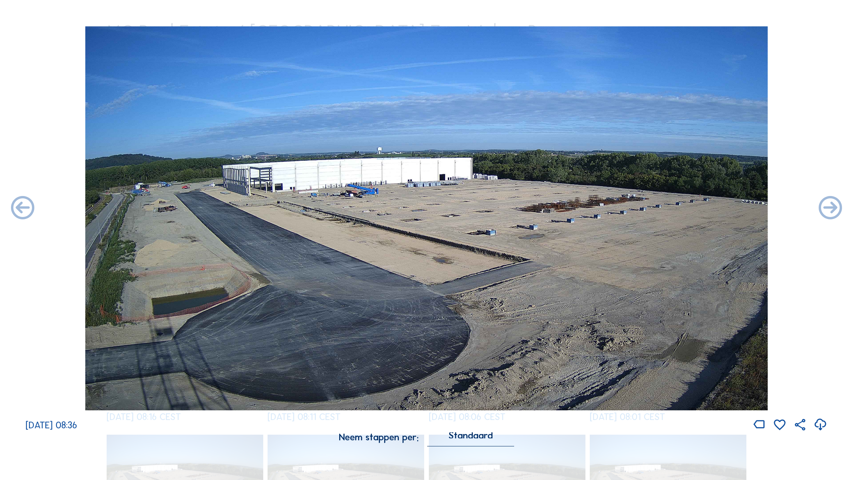
click at [651, 207] on icon at bounding box center [831, 208] width 28 height 28
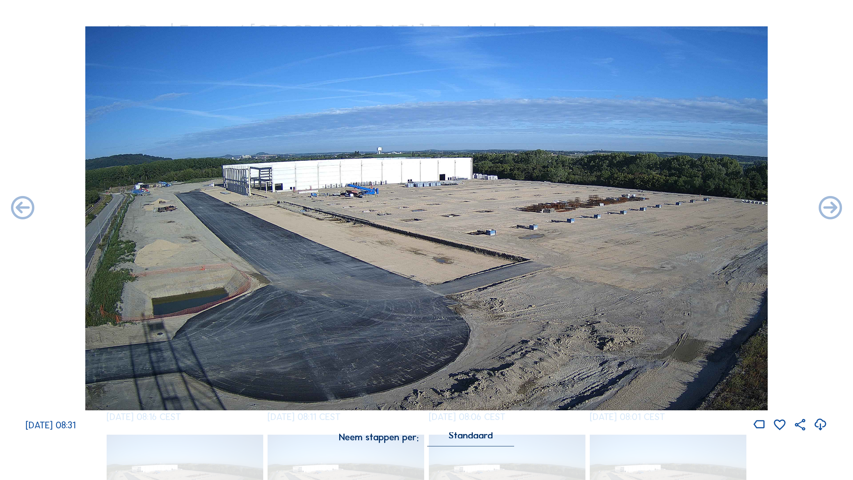
click at [651, 207] on icon at bounding box center [831, 208] width 28 height 28
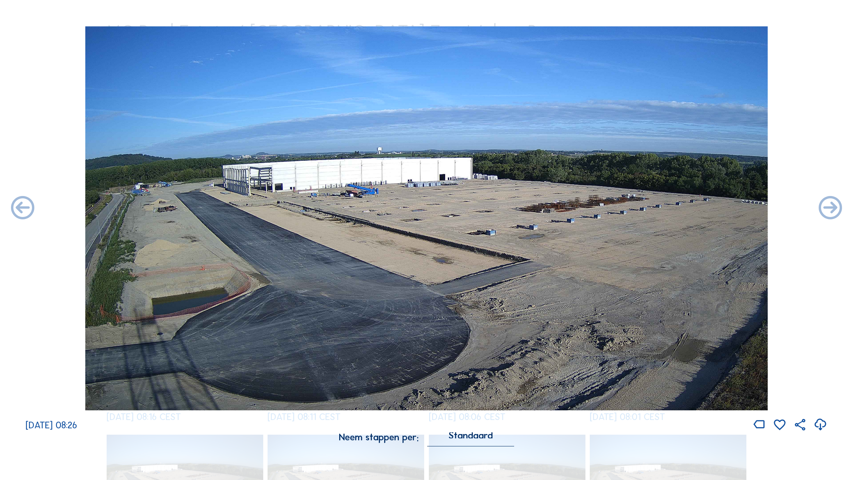
click at [651, 207] on icon at bounding box center [831, 208] width 28 height 28
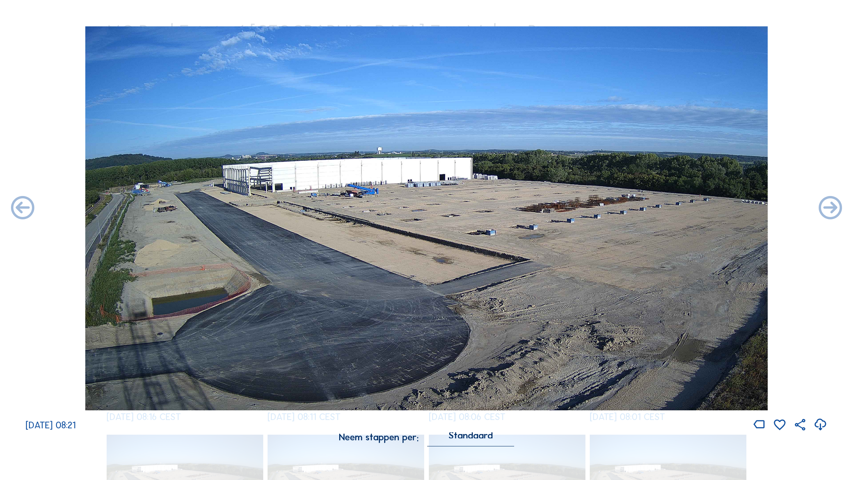
click at [651, 207] on icon at bounding box center [831, 208] width 28 height 28
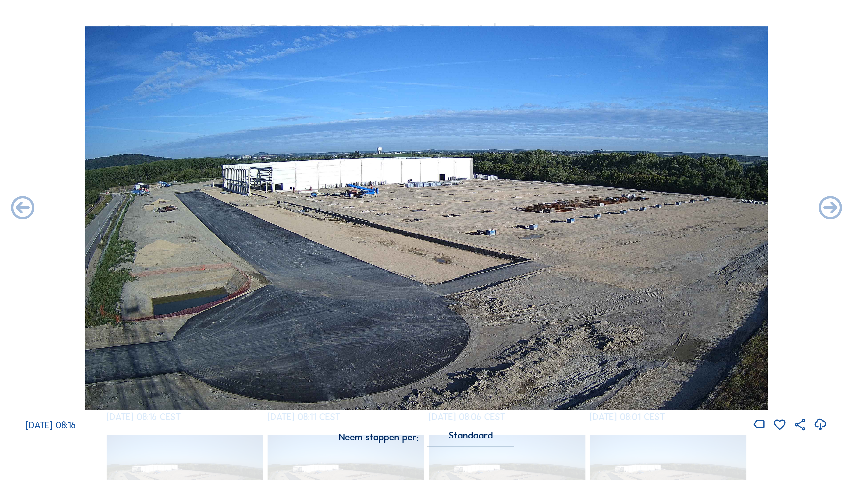
click at [651, 207] on icon at bounding box center [831, 208] width 28 height 28
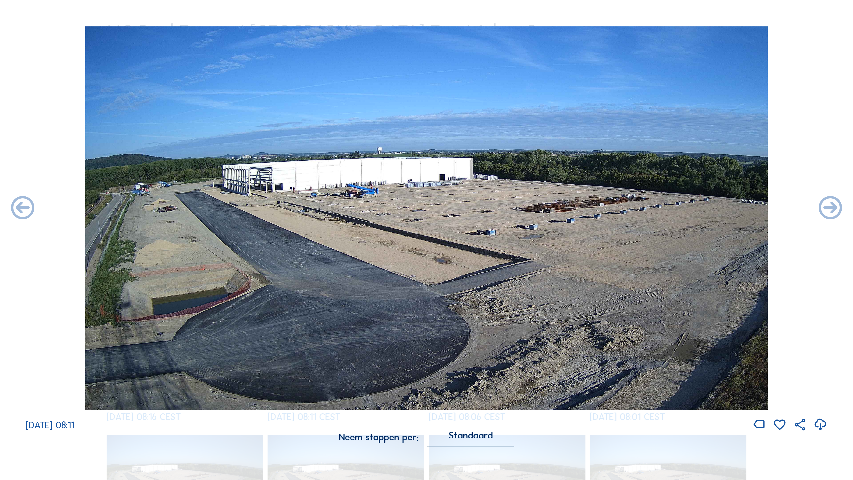
click at [651, 207] on icon at bounding box center [831, 208] width 28 height 28
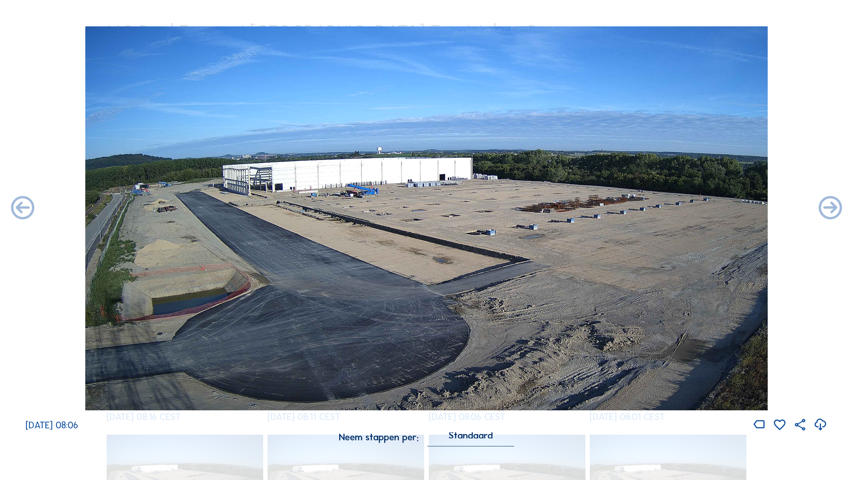
click at [651, 207] on icon at bounding box center [831, 208] width 28 height 28
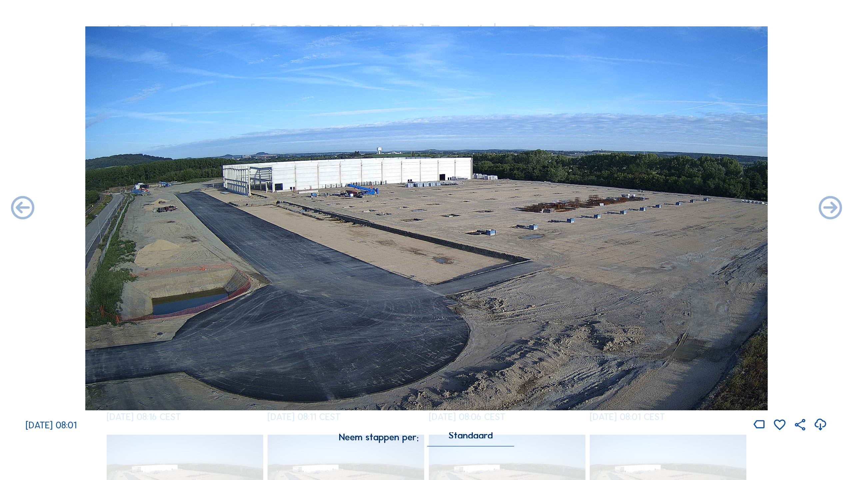
click at [651, 207] on icon at bounding box center [831, 208] width 28 height 28
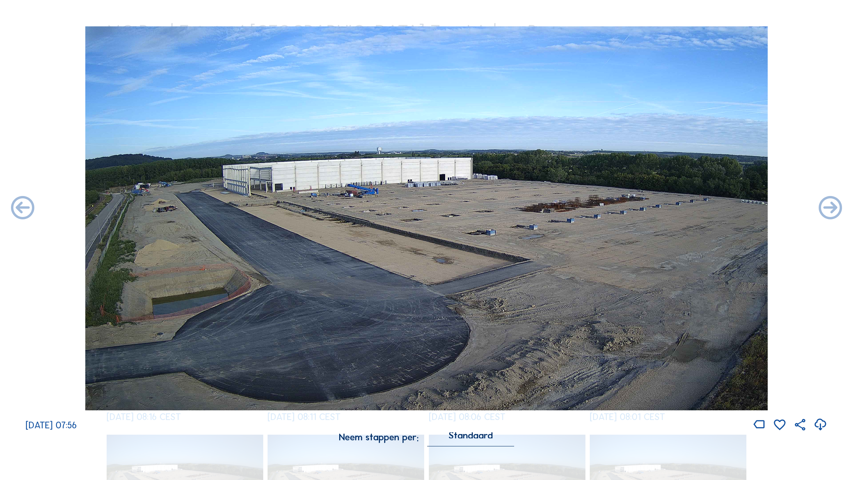
click at [651, 207] on icon at bounding box center [831, 208] width 28 height 28
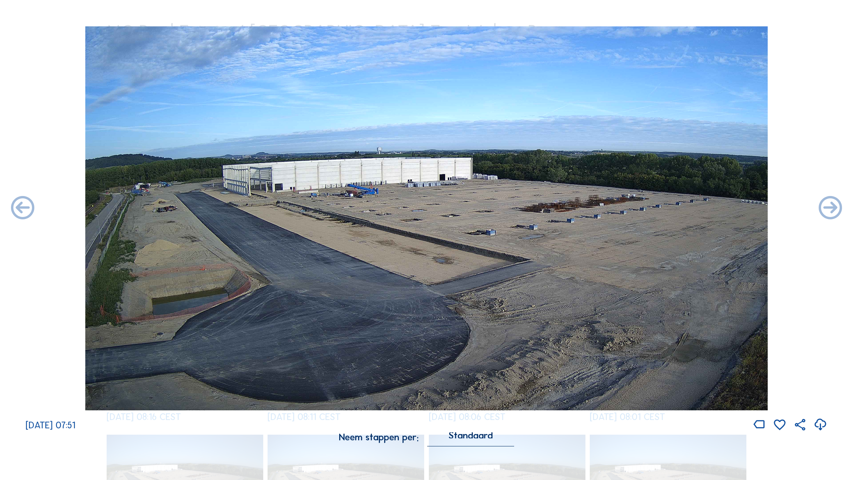
click at [651, 207] on icon at bounding box center [831, 208] width 28 height 28
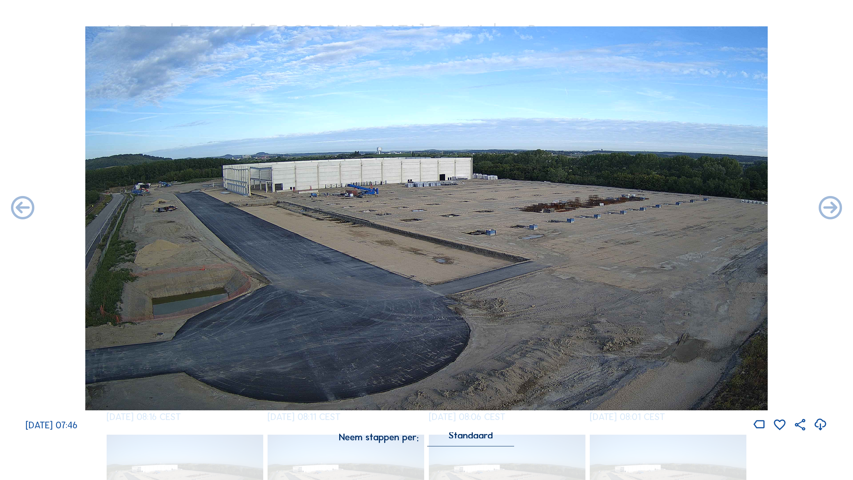
click at [651, 207] on icon at bounding box center [831, 208] width 28 height 28
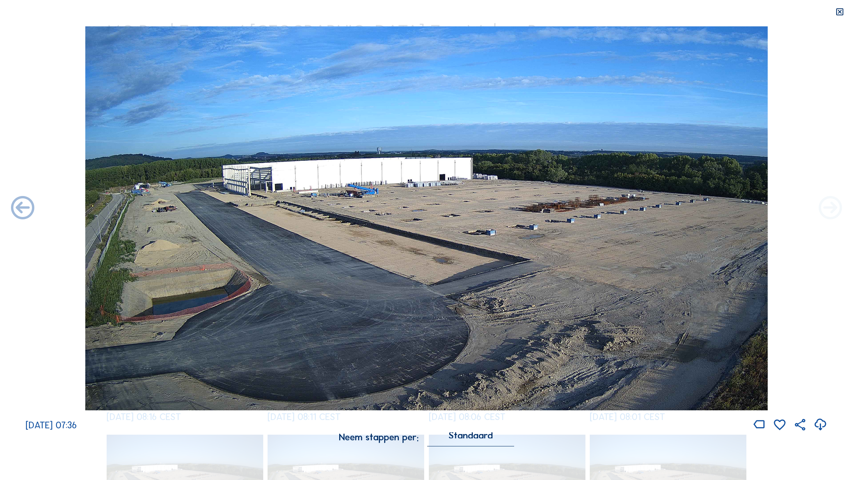
click at [651, 207] on icon at bounding box center [831, 208] width 28 height 28
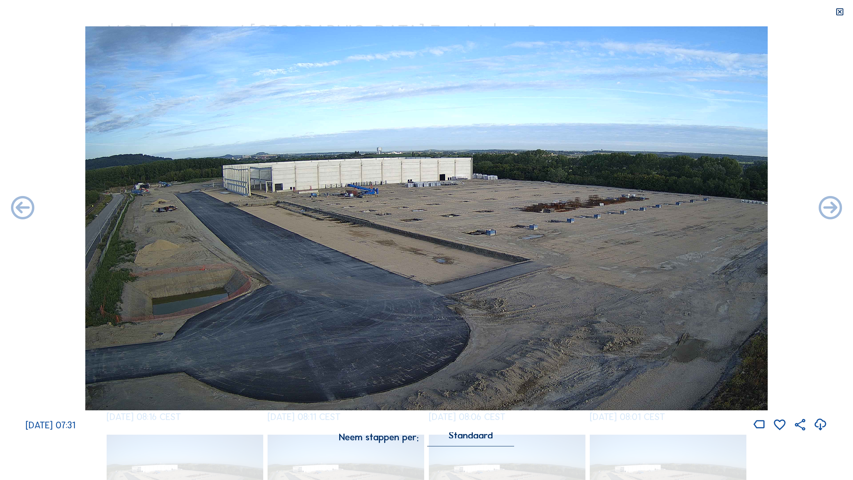
click at [651, 207] on icon at bounding box center [831, 208] width 28 height 28
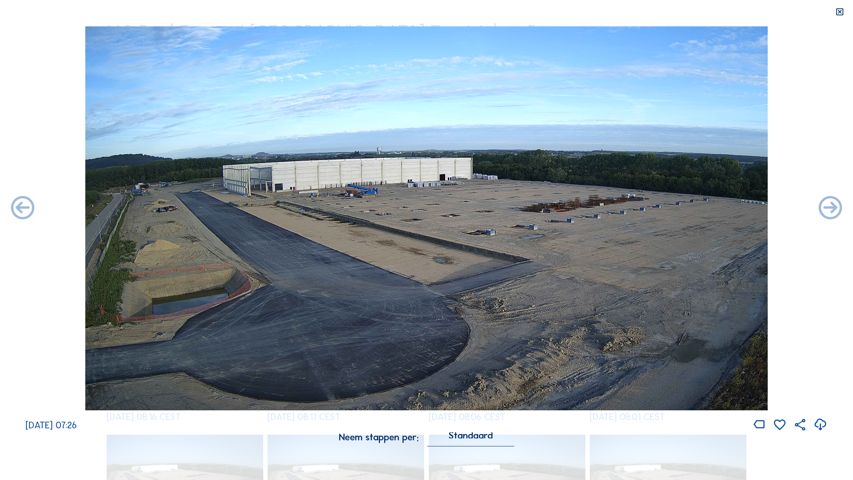
click at [651, 207] on icon at bounding box center [831, 208] width 28 height 28
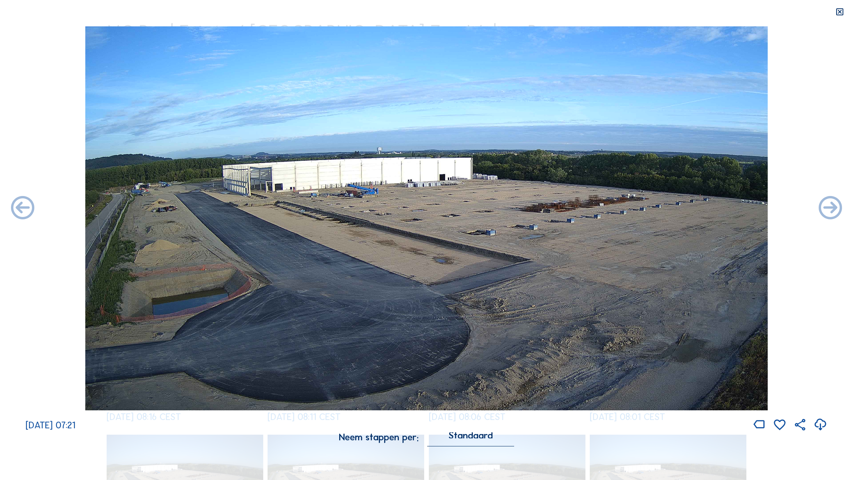
click at [651, 207] on icon at bounding box center [831, 208] width 28 height 28
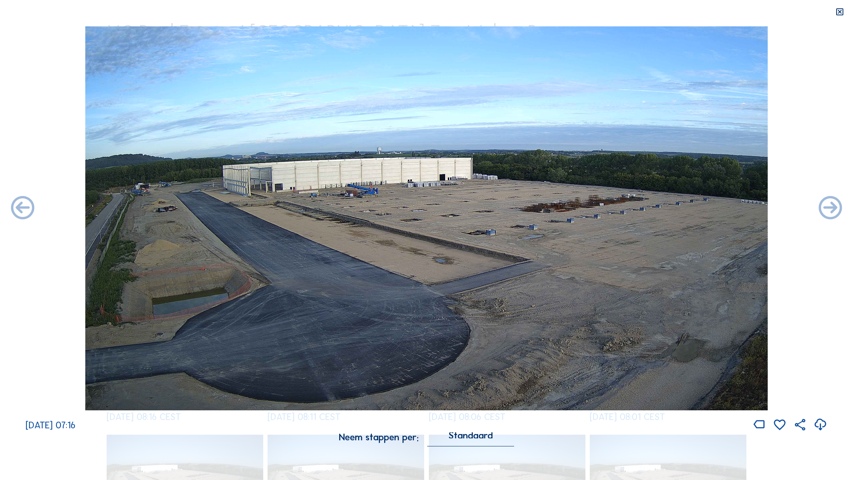
click at [651, 207] on icon at bounding box center [831, 208] width 28 height 28
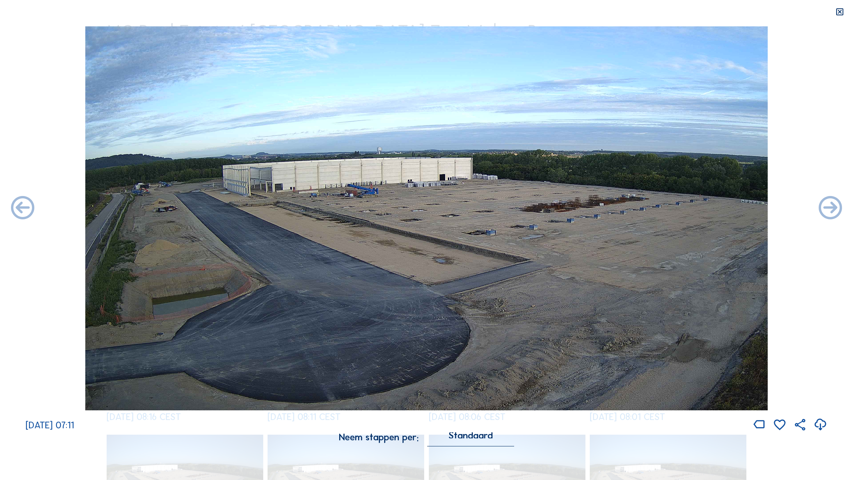
click at [651, 207] on icon at bounding box center [831, 208] width 28 height 28
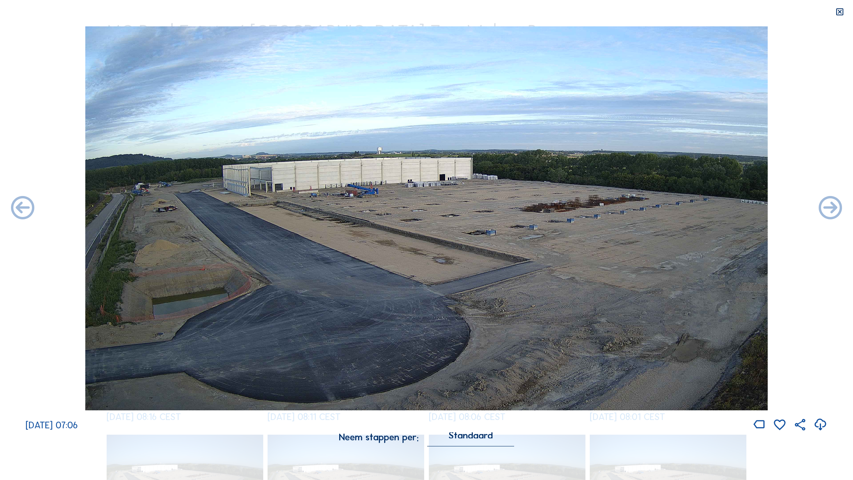
click at [651, 207] on icon at bounding box center [831, 208] width 28 height 28
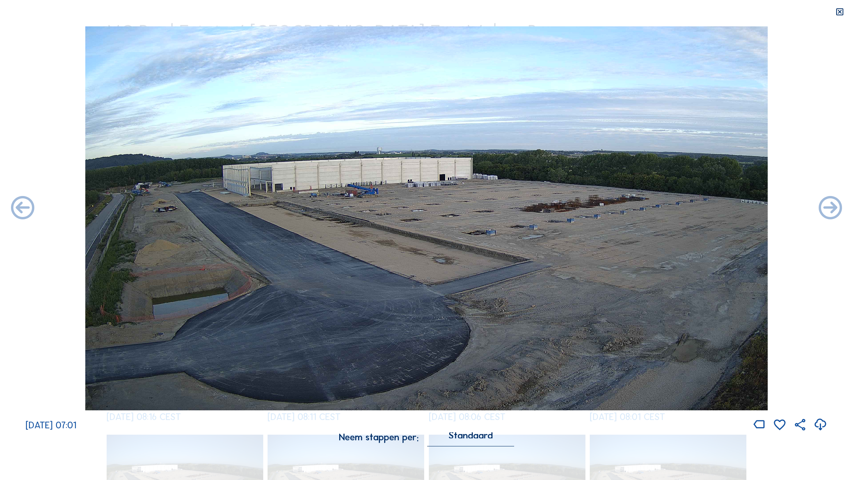
click at [651, 207] on icon at bounding box center [831, 208] width 28 height 28
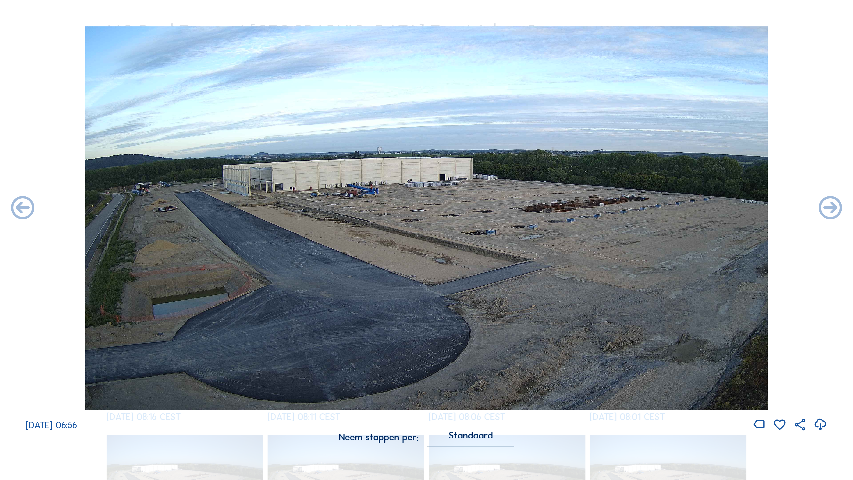
click at [651, 207] on icon at bounding box center [831, 208] width 28 height 28
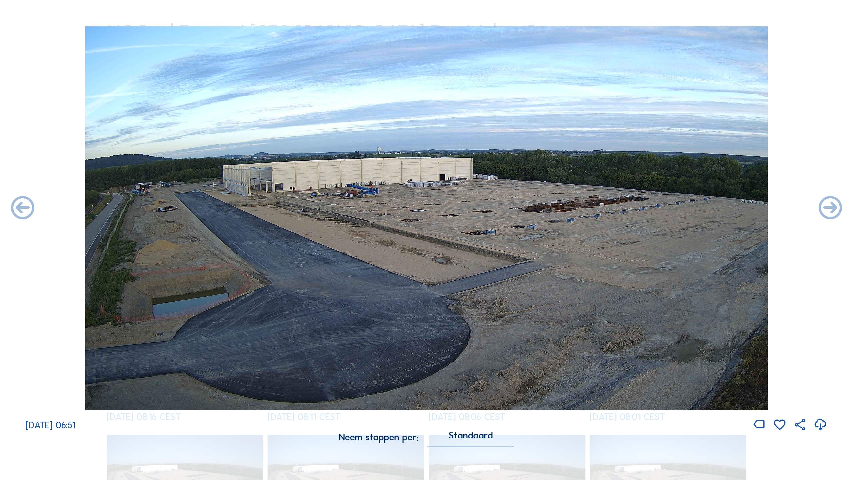
click at [651, 207] on icon at bounding box center [831, 208] width 28 height 28
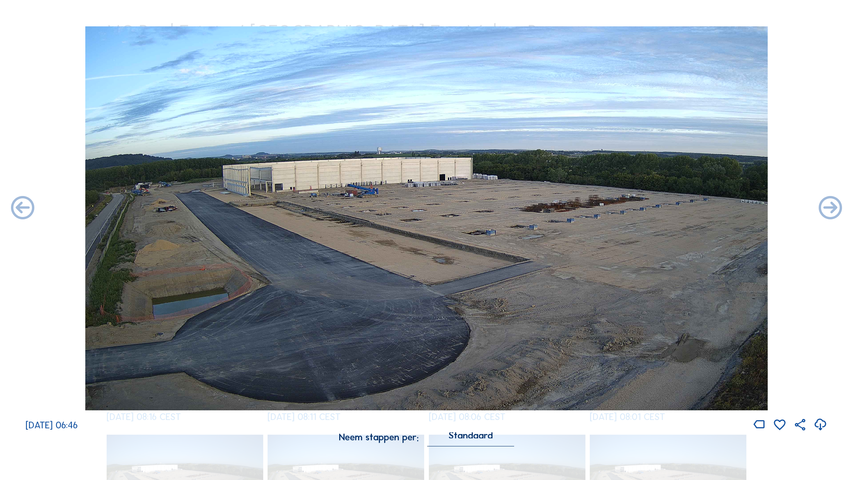
click at [651, 207] on icon at bounding box center [831, 208] width 28 height 28
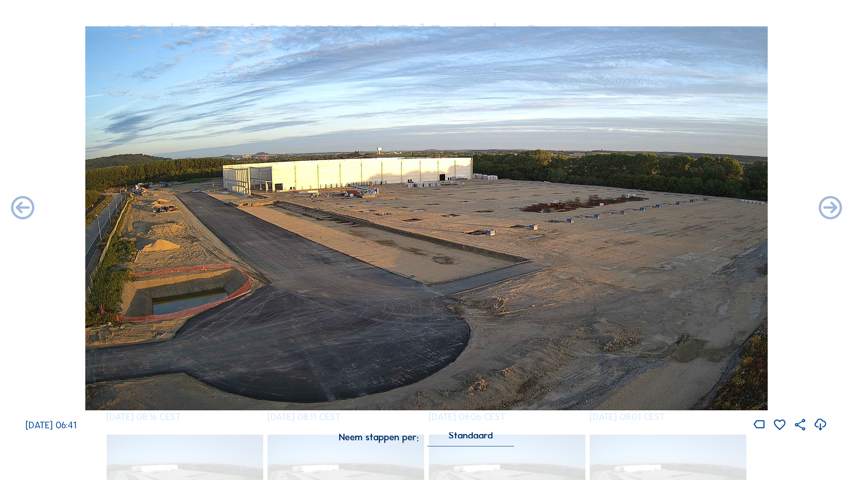
click at [651, 207] on icon at bounding box center [831, 208] width 28 height 28
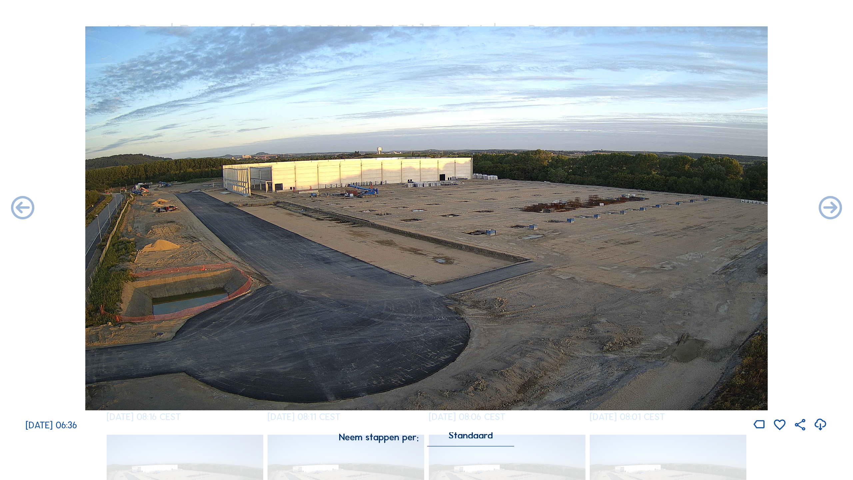
click at [651, 207] on icon at bounding box center [831, 208] width 28 height 28
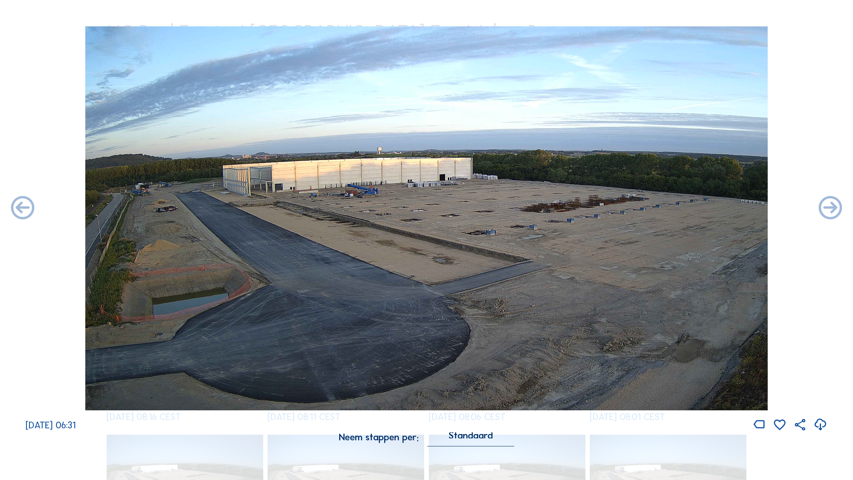
click at [651, 207] on icon at bounding box center [831, 208] width 28 height 28
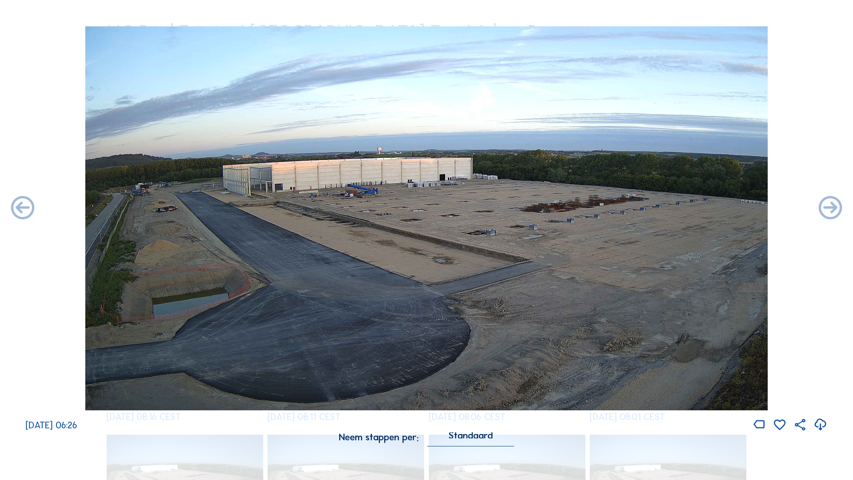
click at [651, 207] on icon at bounding box center [831, 208] width 28 height 28
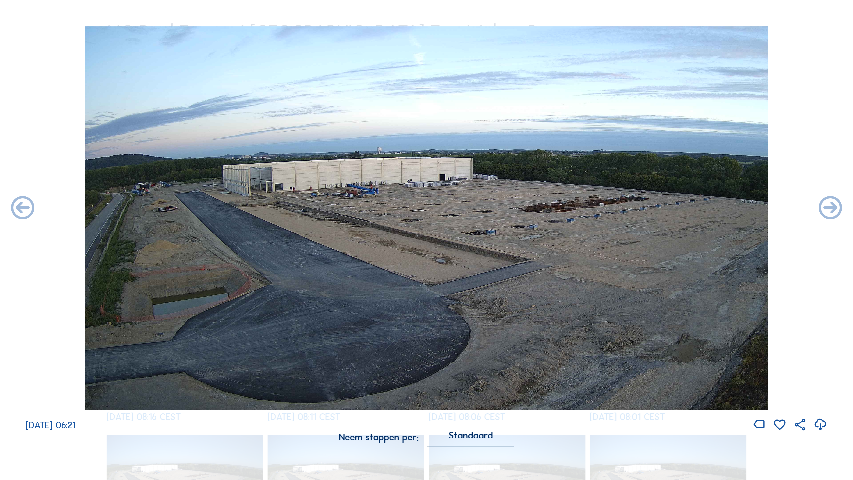
click at [651, 207] on icon at bounding box center [831, 208] width 28 height 28
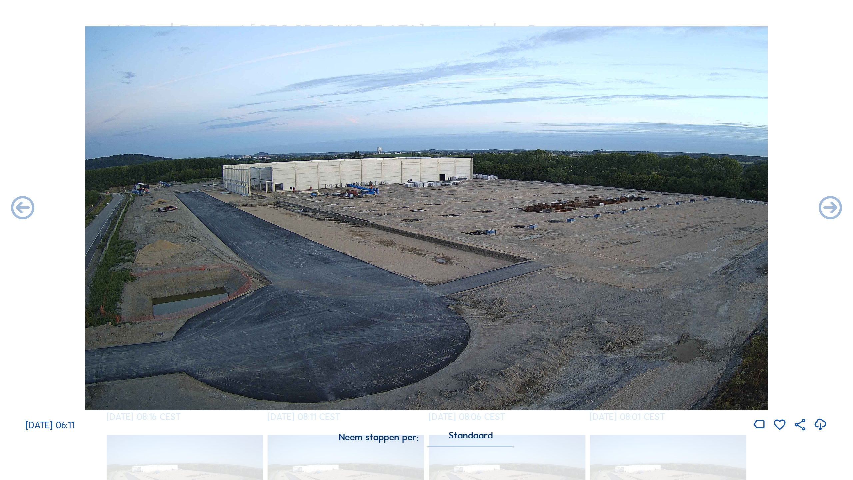
click at [651, 207] on icon at bounding box center [831, 208] width 28 height 28
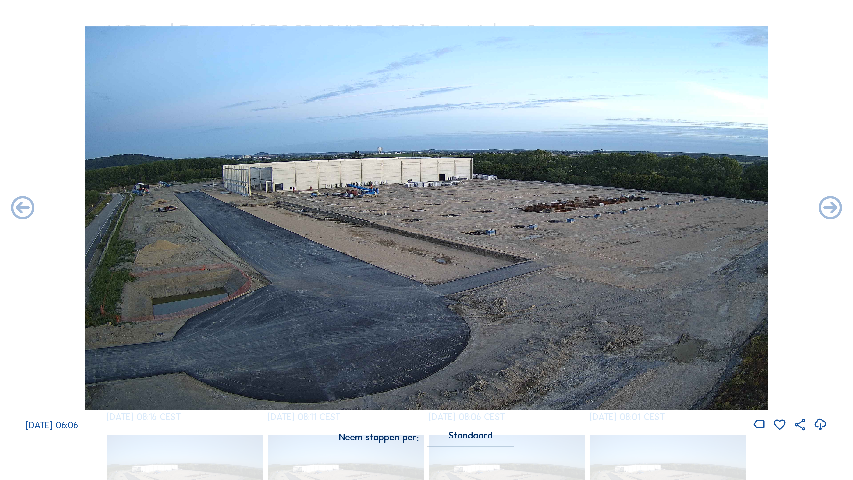
click at [651, 207] on icon at bounding box center [831, 208] width 28 height 28
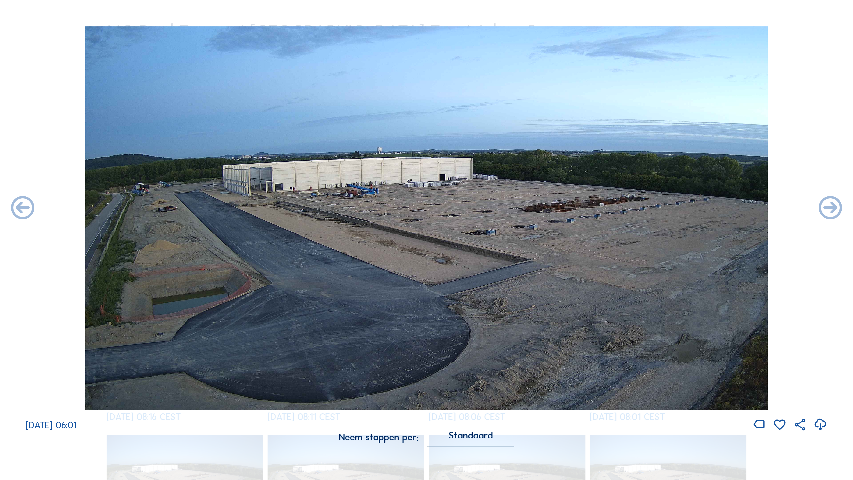
click at [651, 207] on icon at bounding box center [831, 208] width 28 height 28
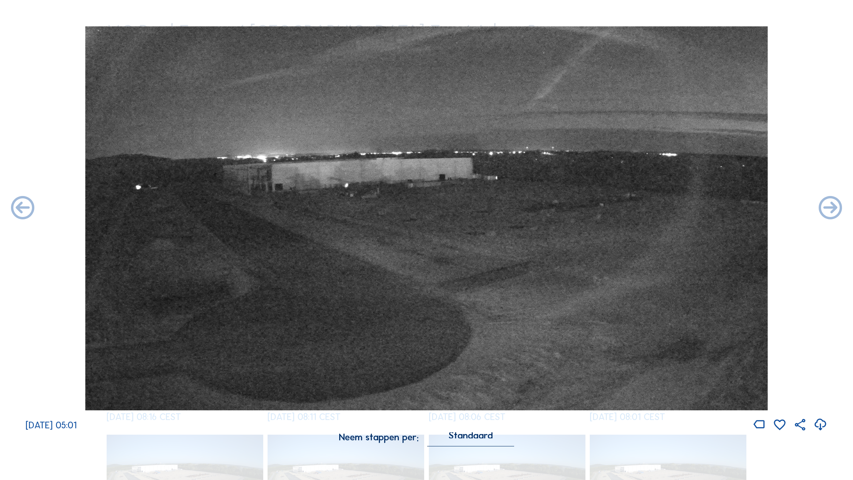
click at [651, 207] on icon at bounding box center [831, 208] width 28 height 28
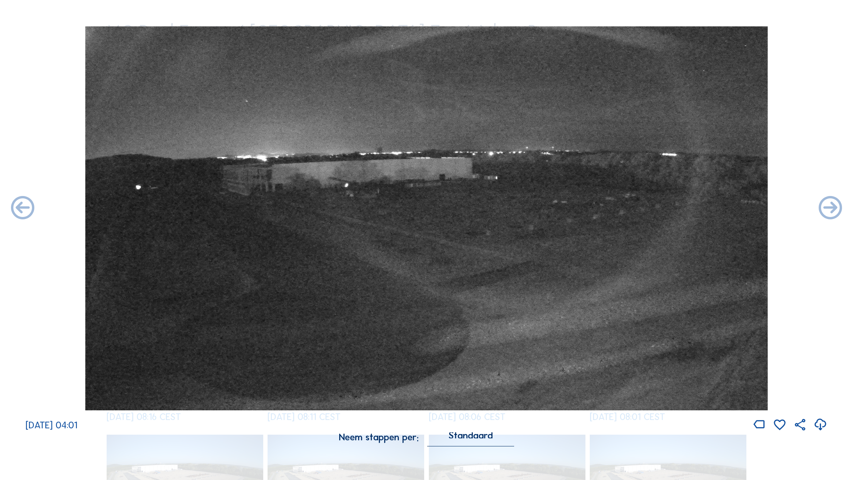
click at [651, 207] on icon at bounding box center [831, 208] width 28 height 28
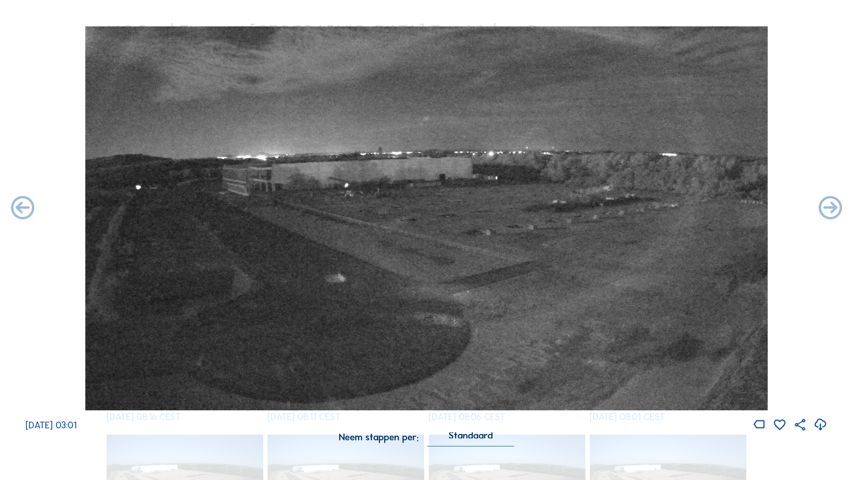
click at [651, 207] on icon at bounding box center [831, 208] width 28 height 28
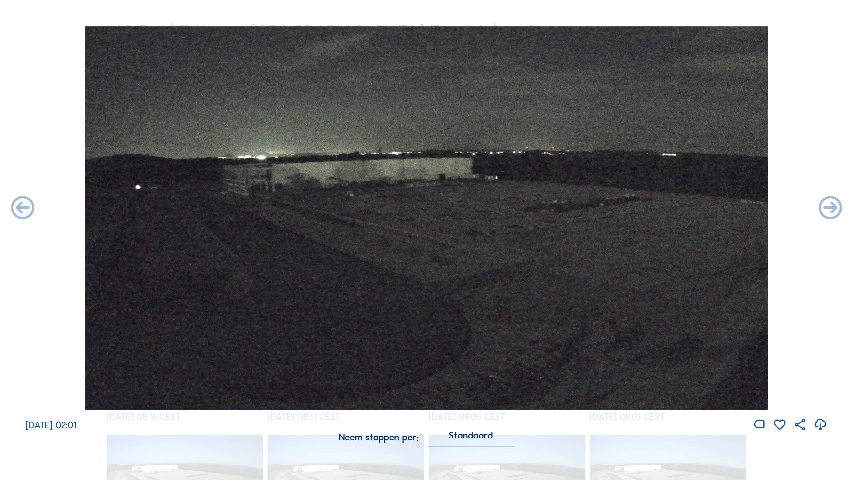
click at [651, 207] on icon at bounding box center [831, 208] width 28 height 28
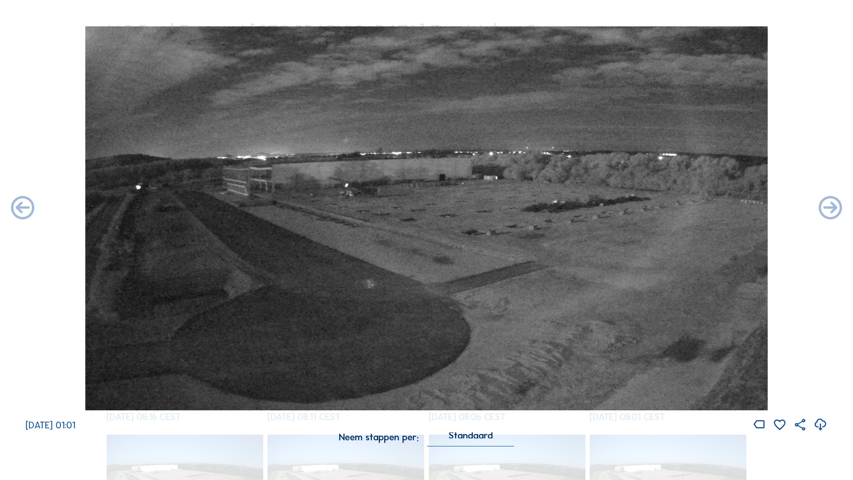
click at [651, 207] on icon at bounding box center [831, 208] width 28 height 28
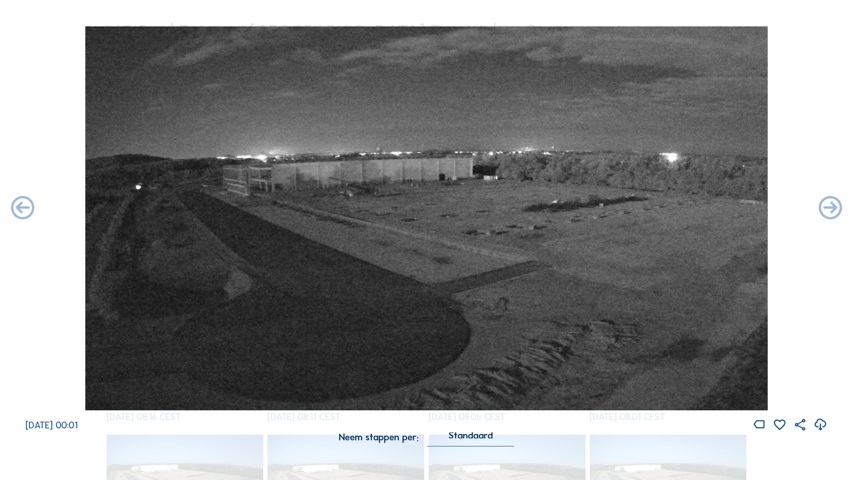
click at [651, 207] on icon at bounding box center [831, 208] width 28 height 28
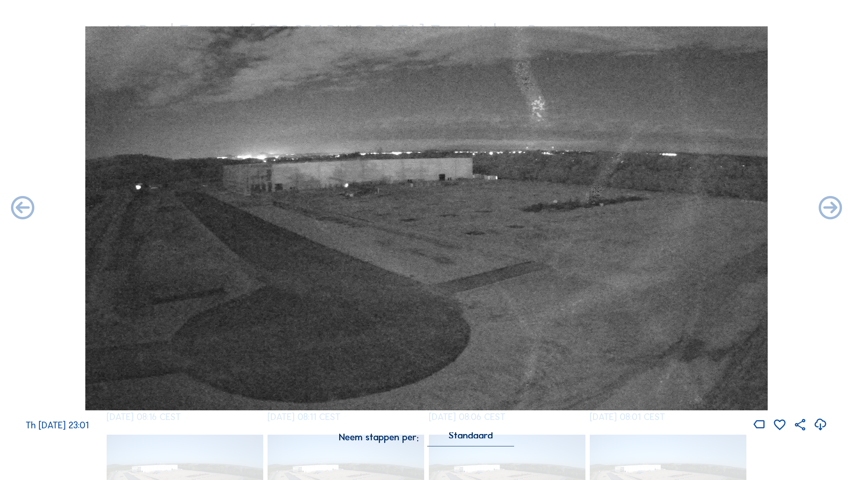
click at [651, 207] on icon at bounding box center [831, 208] width 28 height 28
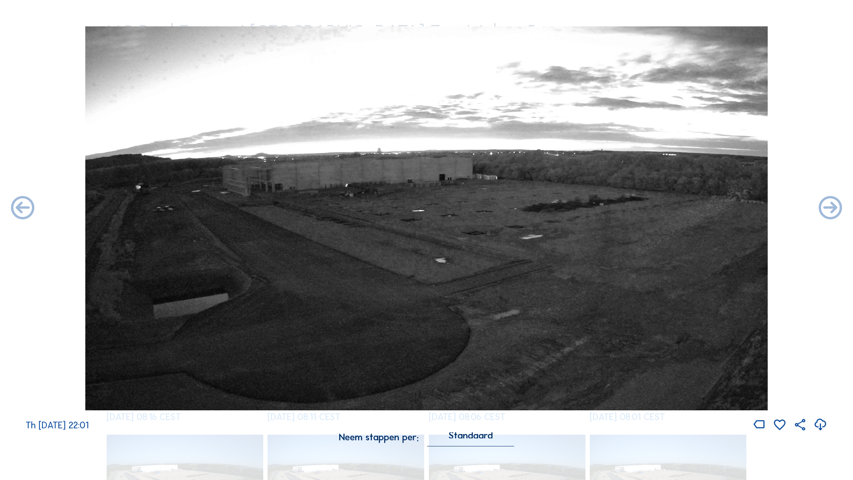
click at [651, 207] on icon at bounding box center [831, 208] width 28 height 28
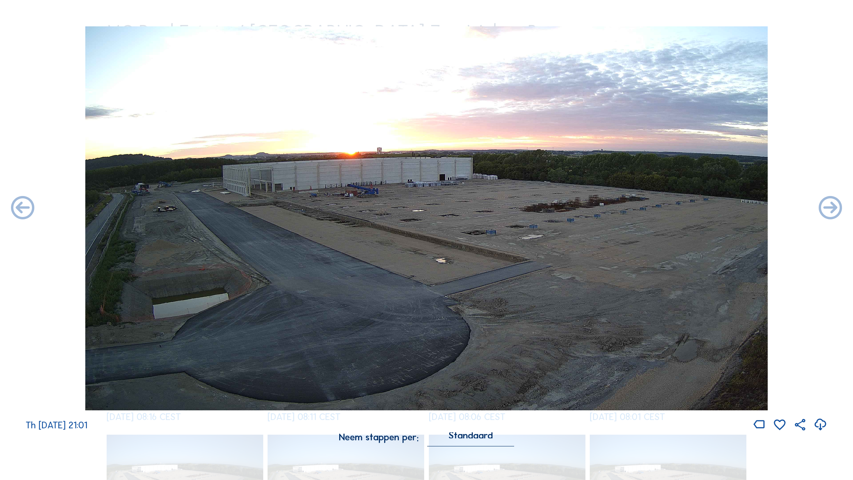
click at [651, 207] on icon at bounding box center [831, 208] width 28 height 28
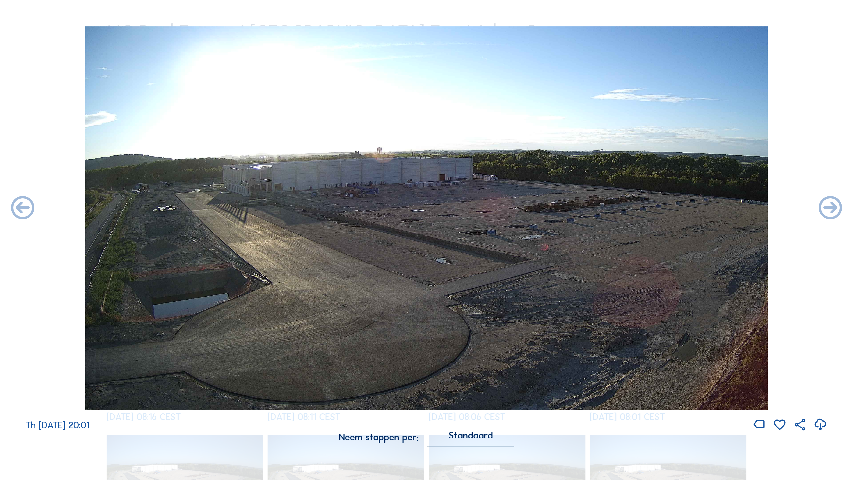
click at [651, 207] on icon at bounding box center [831, 208] width 28 height 28
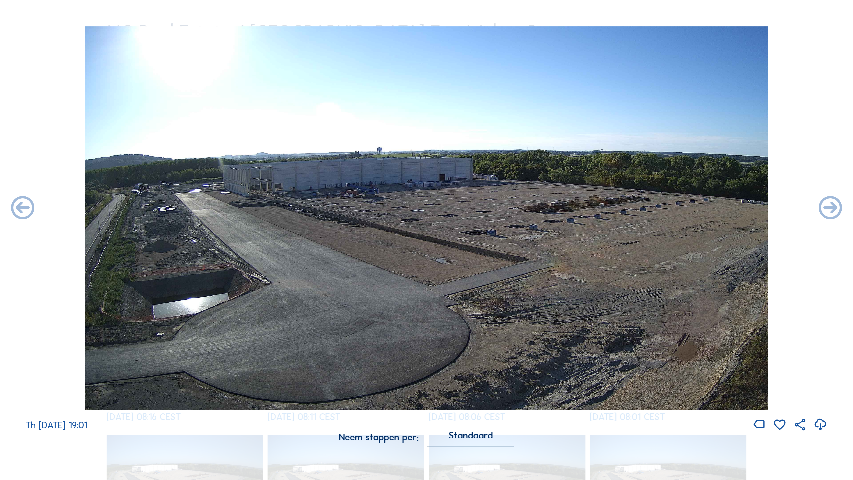
click at [651, 207] on icon at bounding box center [831, 208] width 28 height 28
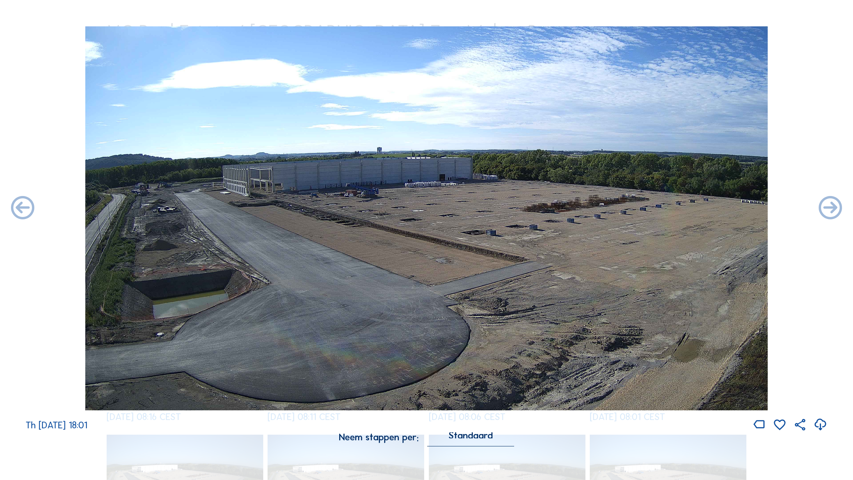
click at [651, 207] on div "Th [DATE] 18:01" at bounding box center [426, 229] width 853 height 406
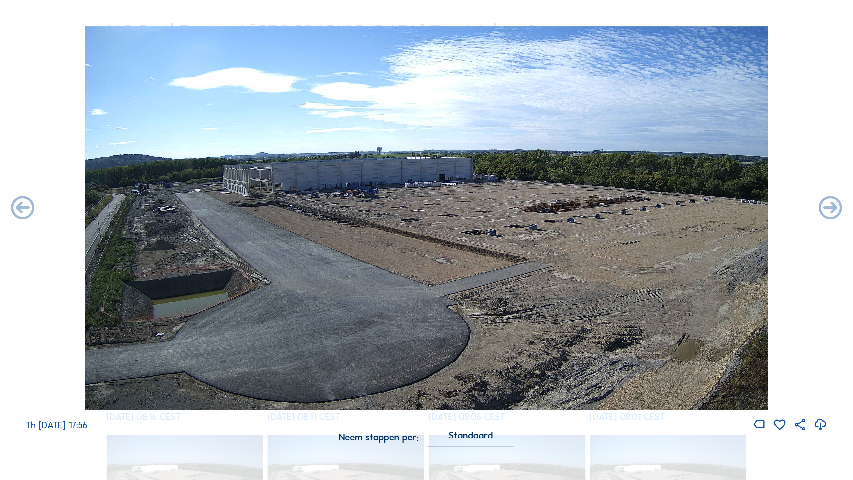
click at [651, 207] on icon at bounding box center [831, 208] width 28 height 28
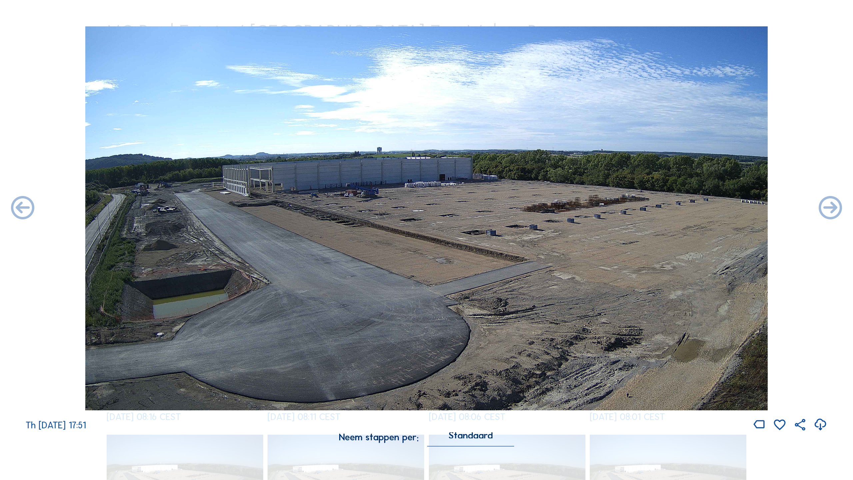
click at [651, 207] on icon at bounding box center [831, 208] width 28 height 28
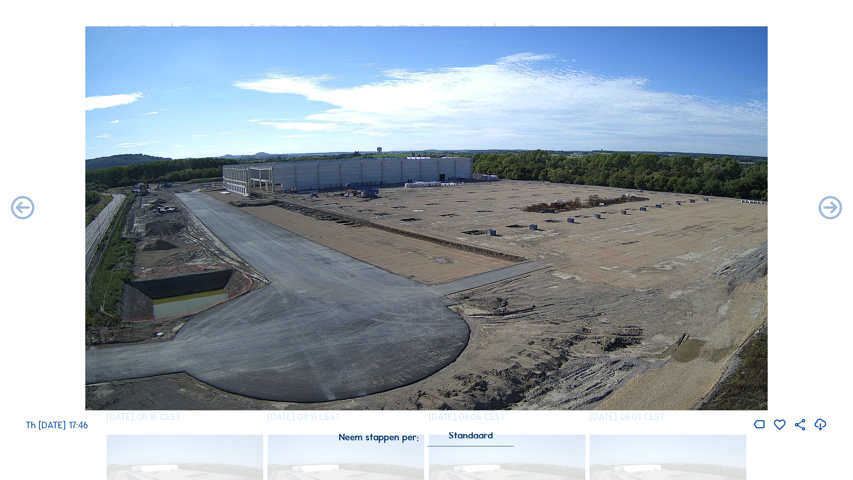
click at [651, 207] on icon at bounding box center [831, 208] width 28 height 28
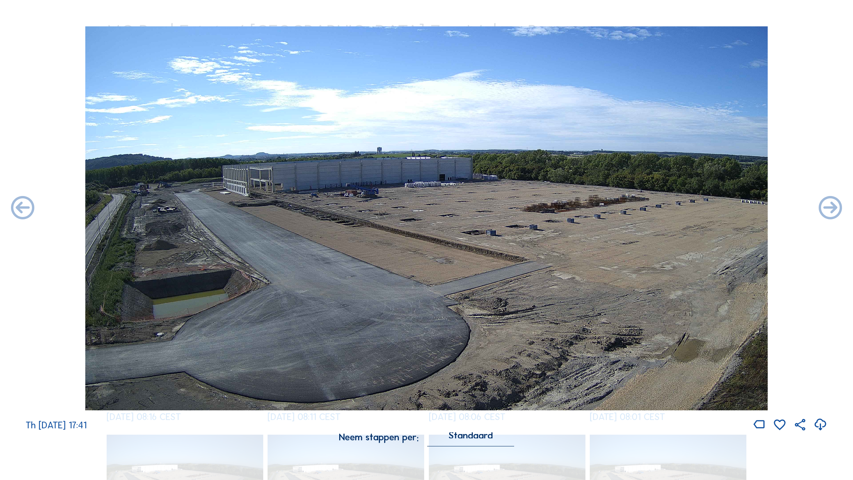
click at [651, 207] on icon at bounding box center [831, 208] width 28 height 28
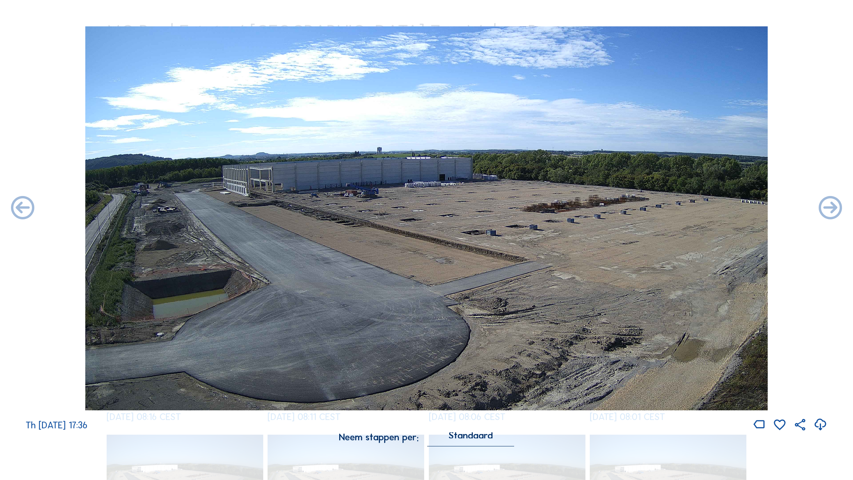
click at [651, 207] on icon at bounding box center [831, 208] width 28 height 28
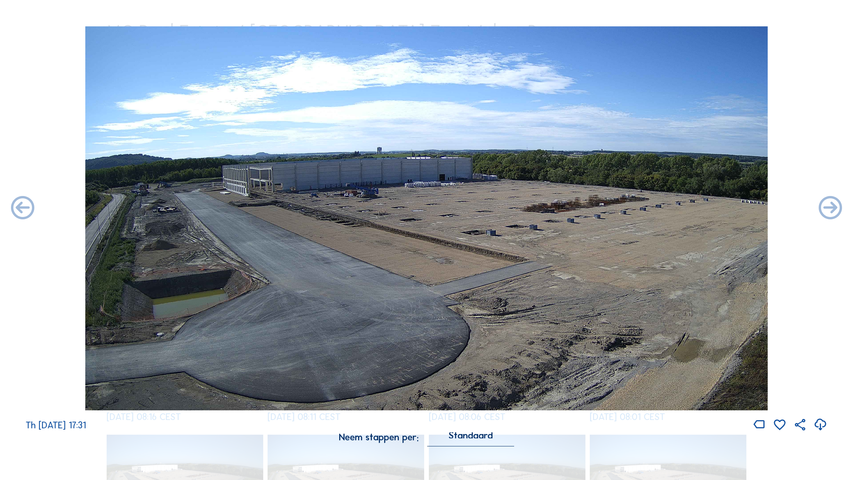
click at [651, 207] on icon at bounding box center [831, 208] width 28 height 28
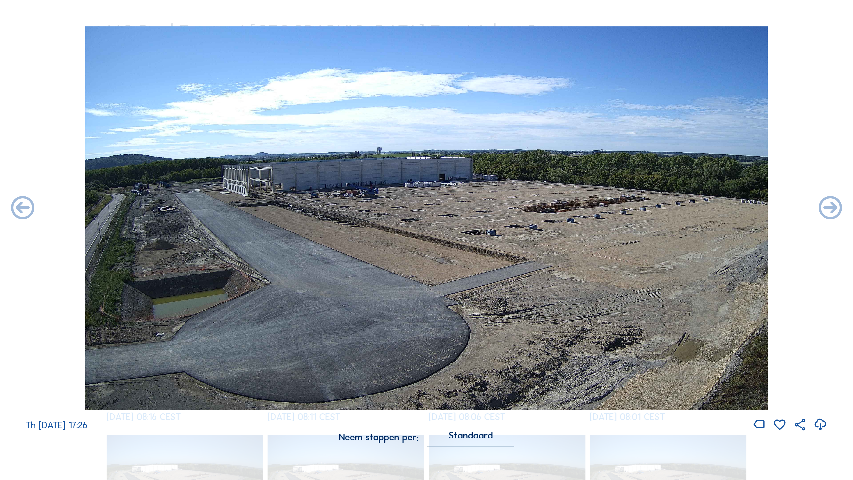
click at [651, 207] on icon at bounding box center [831, 208] width 28 height 28
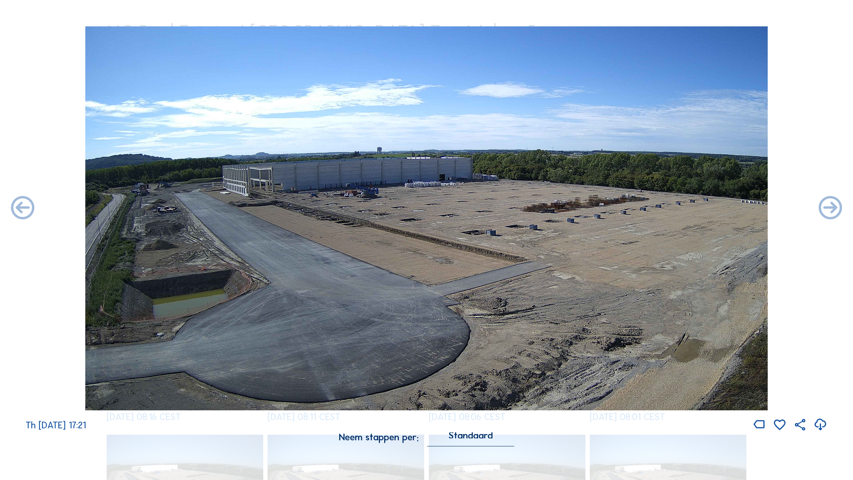
click at [651, 207] on icon at bounding box center [831, 208] width 28 height 28
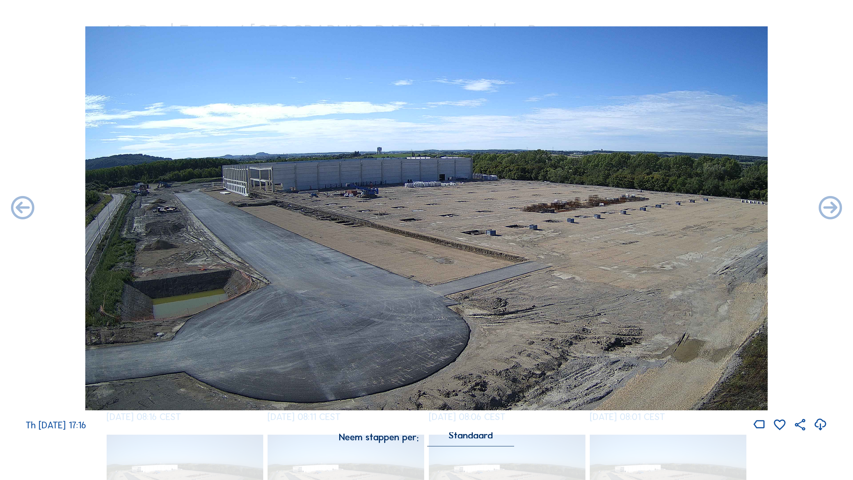
click at [651, 207] on icon at bounding box center [831, 208] width 28 height 28
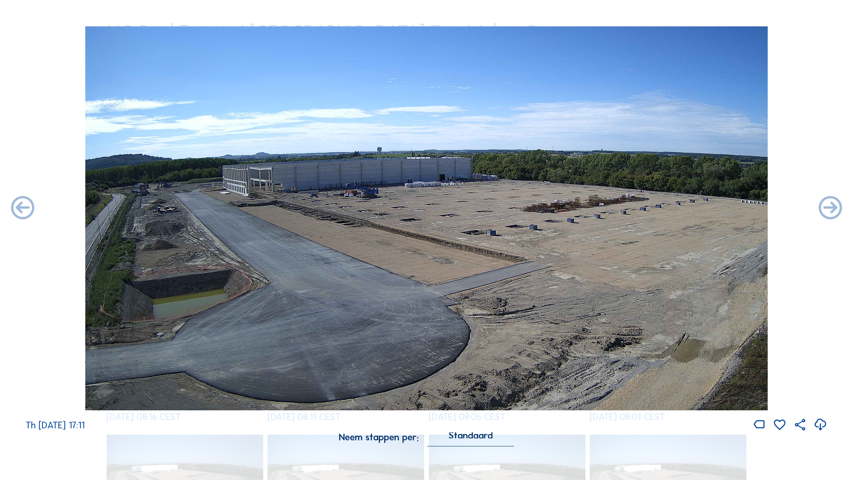
click at [651, 207] on icon at bounding box center [831, 208] width 28 height 28
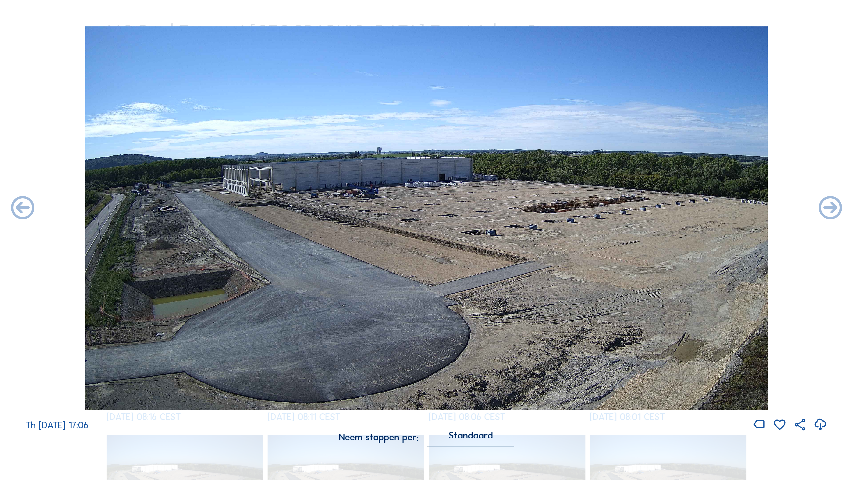
click at [651, 207] on icon at bounding box center [831, 208] width 28 height 28
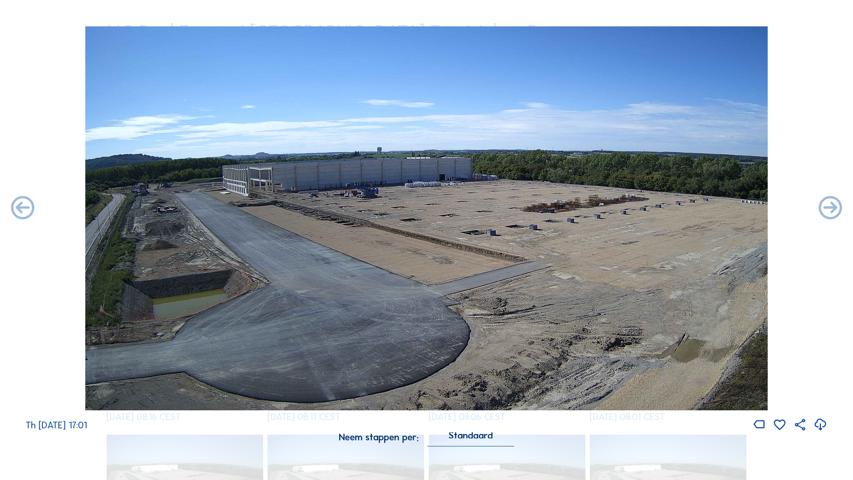
click at [651, 207] on icon at bounding box center [831, 208] width 28 height 28
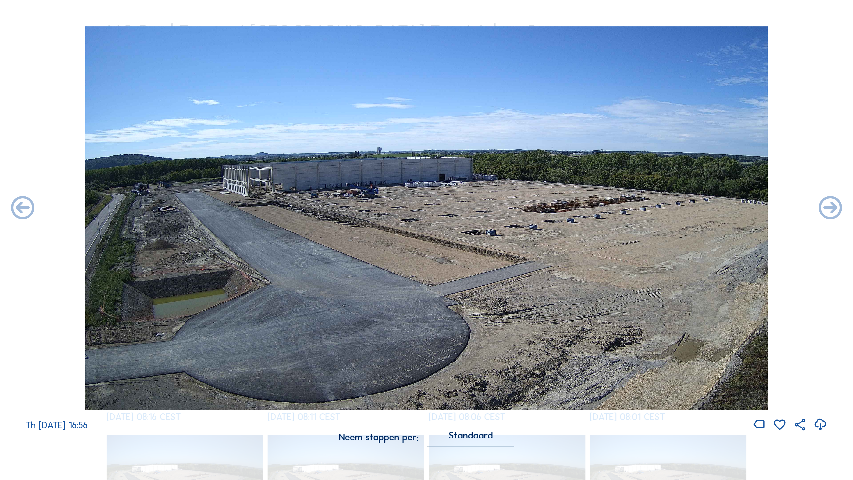
click at [651, 207] on icon at bounding box center [831, 208] width 28 height 28
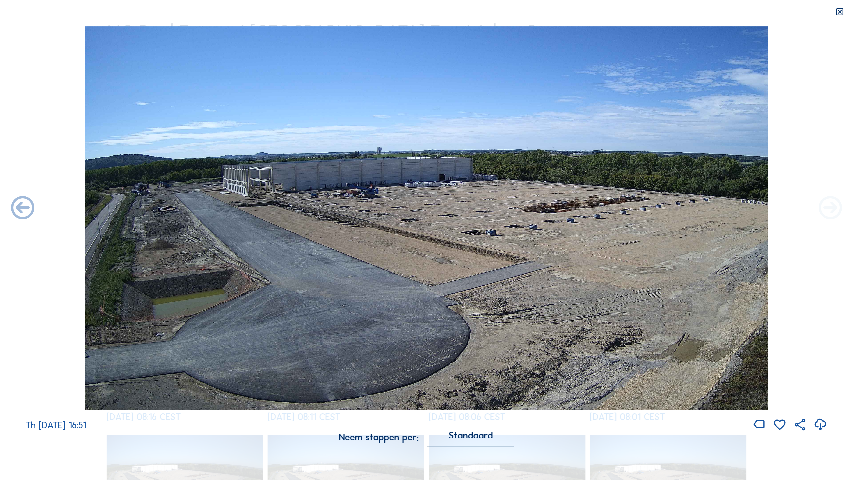
click at [651, 210] on icon at bounding box center [831, 208] width 28 height 28
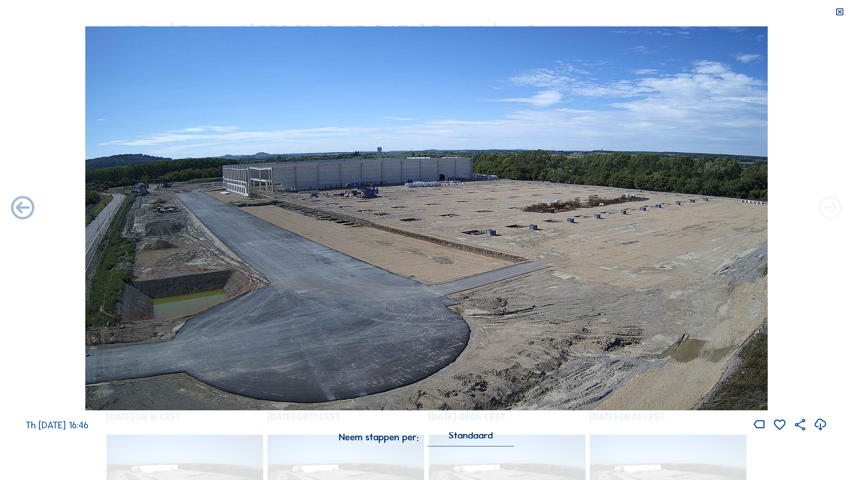
click at [651, 208] on icon at bounding box center [831, 208] width 28 height 28
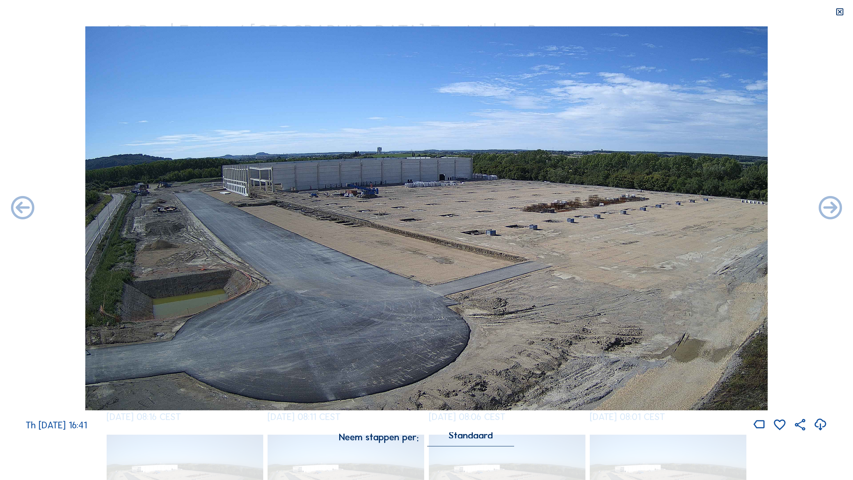
click at [651, 208] on icon at bounding box center [831, 208] width 28 height 28
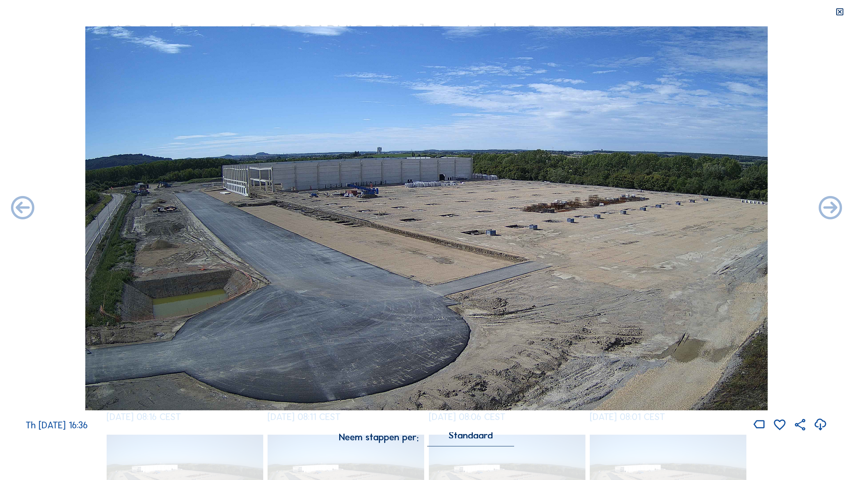
click at [651, 208] on icon at bounding box center [831, 208] width 28 height 28
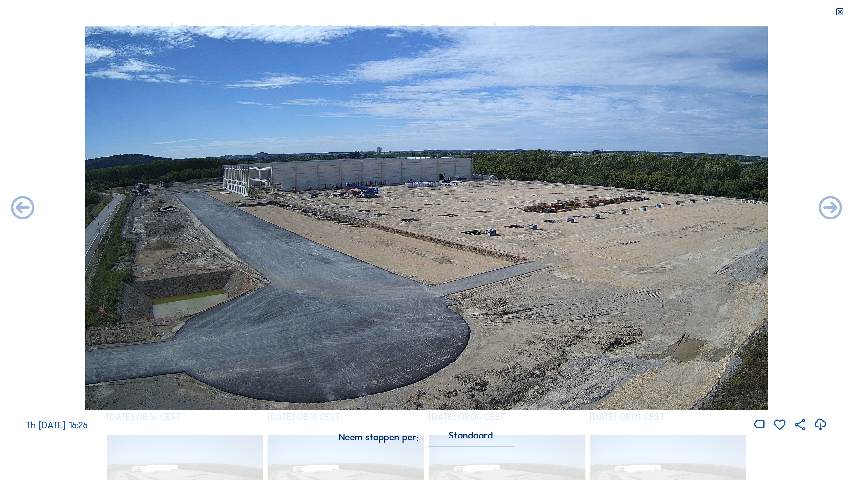
click at [651, 208] on icon at bounding box center [831, 208] width 28 height 28
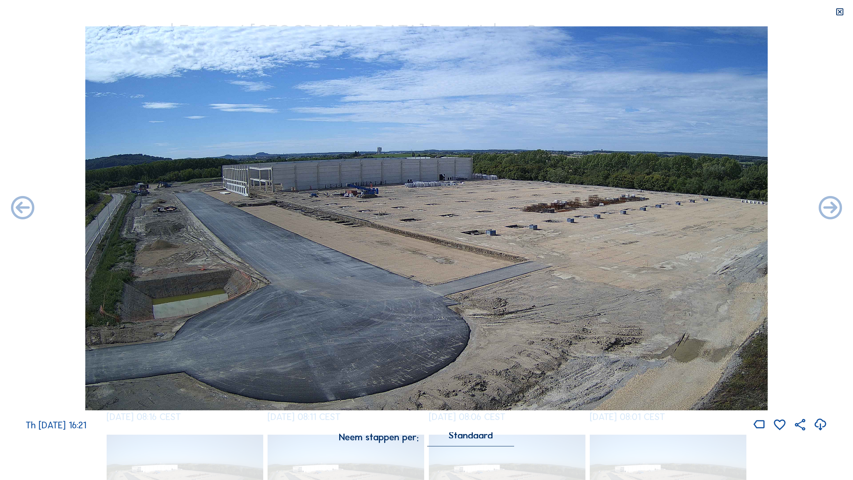
click at [651, 208] on icon at bounding box center [831, 208] width 28 height 28
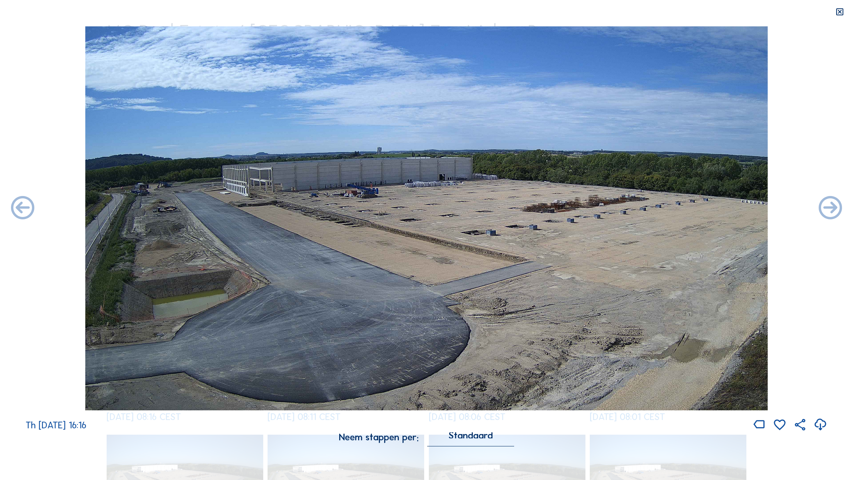
click at [651, 208] on icon at bounding box center [831, 208] width 28 height 28
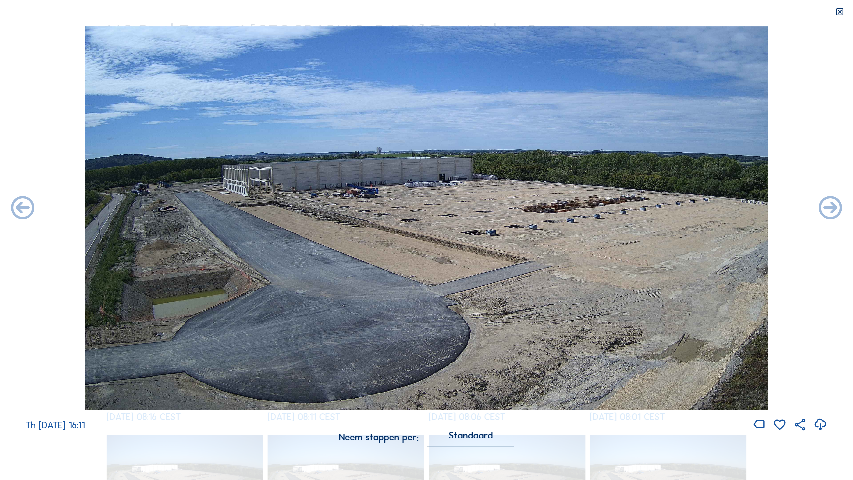
click at [651, 208] on icon at bounding box center [831, 208] width 28 height 28
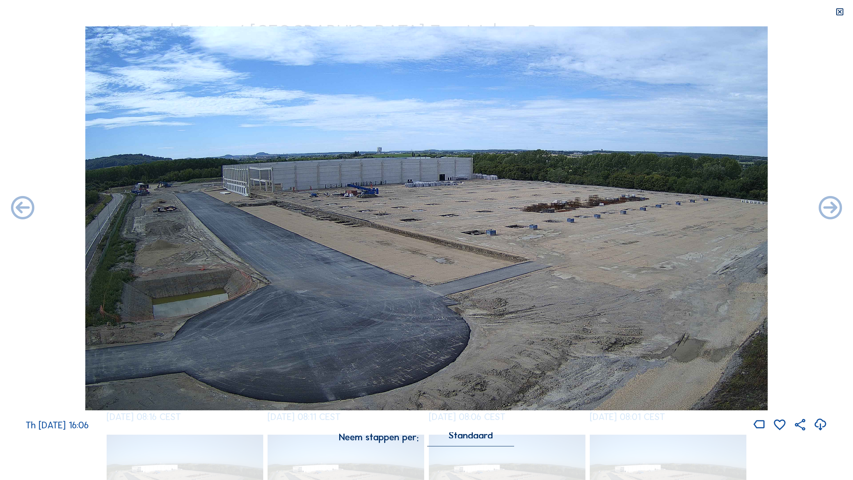
click at [651, 208] on icon at bounding box center [831, 208] width 28 height 28
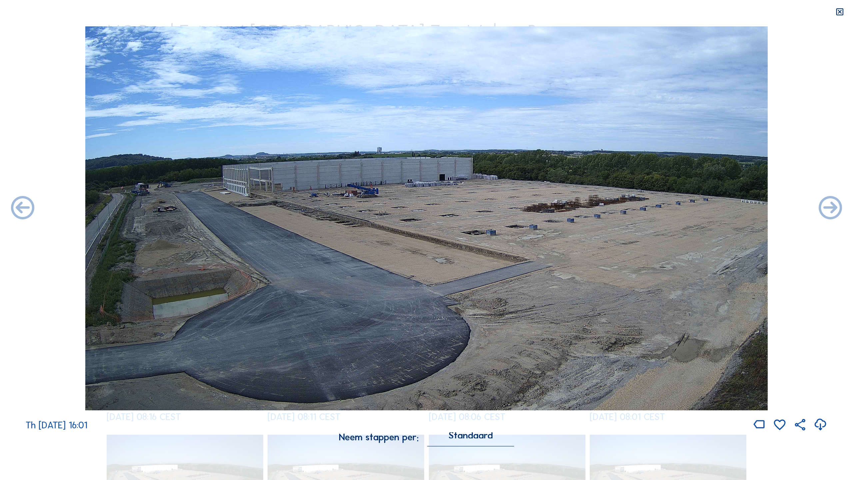
click at [651, 208] on icon at bounding box center [831, 208] width 28 height 28
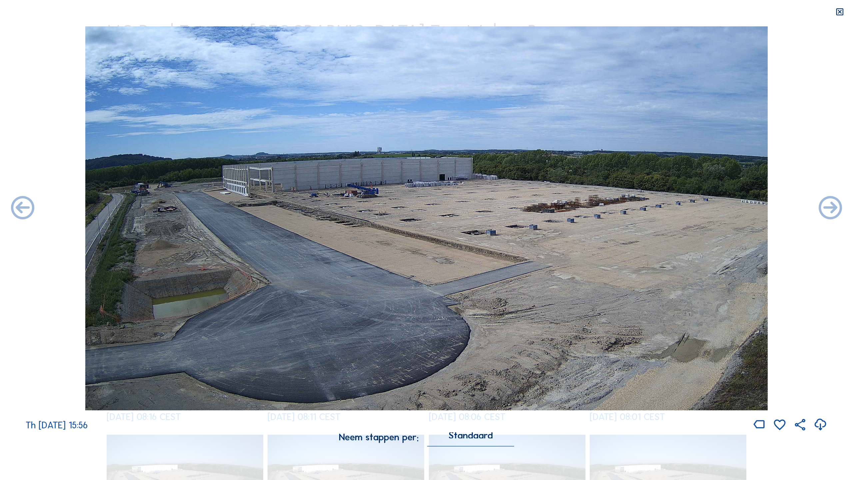
click at [651, 208] on icon at bounding box center [831, 208] width 28 height 28
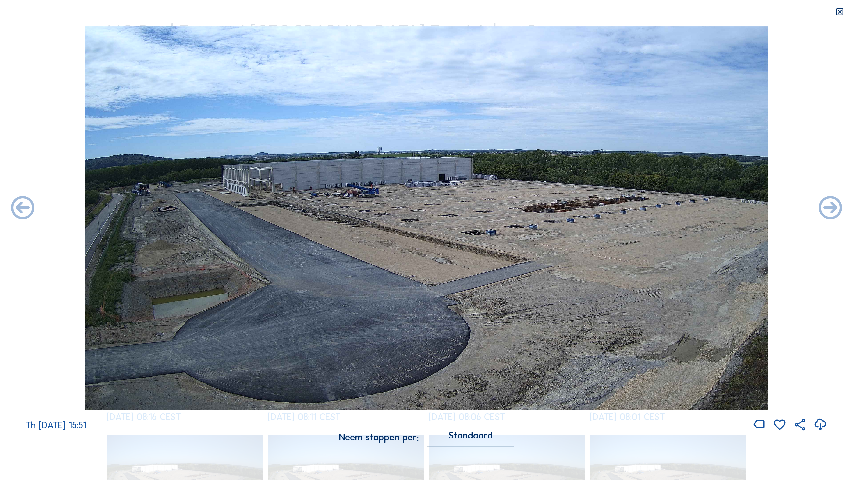
click at [651, 208] on icon at bounding box center [831, 208] width 28 height 28
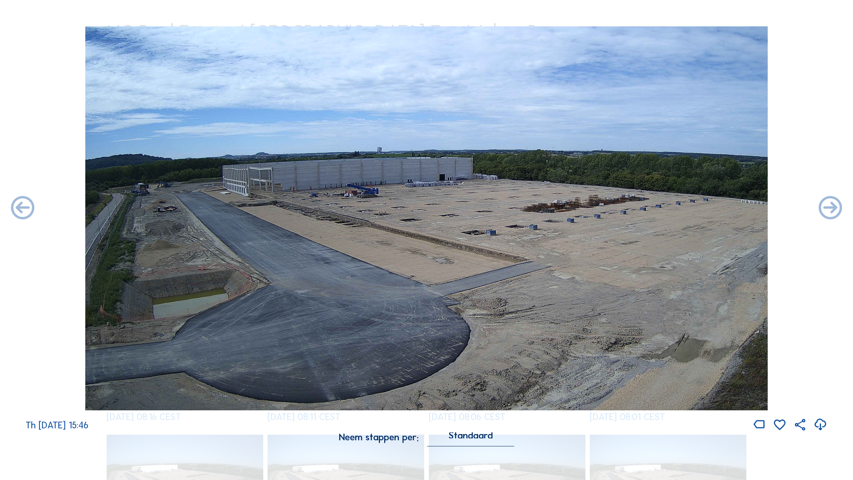
click at [651, 208] on icon at bounding box center [831, 208] width 28 height 28
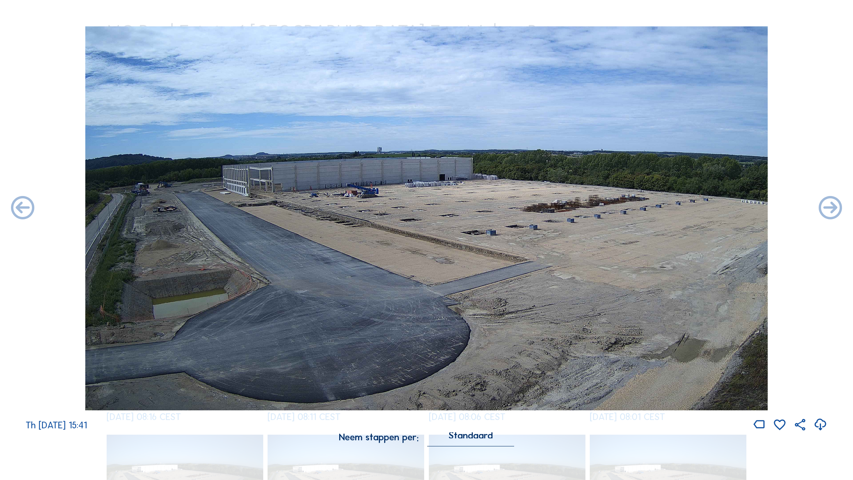
click at [651, 208] on icon at bounding box center [831, 208] width 28 height 28
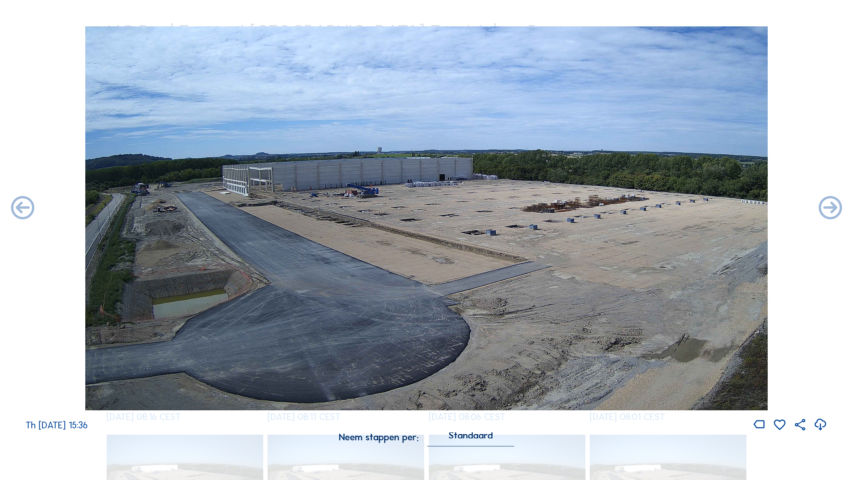
click at [651, 208] on icon at bounding box center [831, 208] width 28 height 28
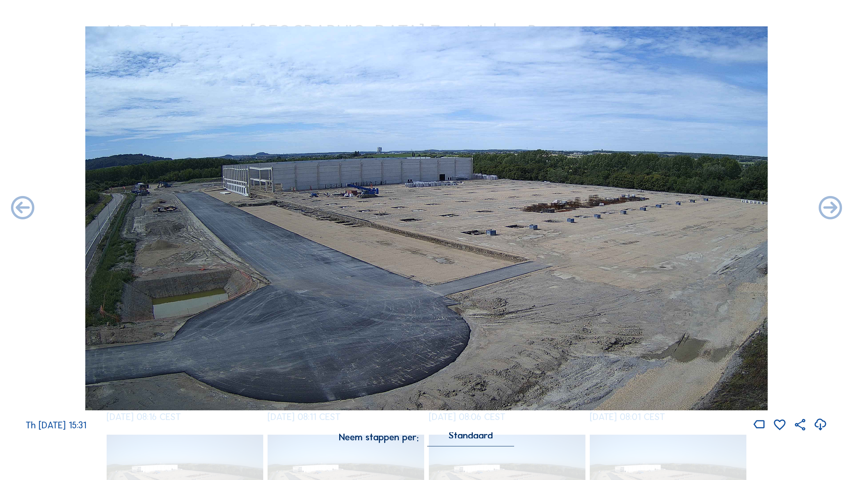
click at [651, 208] on icon at bounding box center [831, 208] width 28 height 28
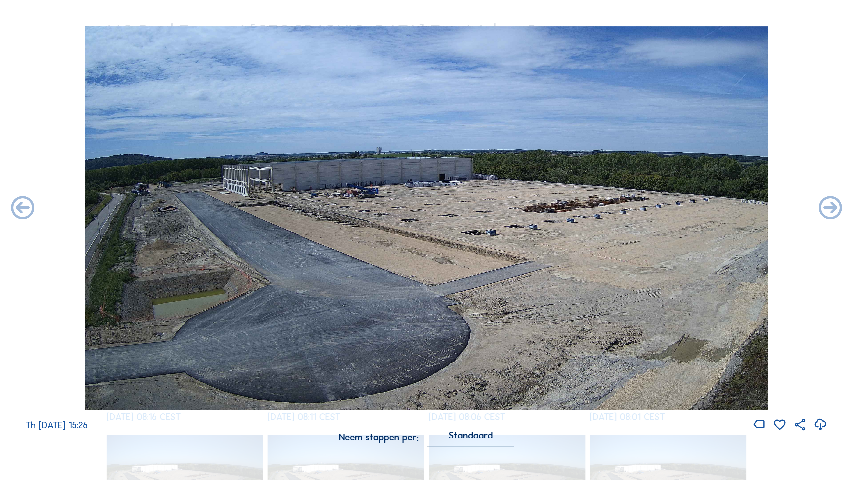
click at [651, 208] on icon at bounding box center [831, 208] width 28 height 28
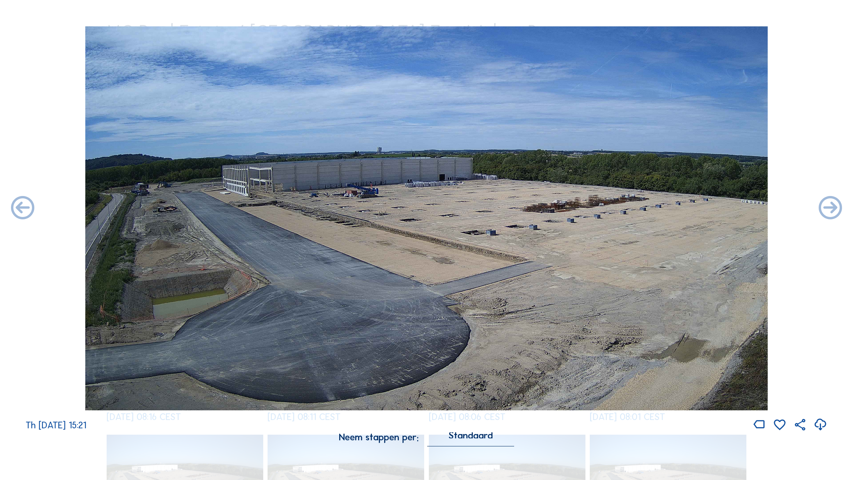
click at [651, 208] on icon at bounding box center [831, 208] width 28 height 28
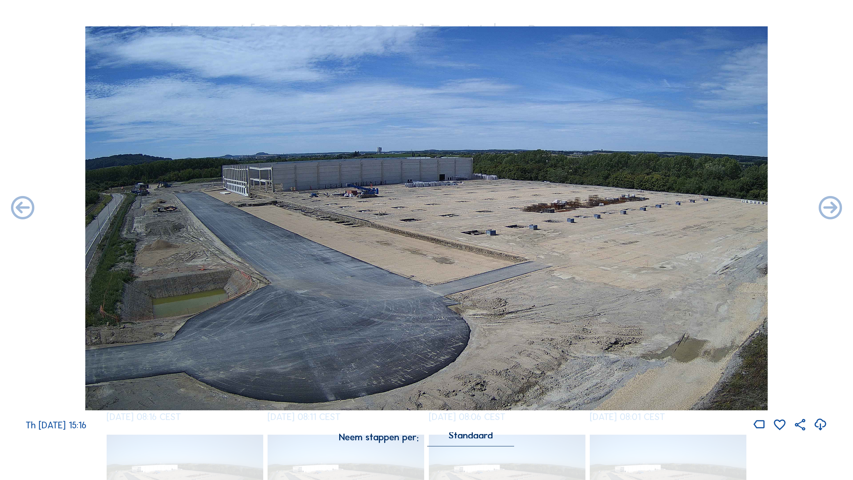
click at [651, 208] on icon at bounding box center [831, 208] width 28 height 28
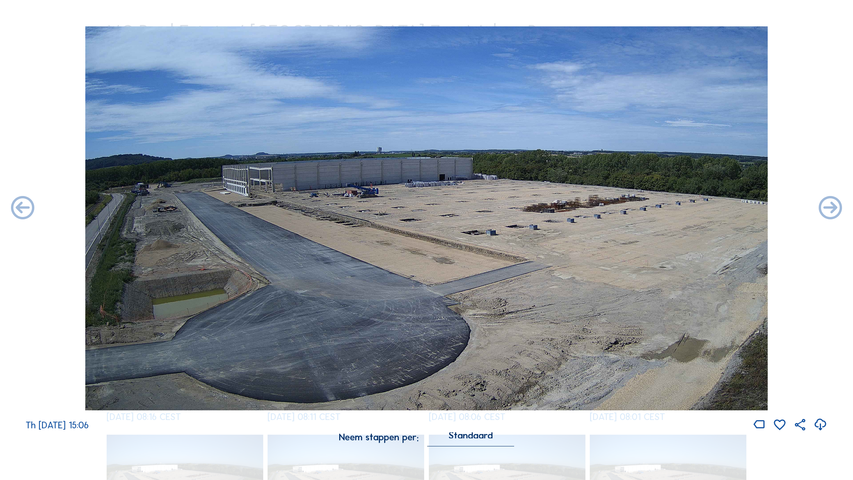
click at [651, 208] on icon at bounding box center [831, 208] width 28 height 28
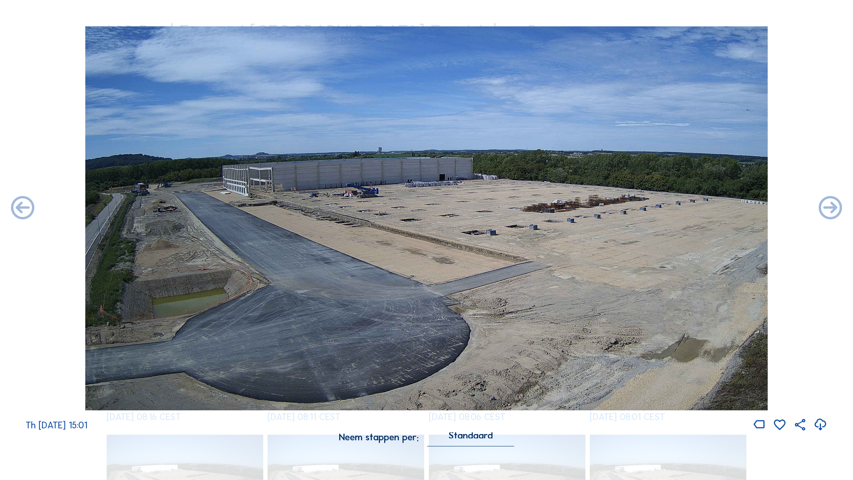
click at [651, 208] on icon at bounding box center [831, 208] width 28 height 28
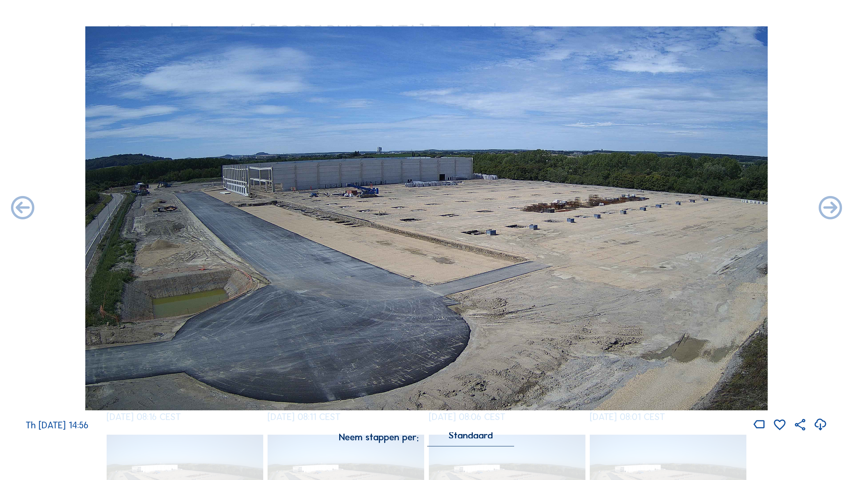
click at [651, 208] on icon at bounding box center [831, 208] width 28 height 28
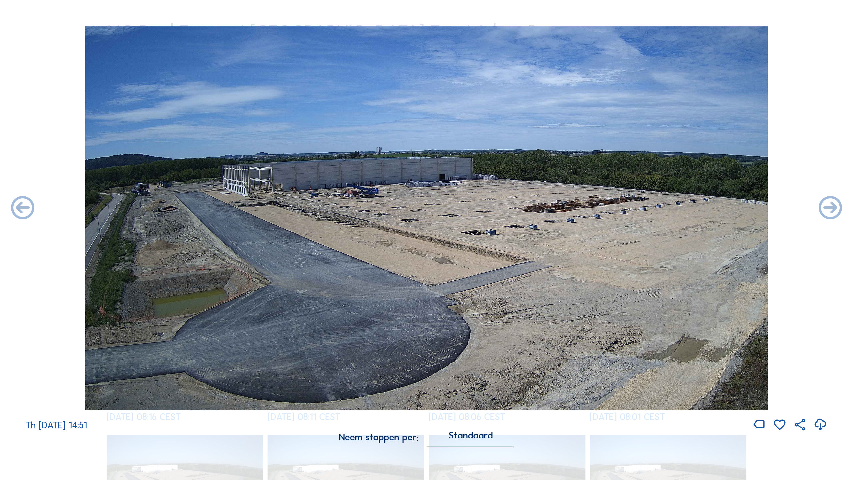
click at [651, 208] on icon at bounding box center [831, 208] width 28 height 28
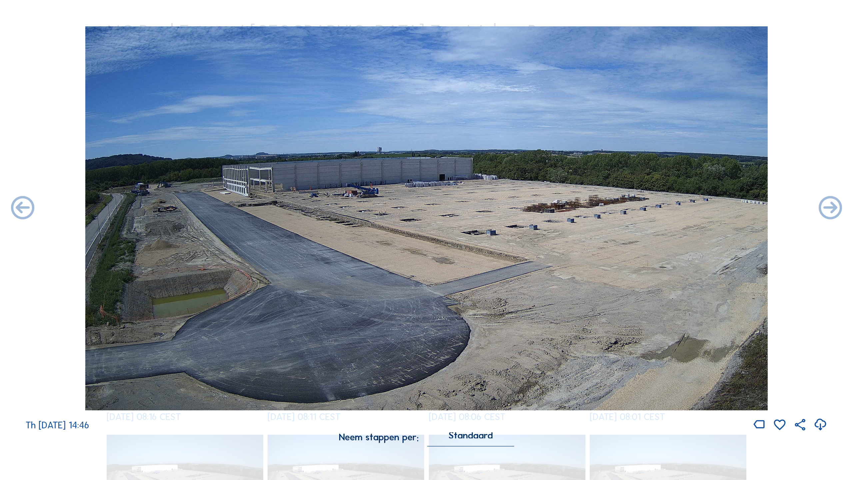
click at [651, 208] on icon at bounding box center [831, 208] width 28 height 28
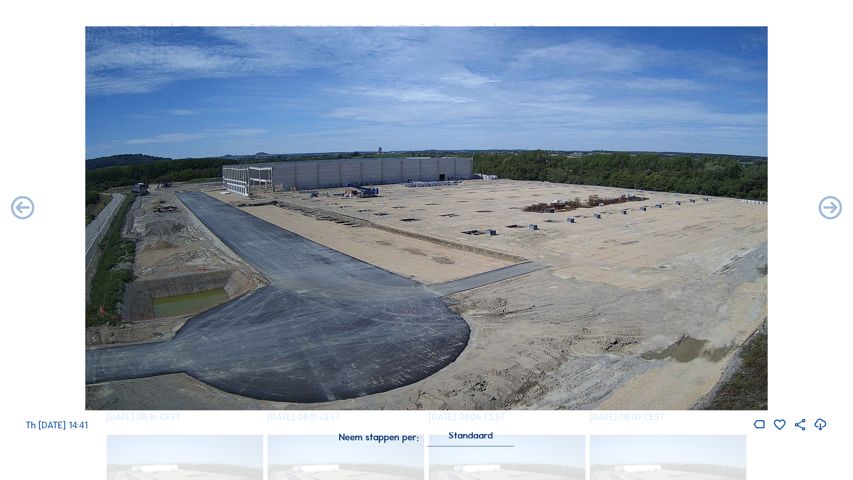
click at [651, 208] on icon at bounding box center [831, 208] width 28 height 28
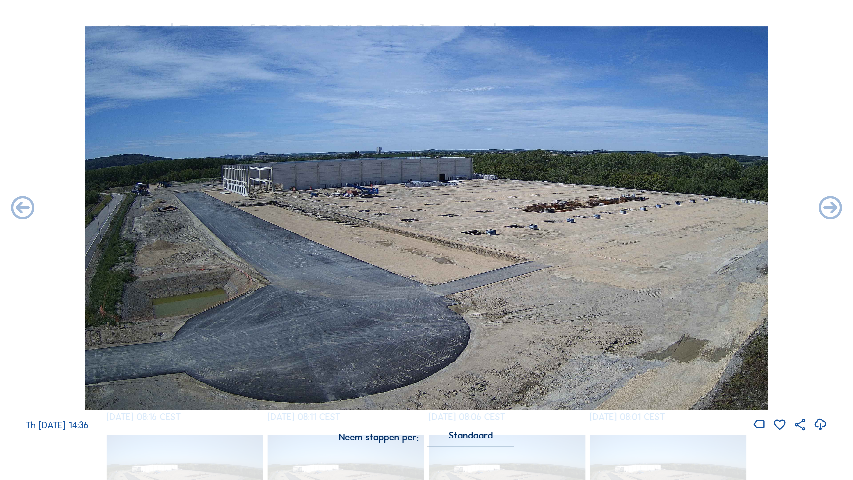
click at [651, 208] on icon at bounding box center [831, 208] width 28 height 28
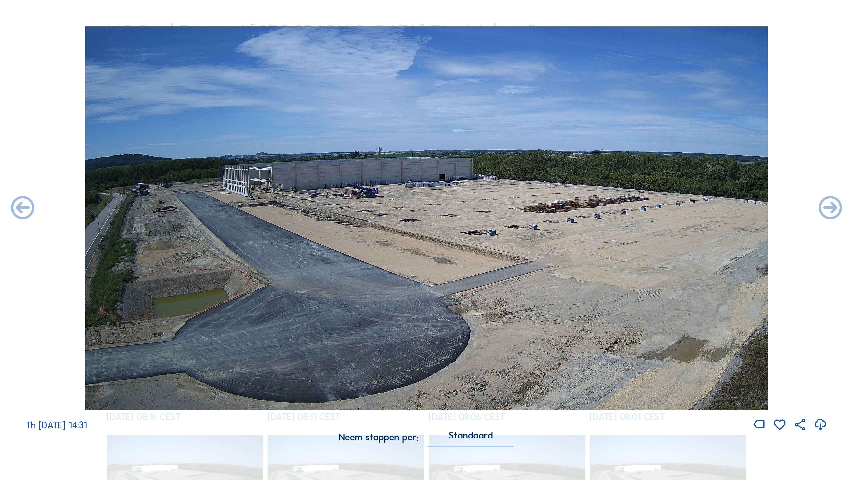
click at [651, 208] on icon at bounding box center [831, 208] width 28 height 28
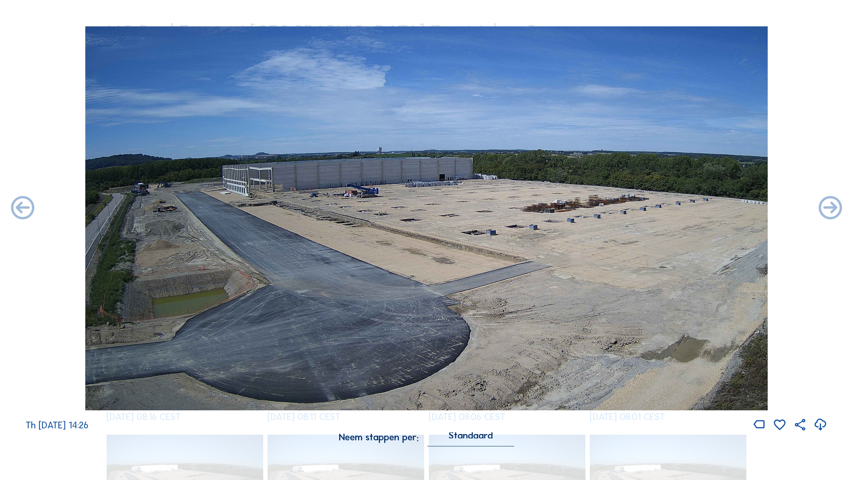
click at [651, 208] on icon at bounding box center [831, 208] width 28 height 28
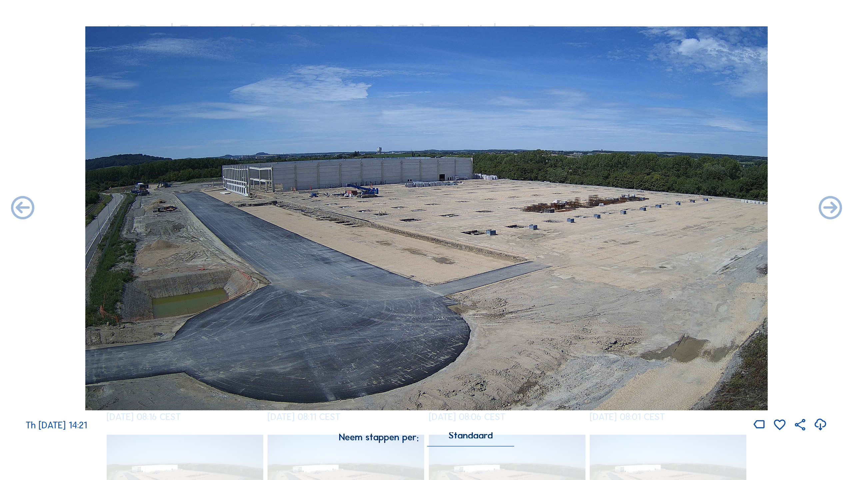
click at [651, 208] on icon at bounding box center [831, 208] width 28 height 28
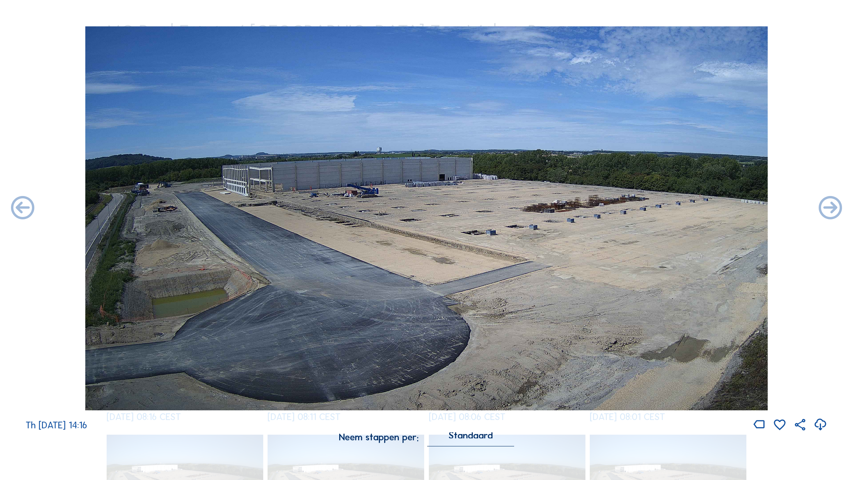
click at [651, 208] on icon at bounding box center [831, 208] width 28 height 28
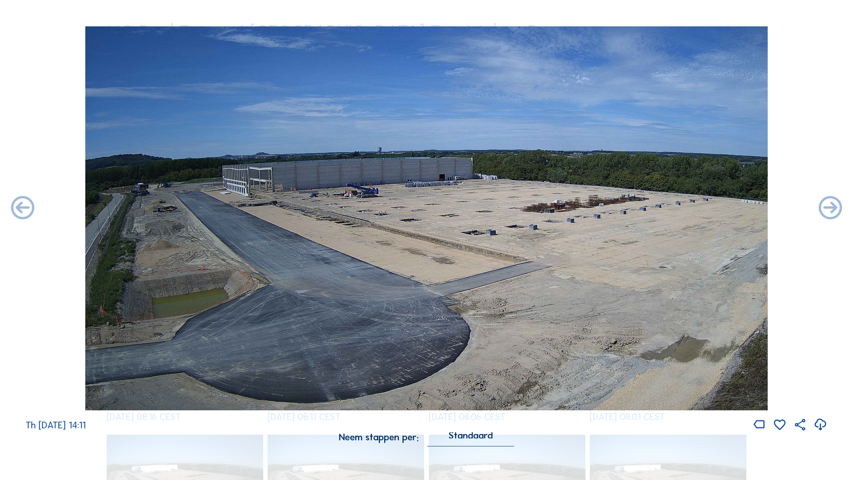
click at [651, 208] on icon at bounding box center [831, 208] width 28 height 28
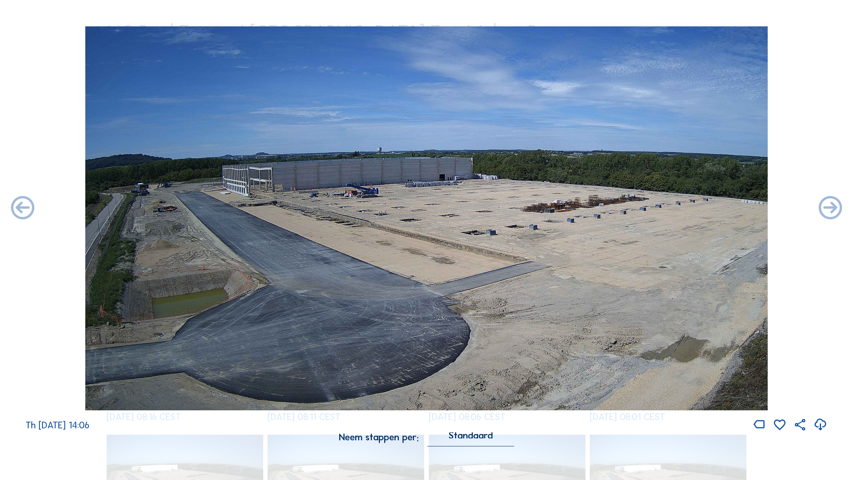
click at [651, 208] on icon at bounding box center [831, 208] width 28 height 28
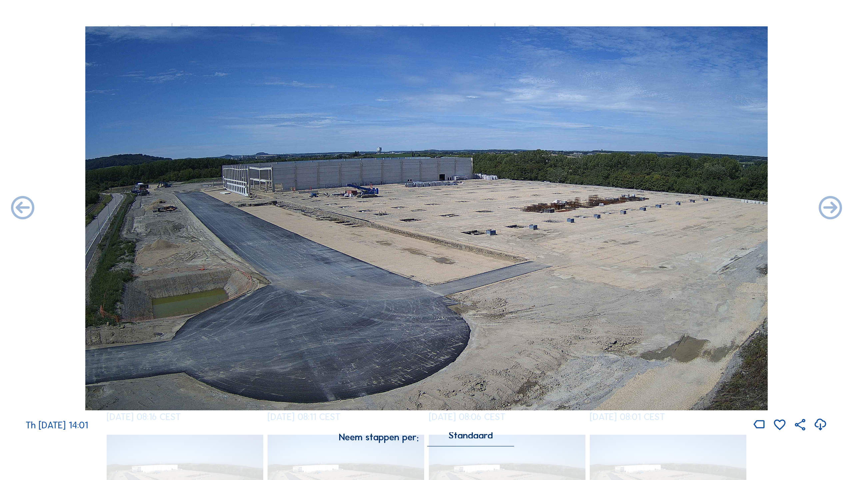
click at [651, 208] on icon at bounding box center [831, 208] width 28 height 28
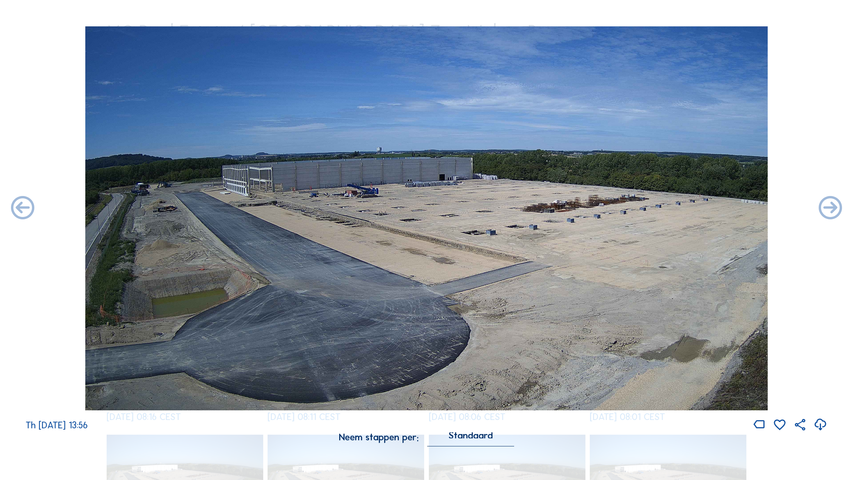
click at [651, 208] on icon at bounding box center [831, 208] width 28 height 28
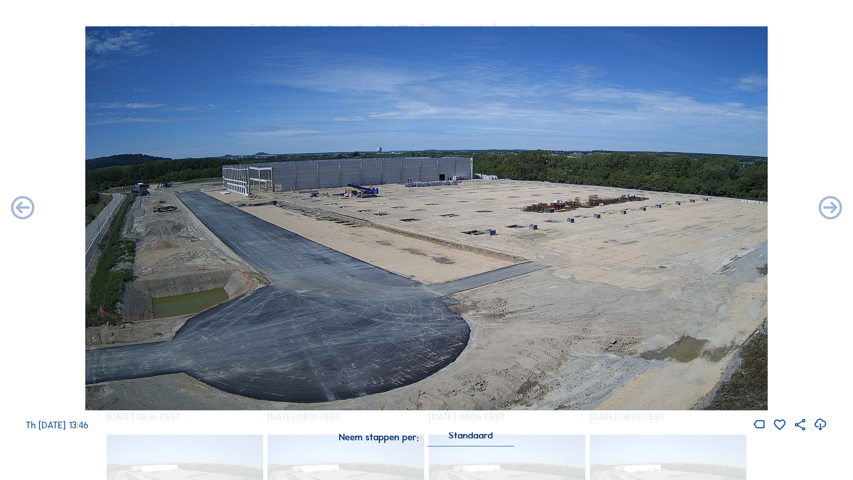
click at [651, 208] on icon at bounding box center [831, 208] width 28 height 28
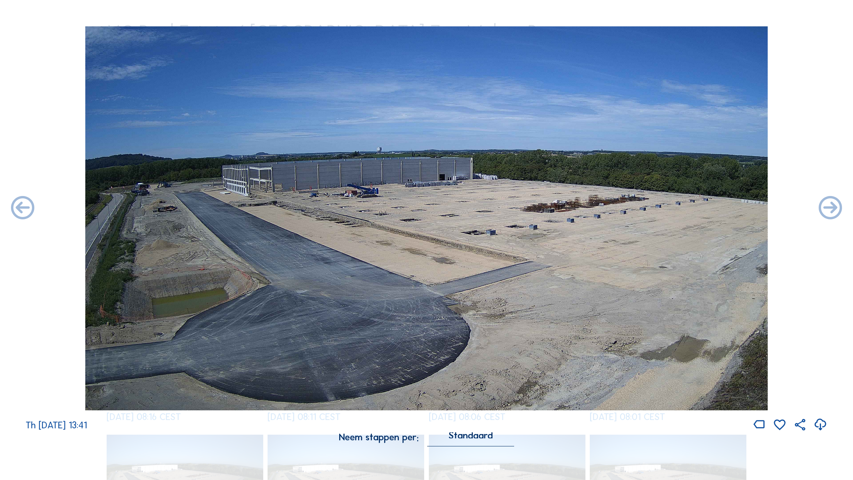
click at [651, 208] on icon at bounding box center [831, 208] width 28 height 28
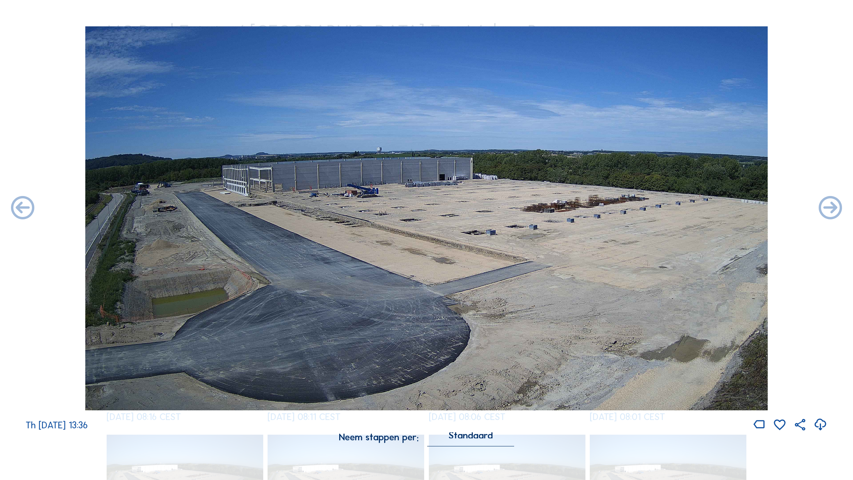
click at [651, 208] on icon at bounding box center [831, 208] width 28 height 28
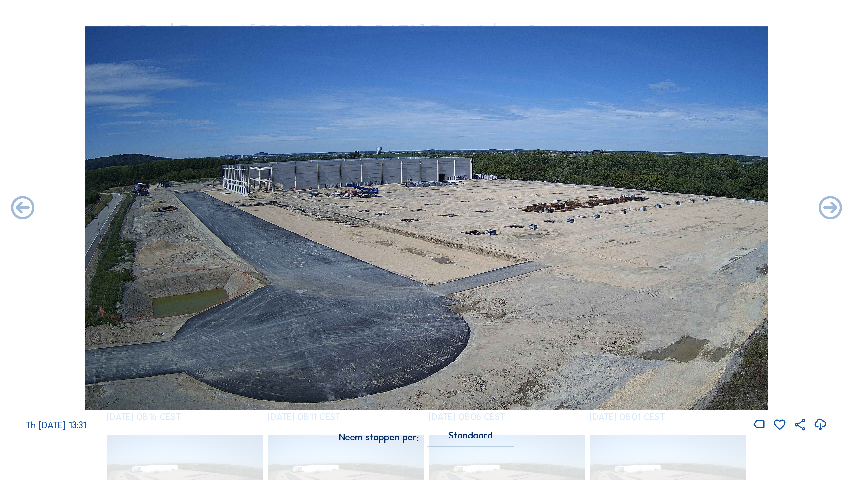
click at [651, 208] on icon at bounding box center [831, 208] width 28 height 28
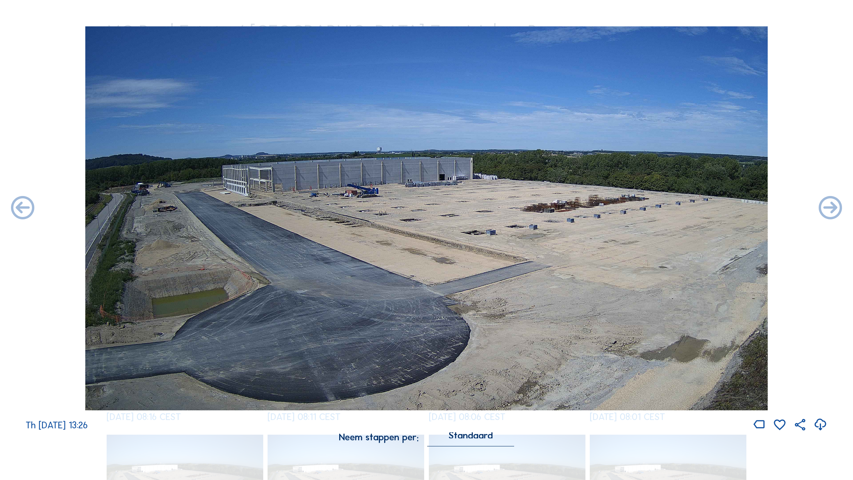
click at [651, 208] on icon at bounding box center [831, 208] width 28 height 28
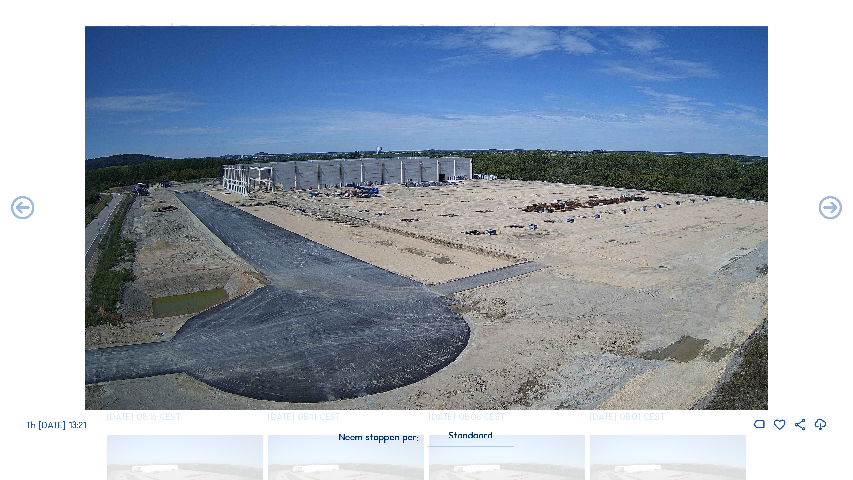
click at [651, 208] on icon at bounding box center [831, 208] width 28 height 28
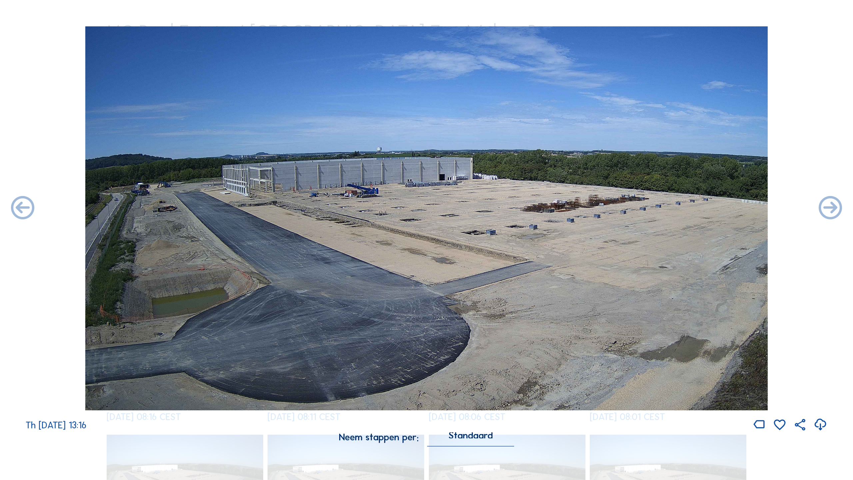
click at [651, 208] on icon at bounding box center [831, 208] width 28 height 28
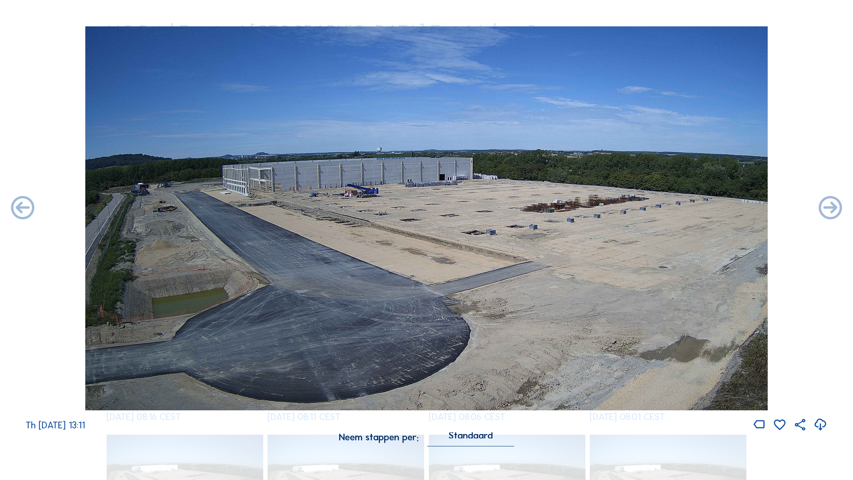
click at [651, 208] on icon at bounding box center [831, 208] width 28 height 28
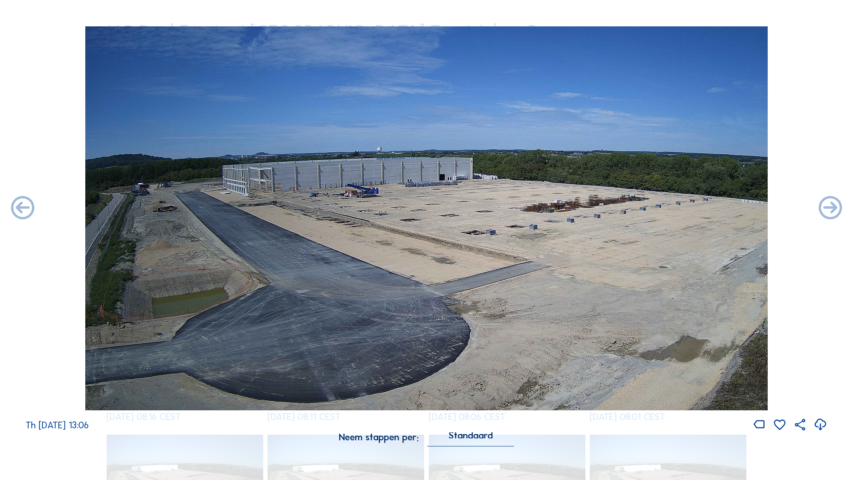
click at [651, 208] on icon at bounding box center [831, 208] width 28 height 28
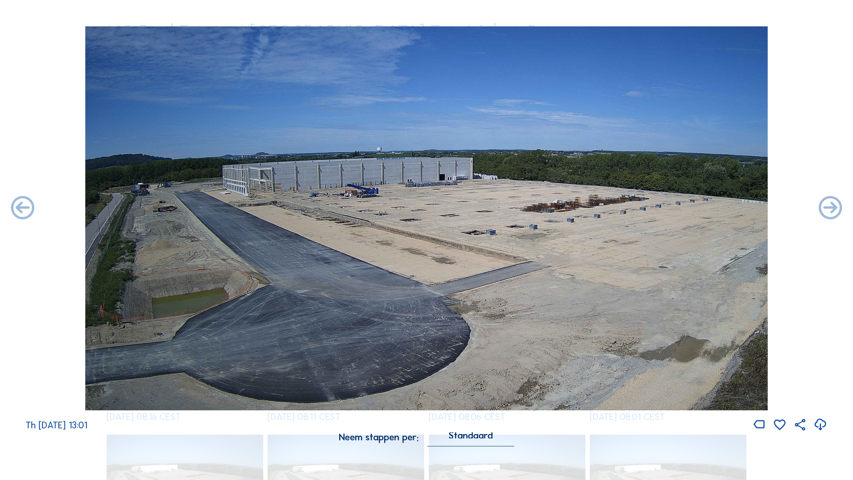
click at [651, 208] on icon at bounding box center [831, 208] width 28 height 28
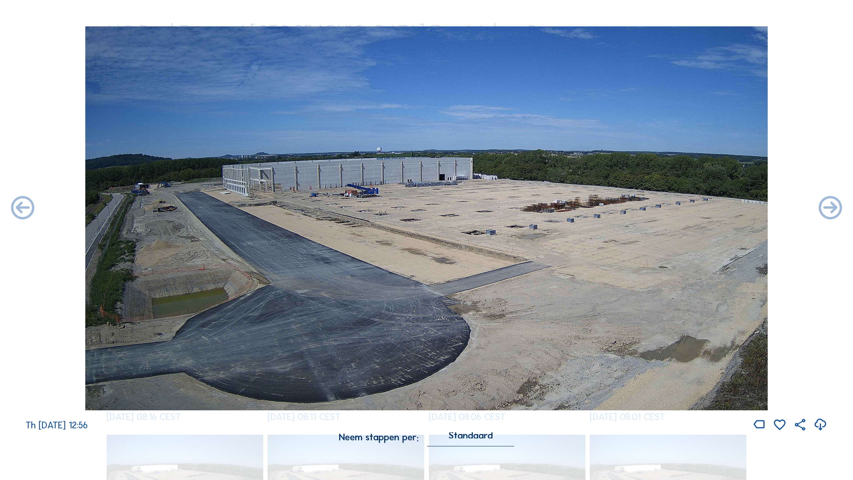
click at [651, 208] on icon at bounding box center [831, 208] width 28 height 28
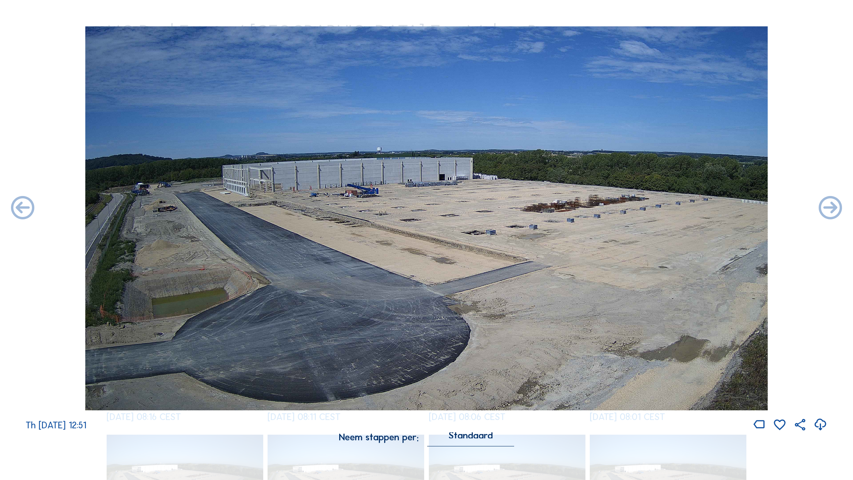
click at [651, 208] on icon at bounding box center [831, 208] width 28 height 28
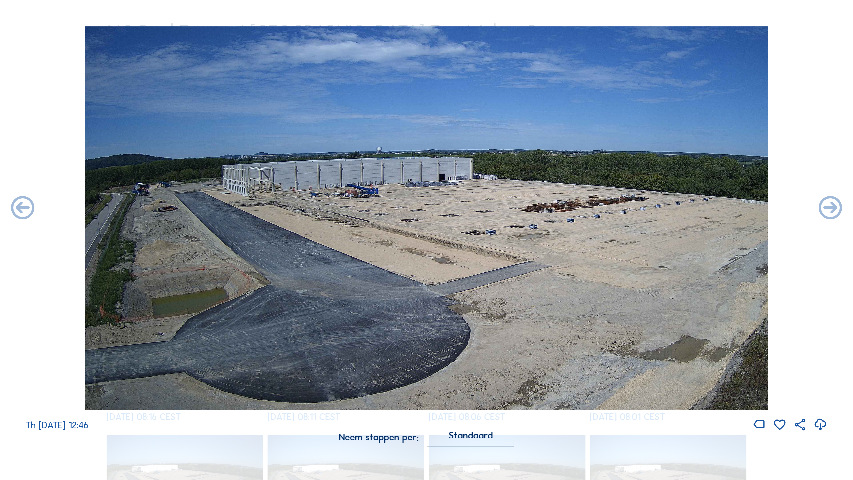
click at [651, 208] on icon at bounding box center [831, 208] width 28 height 28
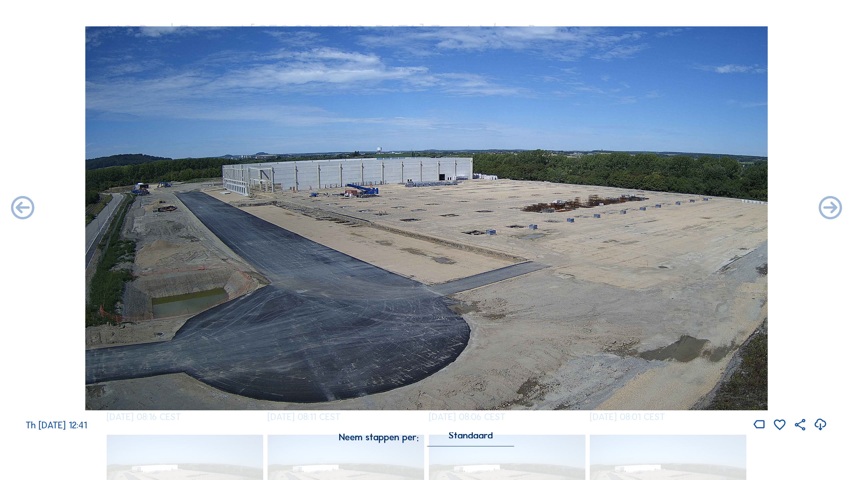
click at [651, 208] on icon at bounding box center [831, 208] width 28 height 28
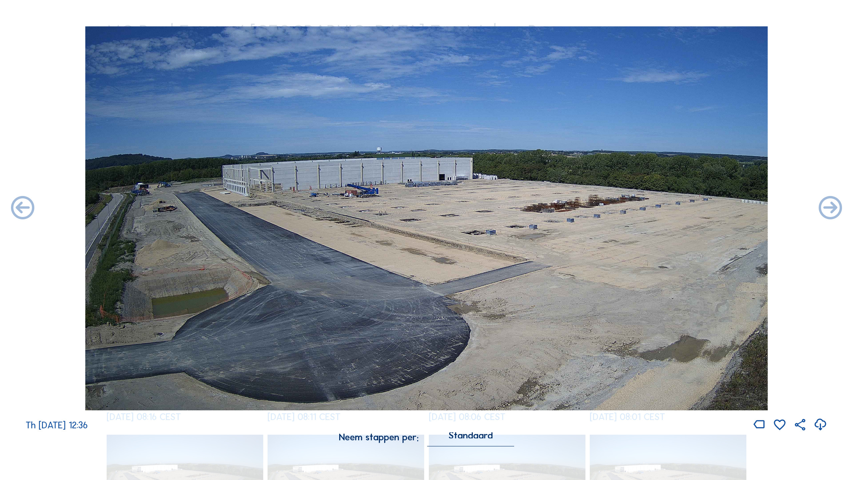
click at [651, 208] on div "Th [DATE] 12:36" at bounding box center [426, 229] width 853 height 406
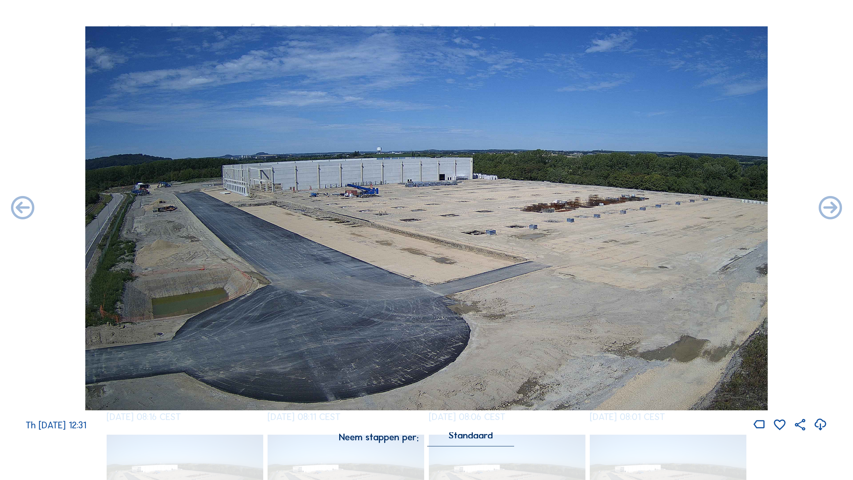
click at [651, 208] on icon at bounding box center [831, 208] width 28 height 28
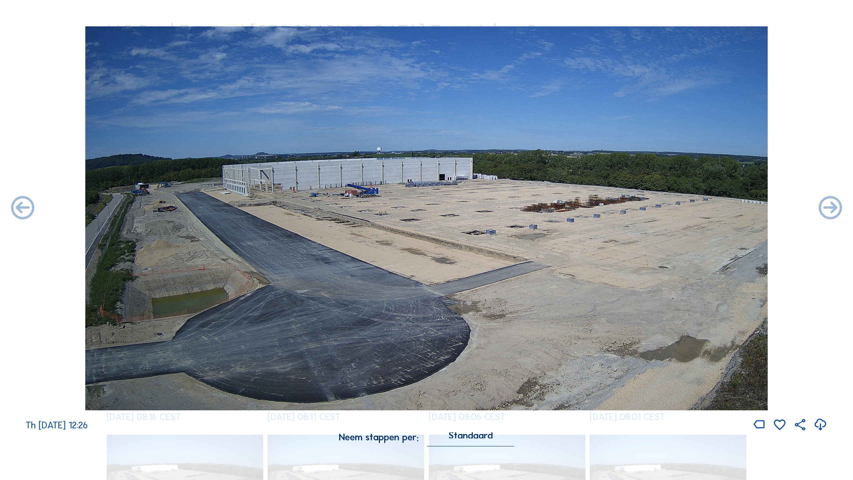
click at [651, 208] on icon at bounding box center [831, 208] width 28 height 28
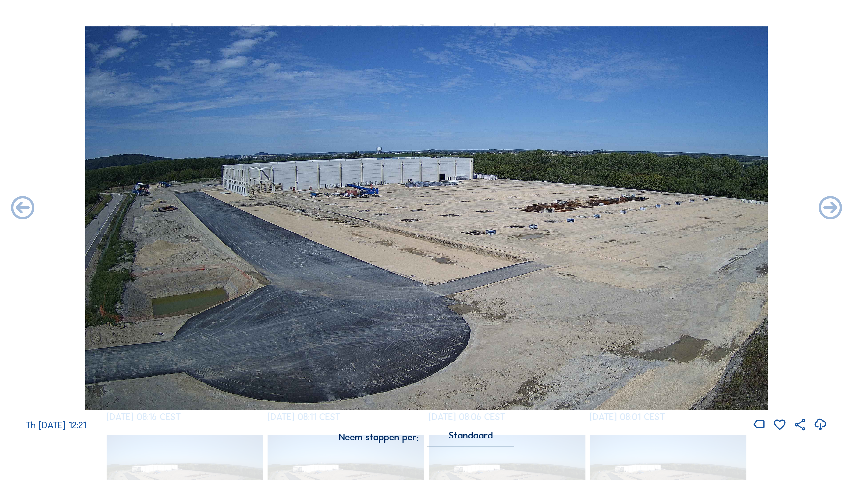
click at [651, 208] on icon at bounding box center [831, 208] width 28 height 28
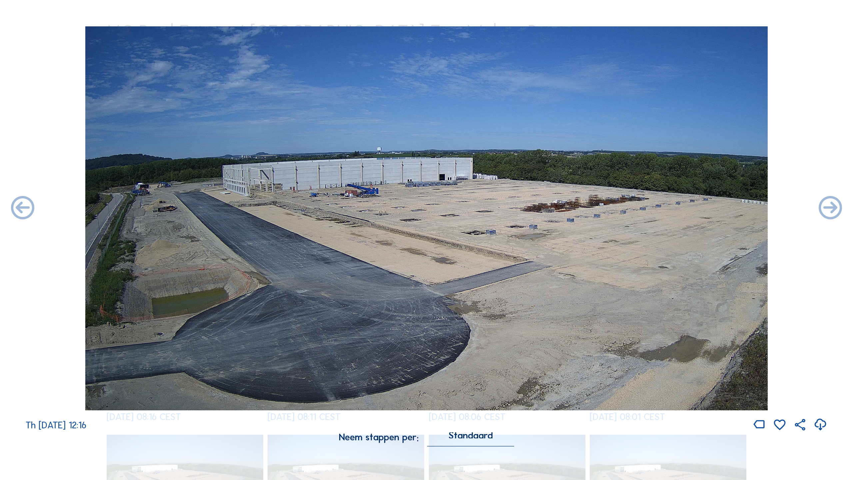
click at [651, 208] on icon at bounding box center [831, 208] width 28 height 28
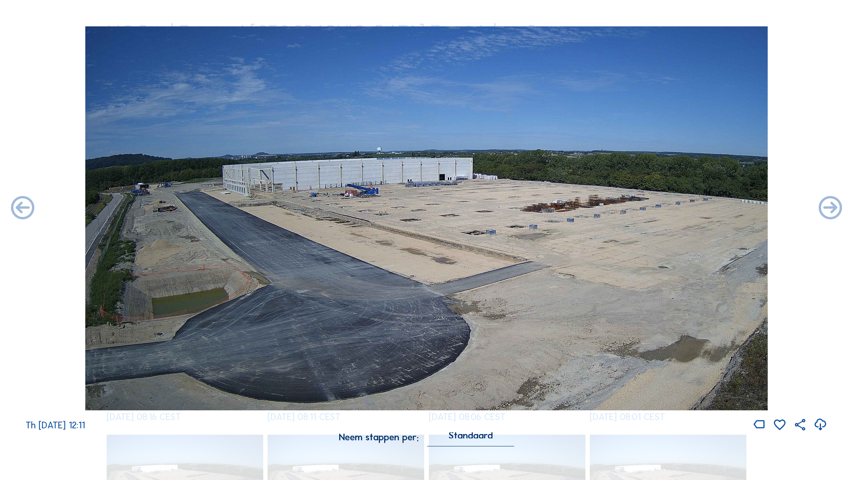
click at [651, 208] on icon at bounding box center [831, 208] width 28 height 28
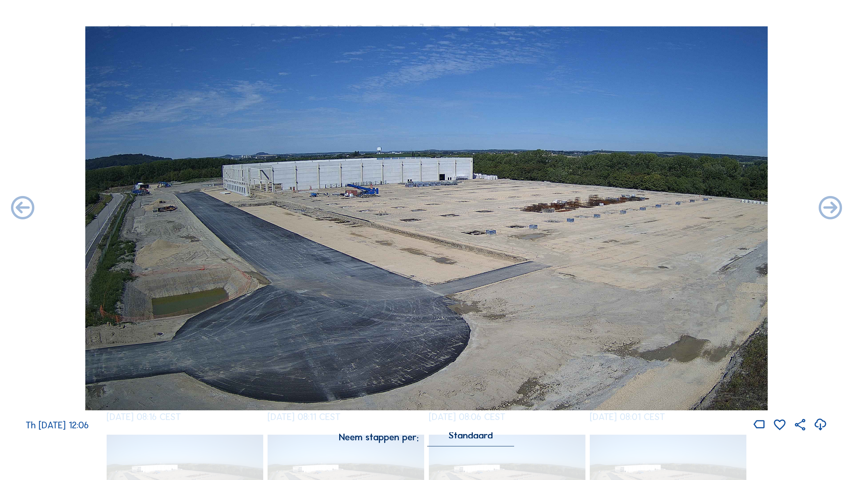
click at [651, 208] on icon at bounding box center [831, 208] width 28 height 28
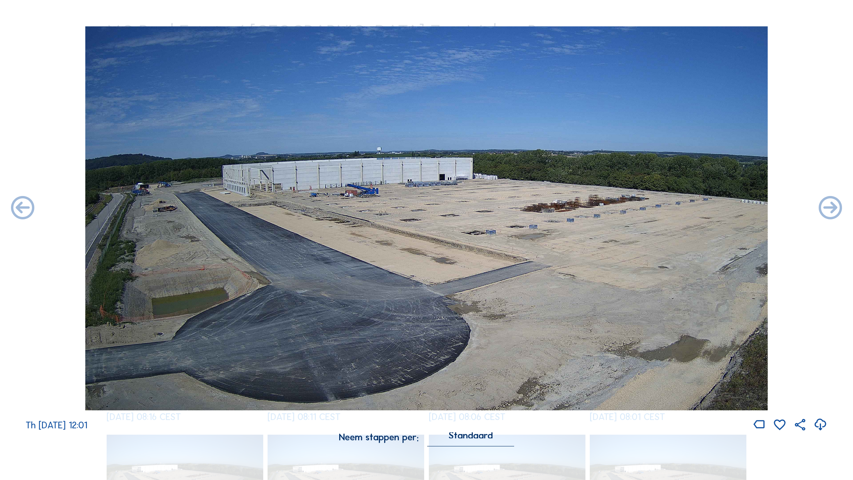
click at [651, 208] on icon at bounding box center [831, 208] width 28 height 28
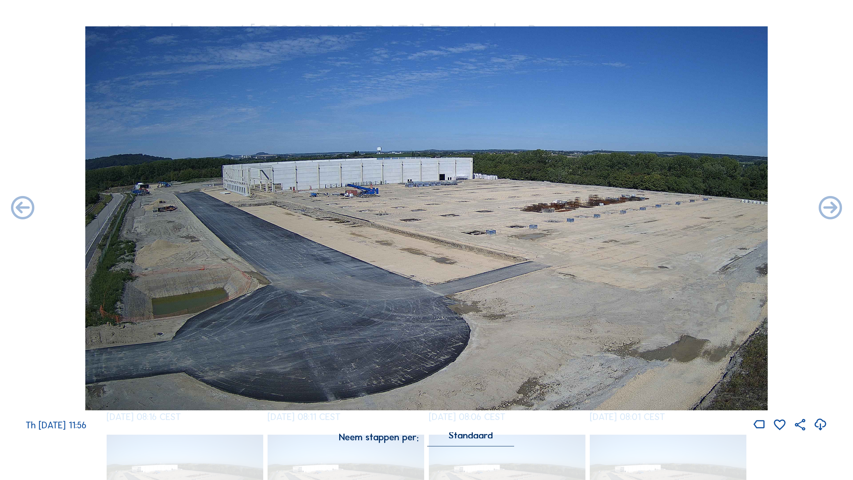
click at [651, 208] on icon at bounding box center [831, 208] width 28 height 28
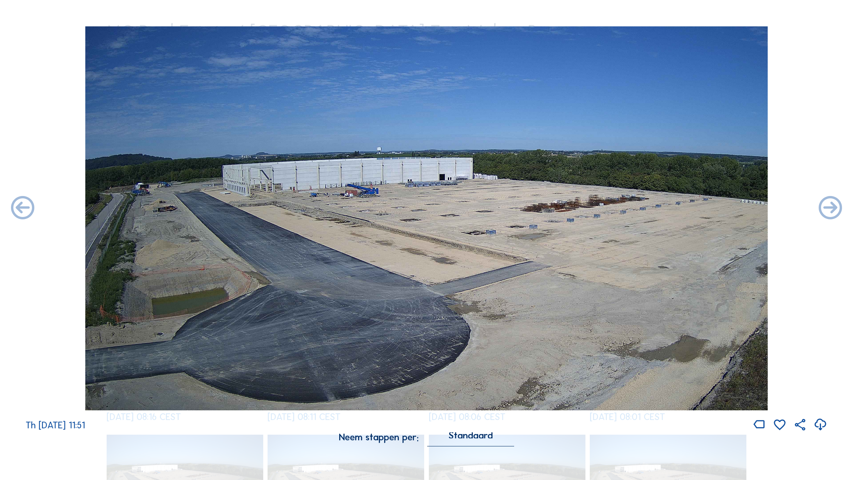
click at [651, 208] on icon at bounding box center [831, 208] width 28 height 28
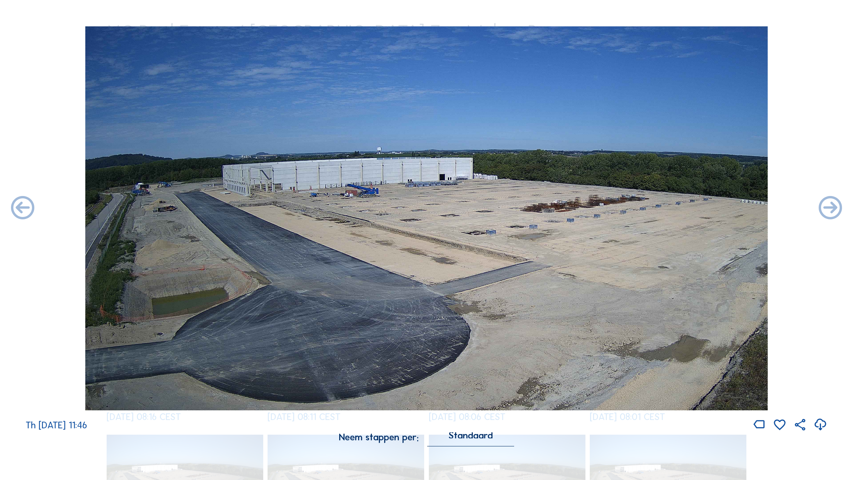
click at [651, 208] on icon at bounding box center [831, 208] width 28 height 28
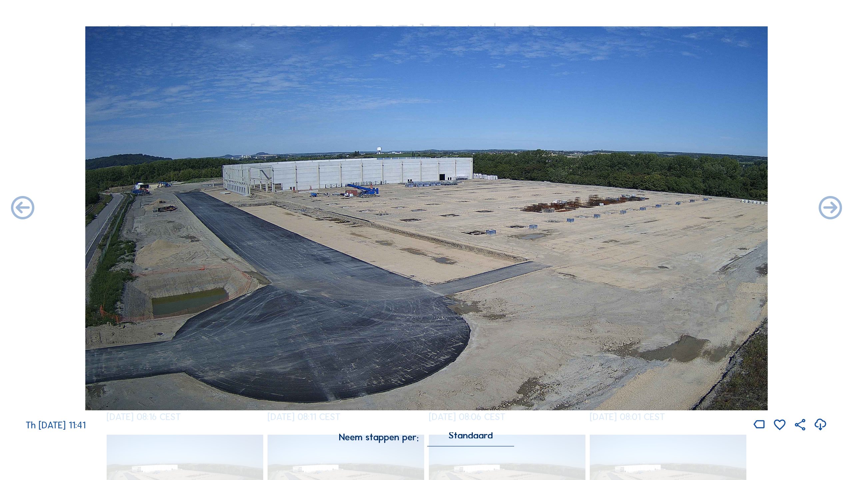
click at [651, 208] on icon at bounding box center [831, 208] width 28 height 28
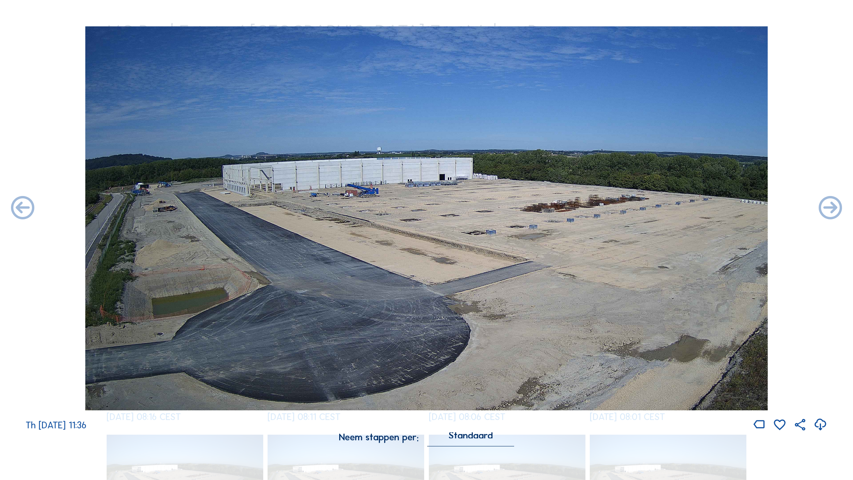
click at [651, 208] on icon at bounding box center [831, 208] width 28 height 28
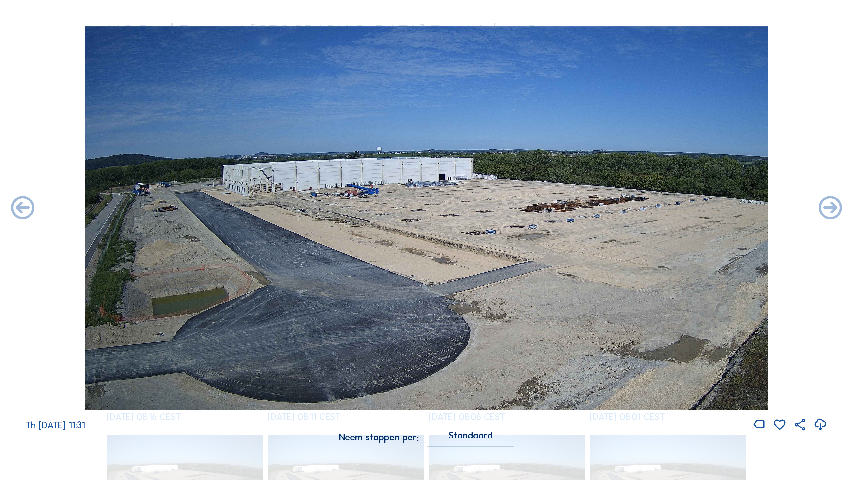
click at [651, 208] on icon at bounding box center [831, 208] width 28 height 28
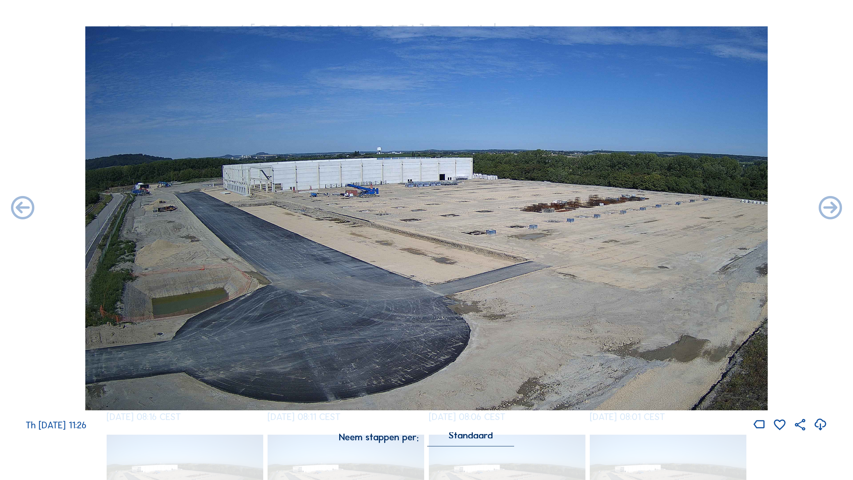
click at [651, 208] on icon at bounding box center [831, 208] width 28 height 28
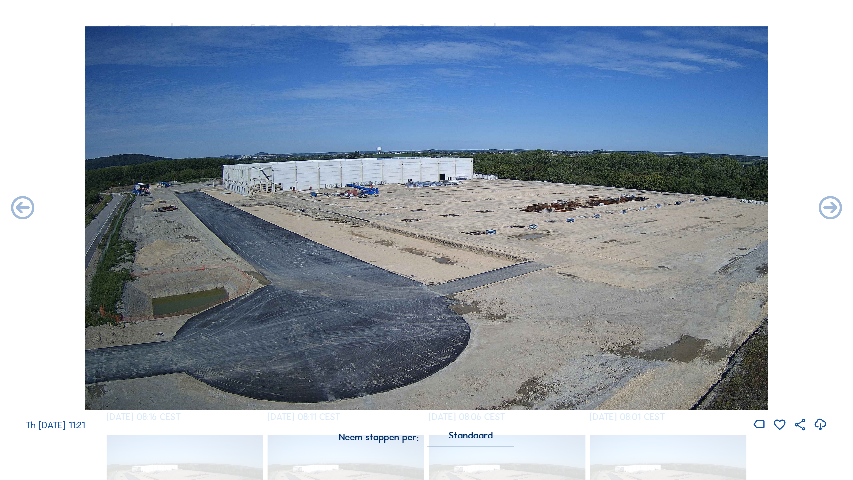
click at [651, 208] on icon at bounding box center [831, 208] width 28 height 28
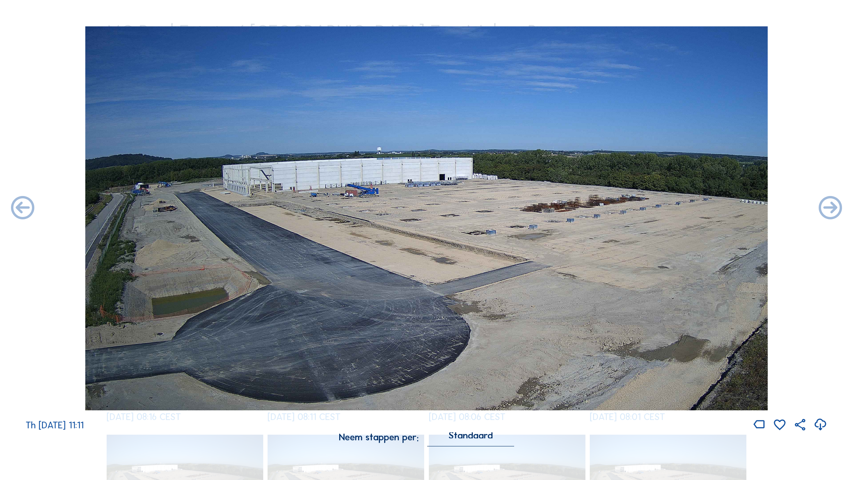
click at [651, 208] on icon at bounding box center [831, 208] width 28 height 28
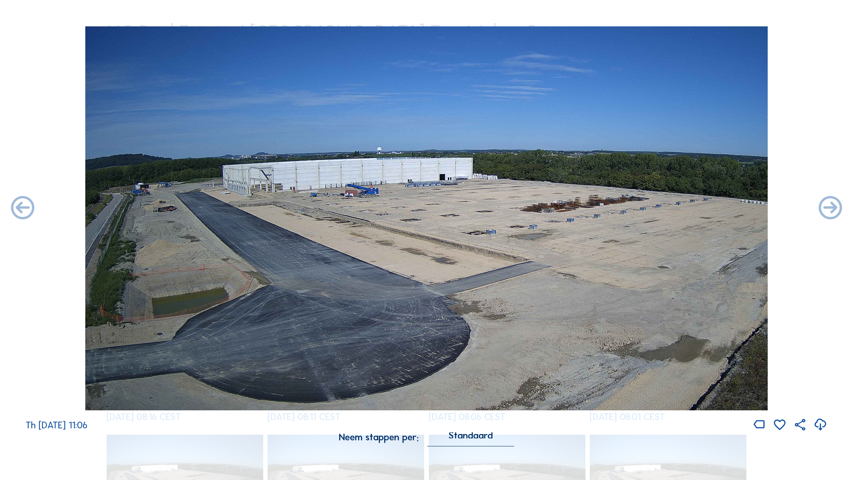
click at [651, 208] on icon at bounding box center [831, 208] width 28 height 28
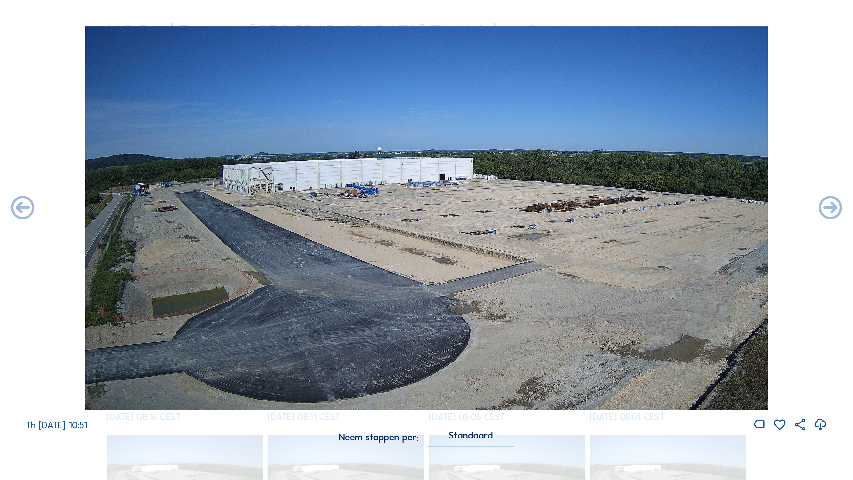
click at [651, 208] on icon at bounding box center [831, 208] width 28 height 28
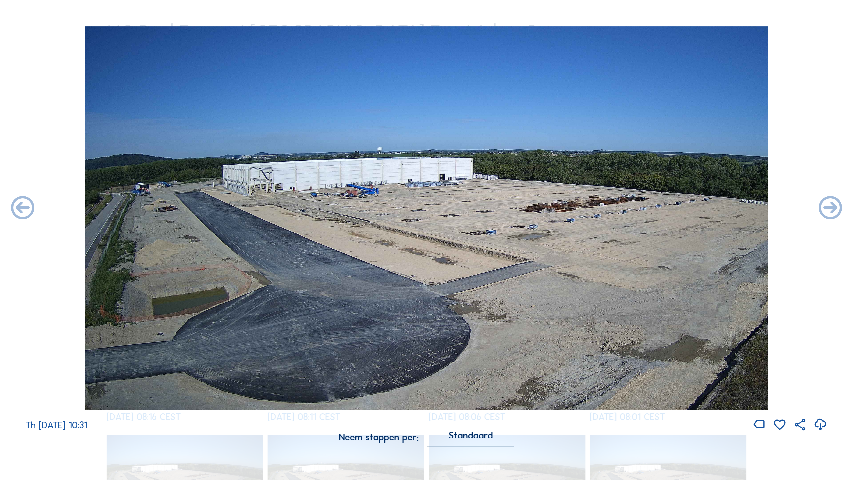
click at [651, 208] on icon at bounding box center [831, 208] width 28 height 28
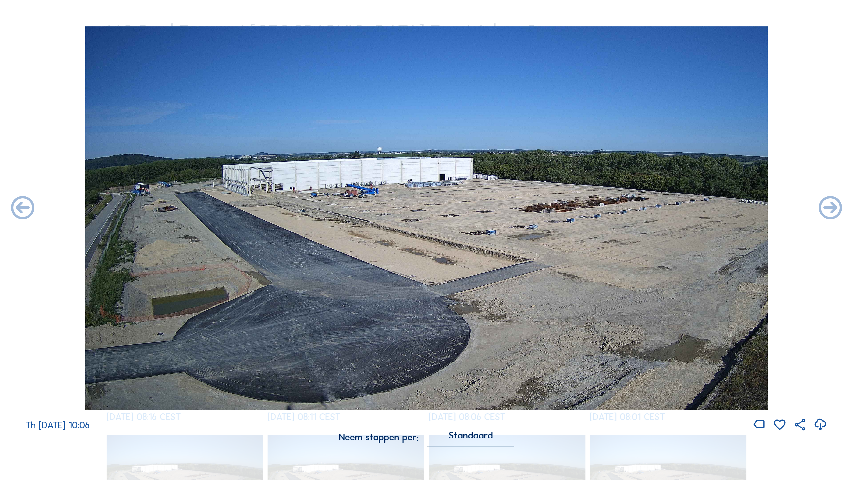
click at [651, 208] on icon at bounding box center [831, 208] width 28 height 28
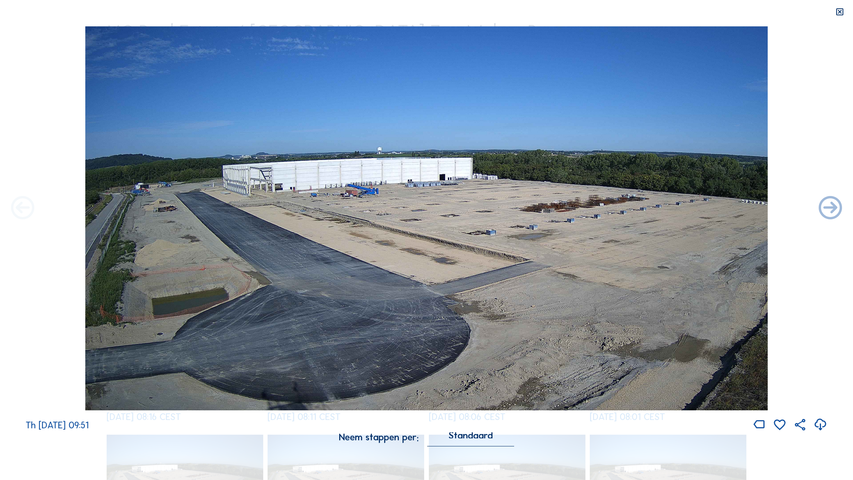
click at [24, 207] on icon at bounding box center [23, 208] width 28 height 28
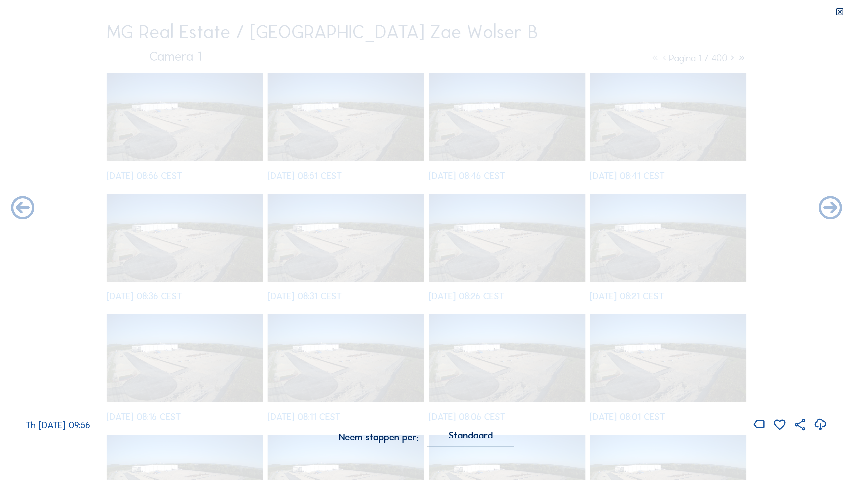
click at [24, 207] on icon at bounding box center [23, 208] width 28 height 28
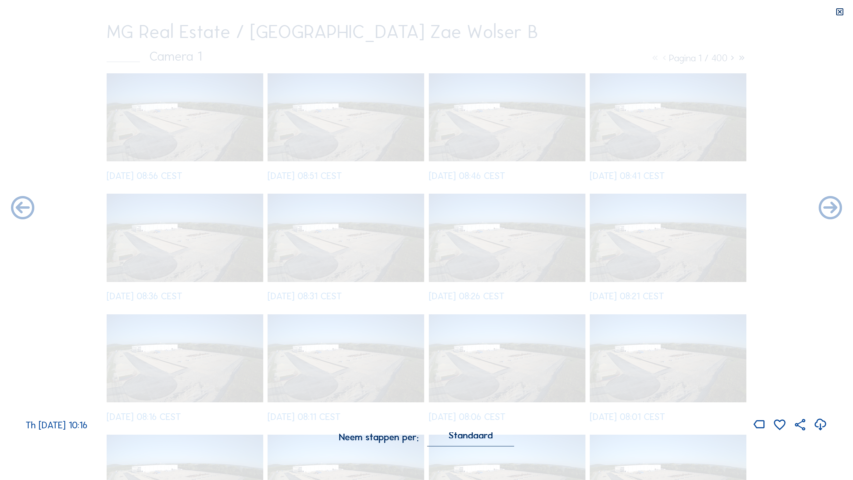
click at [24, 207] on icon at bounding box center [23, 208] width 28 height 28
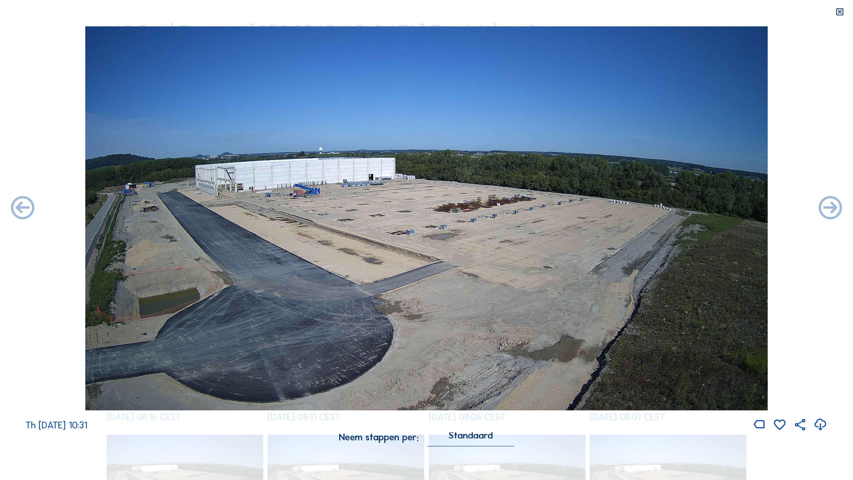
click at [24, 207] on icon at bounding box center [23, 208] width 28 height 28
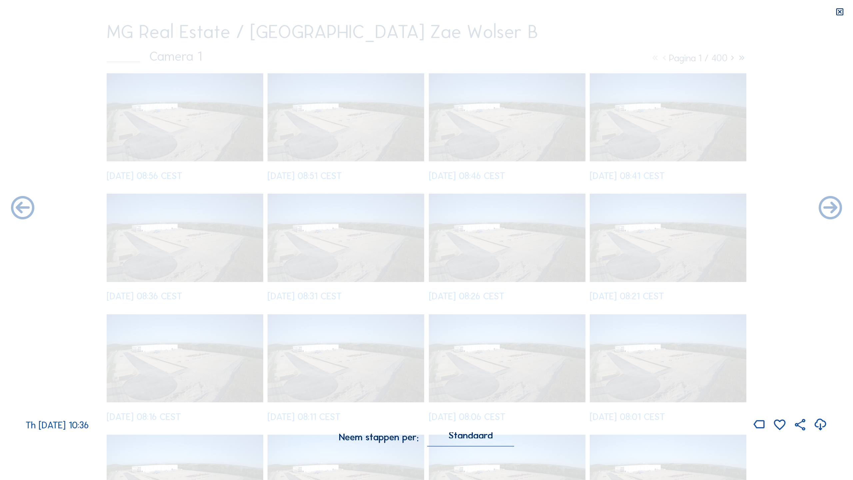
click at [24, 207] on icon at bounding box center [23, 208] width 28 height 28
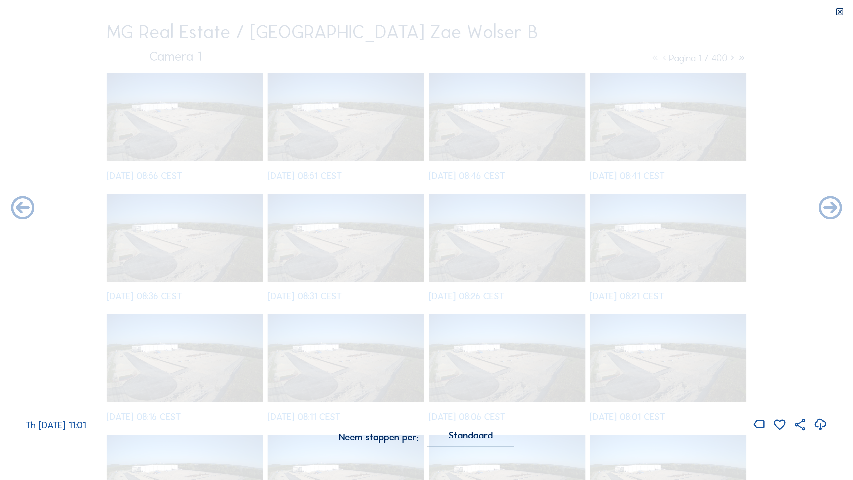
click at [24, 207] on icon at bounding box center [23, 208] width 28 height 28
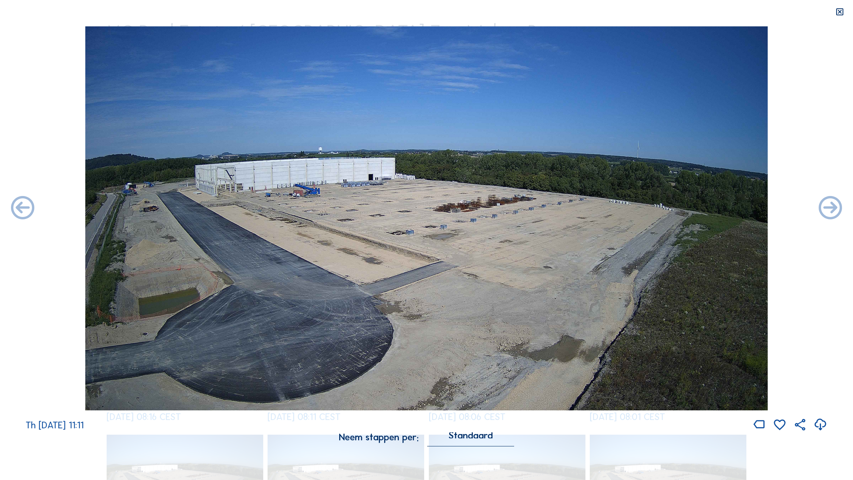
click at [24, 207] on icon at bounding box center [23, 208] width 28 height 28
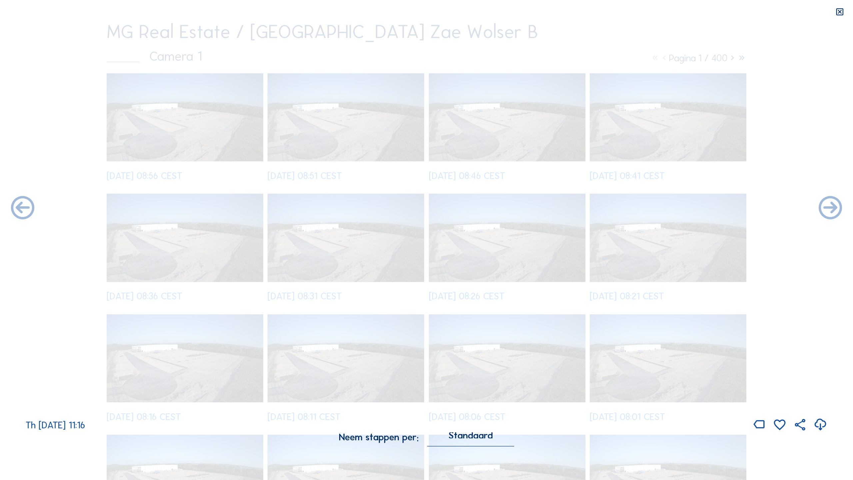
click at [24, 207] on icon at bounding box center [23, 208] width 28 height 28
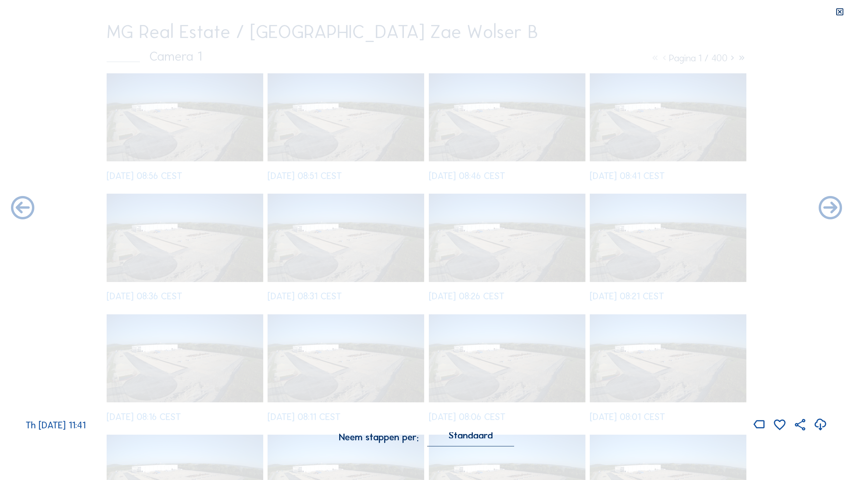
click at [24, 207] on icon at bounding box center [23, 208] width 28 height 28
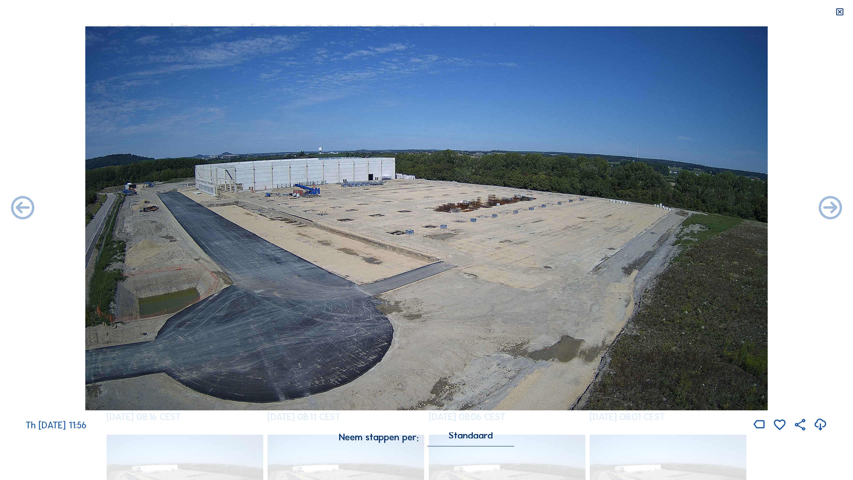
click at [24, 207] on icon at bounding box center [23, 208] width 28 height 28
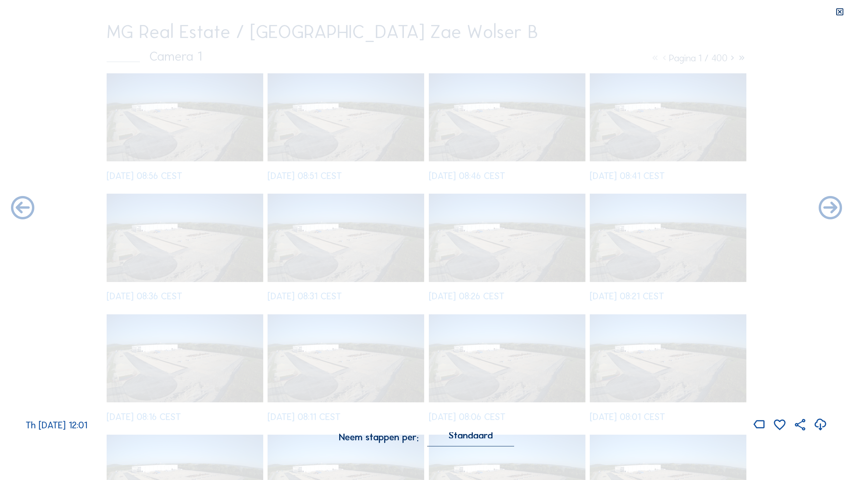
click at [24, 207] on icon at bounding box center [23, 208] width 28 height 28
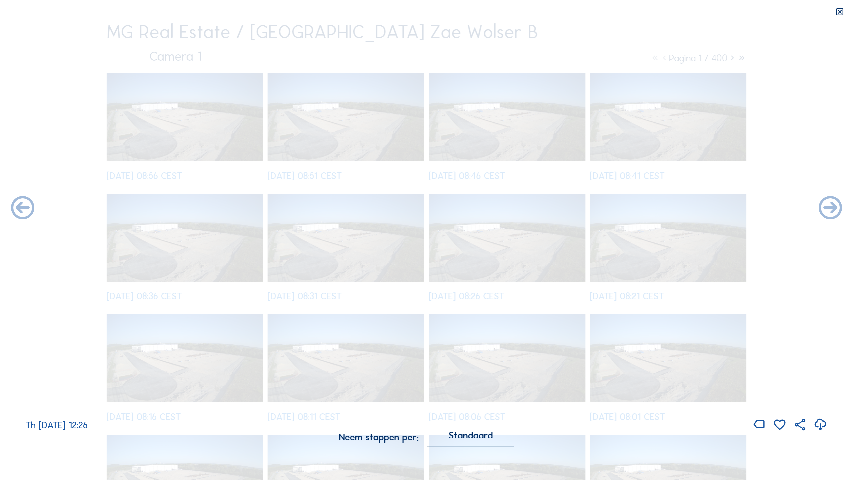
click at [24, 207] on icon at bounding box center [23, 208] width 28 height 28
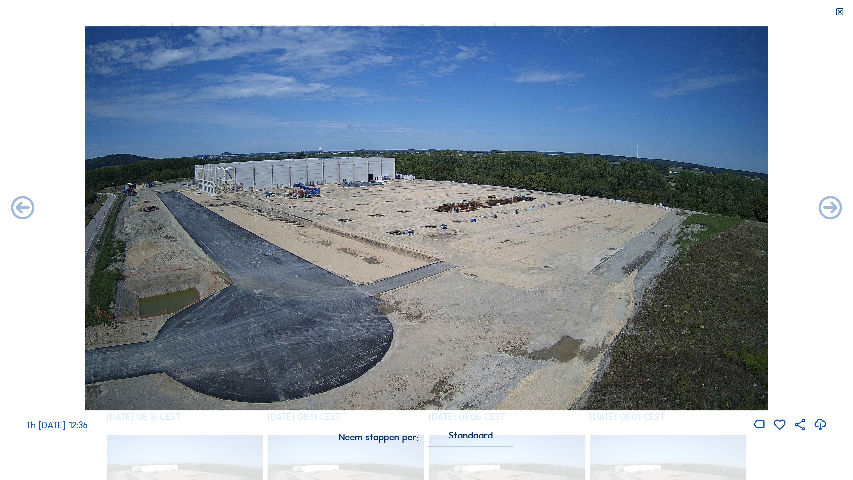
click at [24, 207] on icon at bounding box center [23, 208] width 28 height 28
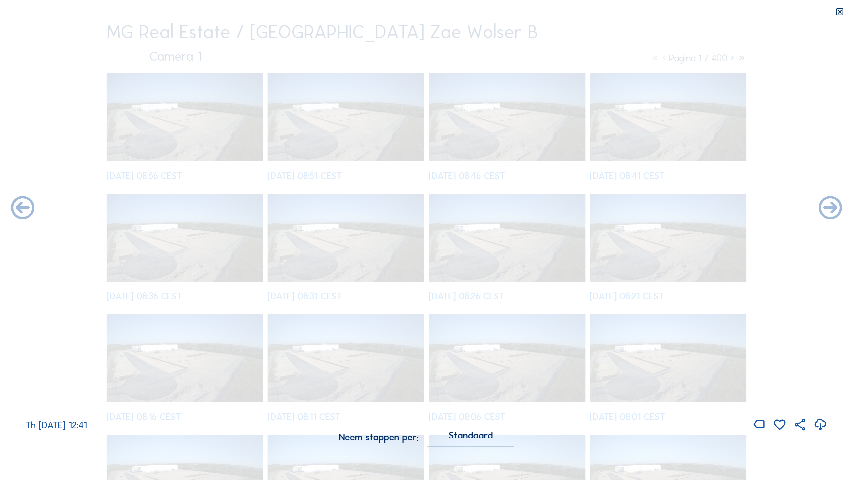
click at [24, 207] on icon at bounding box center [23, 208] width 28 height 28
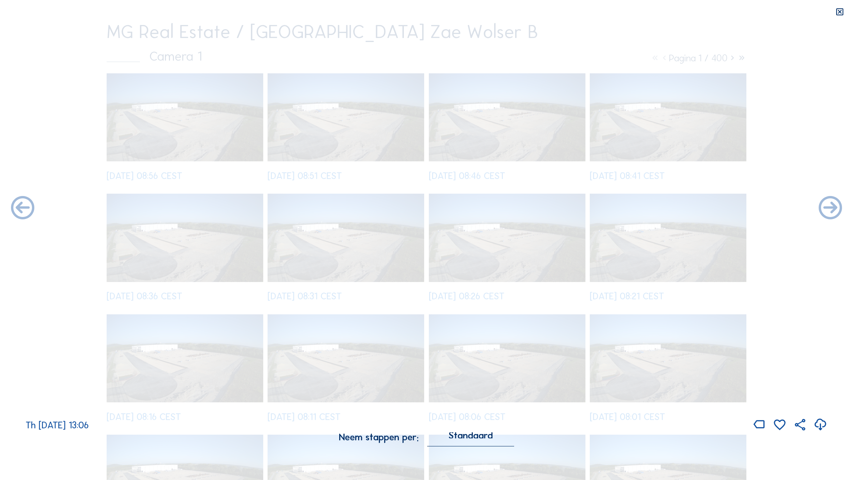
click at [24, 207] on icon at bounding box center [23, 208] width 28 height 28
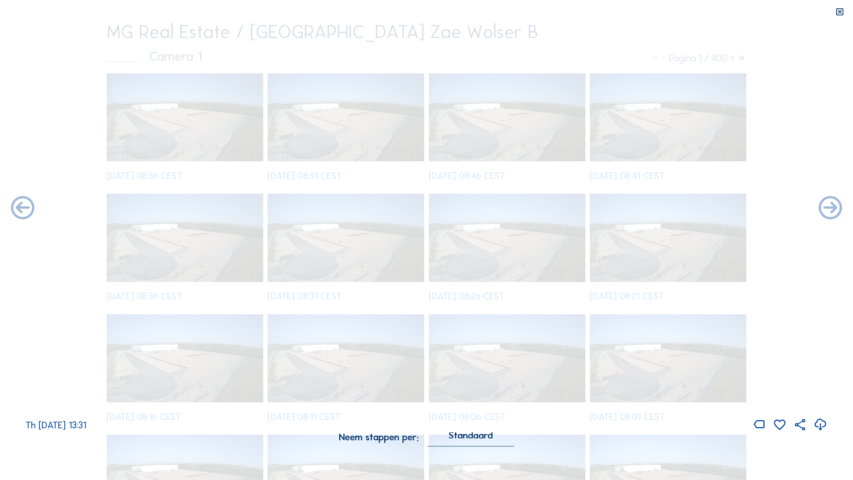
click at [24, 207] on icon at bounding box center [23, 208] width 28 height 28
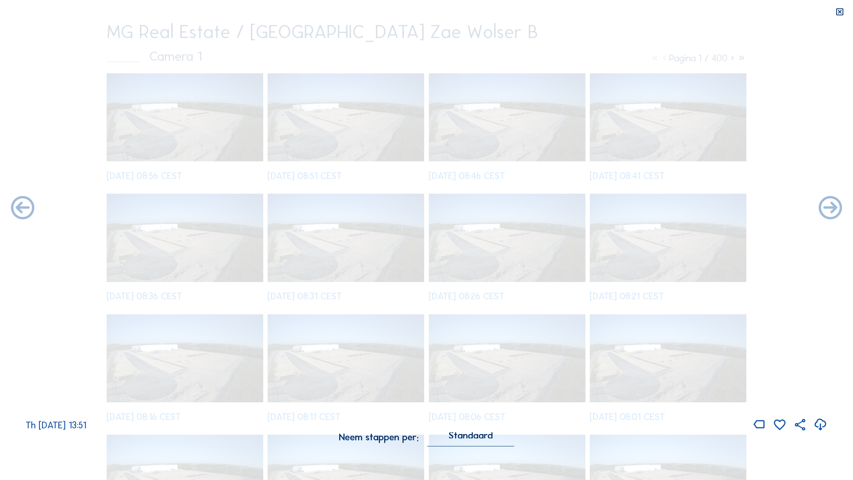
click at [24, 207] on icon at bounding box center [23, 208] width 28 height 28
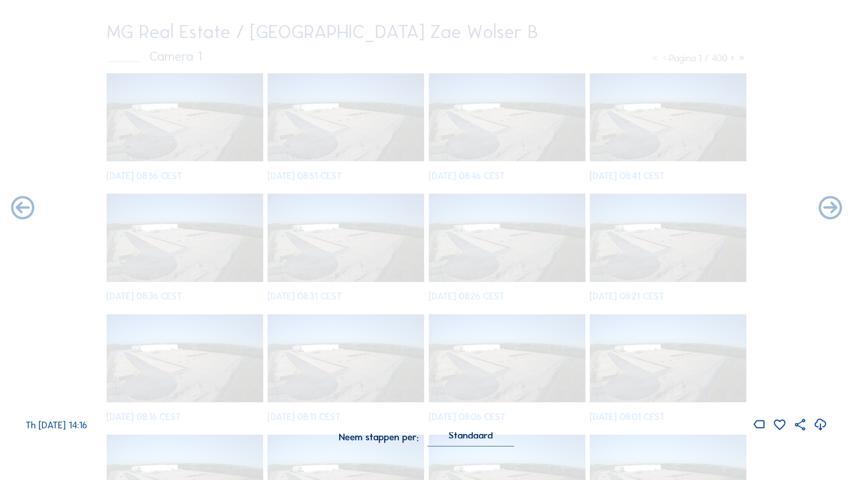
click at [24, 207] on icon at bounding box center [23, 208] width 28 height 28
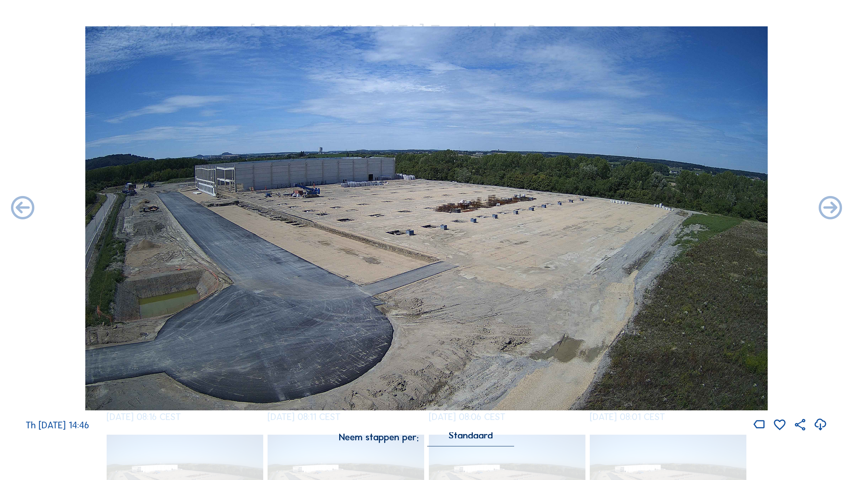
click at [24, 207] on icon at bounding box center [23, 208] width 28 height 28
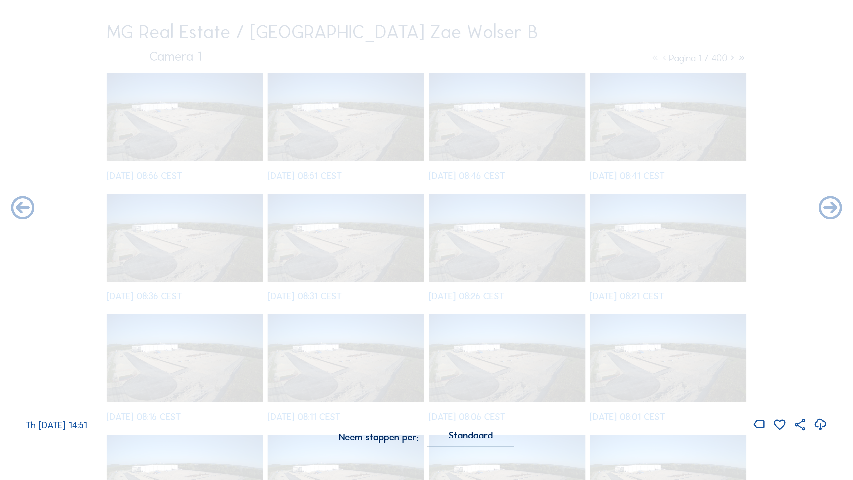
click at [24, 207] on icon at bounding box center [23, 208] width 28 height 28
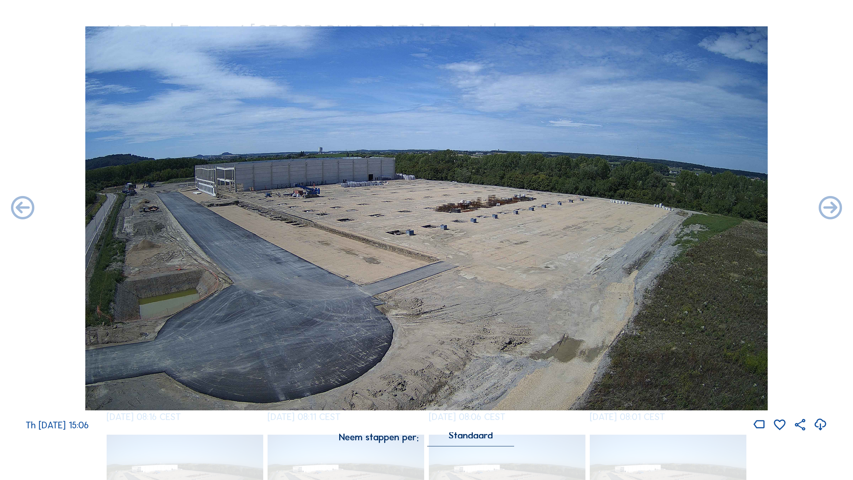
click at [24, 207] on icon at bounding box center [23, 208] width 28 height 28
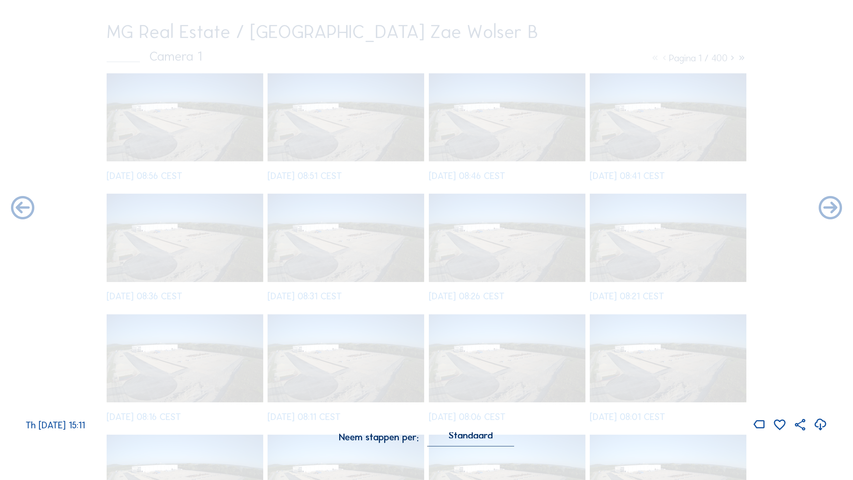
click at [24, 207] on icon at bounding box center [23, 208] width 28 height 28
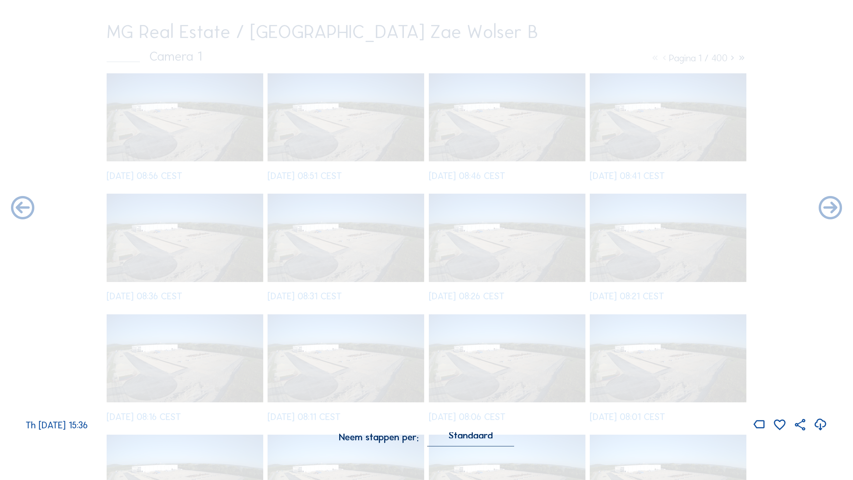
click at [24, 207] on icon at bounding box center [23, 208] width 28 height 28
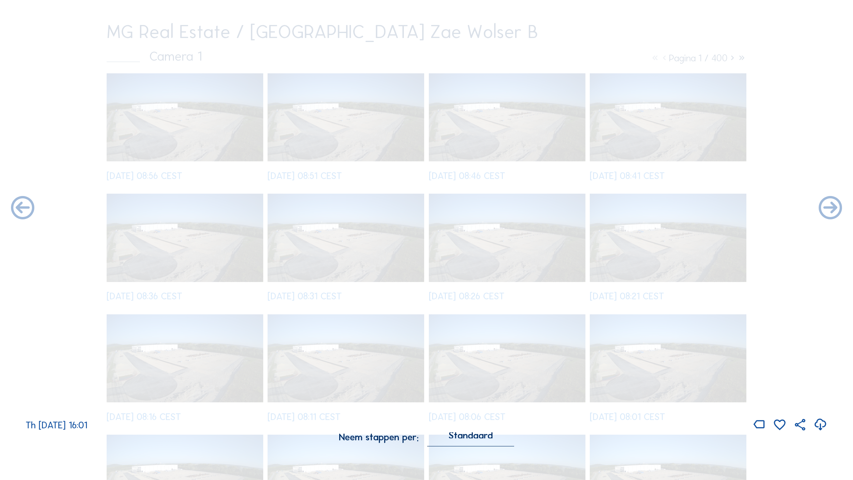
click at [24, 207] on icon at bounding box center [23, 208] width 28 height 28
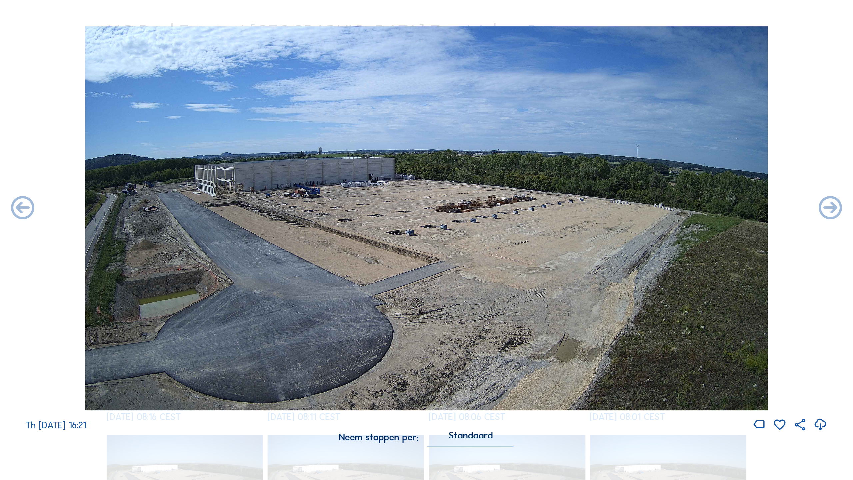
click at [24, 207] on icon at bounding box center [23, 208] width 28 height 28
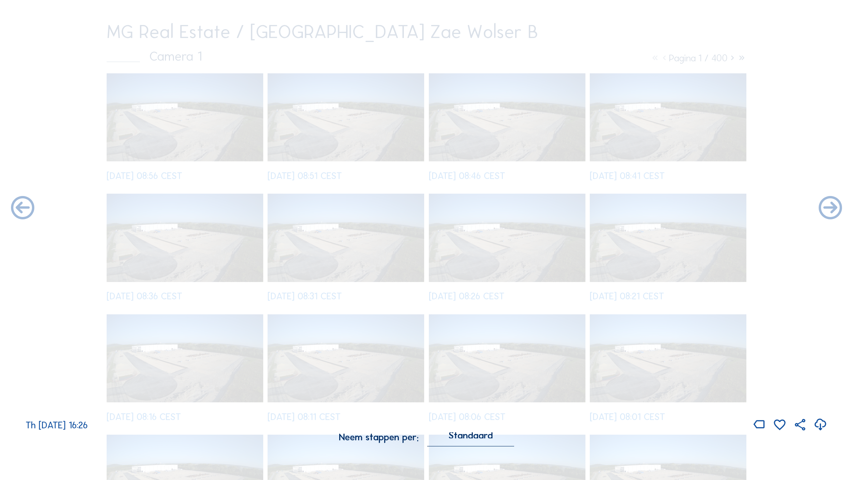
click at [24, 207] on icon at bounding box center [23, 208] width 28 height 28
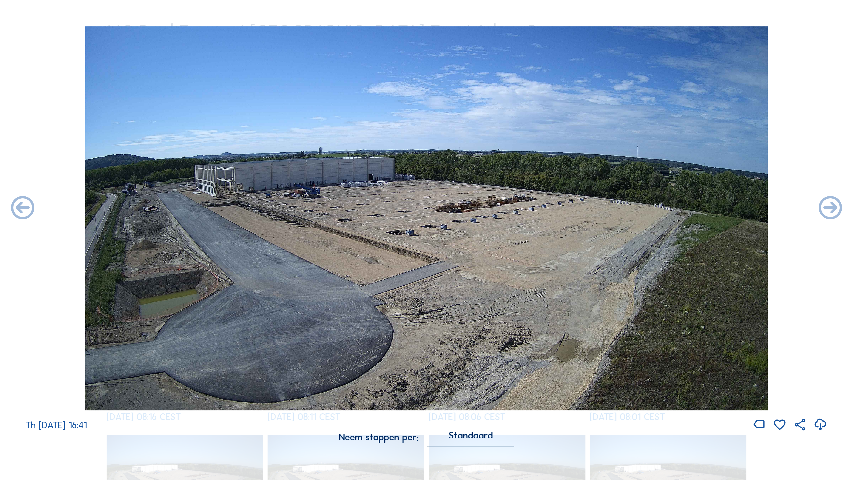
click at [24, 207] on icon at bounding box center [23, 208] width 28 height 28
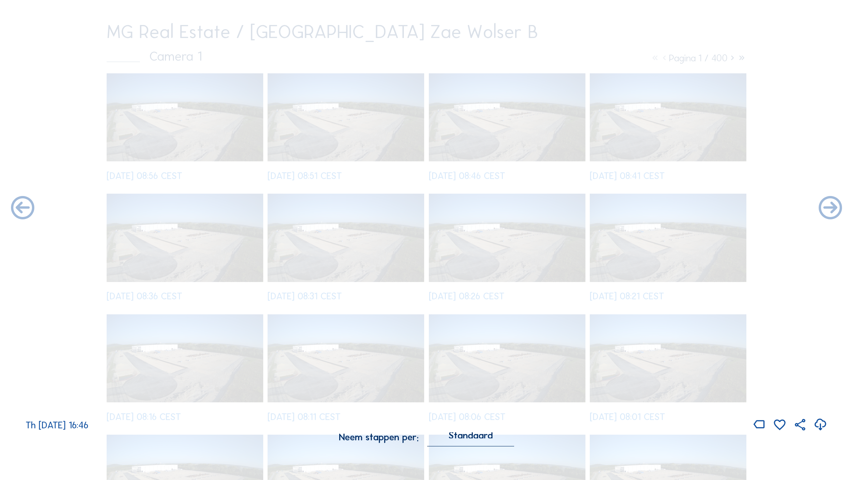
click at [24, 207] on icon at bounding box center [23, 208] width 28 height 28
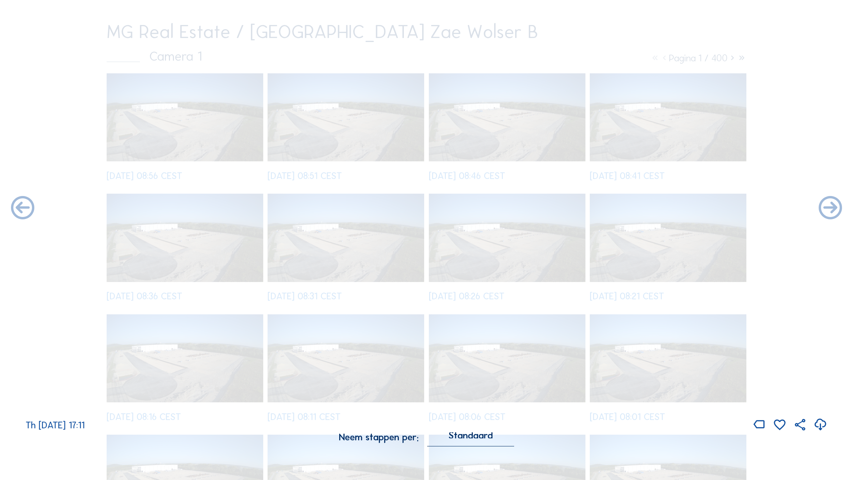
click at [24, 207] on icon at bounding box center [23, 208] width 28 height 28
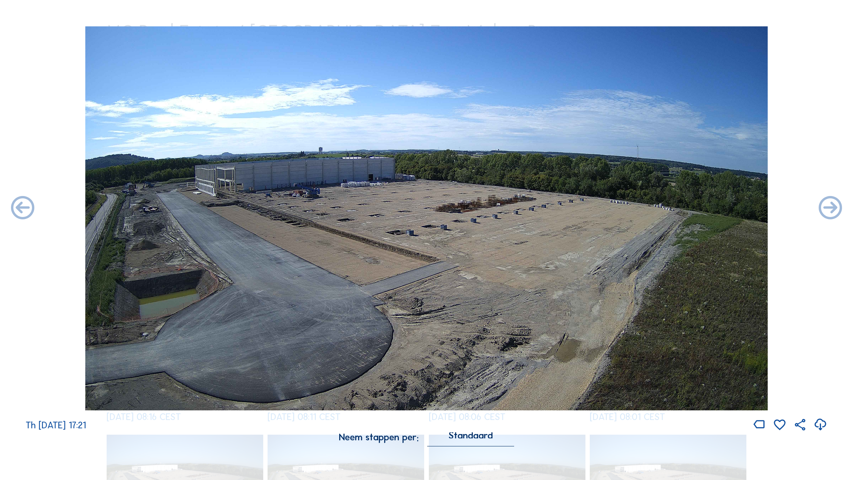
click at [24, 207] on icon at bounding box center [23, 208] width 28 height 28
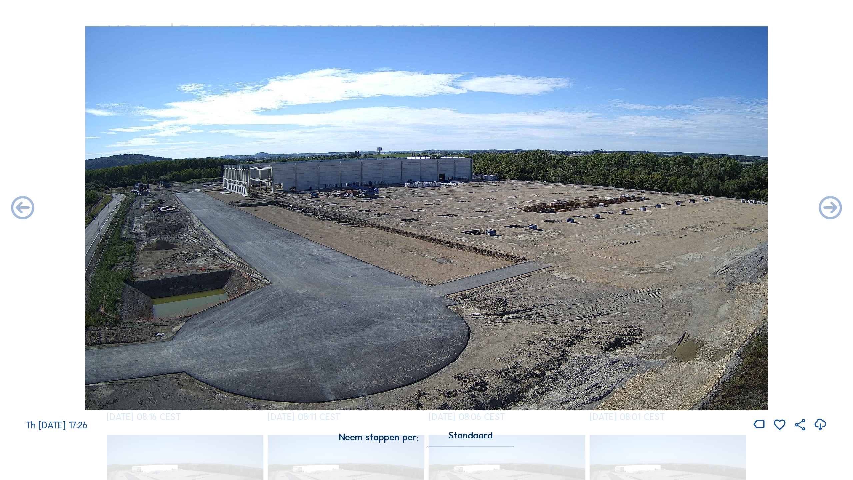
click at [24, 207] on icon at bounding box center [23, 208] width 28 height 28
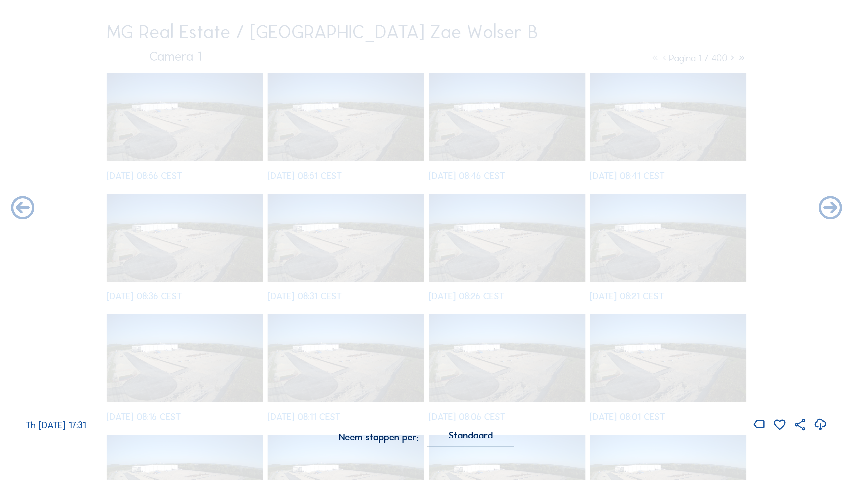
click at [24, 207] on icon at bounding box center [23, 208] width 28 height 28
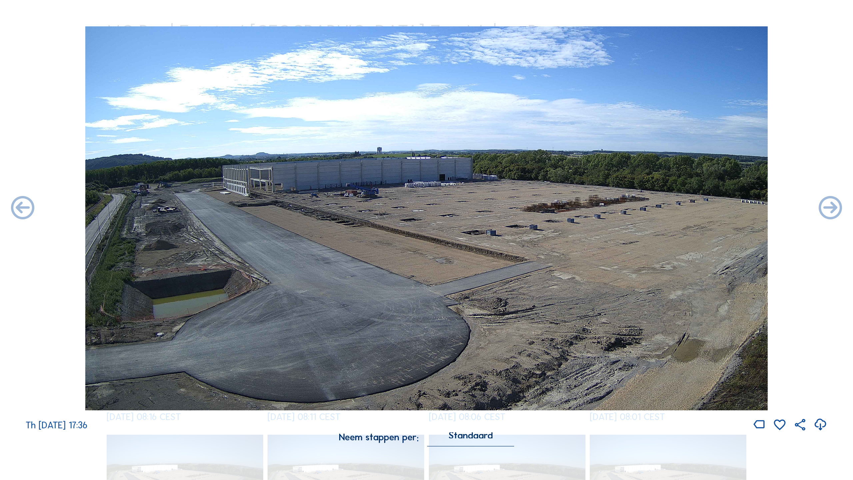
click at [24, 207] on icon at bounding box center [23, 208] width 28 height 28
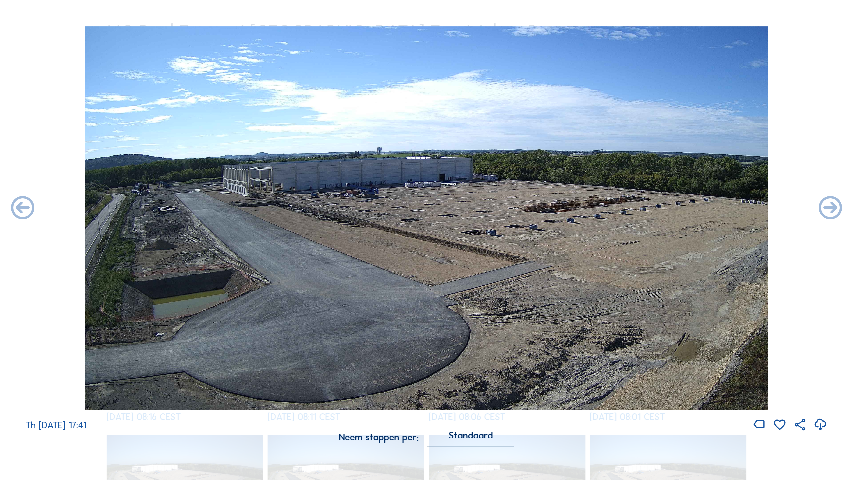
click at [24, 207] on icon at bounding box center [23, 208] width 28 height 28
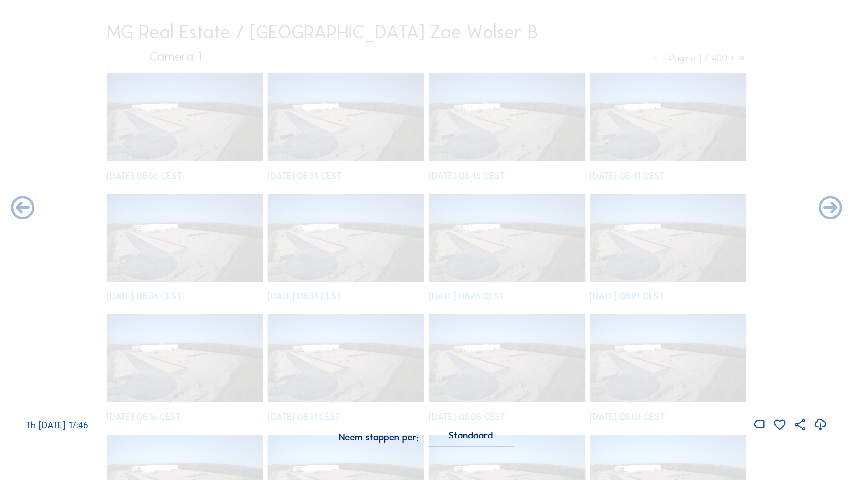
click at [24, 207] on icon at bounding box center [23, 208] width 28 height 28
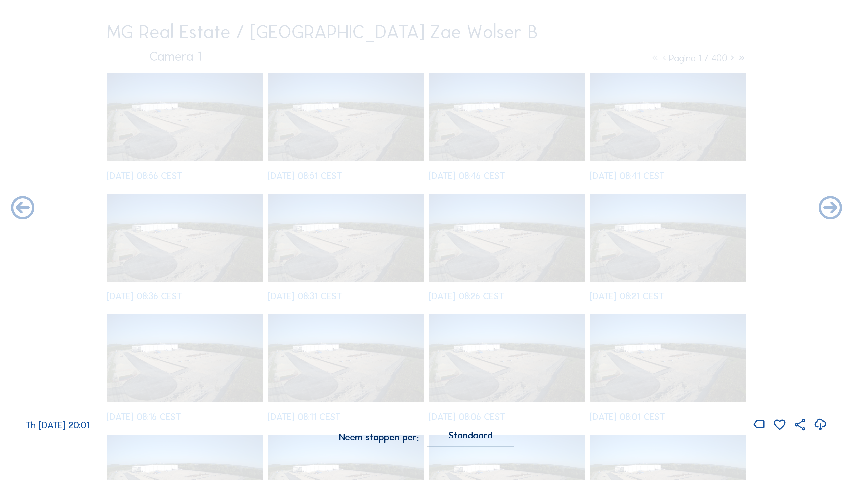
click at [24, 207] on icon at bounding box center [23, 208] width 28 height 28
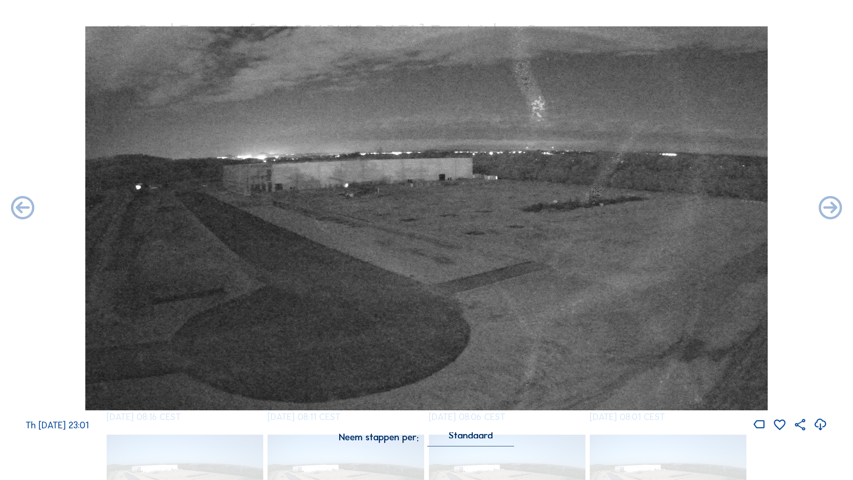
click at [24, 207] on icon at bounding box center [23, 208] width 28 height 28
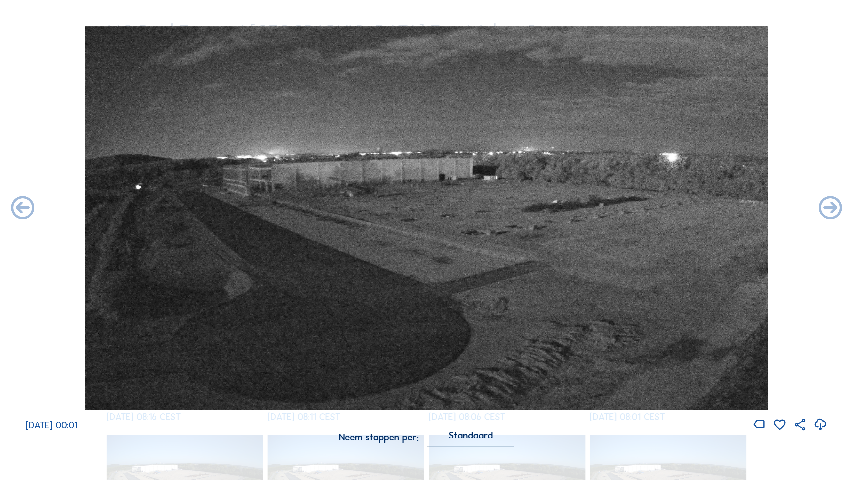
click at [24, 207] on icon at bounding box center [23, 208] width 28 height 28
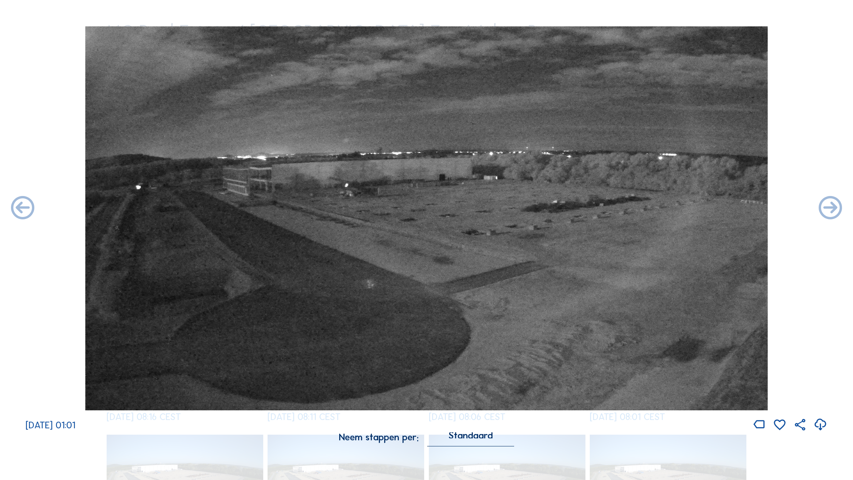
click at [24, 207] on icon at bounding box center [23, 208] width 28 height 28
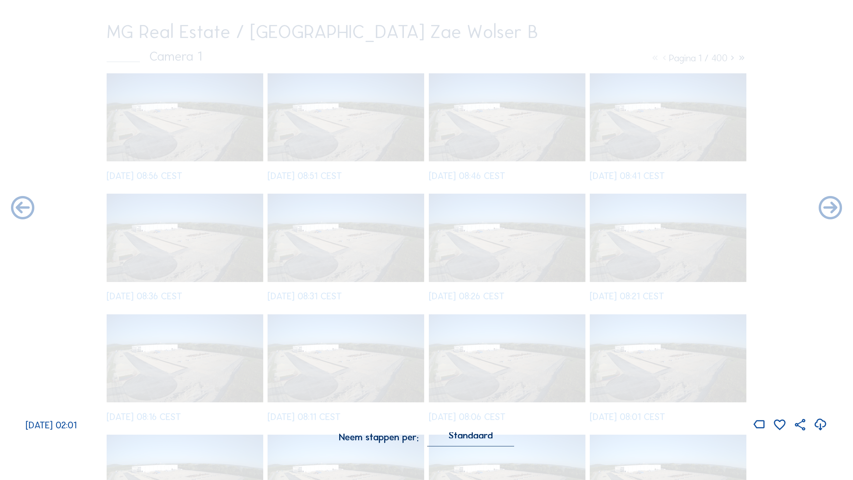
click at [24, 207] on icon at bounding box center [23, 208] width 28 height 28
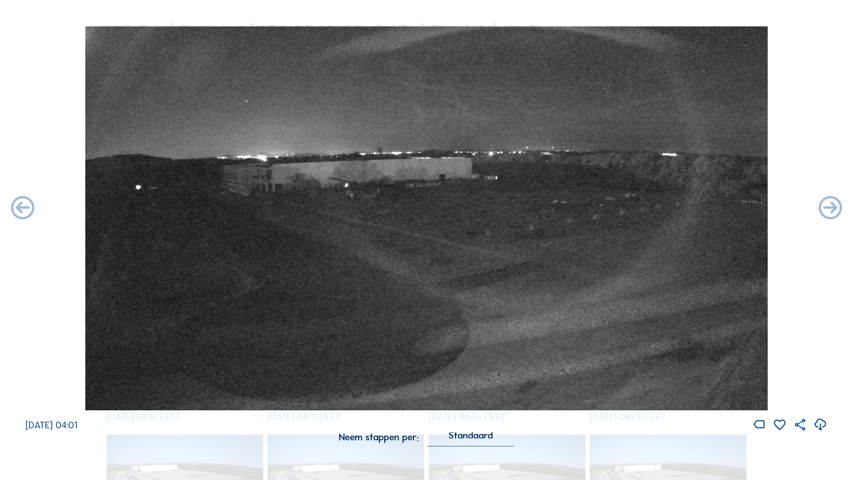
click at [24, 207] on icon at bounding box center [23, 208] width 28 height 28
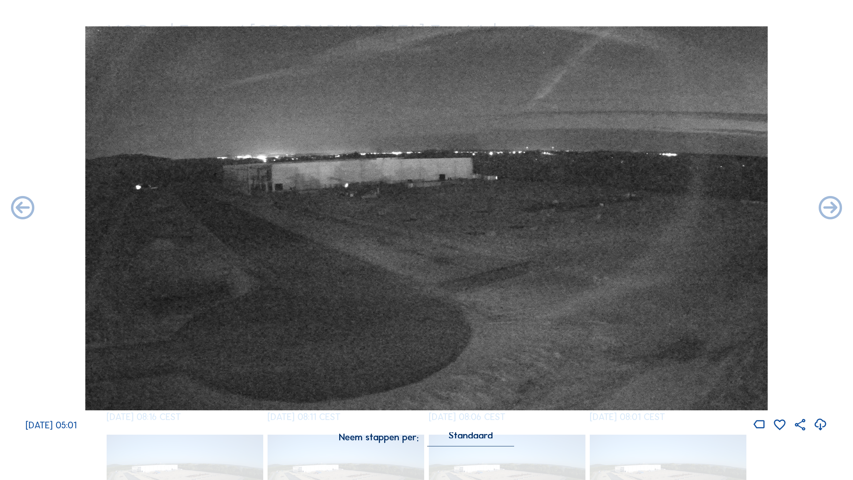
click at [24, 207] on icon at bounding box center [23, 208] width 28 height 28
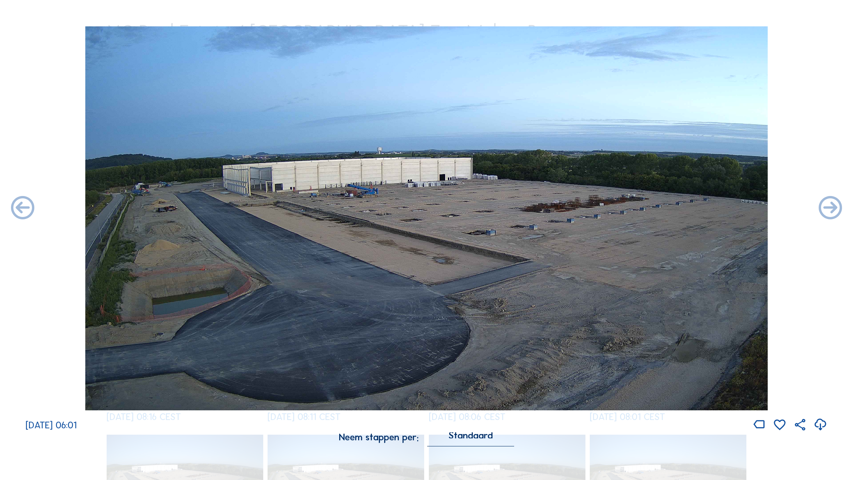
click at [24, 207] on icon at bounding box center [23, 208] width 28 height 28
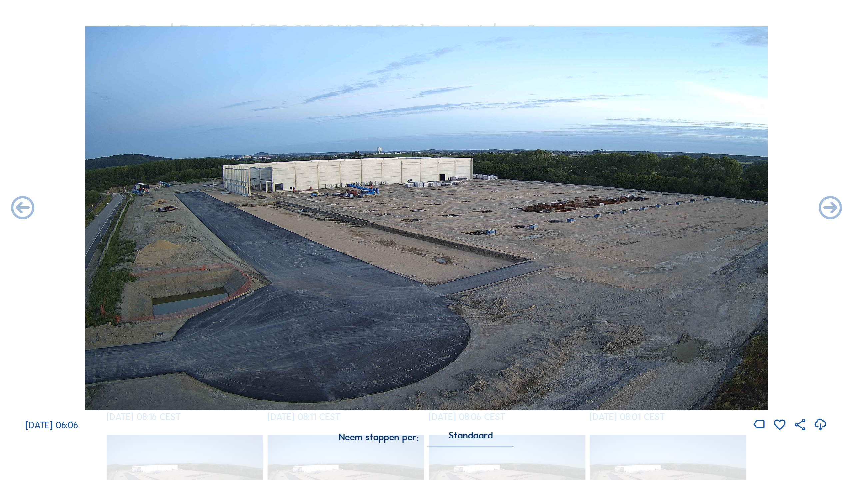
click at [24, 207] on icon at bounding box center [23, 208] width 28 height 28
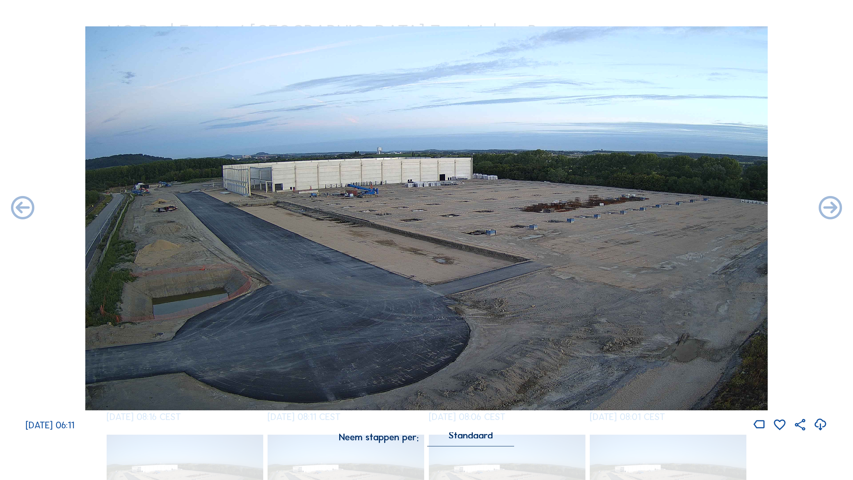
click at [24, 207] on icon at bounding box center [23, 208] width 28 height 28
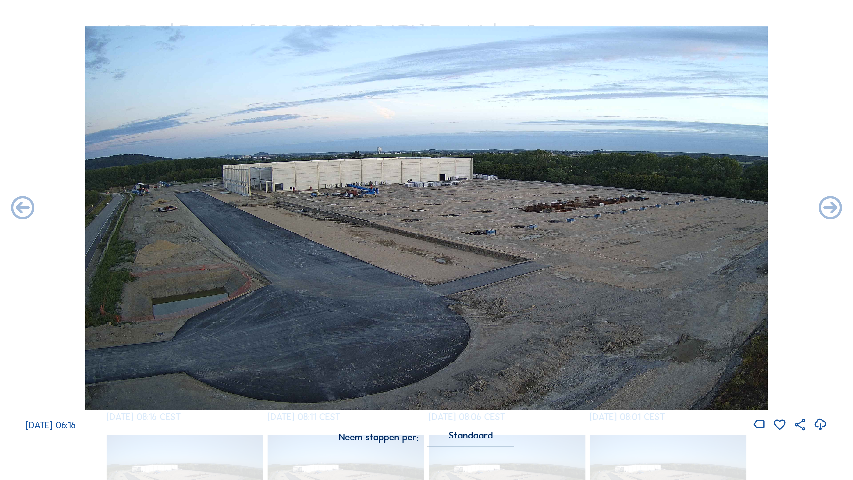
click at [24, 207] on icon at bounding box center [23, 208] width 28 height 28
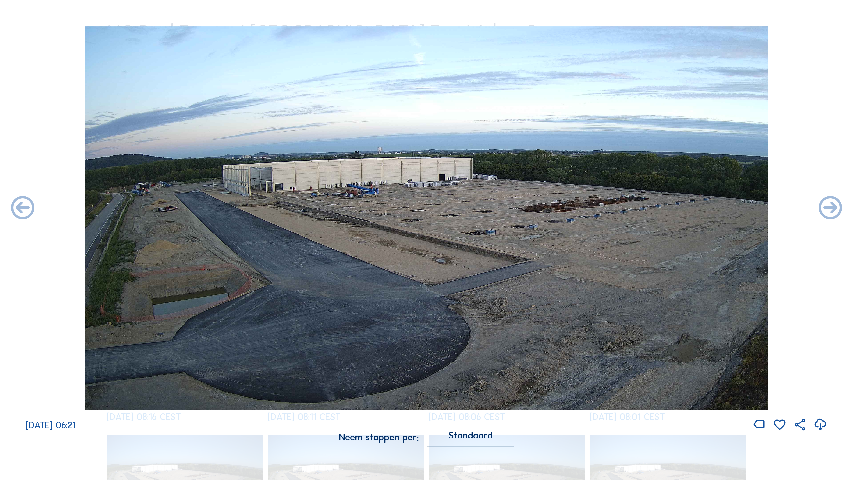
click at [24, 207] on icon at bounding box center [23, 208] width 28 height 28
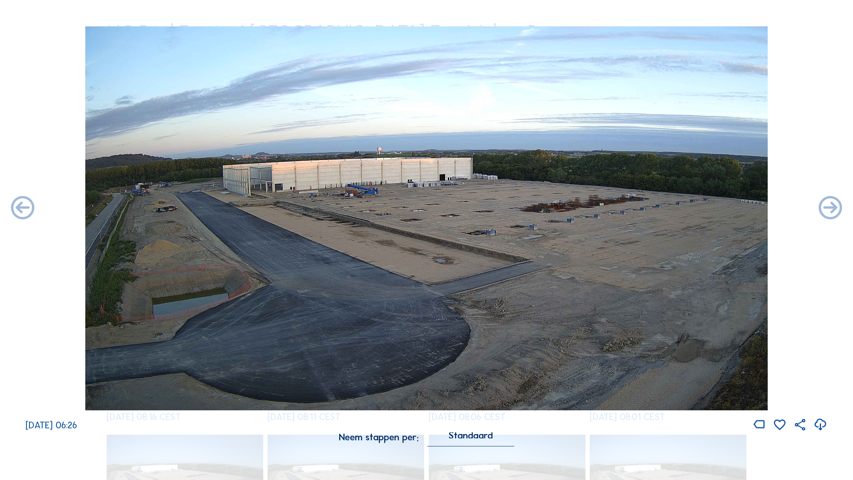
click at [24, 207] on icon at bounding box center [23, 208] width 28 height 28
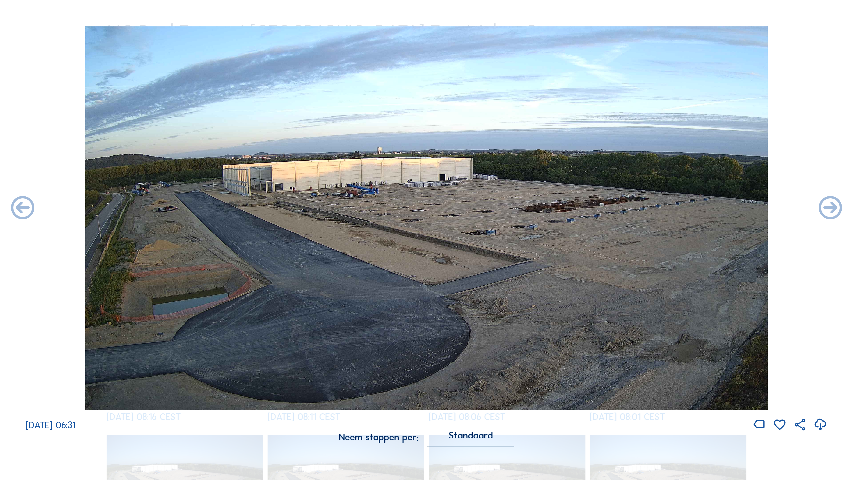
click at [24, 207] on icon at bounding box center [23, 208] width 28 height 28
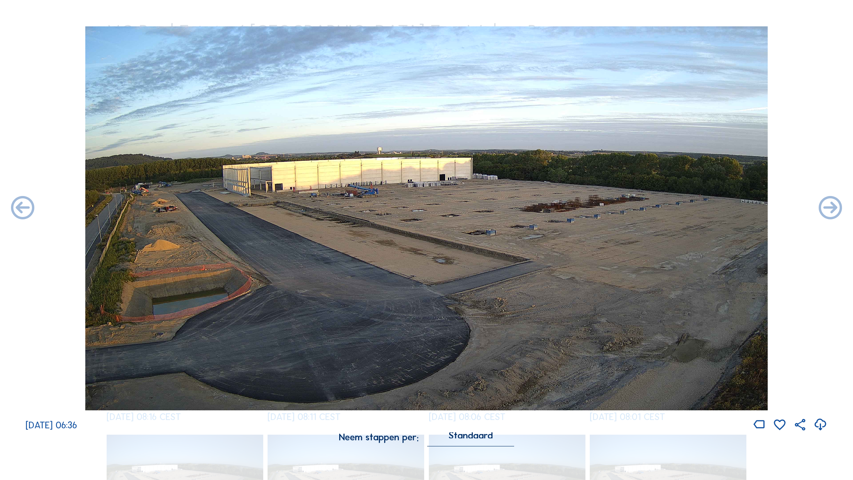
click at [24, 207] on icon at bounding box center [23, 208] width 28 height 28
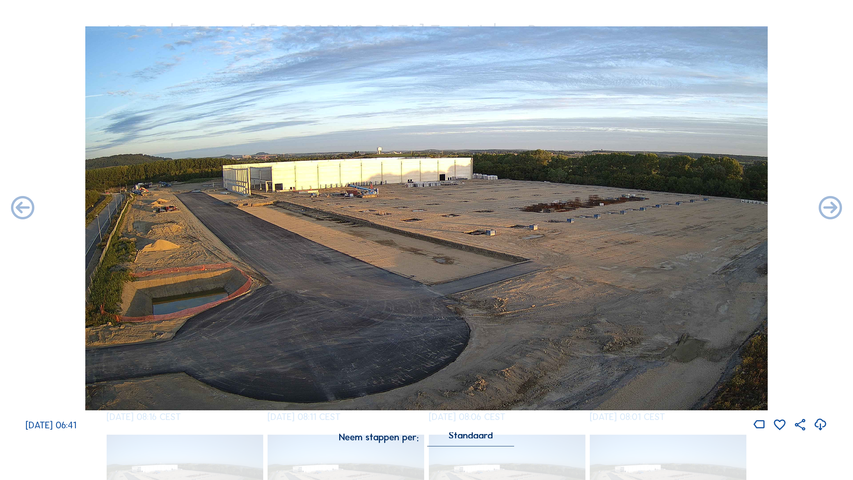
click at [24, 207] on icon at bounding box center [23, 208] width 28 height 28
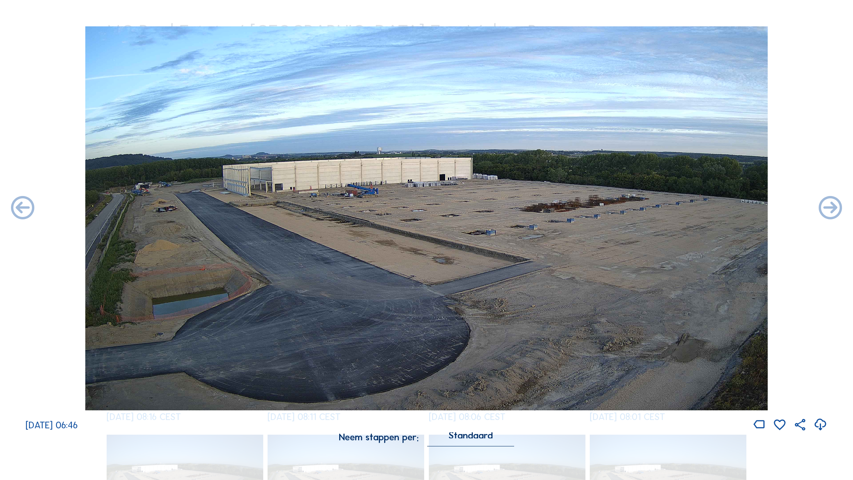
click at [24, 207] on icon at bounding box center [23, 208] width 28 height 28
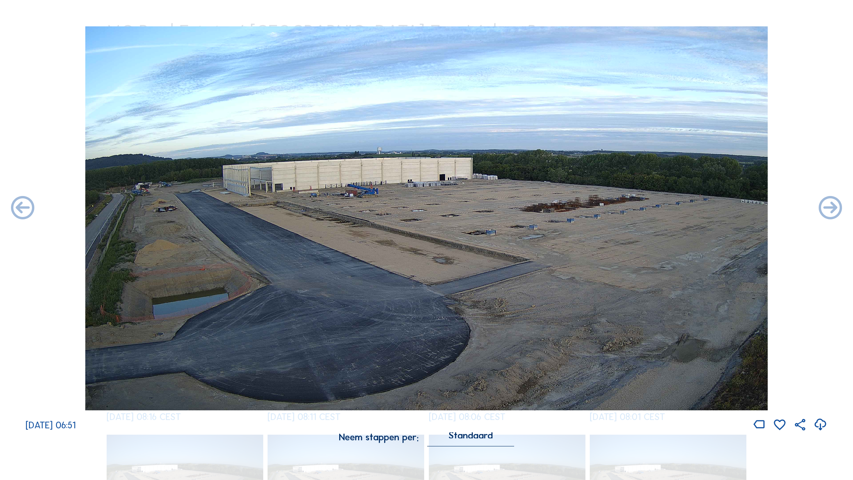
click at [24, 207] on icon at bounding box center [23, 208] width 28 height 28
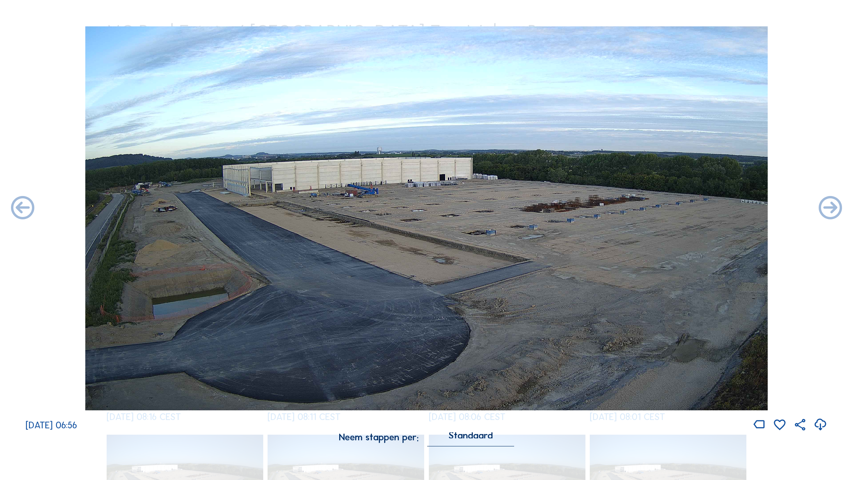
click at [24, 207] on icon at bounding box center [23, 208] width 28 height 28
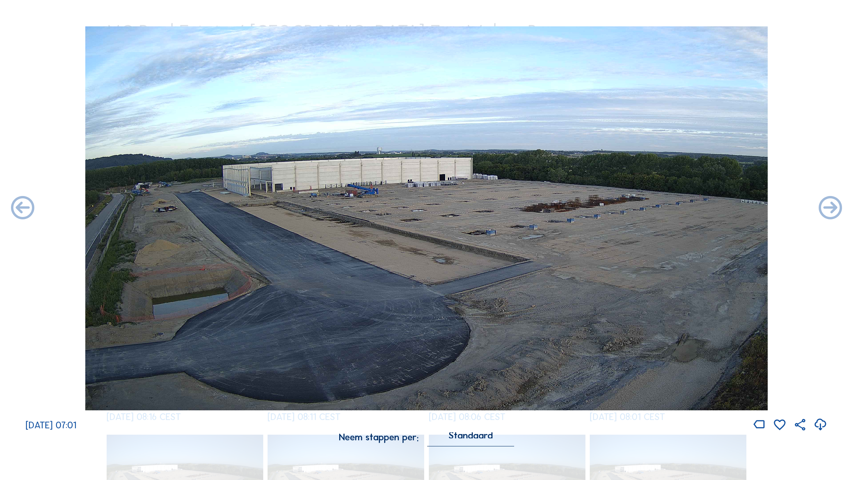
click at [24, 207] on icon at bounding box center [23, 208] width 28 height 28
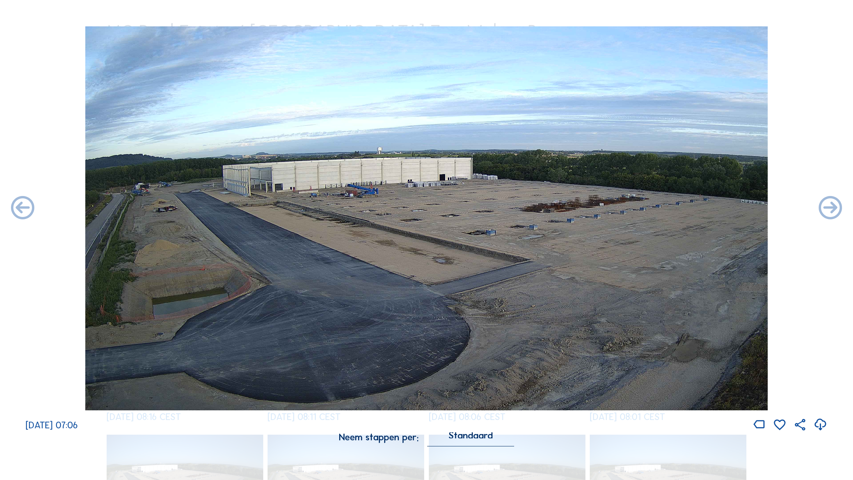
click at [24, 207] on icon at bounding box center [23, 208] width 28 height 28
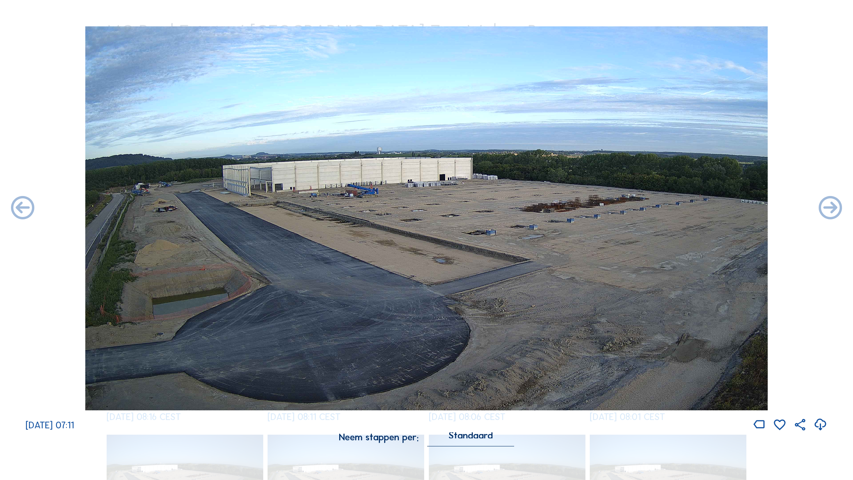
click at [24, 207] on icon at bounding box center [23, 208] width 28 height 28
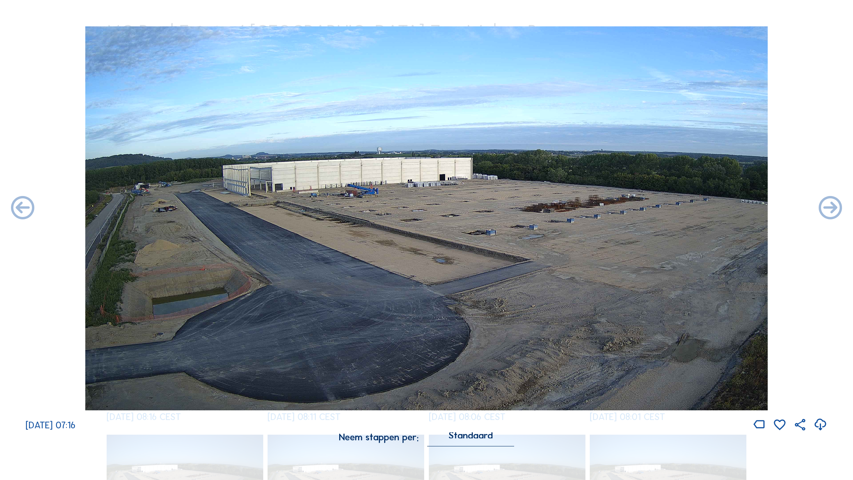
click at [24, 207] on icon at bounding box center [23, 208] width 28 height 28
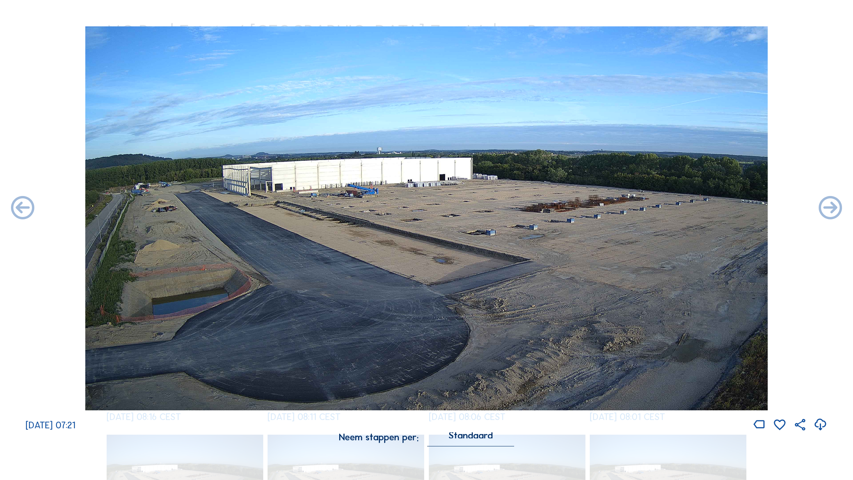
click at [24, 207] on icon at bounding box center [23, 208] width 28 height 28
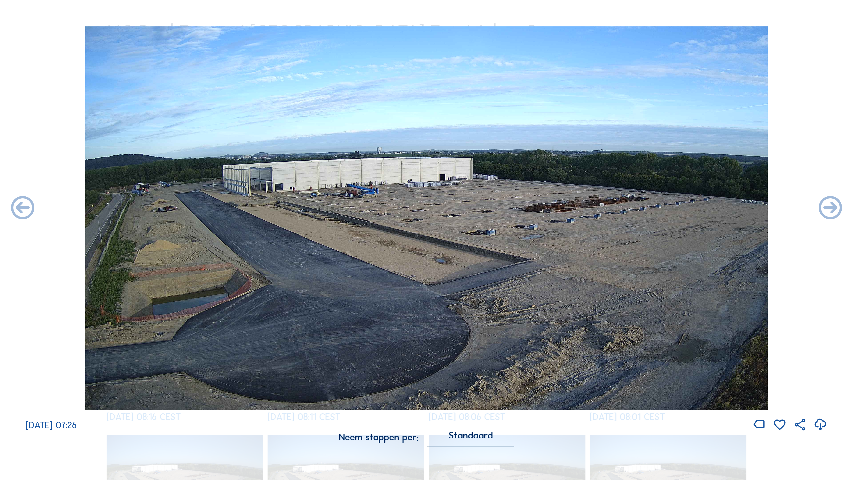
click at [24, 207] on icon at bounding box center [23, 208] width 28 height 28
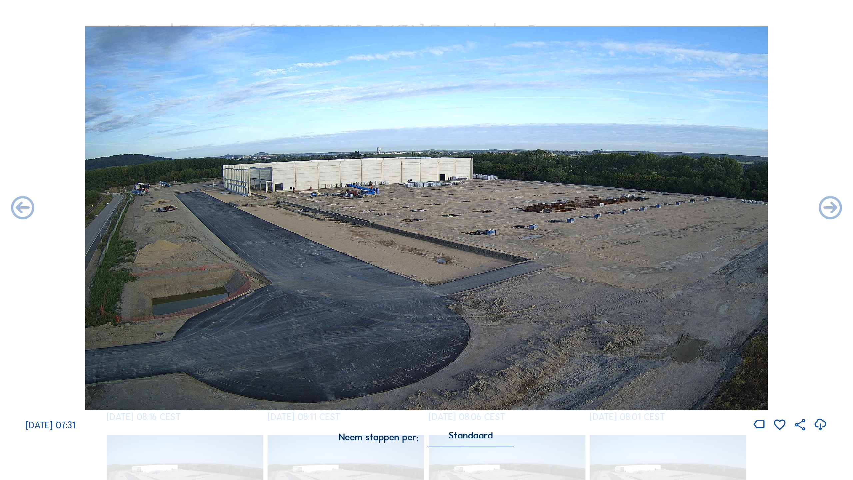
click at [24, 207] on icon at bounding box center [23, 208] width 28 height 28
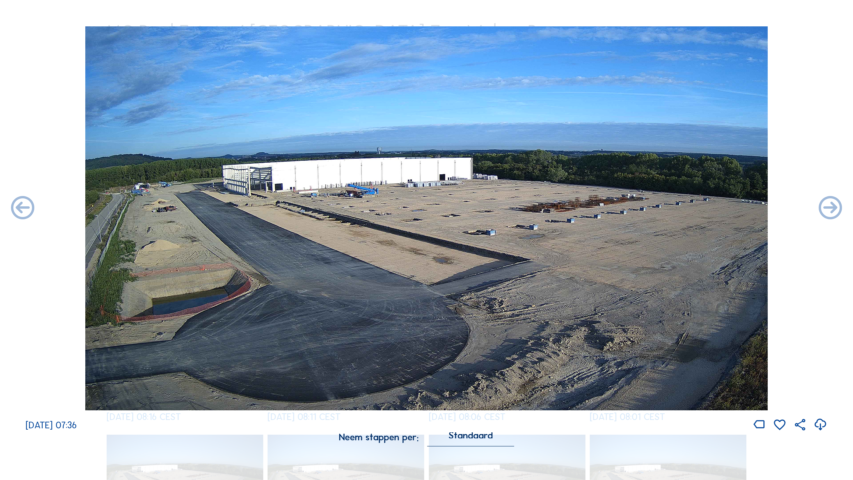
click at [24, 207] on icon at bounding box center [23, 208] width 28 height 28
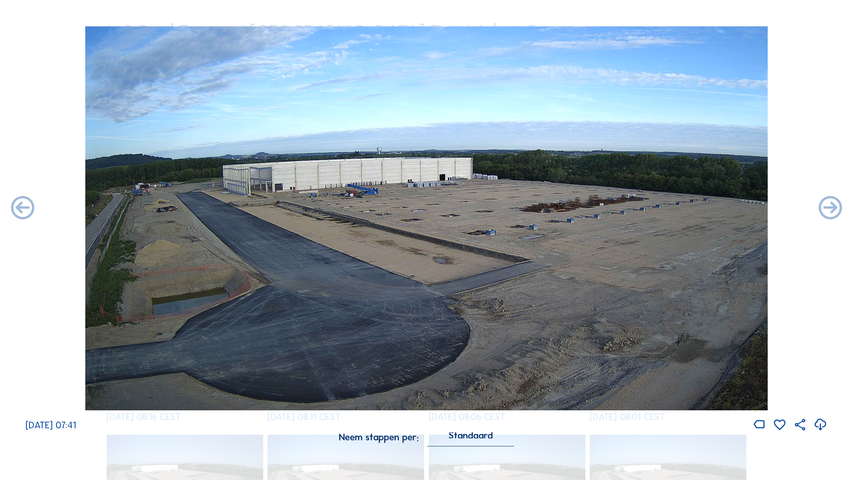
click at [24, 207] on icon at bounding box center [23, 208] width 28 height 28
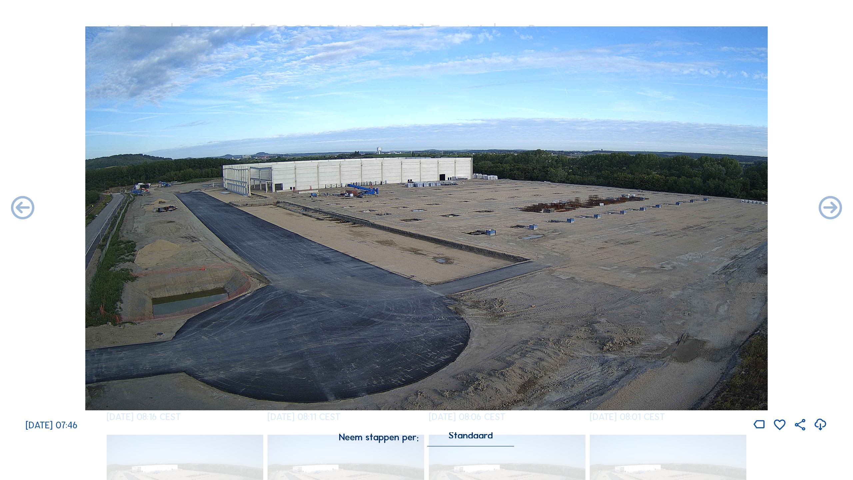
click at [24, 207] on icon at bounding box center [23, 208] width 28 height 28
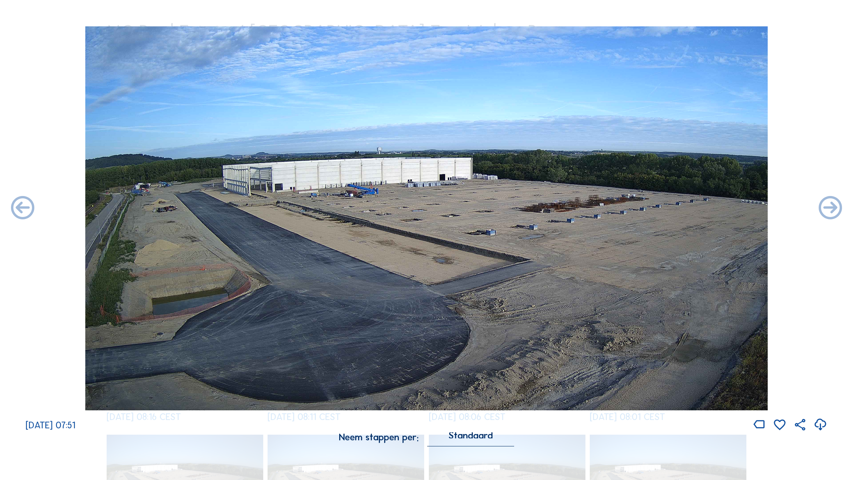
click at [24, 207] on icon at bounding box center [23, 208] width 28 height 28
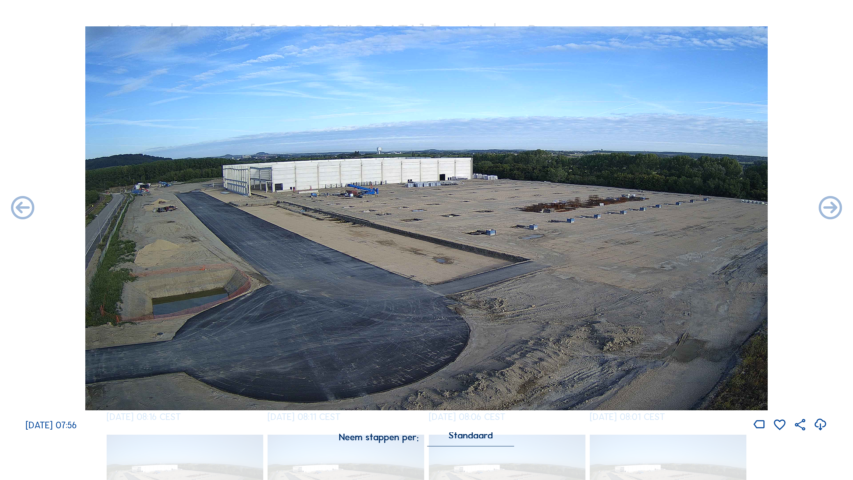
click at [24, 207] on icon at bounding box center [23, 208] width 28 height 28
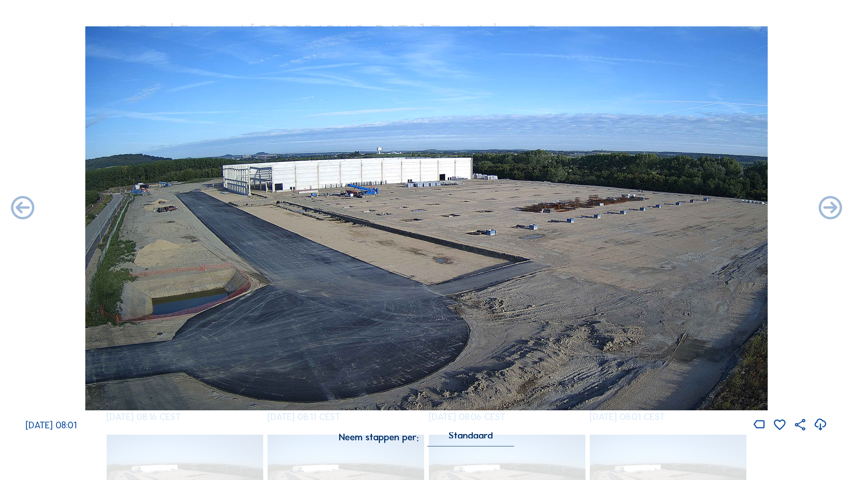
click at [24, 207] on icon at bounding box center [23, 208] width 28 height 28
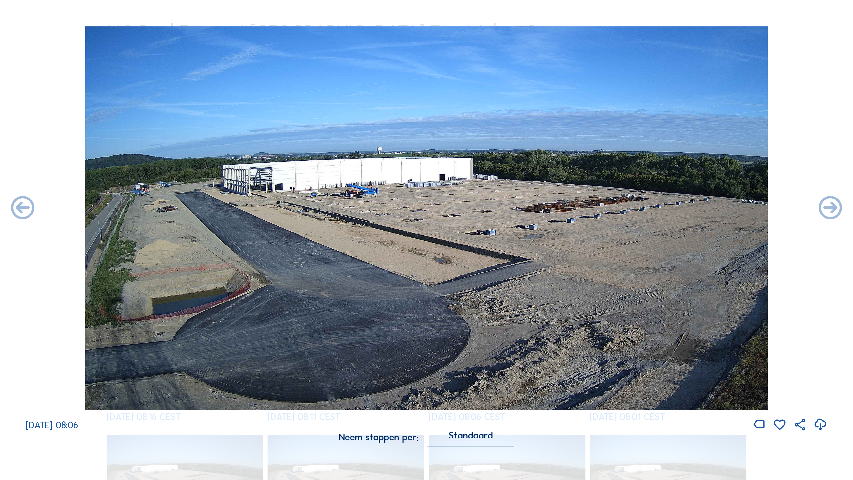
click at [24, 207] on icon at bounding box center [23, 208] width 28 height 28
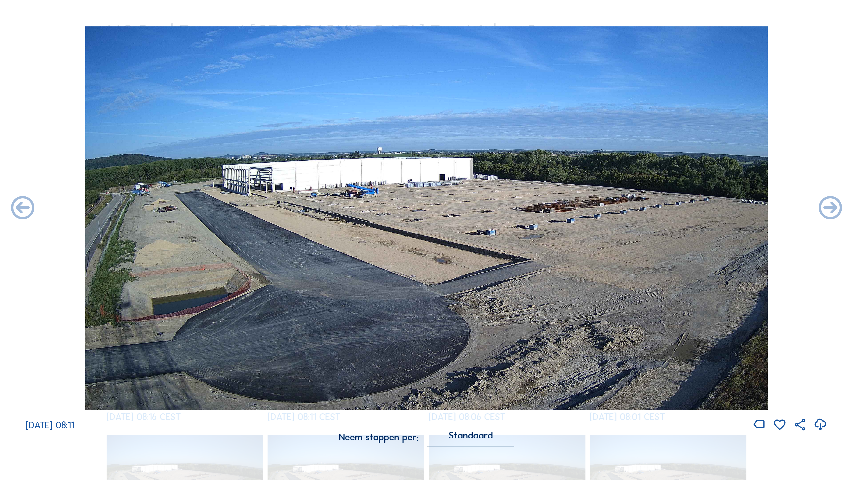
click at [24, 207] on icon at bounding box center [23, 208] width 28 height 28
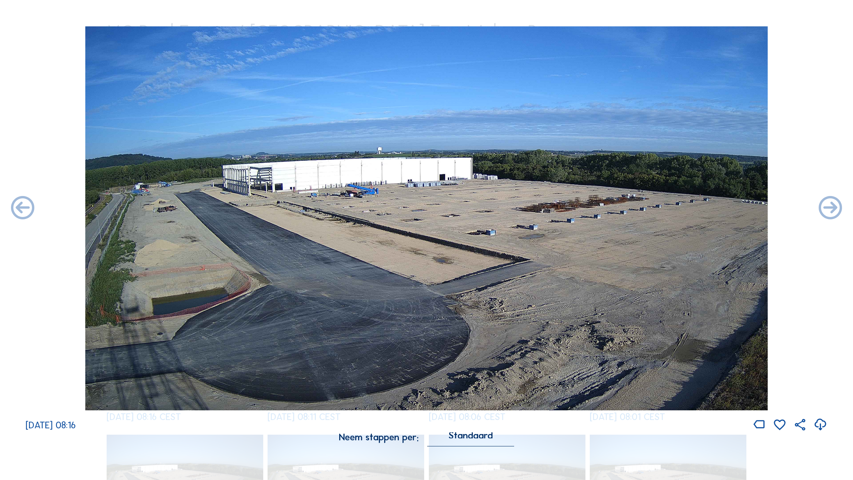
click at [24, 207] on icon at bounding box center [23, 208] width 28 height 28
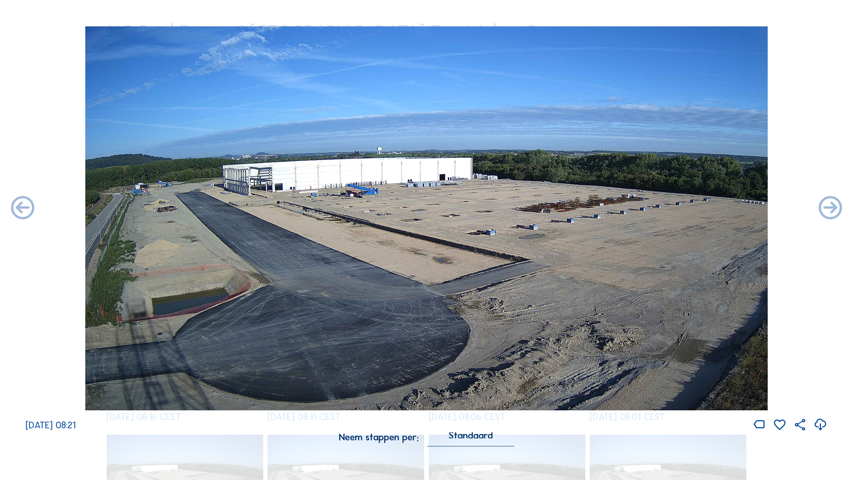
click at [24, 207] on icon at bounding box center [23, 208] width 28 height 28
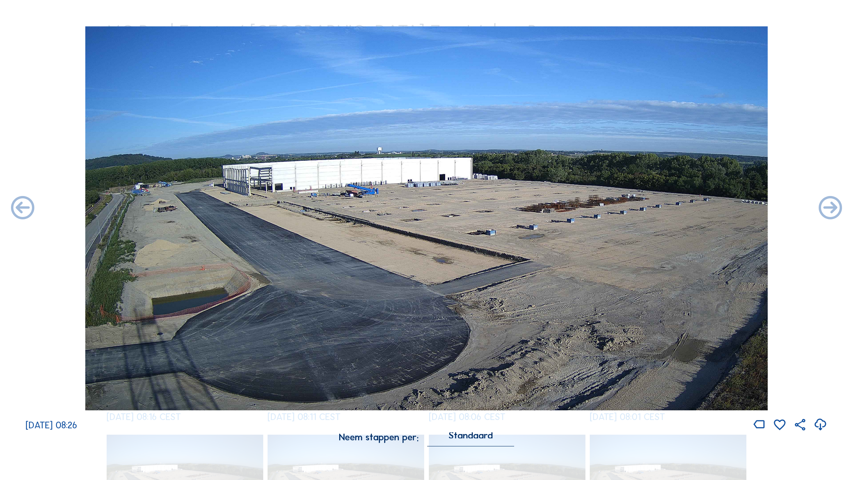
click at [24, 207] on icon at bounding box center [23, 208] width 28 height 28
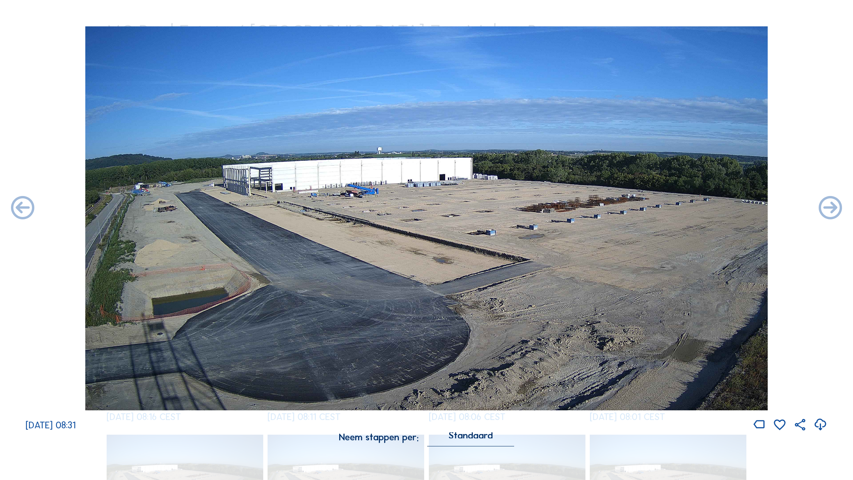
click at [24, 207] on icon at bounding box center [23, 208] width 28 height 28
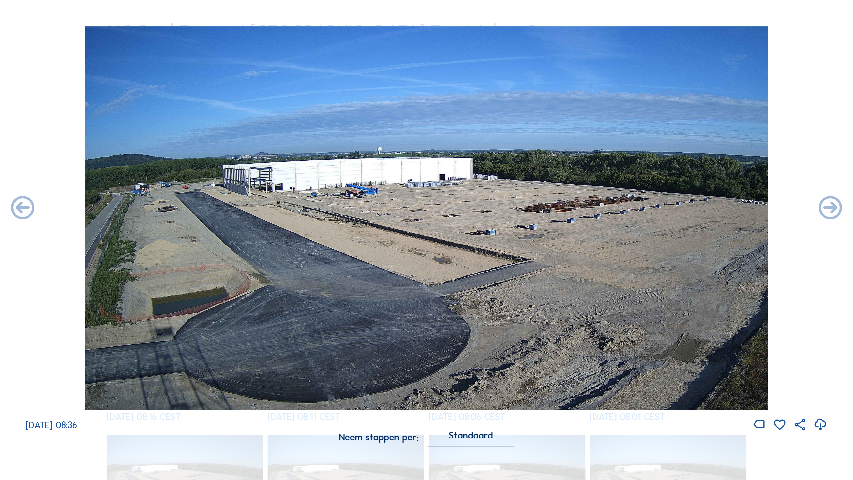
click at [24, 207] on icon at bounding box center [23, 208] width 28 height 28
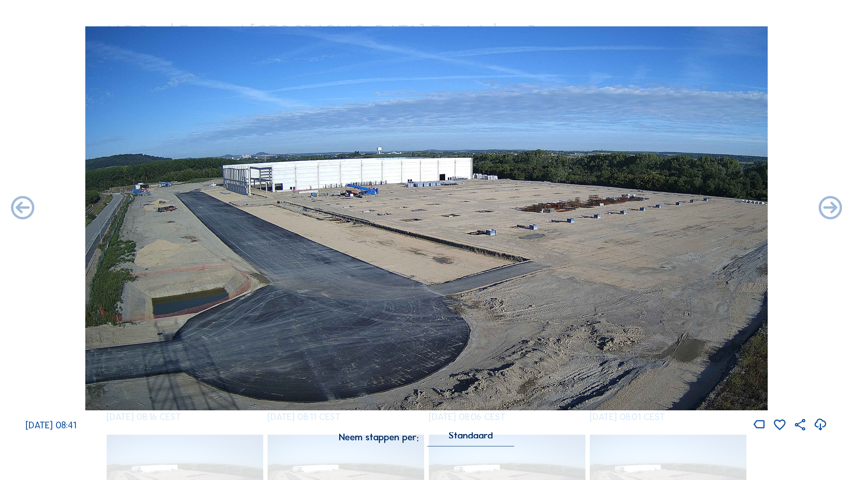
click at [24, 207] on icon at bounding box center [23, 208] width 28 height 28
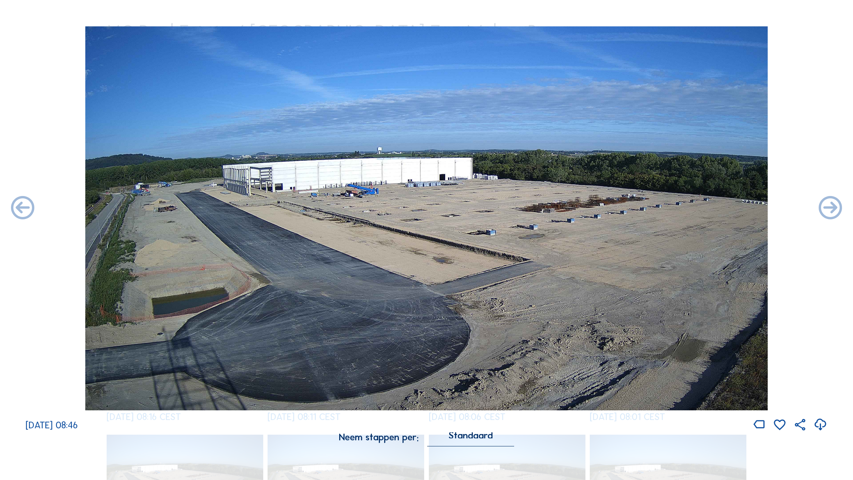
click at [24, 207] on icon at bounding box center [23, 208] width 28 height 28
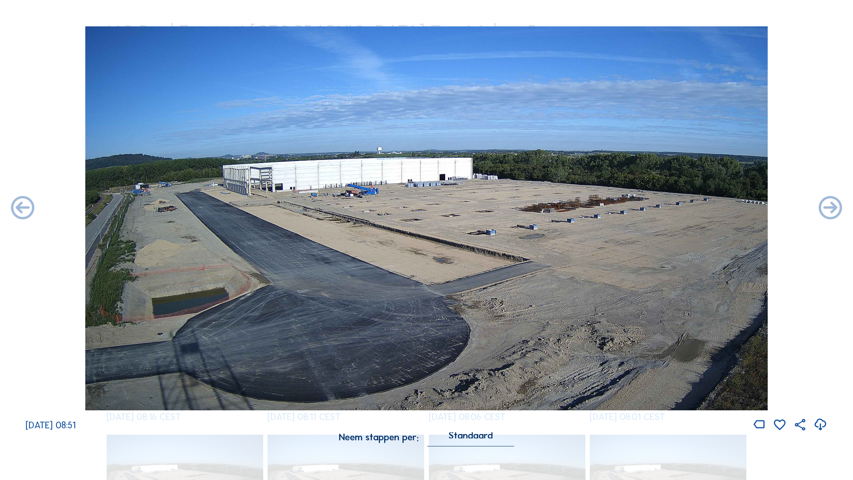
click at [24, 207] on icon at bounding box center [23, 208] width 28 height 28
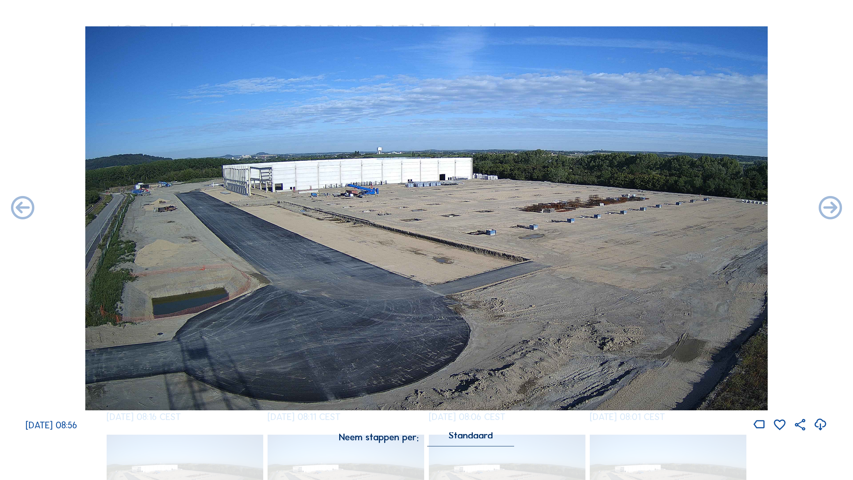
click at [24, 207] on icon at bounding box center [23, 208] width 28 height 28
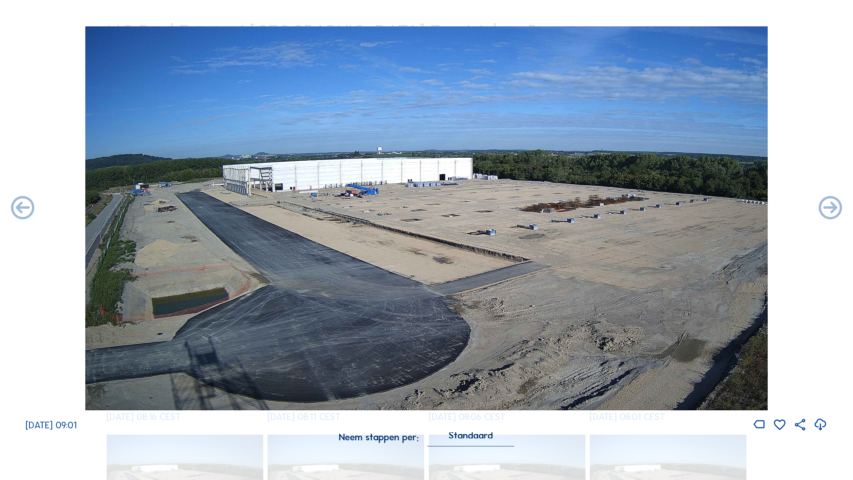
click at [24, 207] on icon at bounding box center [23, 208] width 28 height 28
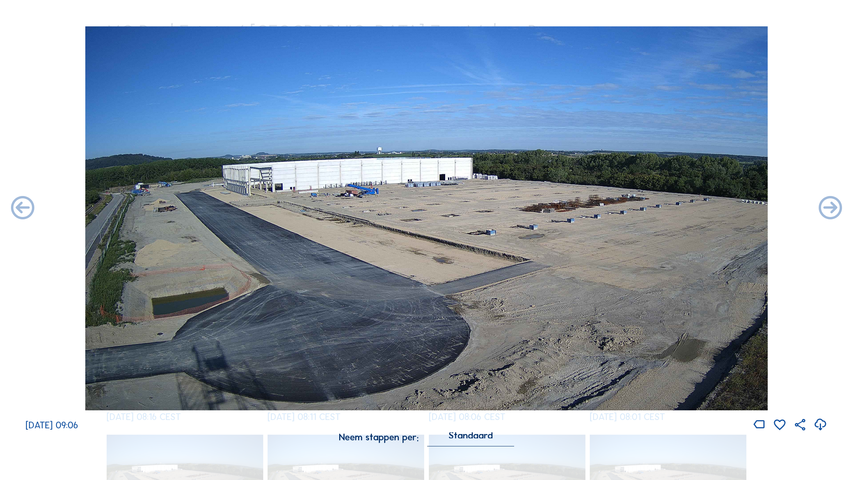
click at [24, 207] on icon at bounding box center [23, 208] width 28 height 28
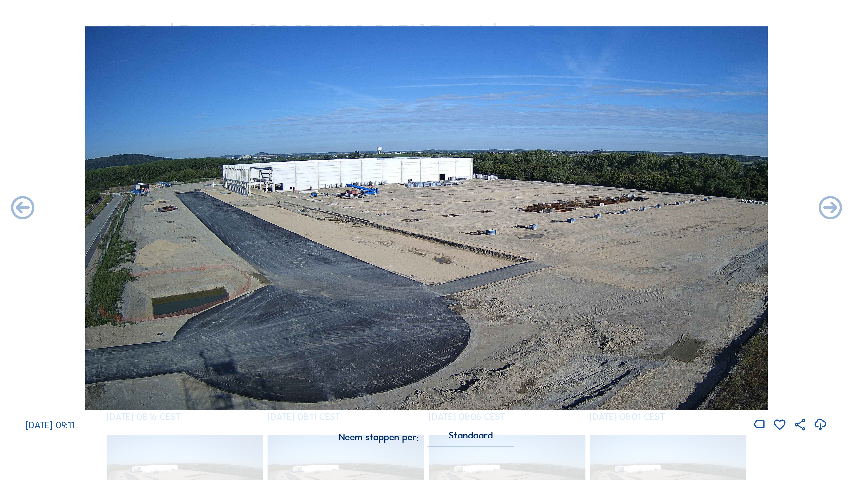
click at [24, 207] on icon at bounding box center [23, 208] width 28 height 28
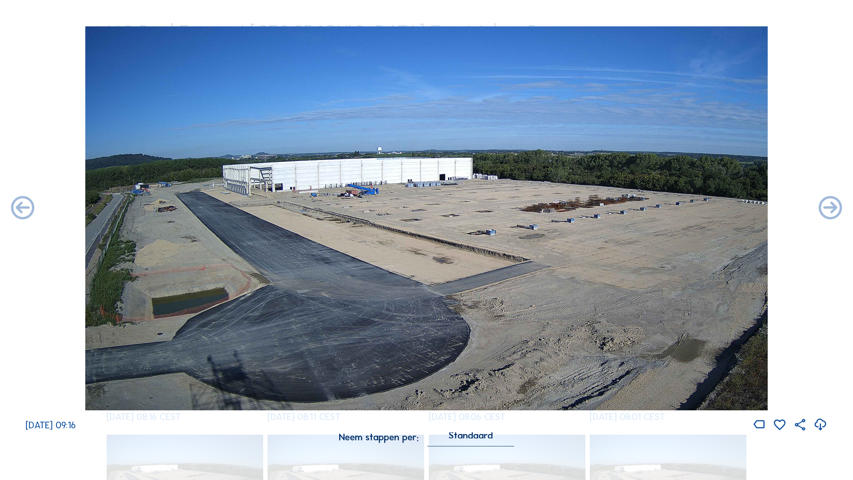
click at [24, 207] on icon at bounding box center [23, 208] width 28 height 28
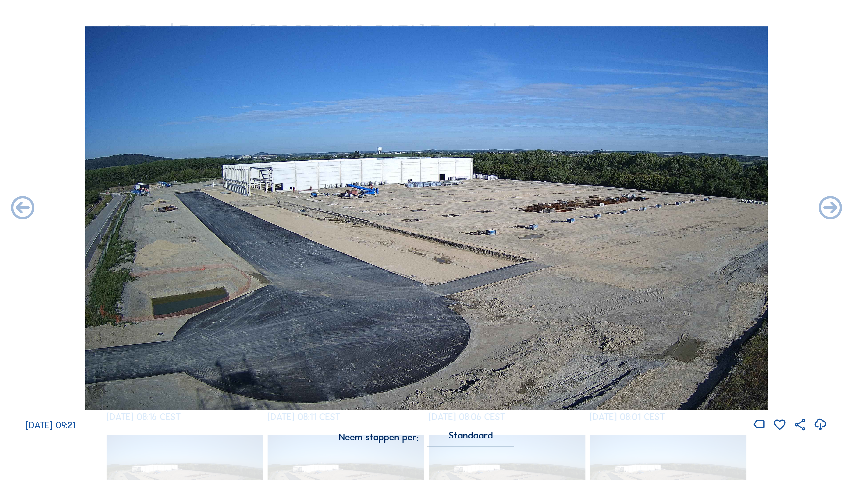
click at [24, 207] on icon at bounding box center [23, 208] width 28 height 28
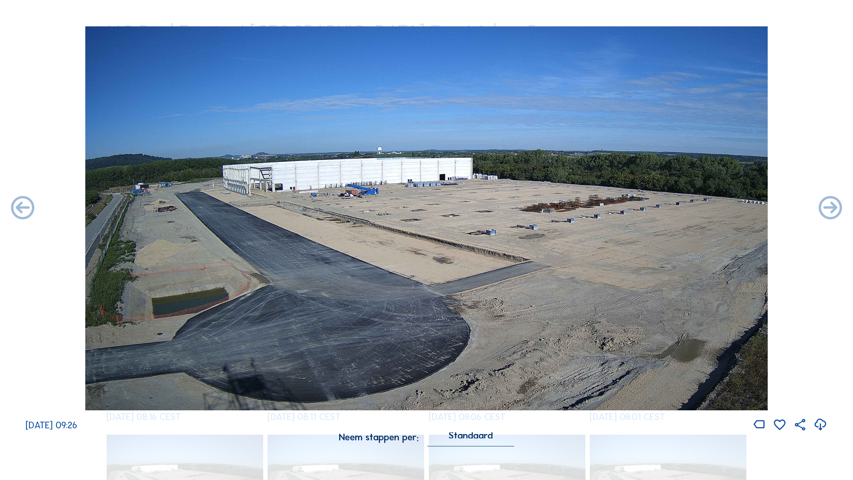
click at [24, 207] on icon at bounding box center [23, 208] width 28 height 28
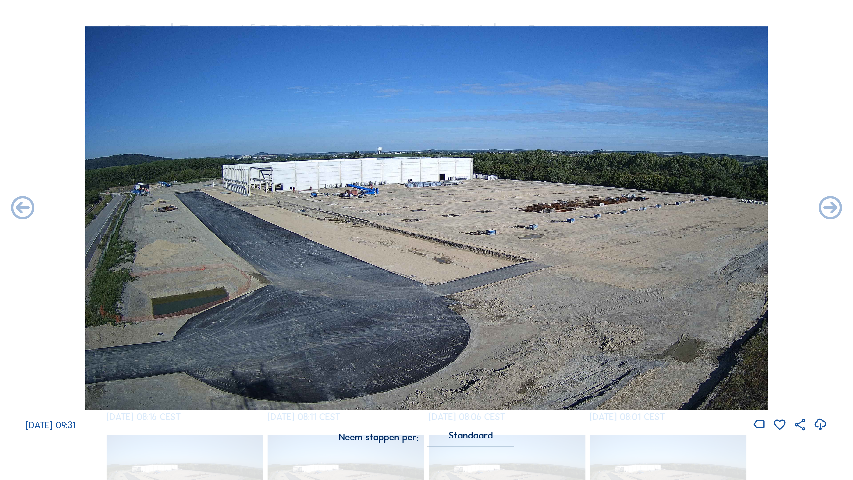
click at [24, 207] on icon at bounding box center [23, 208] width 28 height 28
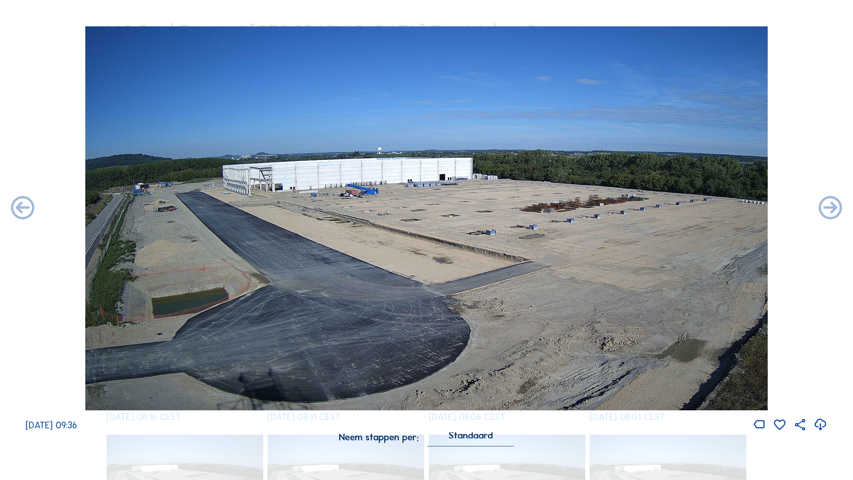
click at [24, 207] on icon at bounding box center [23, 208] width 28 height 28
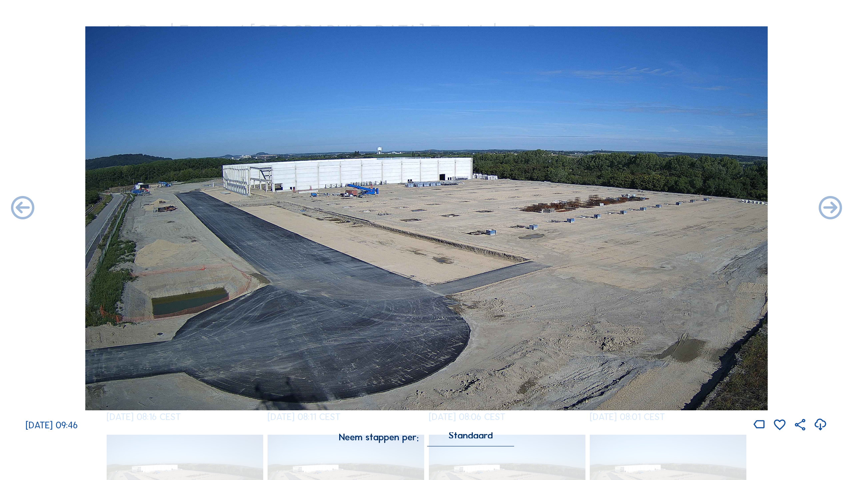
click at [24, 207] on icon at bounding box center [23, 208] width 28 height 28
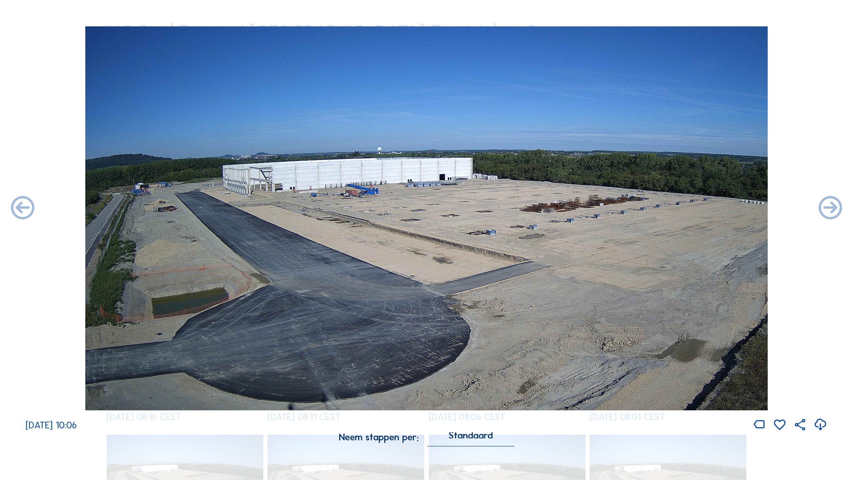
click at [24, 207] on icon at bounding box center [23, 208] width 28 height 28
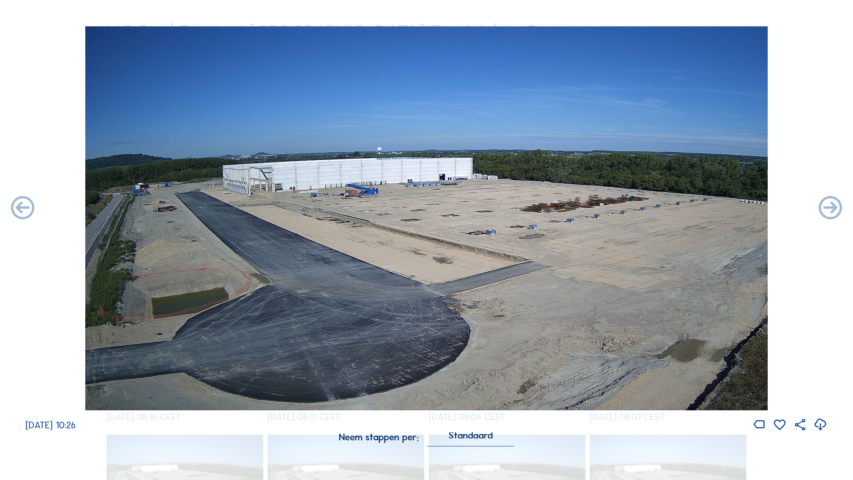
click at [24, 207] on icon at bounding box center [23, 208] width 28 height 28
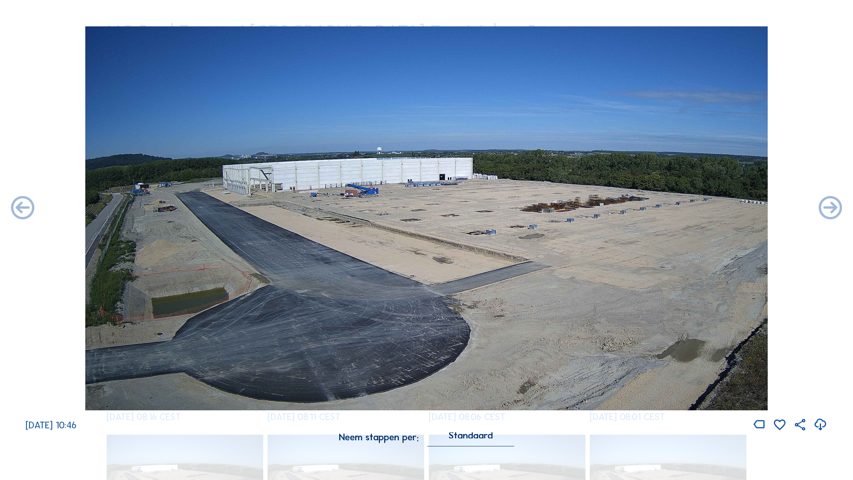
click at [24, 207] on icon at bounding box center [23, 208] width 28 height 28
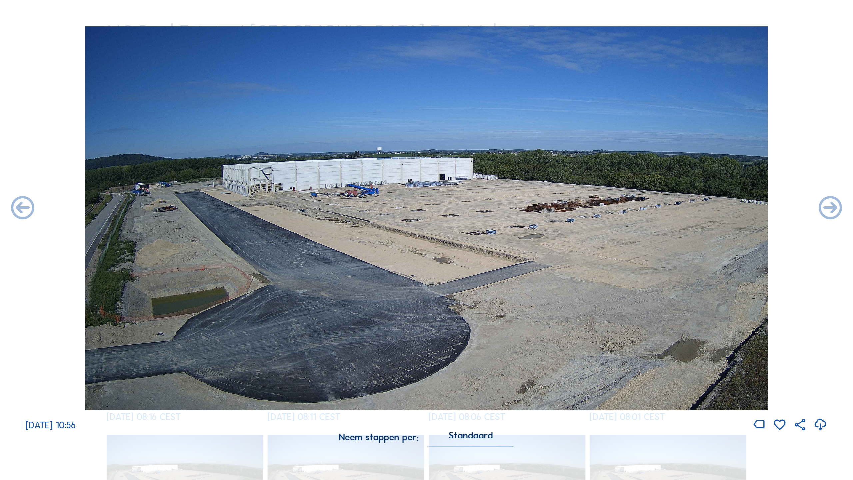
click at [24, 207] on icon at bounding box center [23, 208] width 28 height 28
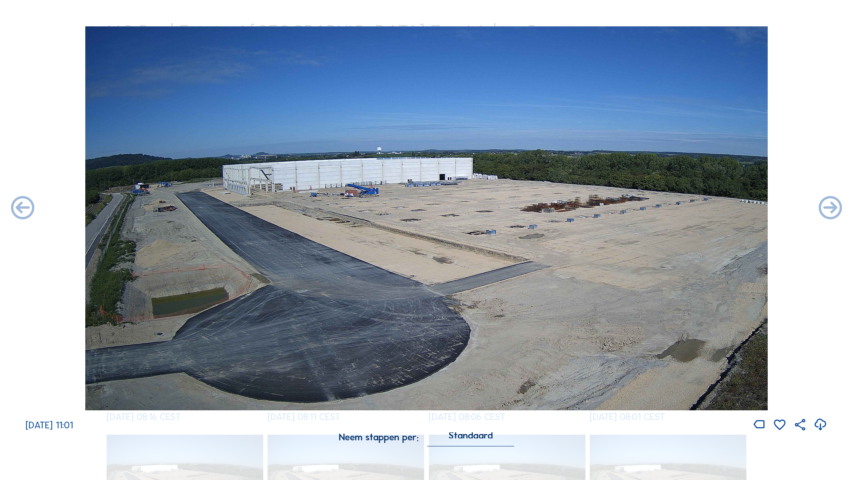
click at [24, 207] on icon at bounding box center [23, 208] width 28 height 28
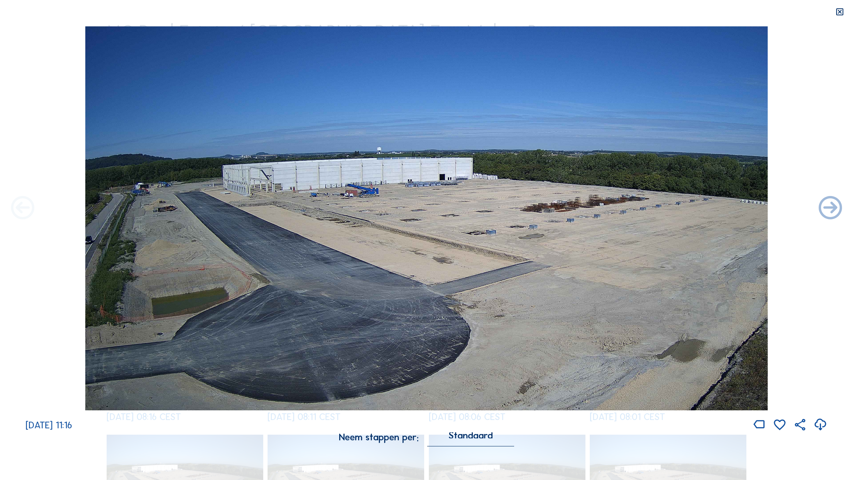
click at [25, 205] on icon at bounding box center [23, 208] width 28 height 28
click at [651, 207] on icon at bounding box center [831, 208] width 28 height 28
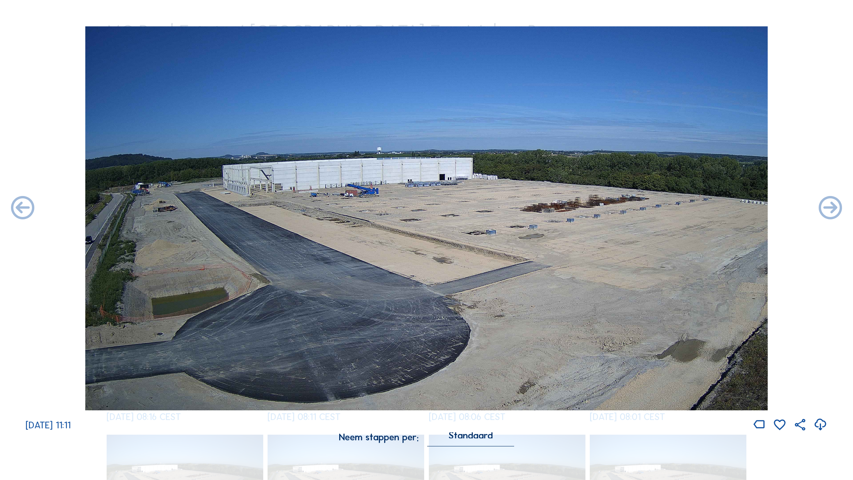
click at [651, 207] on icon at bounding box center [831, 208] width 28 height 28
click at [20, 208] on icon at bounding box center [23, 208] width 28 height 28
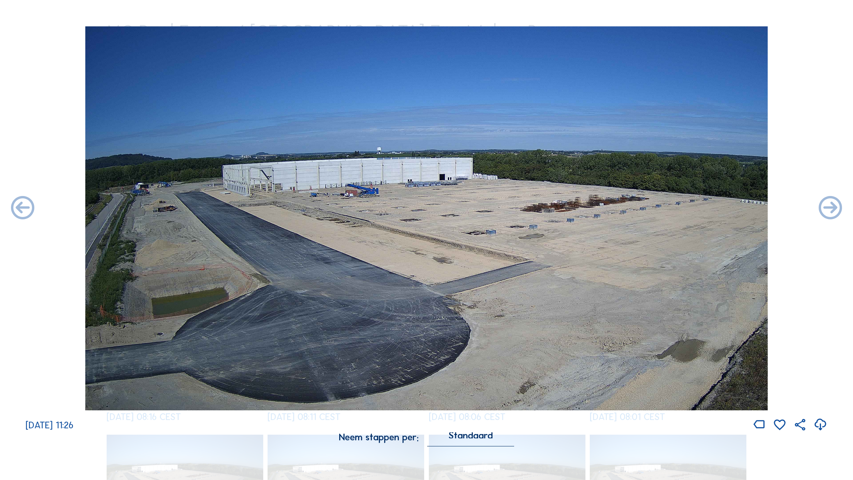
click at [20, 208] on icon at bounding box center [23, 208] width 28 height 28
click at [651, 210] on icon at bounding box center [831, 208] width 28 height 28
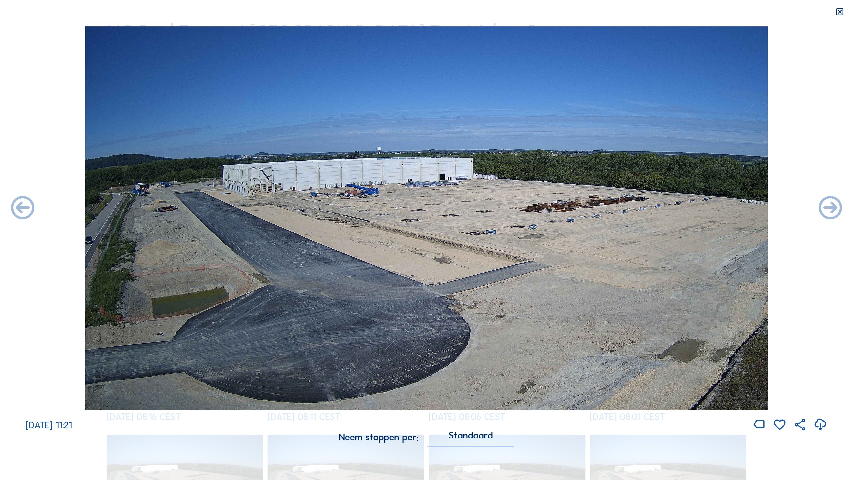
click at [651, 210] on icon at bounding box center [831, 208] width 28 height 28
click at [651, 340] on icon at bounding box center [780, 425] width 14 height 15
click at [651, 340] on icon at bounding box center [760, 424] width 14 height 15
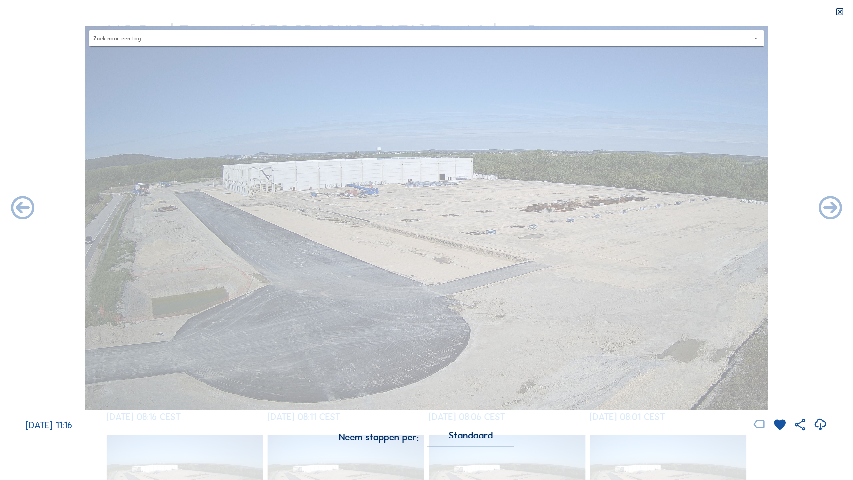
click at [651, 340] on icon at bounding box center [760, 424] width 14 height 15
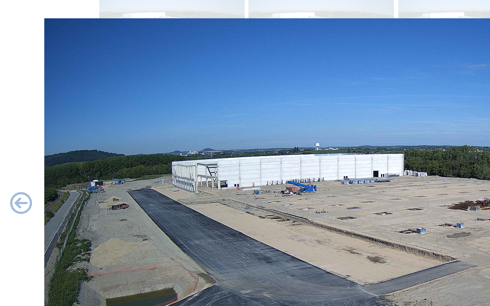
scroll to position [21, 0]
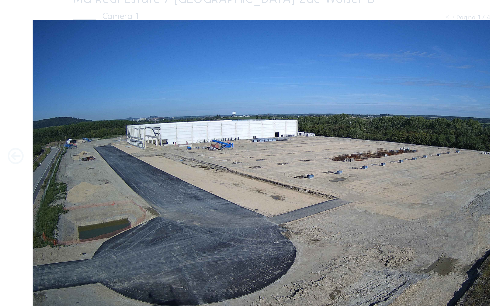
click at [11, 134] on icon at bounding box center [13, 132] width 16 height 16
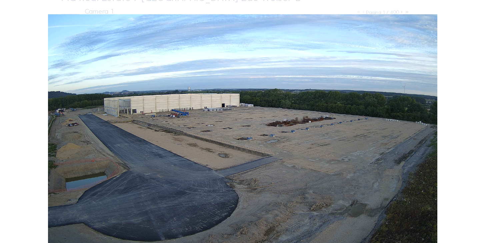
scroll to position [0, 0]
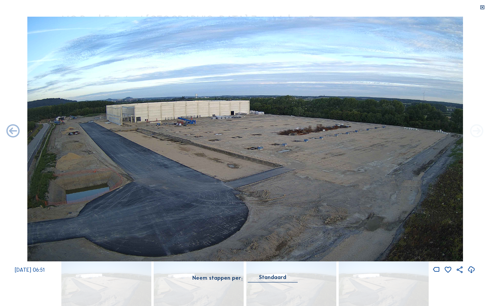
click at [475, 131] on icon at bounding box center [477, 132] width 16 height 16
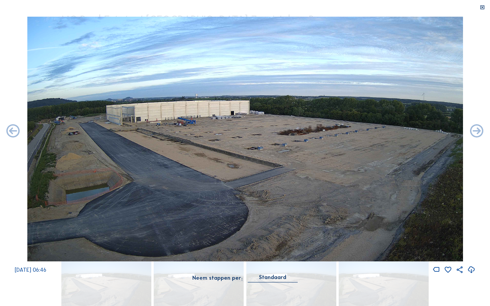
click at [475, 131] on icon at bounding box center [477, 132] width 16 height 16
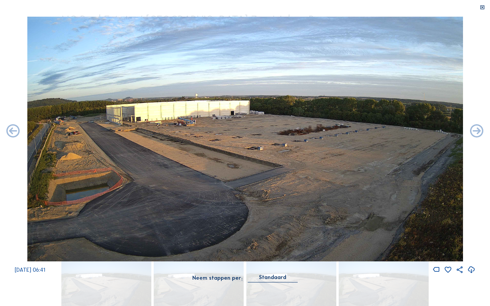
click at [475, 131] on icon at bounding box center [477, 132] width 16 height 16
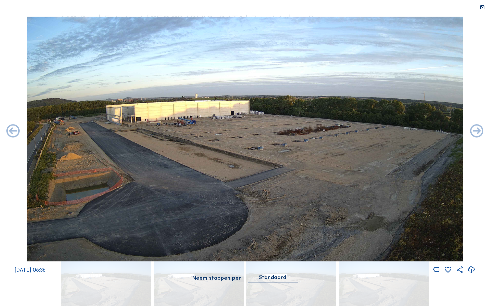
click at [475, 131] on icon at bounding box center [477, 132] width 16 height 16
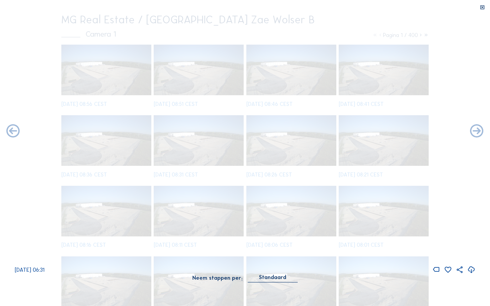
click at [475, 131] on icon at bounding box center [477, 132] width 16 height 16
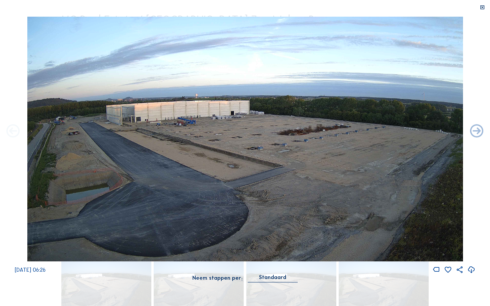
click at [12, 134] on icon at bounding box center [13, 132] width 16 height 16
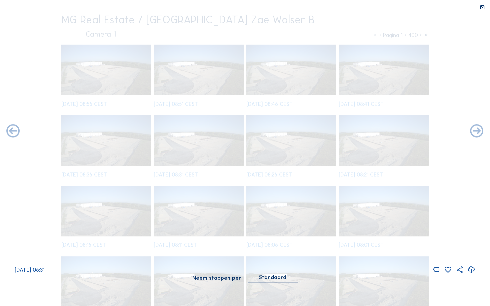
click at [12, 134] on icon at bounding box center [13, 132] width 16 height 16
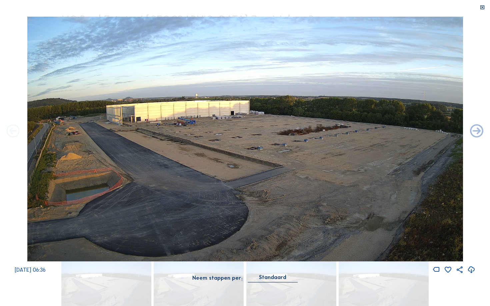
click at [12, 131] on icon at bounding box center [13, 132] width 16 height 16
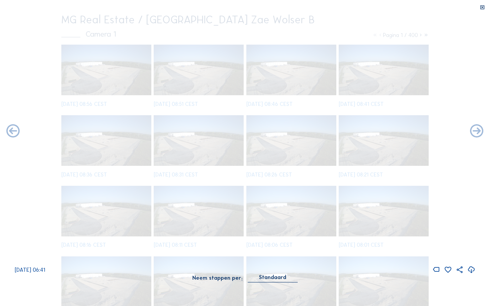
click at [12, 131] on icon at bounding box center [13, 132] width 16 height 16
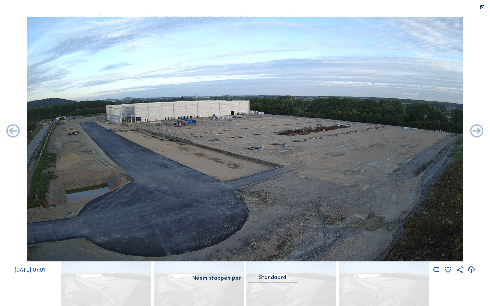
click at [12, 131] on icon at bounding box center [13, 132] width 16 height 16
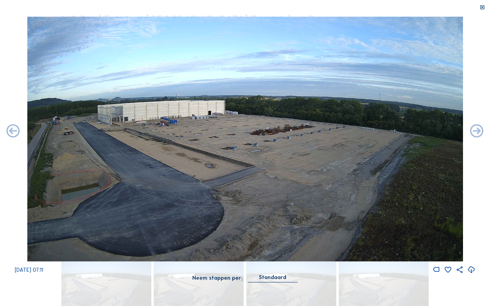
click at [12, 131] on icon at bounding box center [13, 132] width 16 height 16
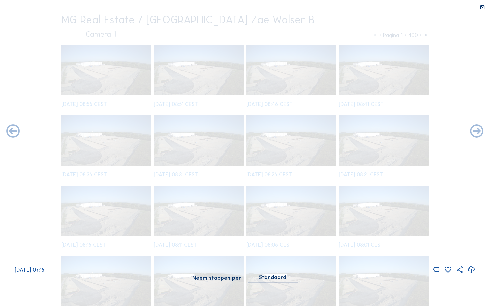
click at [12, 131] on icon at bounding box center [13, 132] width 16 height 16
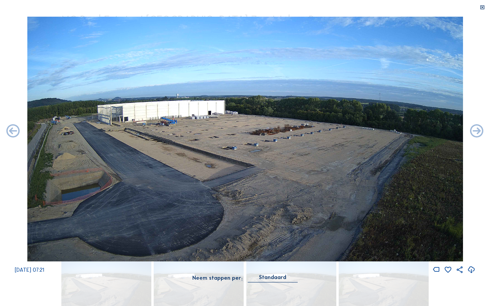
click at [12, 131] on icon at bounding box center [13, 132] width 16 height 16
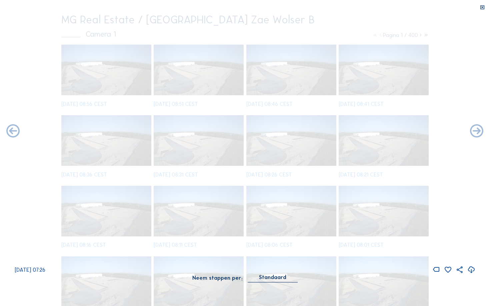
click at [12, 131] on icon at bounding box center [13, 132] width 16 height 16
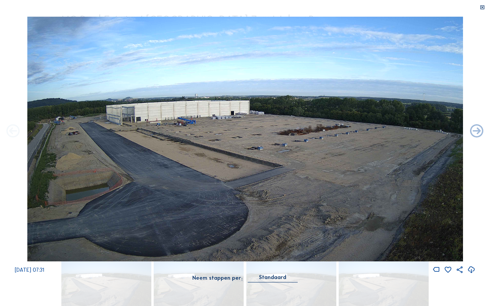
click at [12, 131] on icon at bounding box center [13, 132] width 16 height 16
click
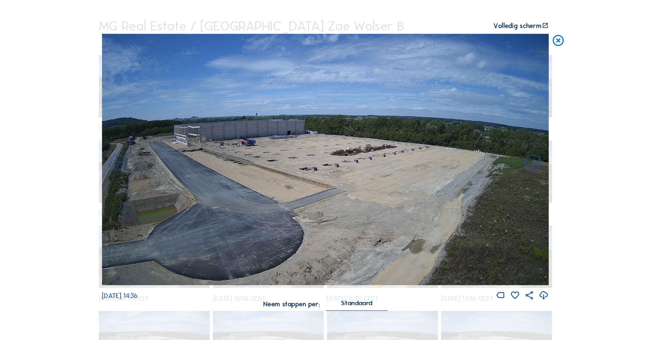
scroll to position [123, 0]
